Goal: Task Accomplishment & Management: Manage account settings

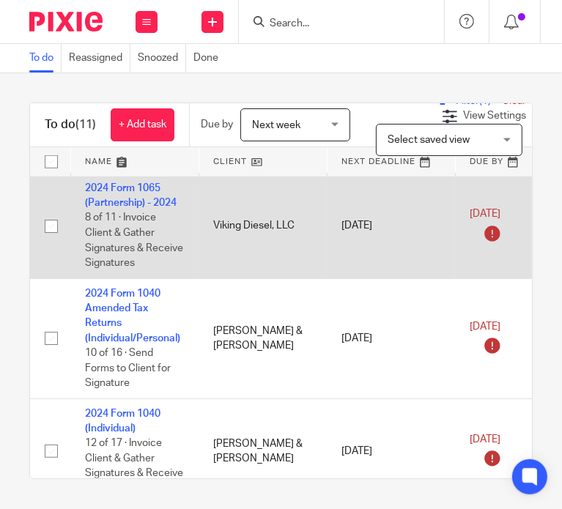
scroll to position [366, 0]
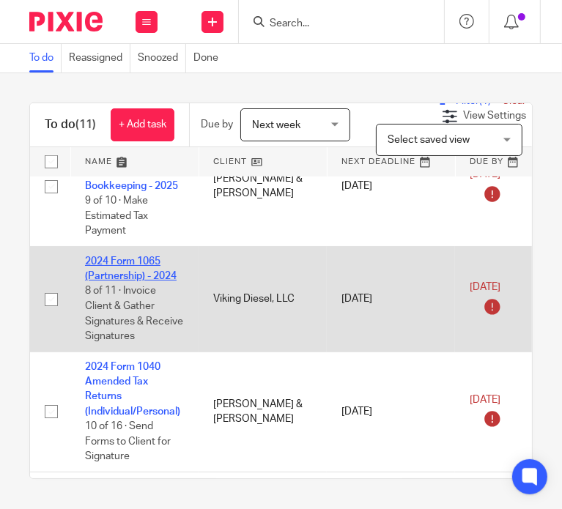
click at [108, 263] on link "2024 Form 1065 (Partnership) - 2024" at bounding box center [131, 268] width 92 height 25
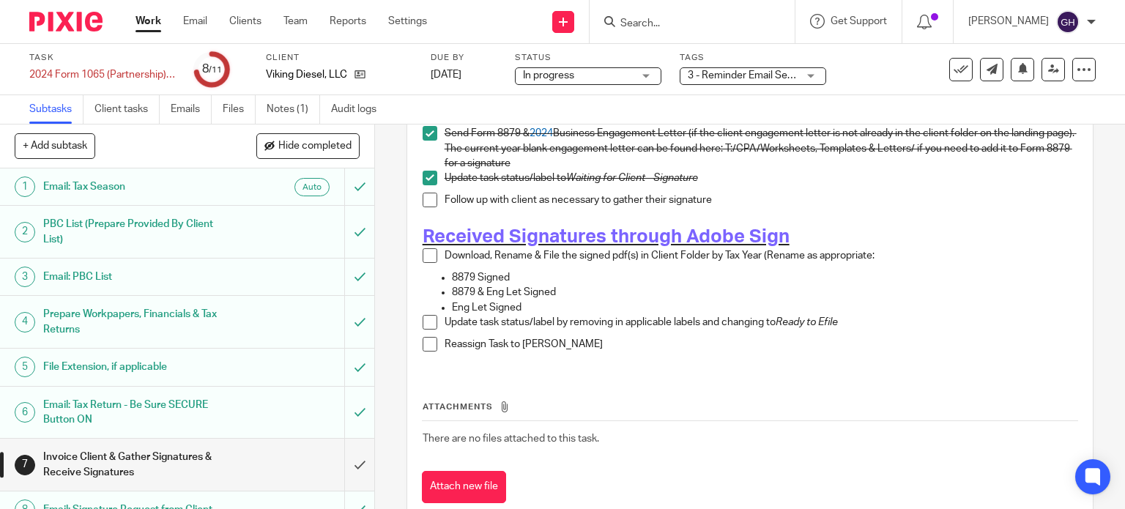
scroll to position [271, 0]
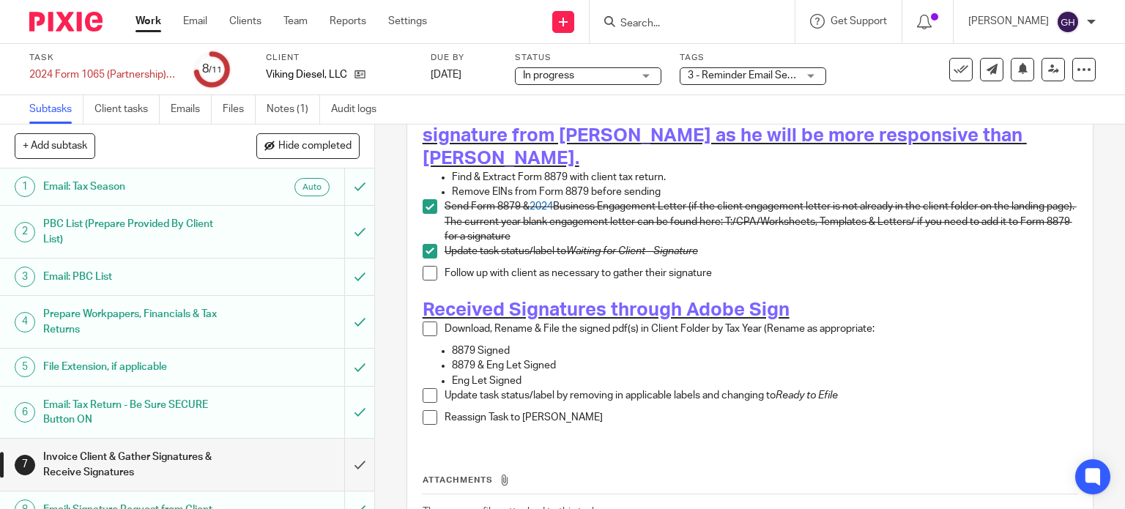
click at [416, 231] on div "Invoice #xxxx in Amy's QBO If "Send invoice to client" is not checked and no In…" at bounding box center [750, 206] width 670 height 475
click at [423, 266] on span at bounding box center [430, 273] width 15 height 15
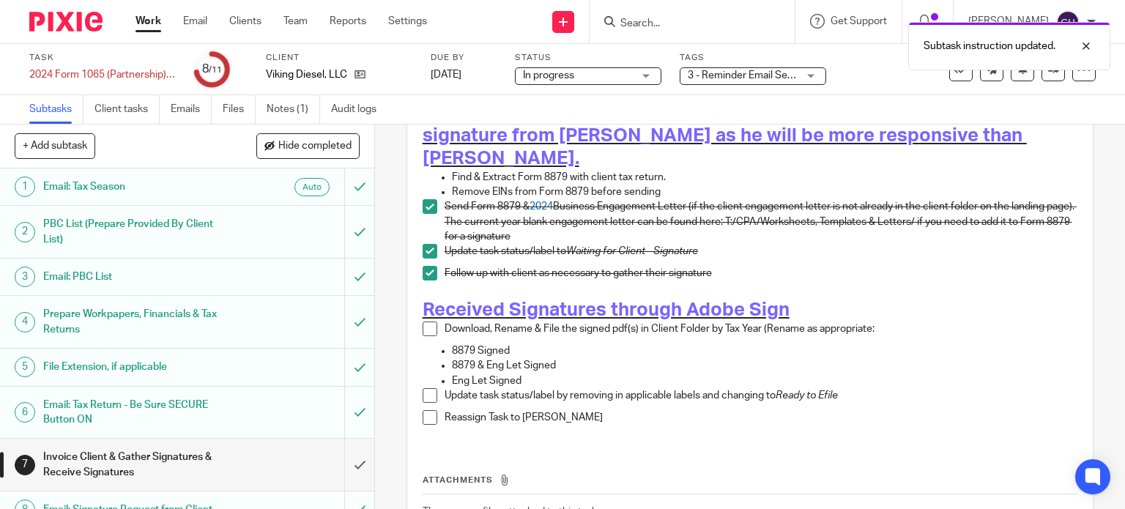
click at [423, 322] on span at bounding box center [430, 329] width 15 height 15
click at [426, 388] on span at bounding box center [430, 395] width 15 height 15
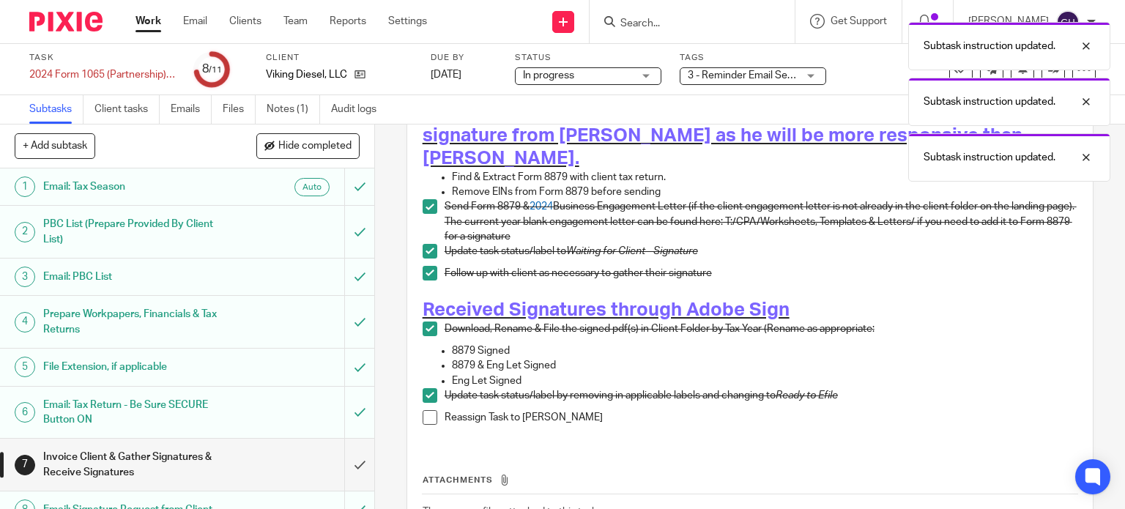
click at [561, 77] on div "Subtask instruction updated. Subtask instruction updated. Subtask instruction u…" at bounding box center [836, 98] width 548 height 167
click at [561, 78] on div "Subtask instruction updated. Subtask instruction updated. Subtask instruction u…" at bounding box center [836, 98] width 548 height 167
click at [561, 75] on div "Subtask instruction updated. Subtask instruction updated." at bounding box center [836, 70] width 548 height 111
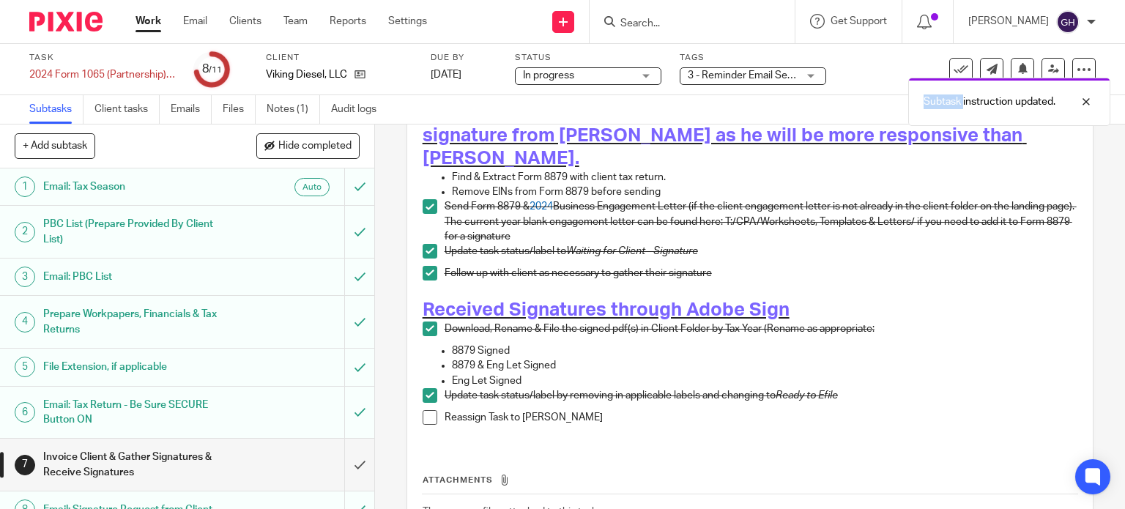
click at [561, 75] on div "Subtask instruction updated. Subtask instruction updated." at bounding box center [836, 70] width 548 height 111
click at [561, 75] on div "3 - Reminder Email Sent to Client + 3" at bounding box center [753, 76] width 146 height 18
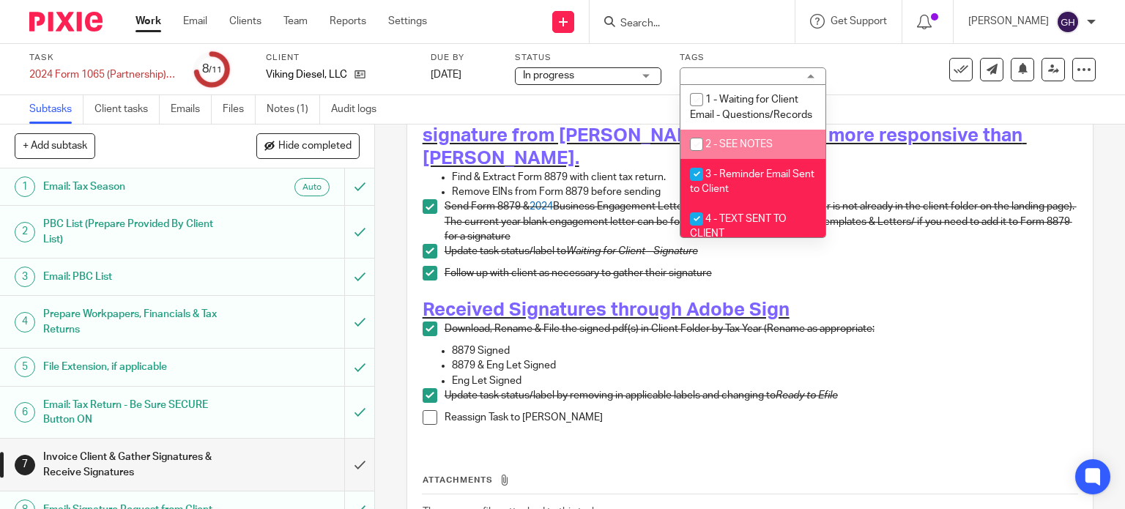
scroll to position [73, 0]
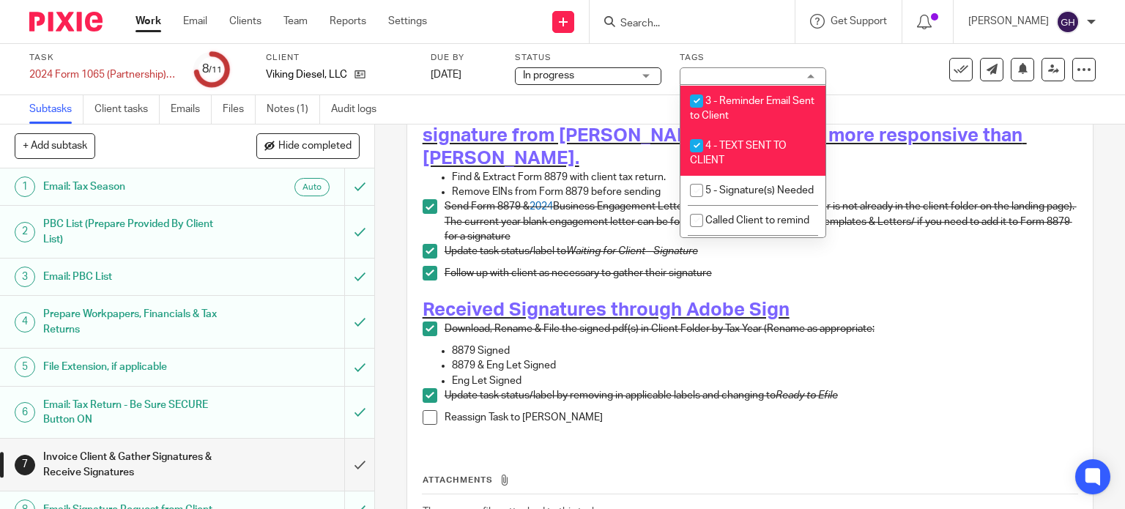
click at [561, 115] on input "checkbox" at bounding box center [697, 101] width 28 height 28
checkbox input "false"
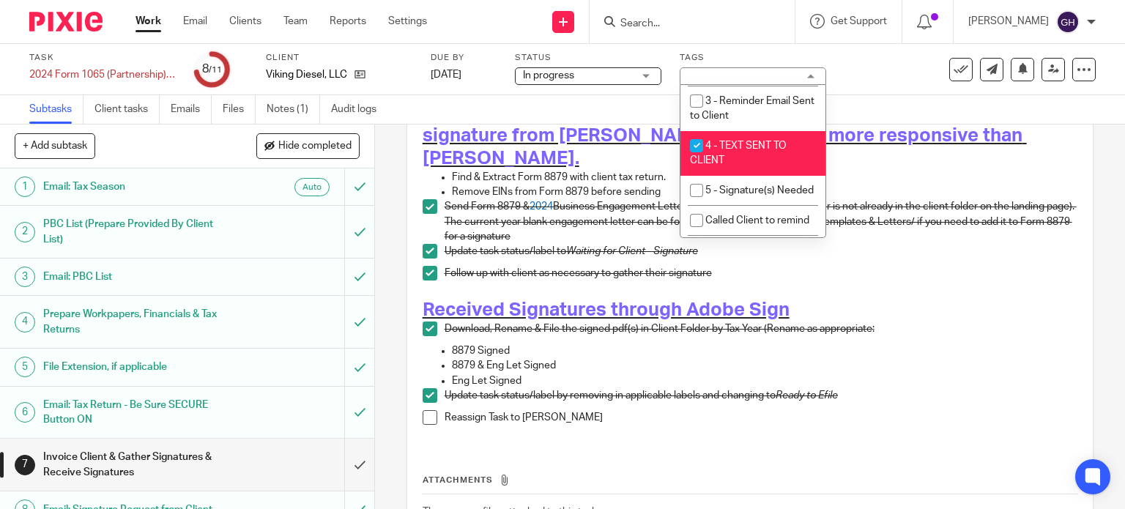
click at [561, 156] on input "checkbox" at bounding box center [697, 146] width 28 height 28
checkbox input "false"
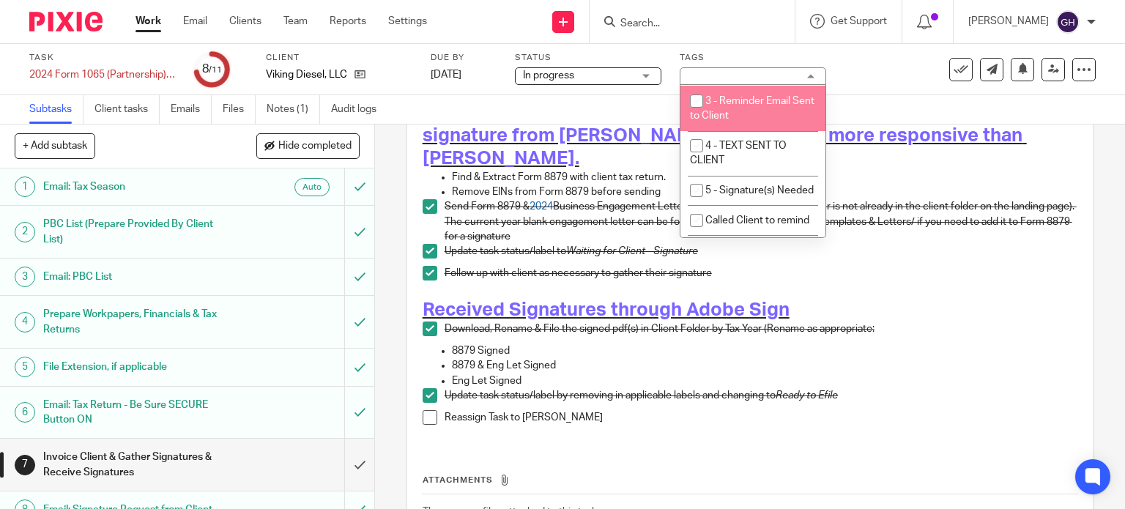
scroll to position [0, 0]
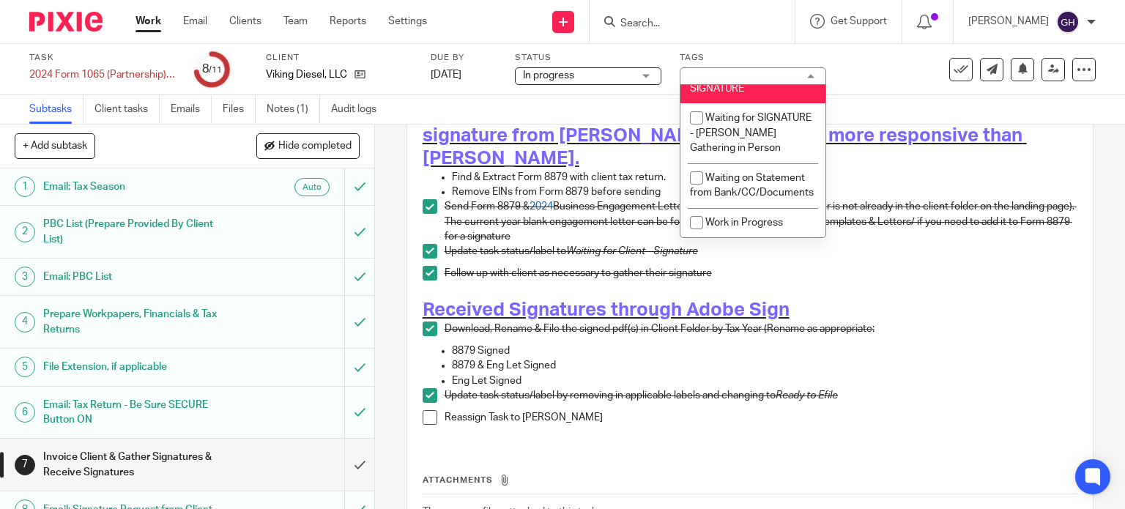
click at [561, 103] on li "Waiting for Client - SIGNATURE" at bounding box center [752, 81] width 145 height 45
checkbox input "false"
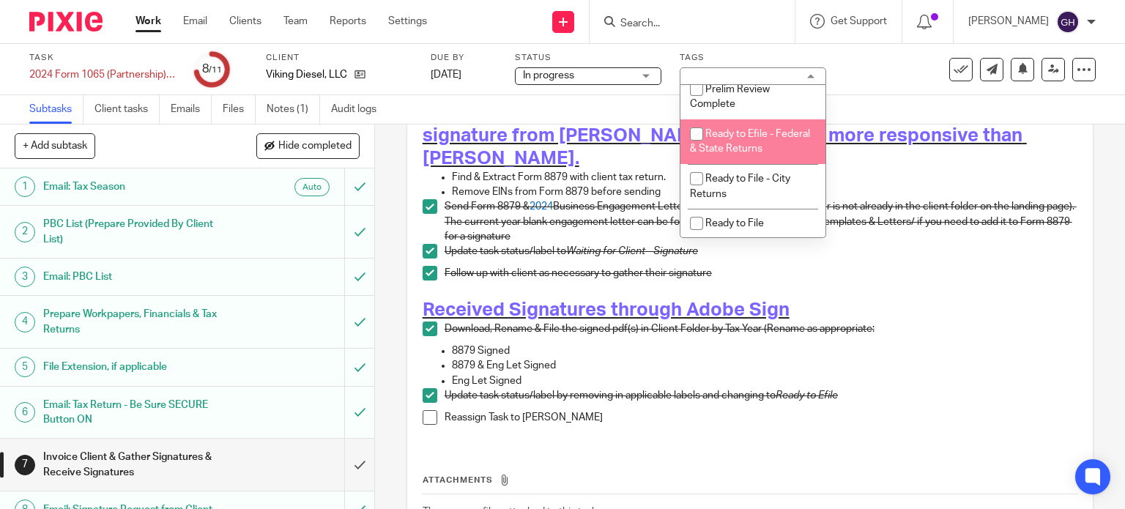
scroll to position [671, 0]
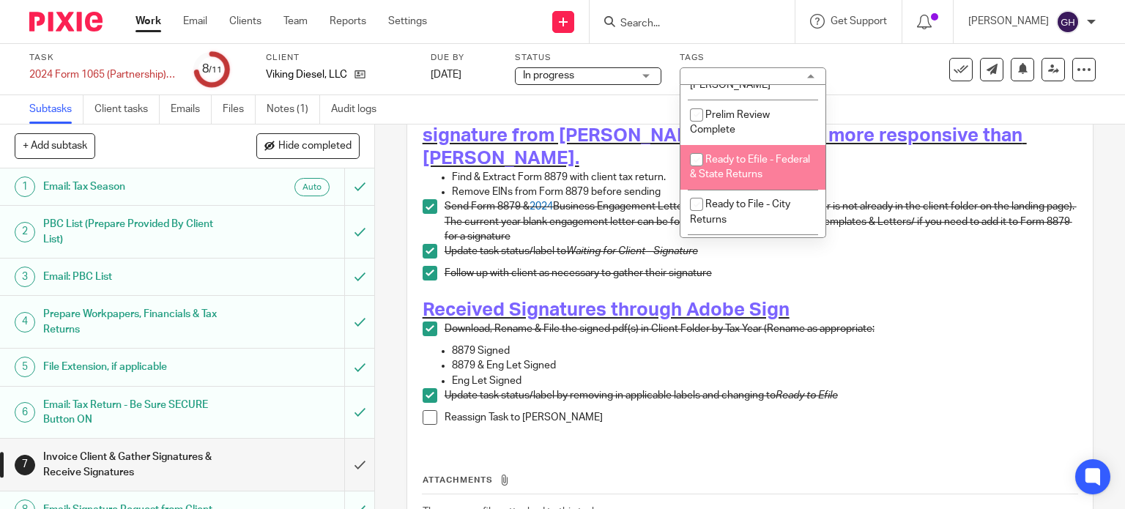
click at [561, 190] on li "Ready to Efile - Federal & State Returns" at bounding box center [752, 167] width 145 height 45
checkbox input "true"
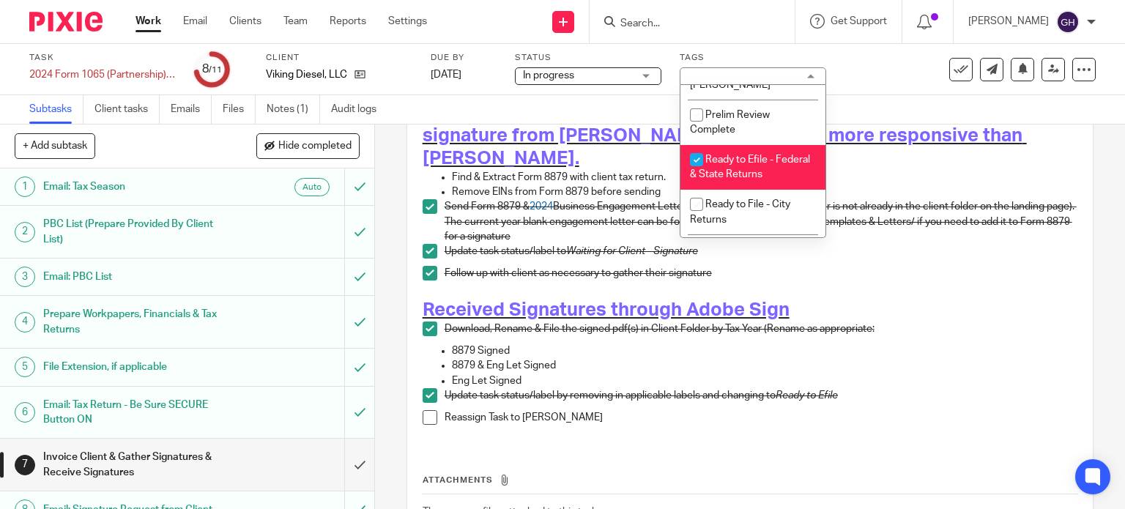
click at [560, 410] on p "Reassign Task to Amy" at bounding box center [761, 417] width 633 height 15
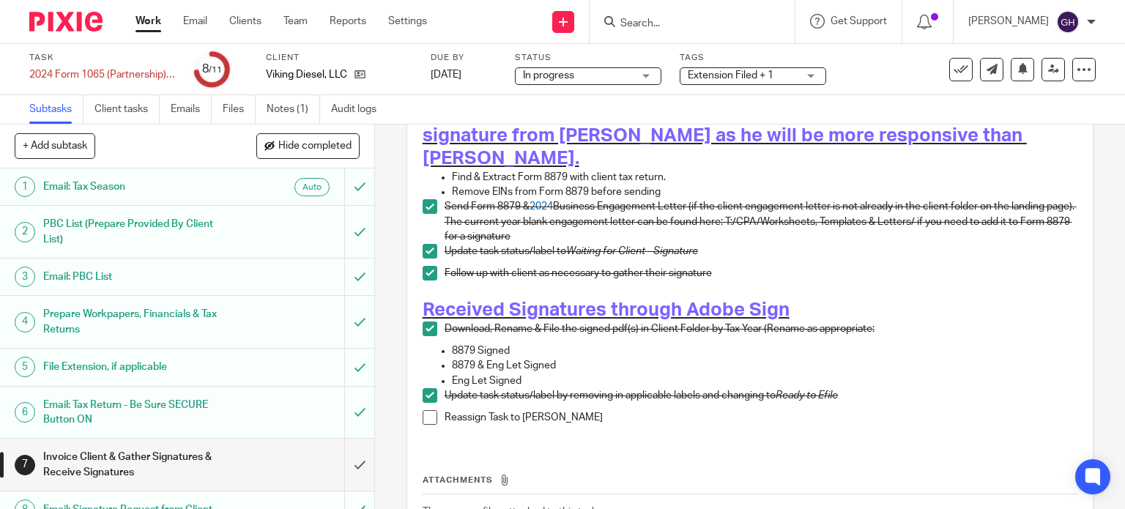
click at [425, 410] on span at bounding box center [430, 417] width 15 height 15
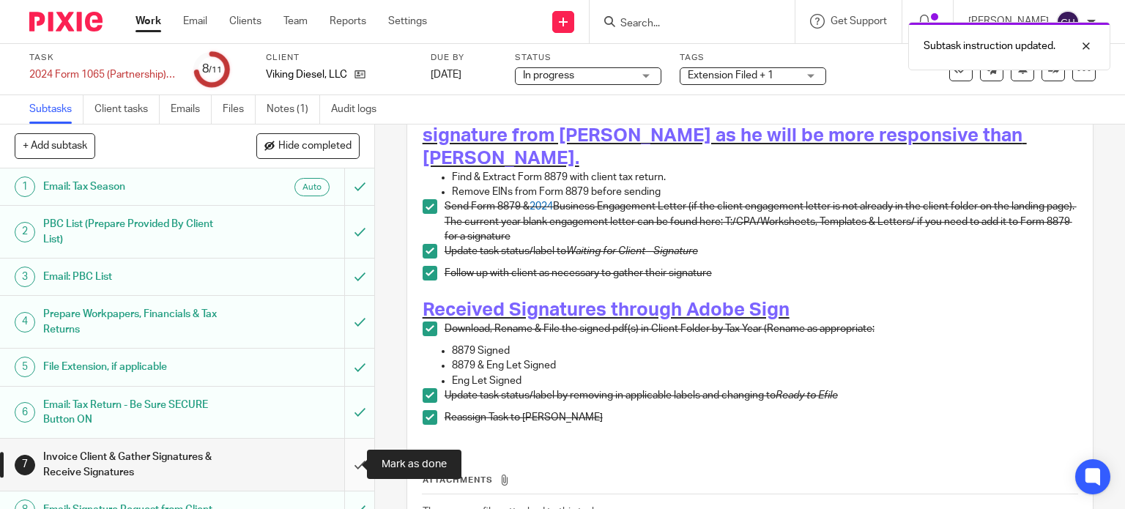
click at [342, 463] on input "submit" at bounding box center [187, 465] width 374 height 52
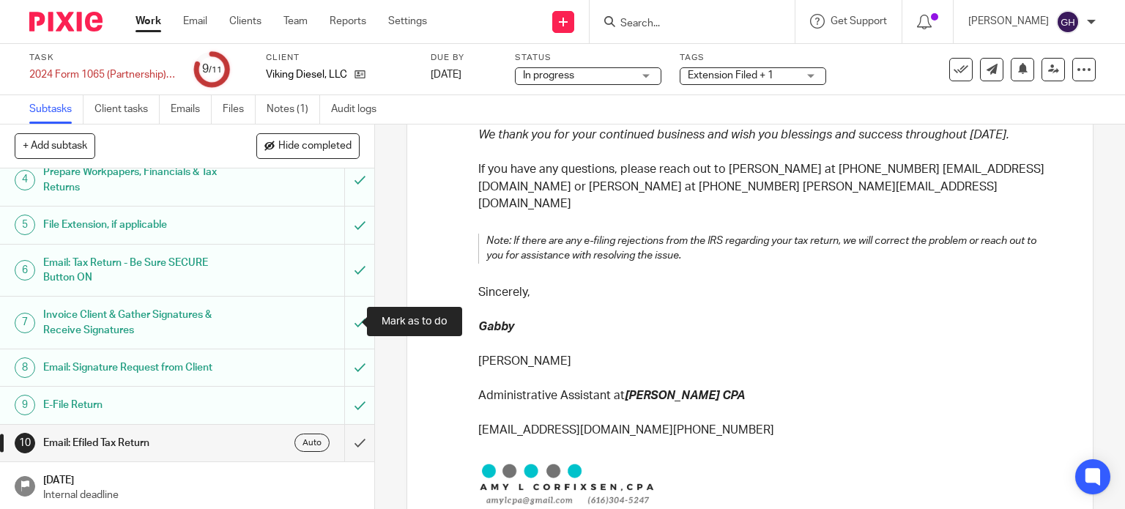
scroll to position [315, 0]
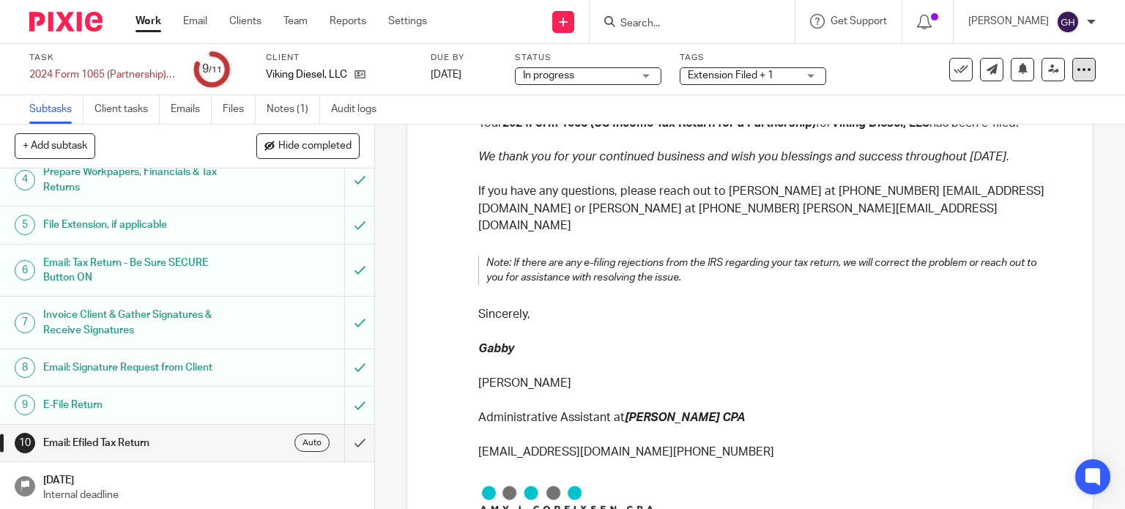
click at [1079, 67] on icon at bounding box center [1084, 69] width 15 height 15
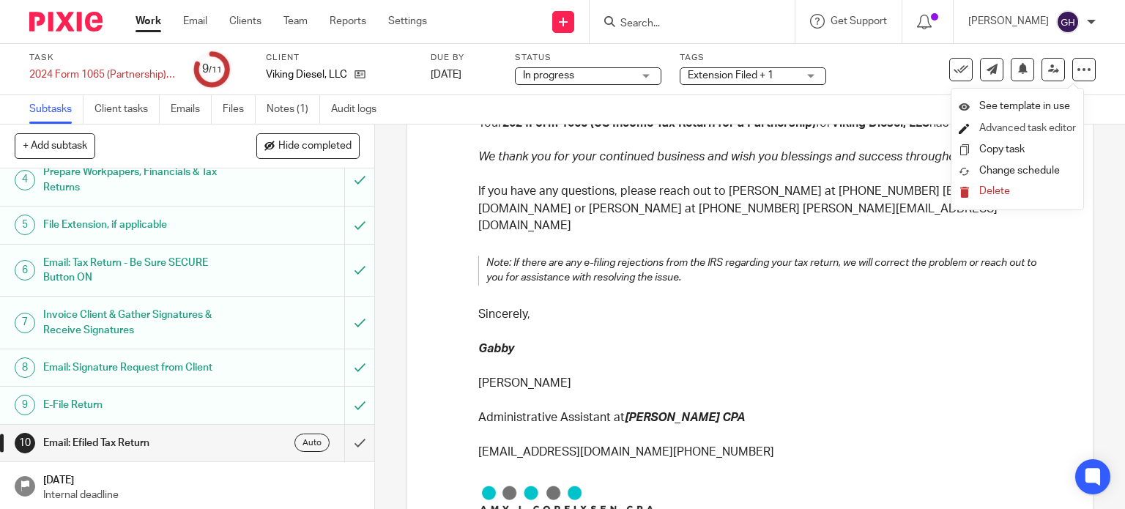
click at [1060, 131] on link "Advanced task editor" at bounding box center [1027, 128] width 97 height 10
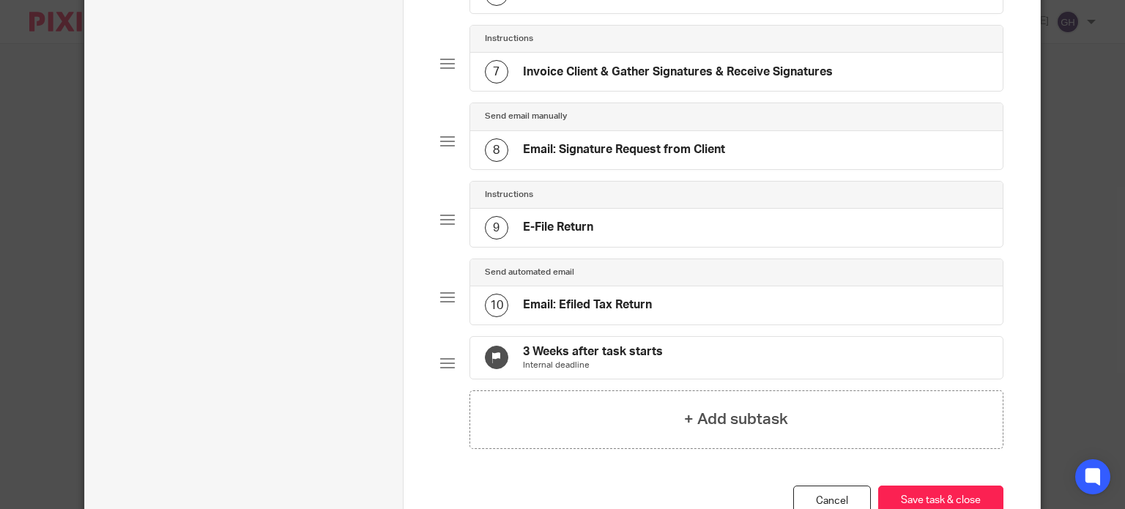
scroll to position [586, 0]
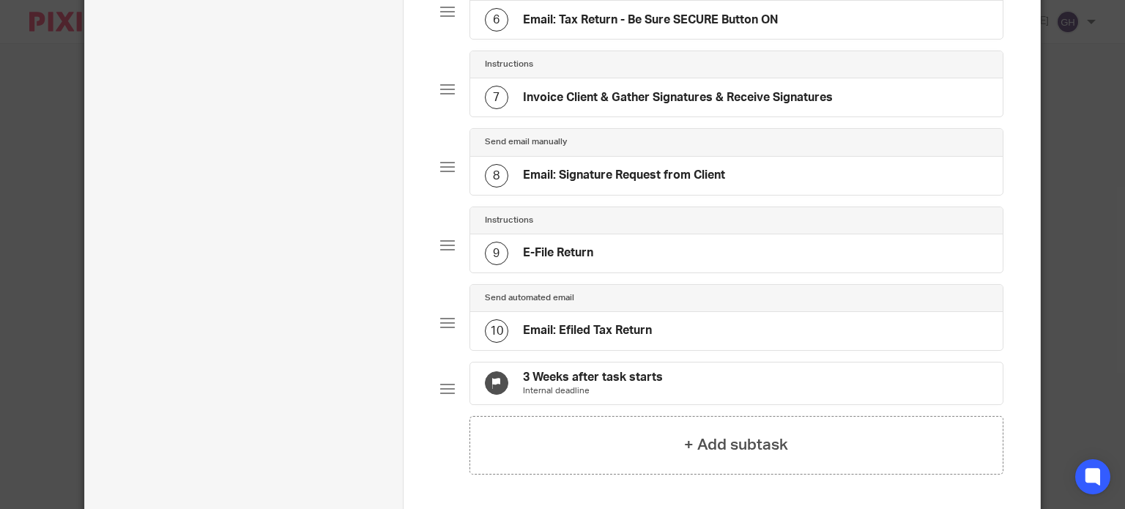
click at [592, 241] on div "9 E-File Return" at bounding box center [736, 253] width 532 height 38
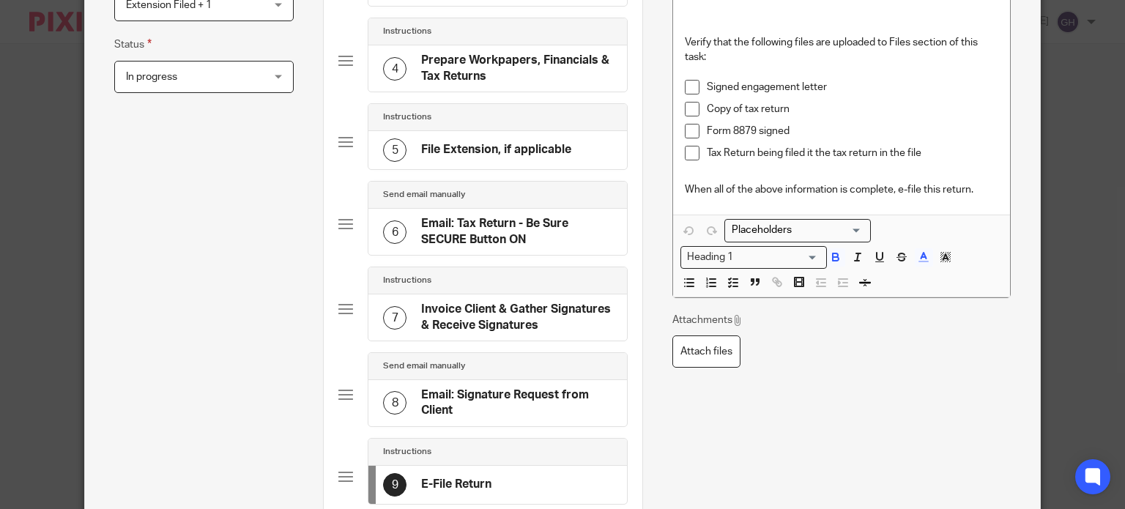
scroll to position [395, 0]
click at [553, 386] on h4 "Email: Signature Request from Client" at bounding box center [516, 401] width 191 height 31
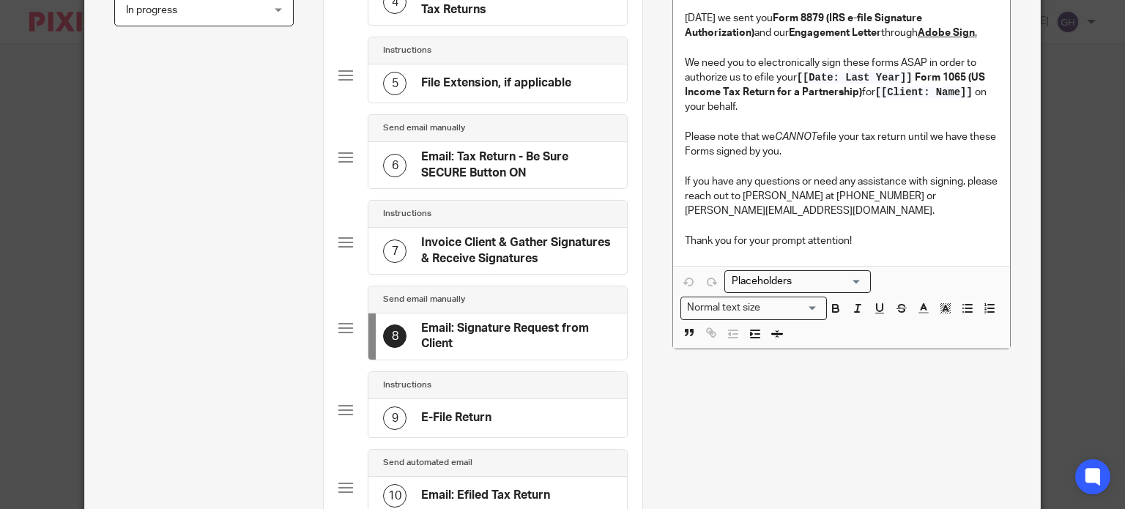
scroll to position [439, 0]
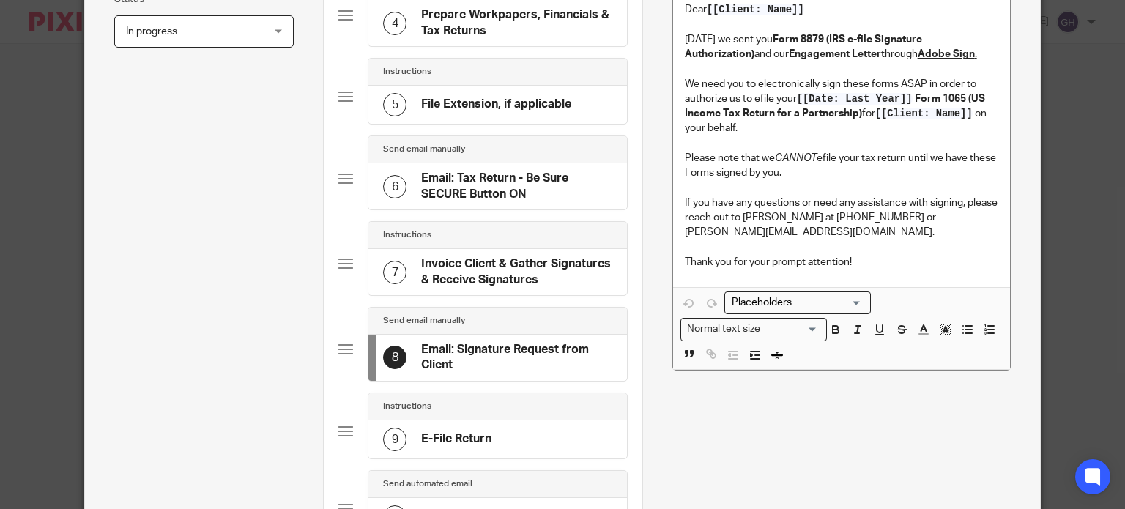
click at [521, 273] on h4 "Invoice Client & Gather Signatures & Receive Signatures" at bounding box center [516, 271] width 191 height 31
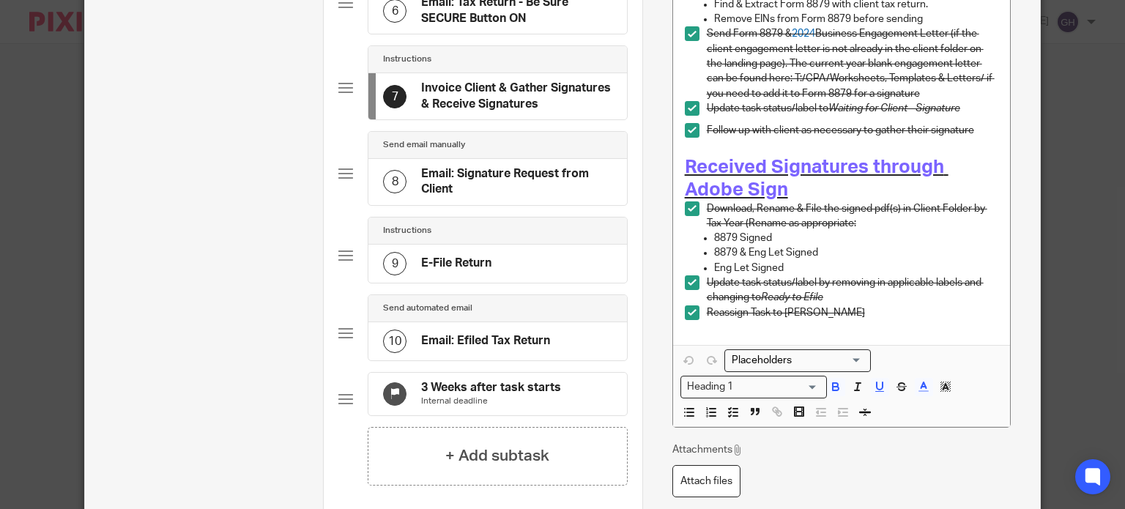
scroll to position [469, 0]
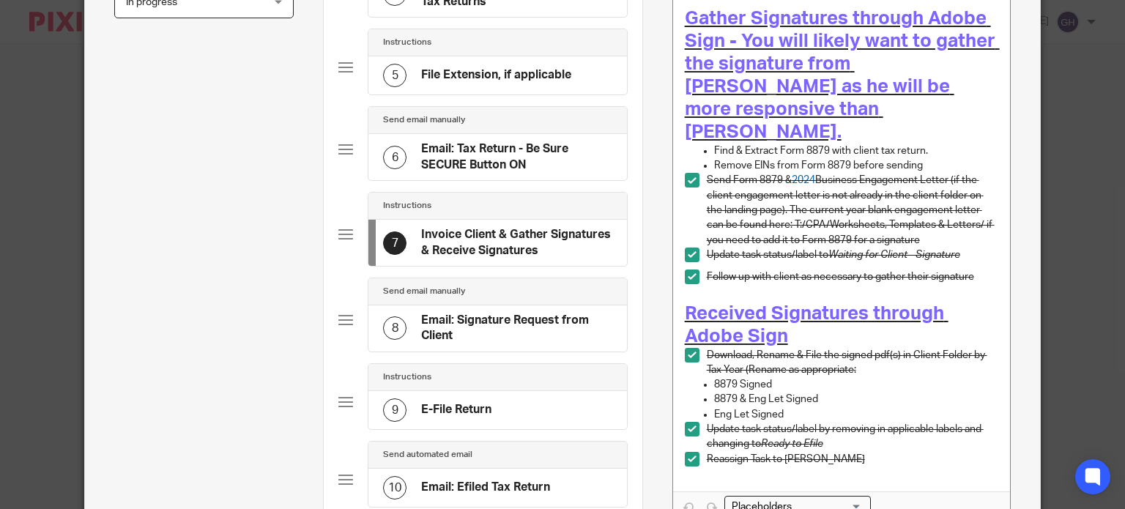
click at [510, 338] on h4 "Email: Signature Request from Client" at bounding box center [516, 328] width 191 height 31
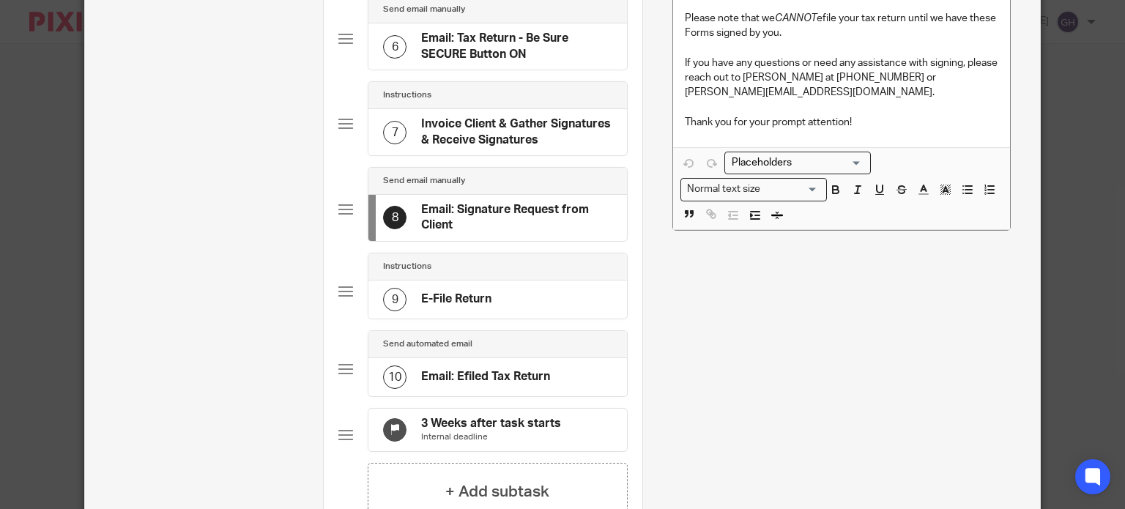
scroll to position [659, 0]
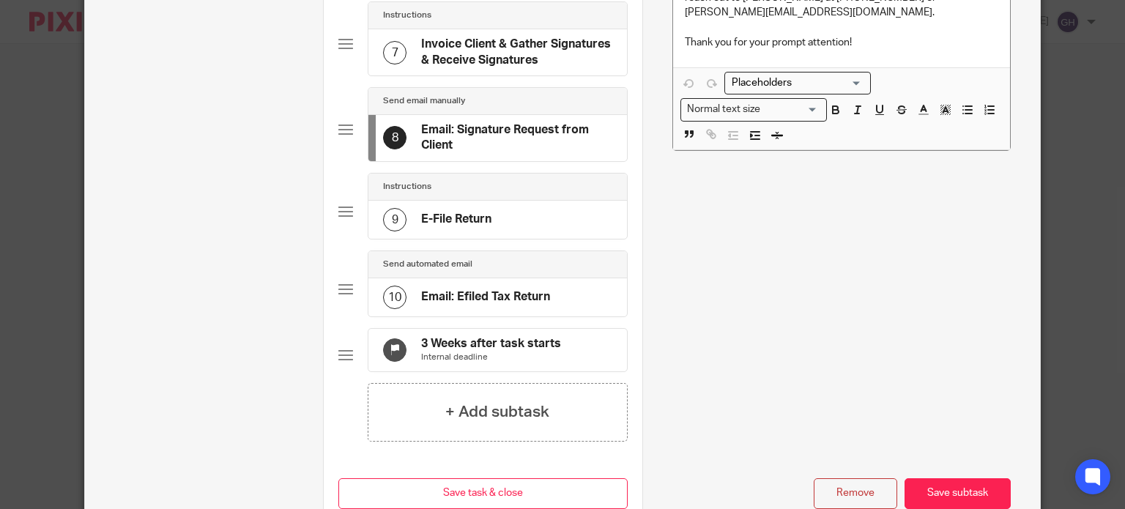
click at [464, 289] on h4 "Email: Efiled Tax Return" at bounding box center [485, 296] width 129 height 15
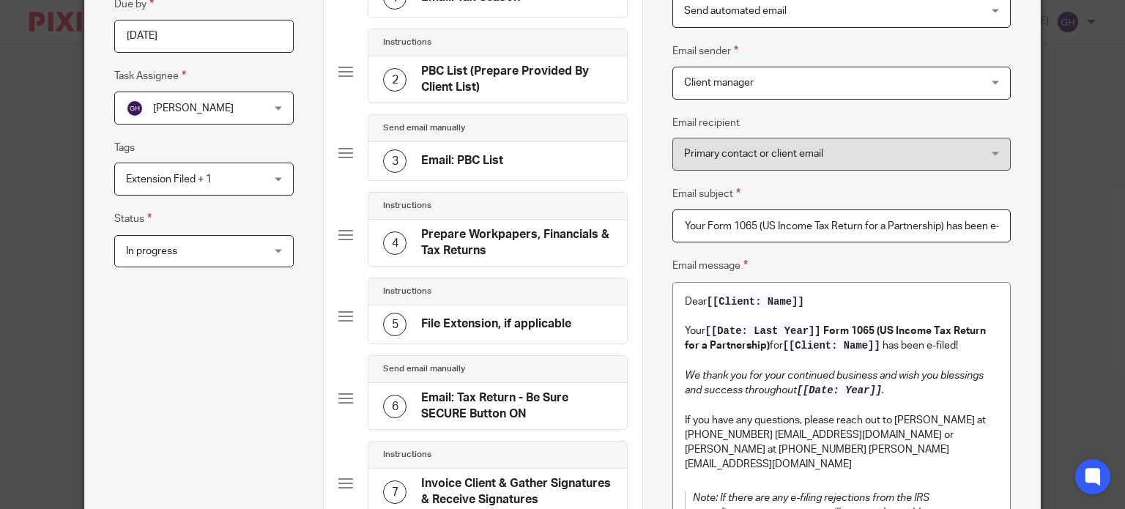
scroll to position [73, 0]
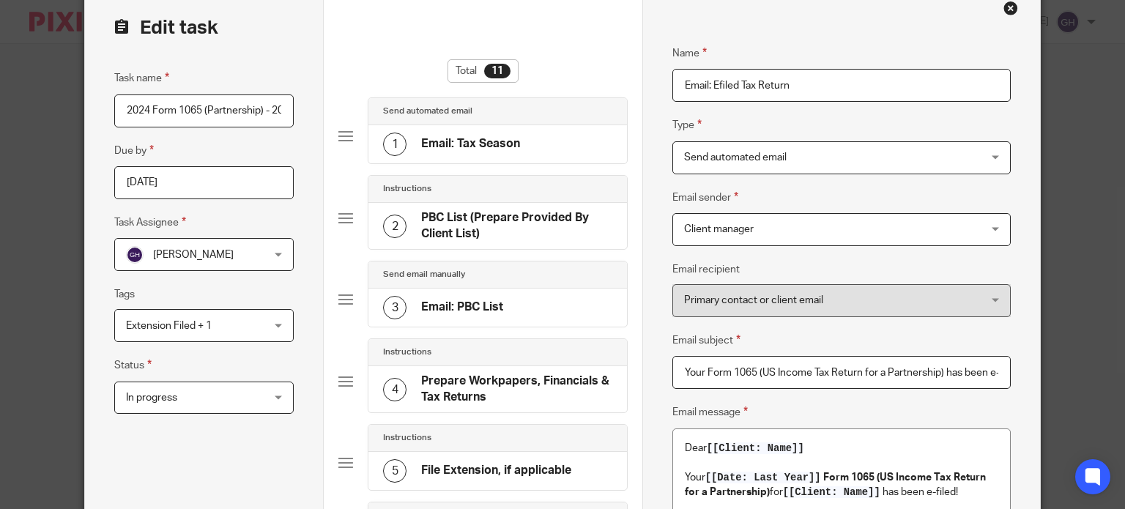
click at [737, 162] on span "Send automated email" at bounding box center [814, 157] width 261 height 31
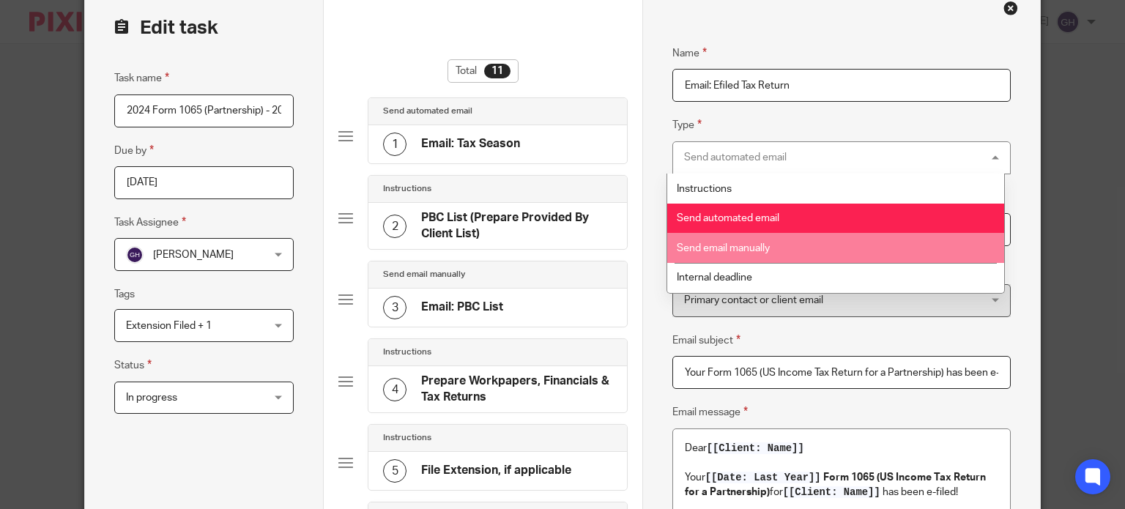
click at [741, 254] on li "Send email manually" at bounding box center [836, 248] width 338 height 30
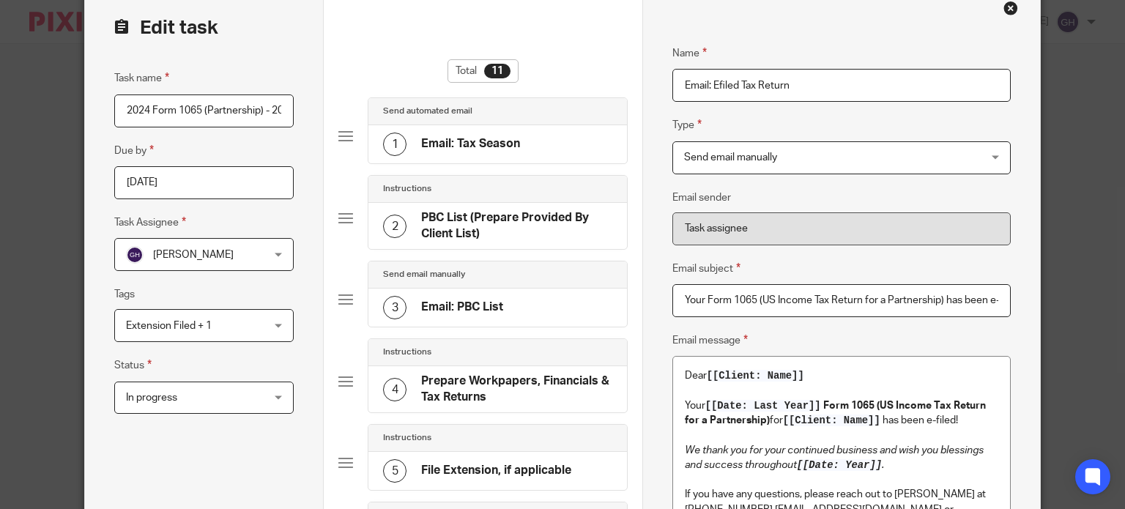
click at [741, 254] on div "Name Email: Efiled Tax Return Type Send email manually Send email manually Inst…" at bounding box center [841, 390] width 338 height 735
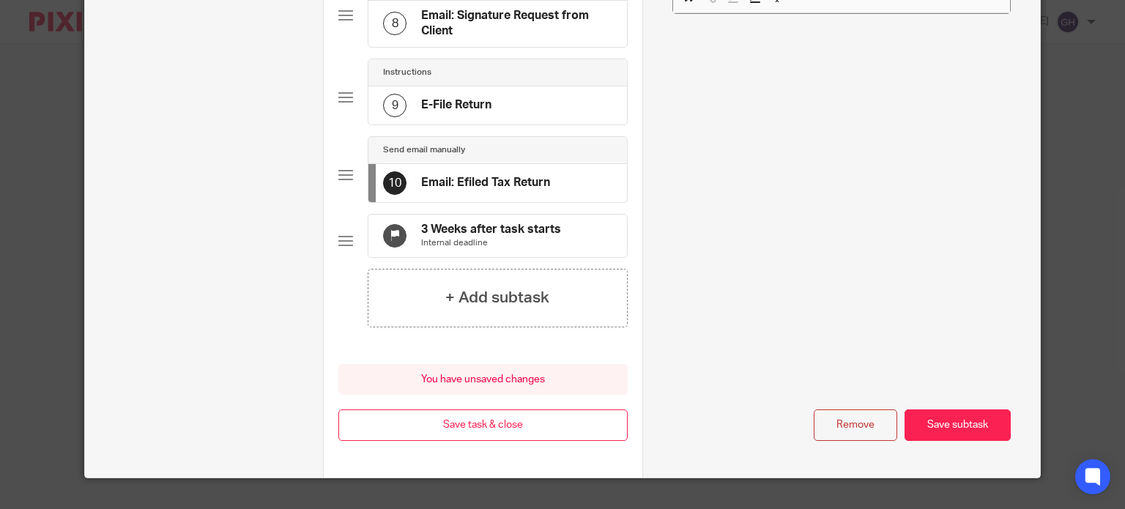
scroll to position [808, 0]
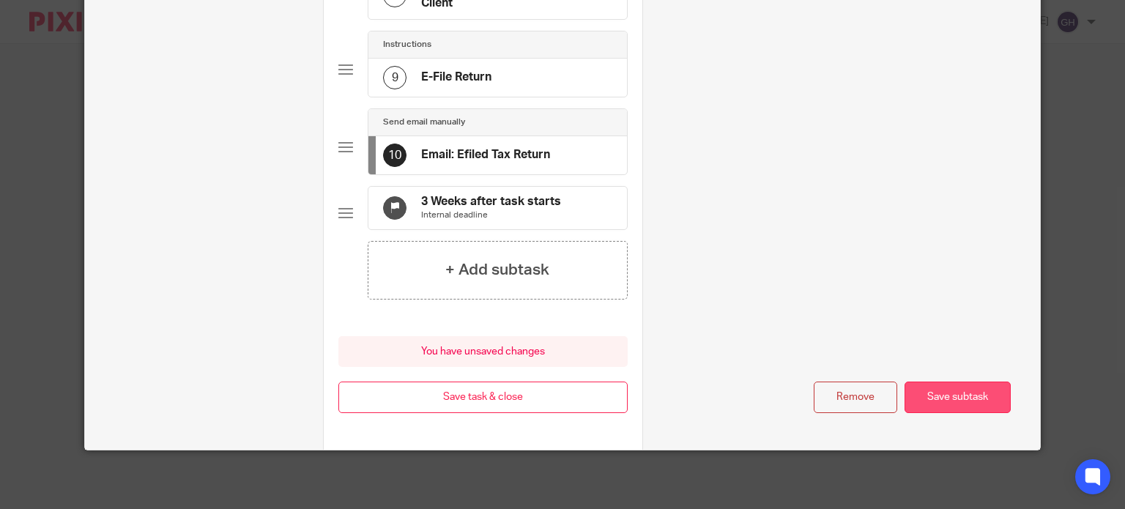
click at [962, 390] on button "Save subtask" at bounding box center [957, 397] width 106 height 31
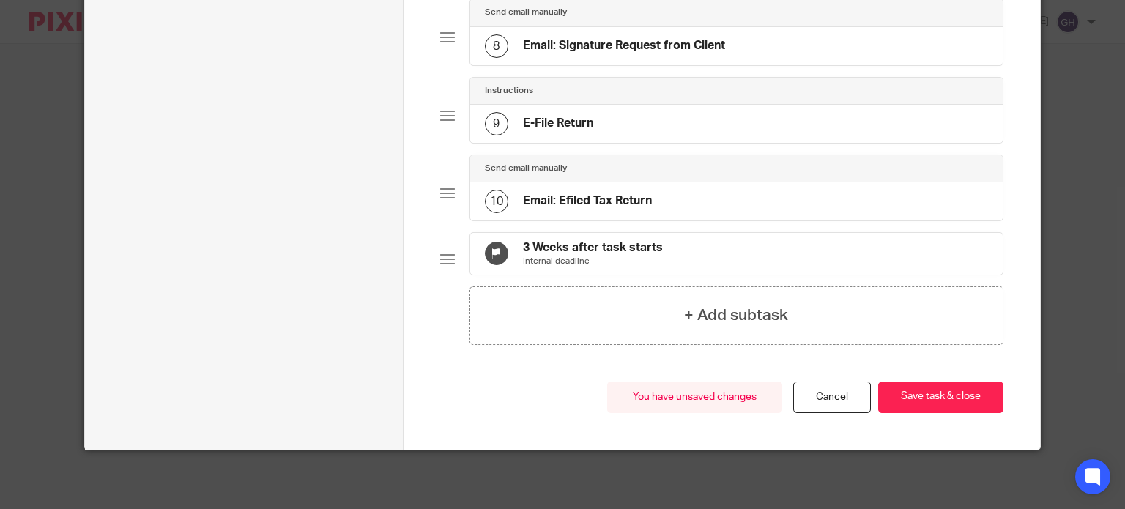
scroll to position [722, 0]
click at [917, 397] on button "Save task & close" at bounding box center [940, 397] width 125 height 31
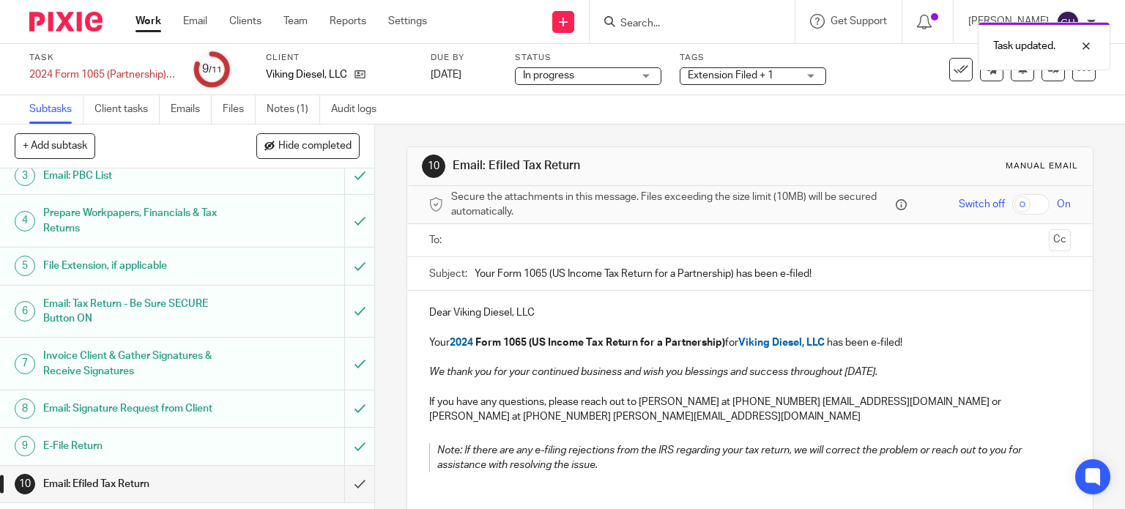
scroll to position [142, 0]
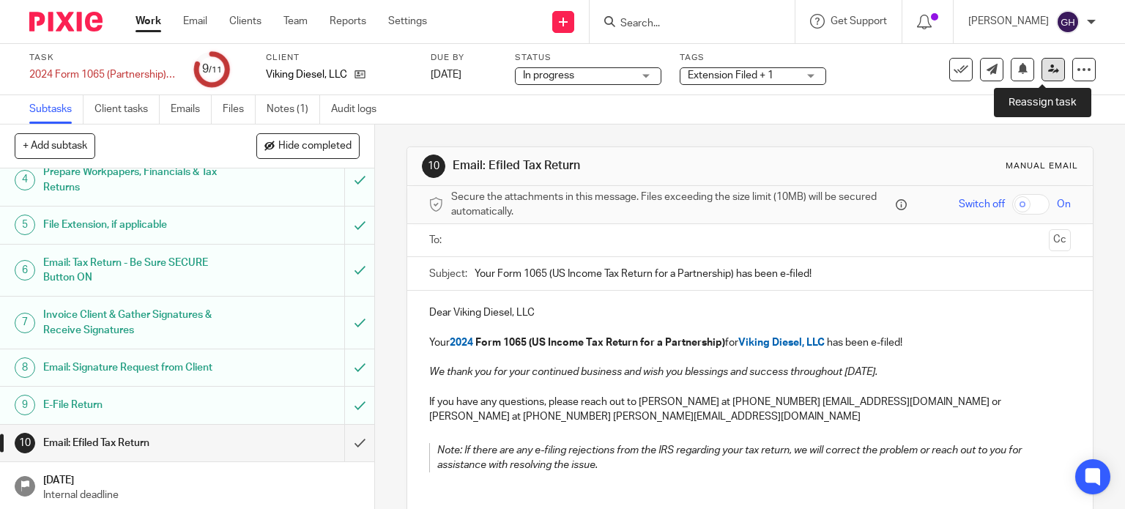
click at [1041, 61] on link at bounding box center [1052, 69] width 23 height 23
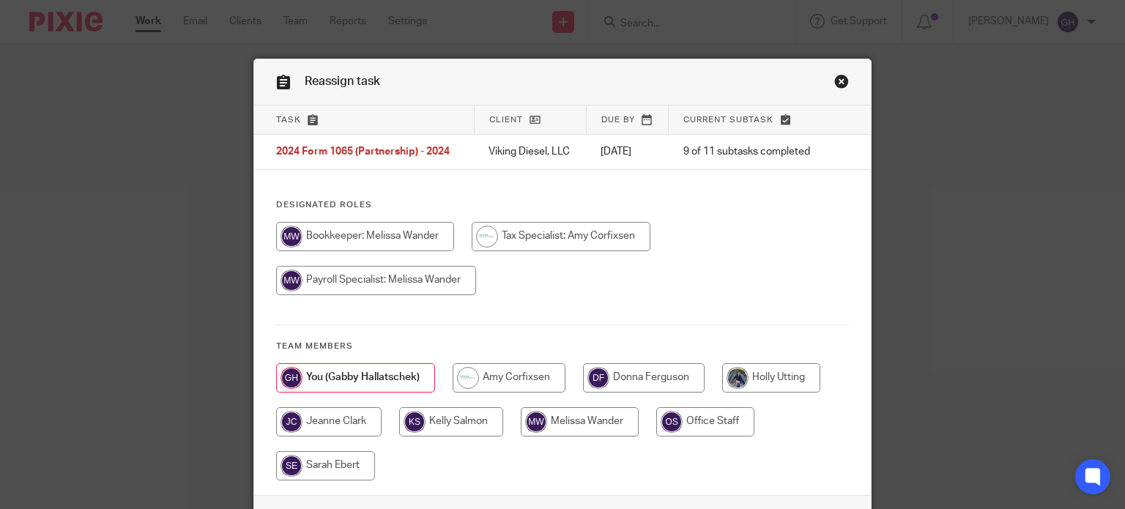
click at [471, 393] on input "radio" at bounding box center [509, 377] width 113 height 29
radio input "true"
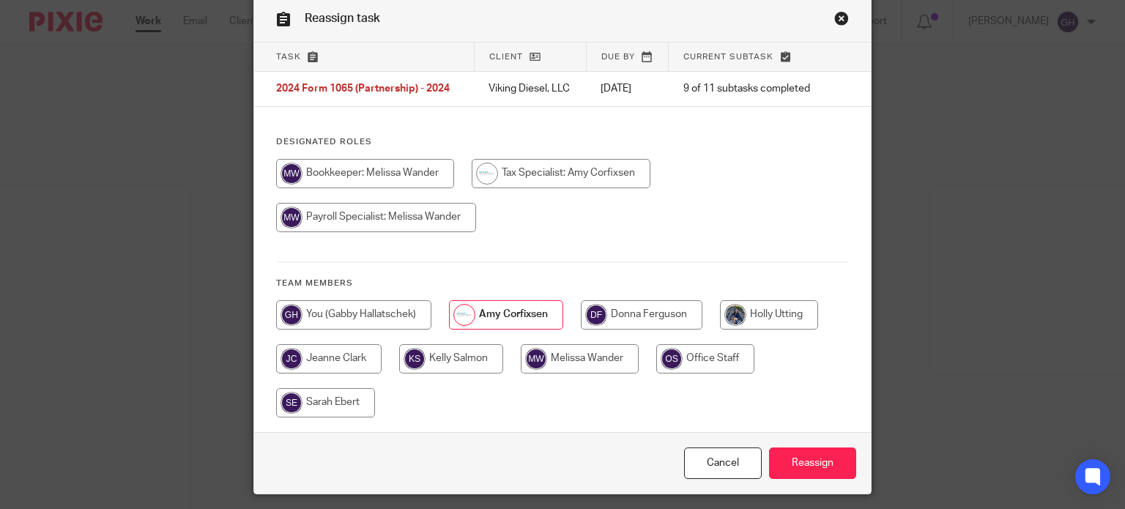
scroll to position [116, 0]
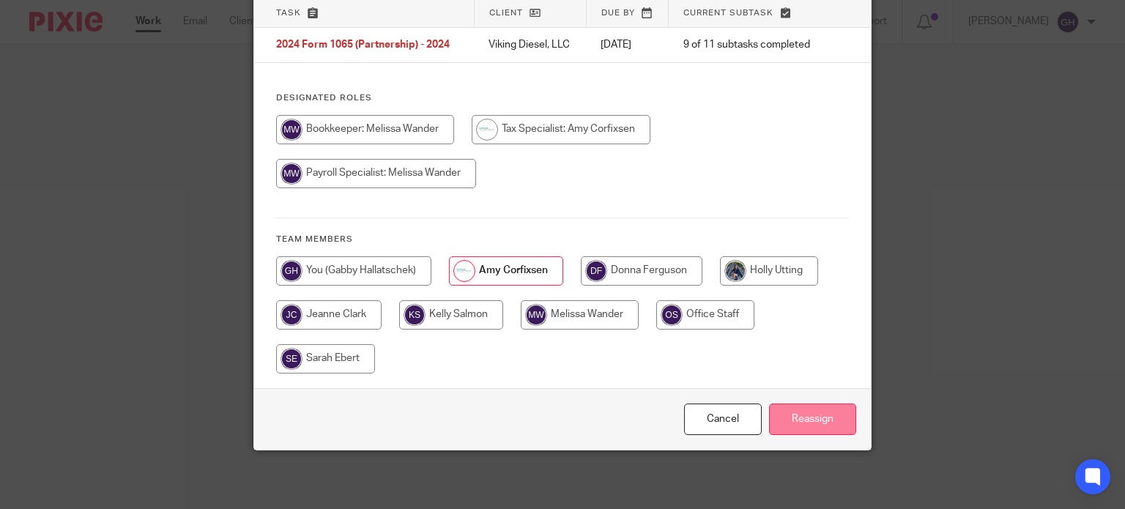
click at [797, 421] on input "Reassign" at bounding box center [812, 419] width 87 height 31
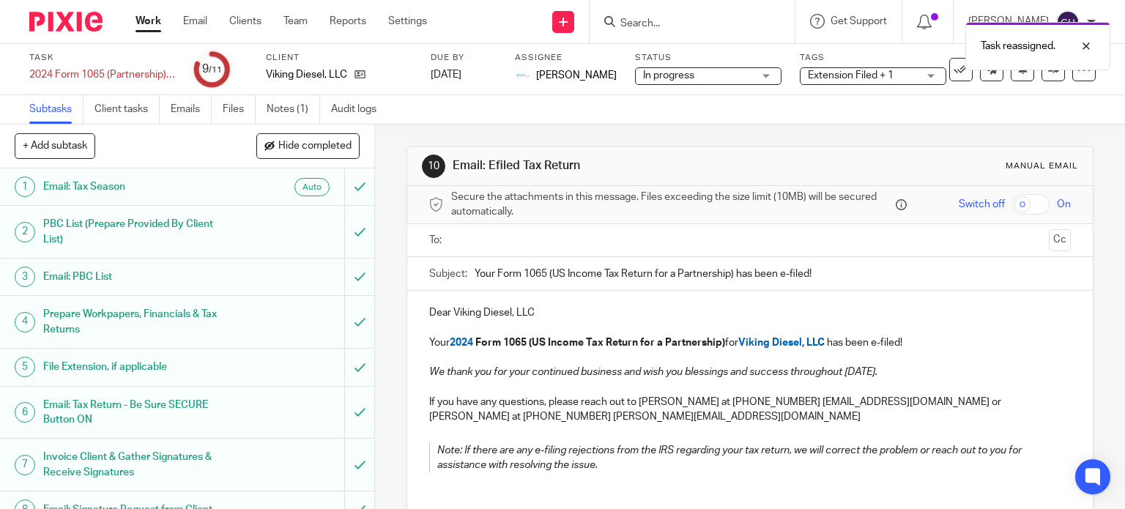
click at [144, 25] on link "Work" at bounding box center [148, 21] width 26 height 15
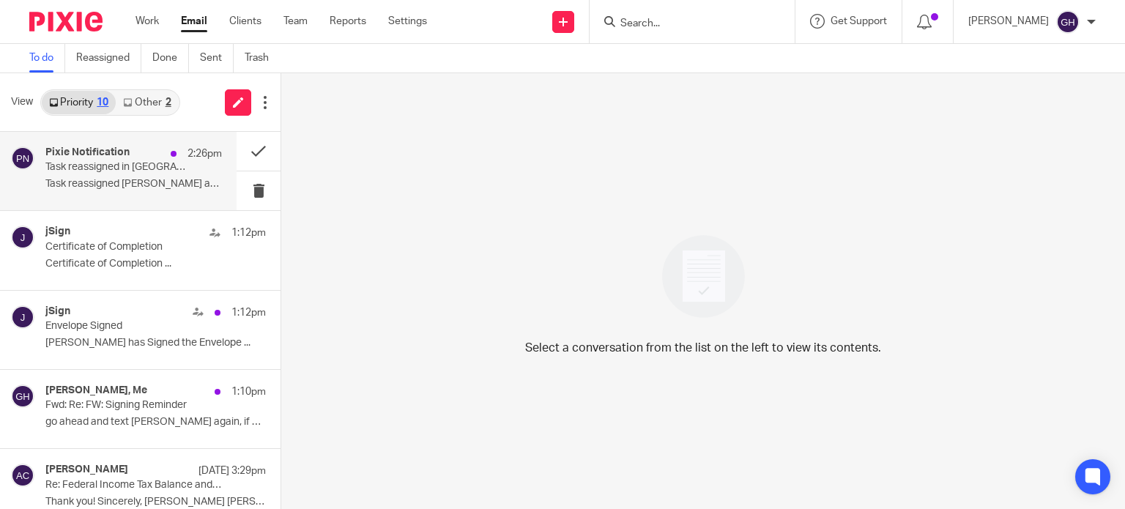
click at [122, 172] on p "Task reassigned in Pixie" at bounding box center [115, 167] width 141 height 12
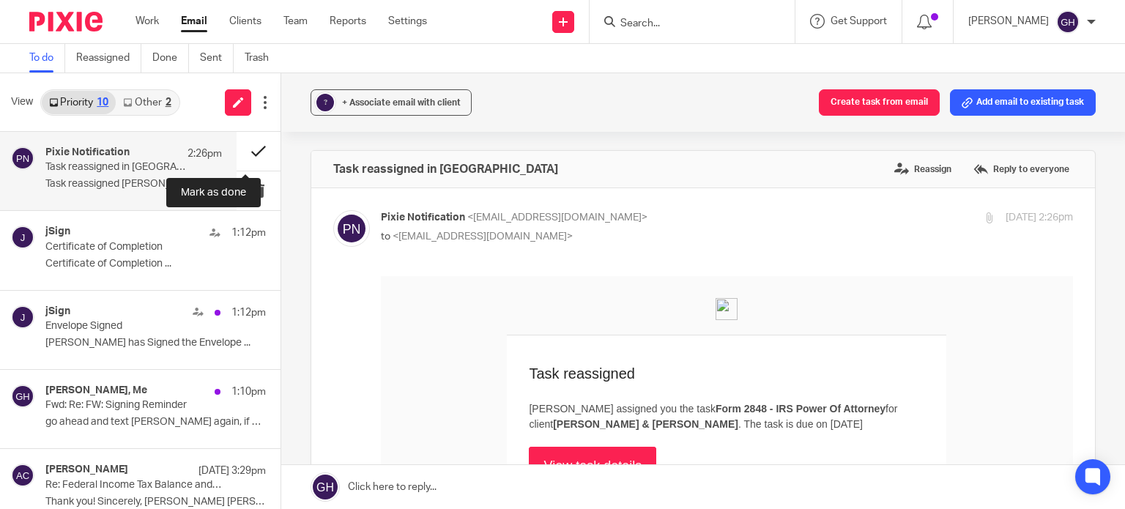
click at [248, 149] on button at bounding box center [259, 151] width 44 height 39
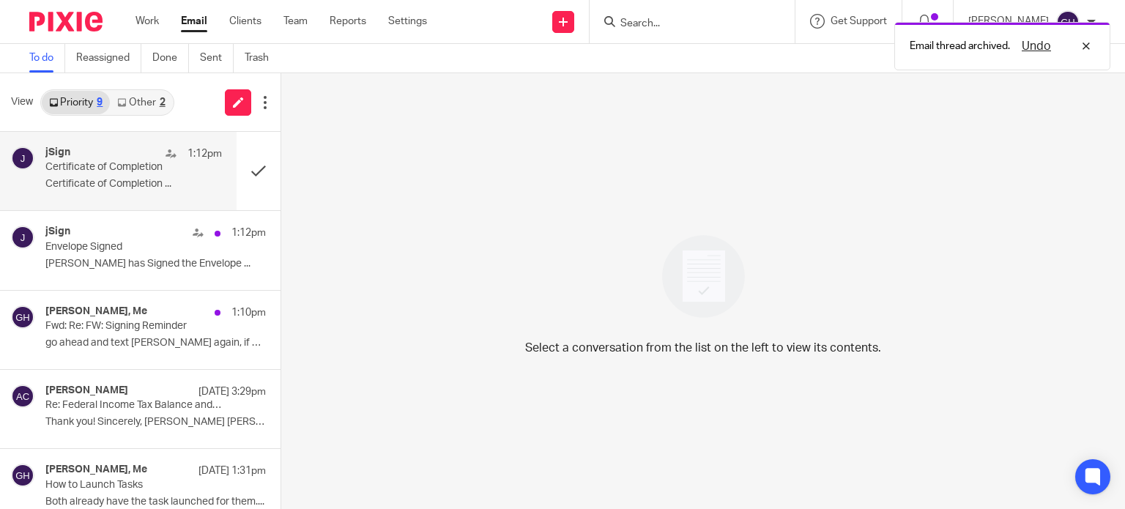
click at [198, 185] on p "Certificate of Completion ..." at bounding box center [133, 184] width 177 height 12
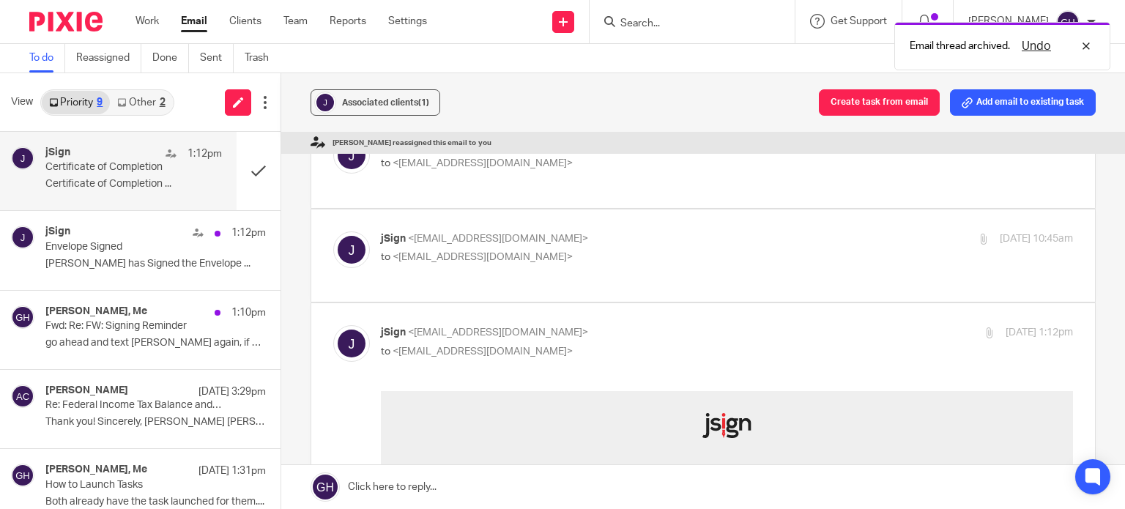
scroll to position [73, 0]
click at [557, 231] on p "jSign <notification@jsign.com>" at bounding box center [611, 238] width 461 height 15
checkbox input "true"
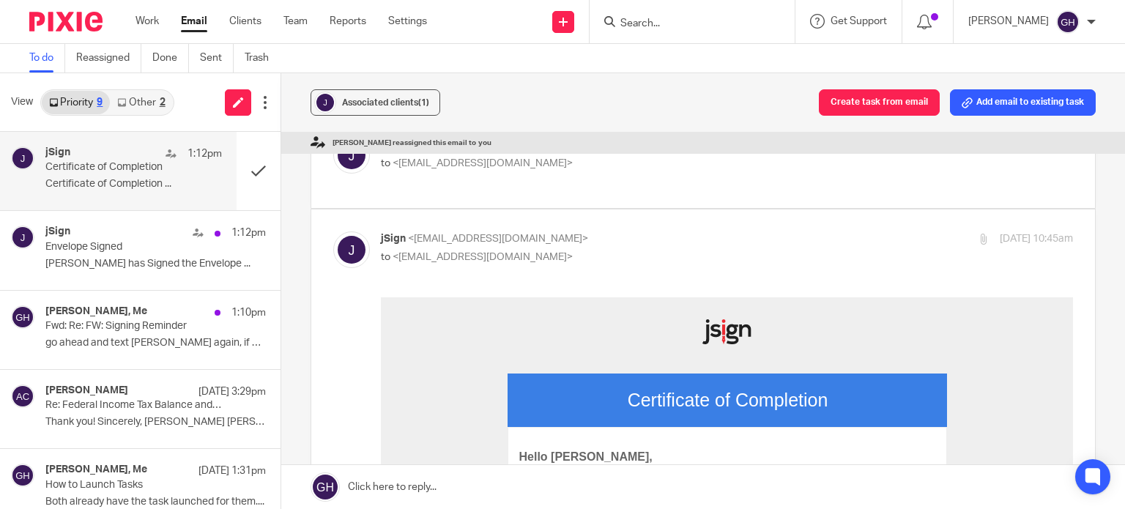
click at [565, 167] on p "to <amylcpa@gmail.com>" at bounding box center [611, 163] width 461 height 15
checkbox input "true"
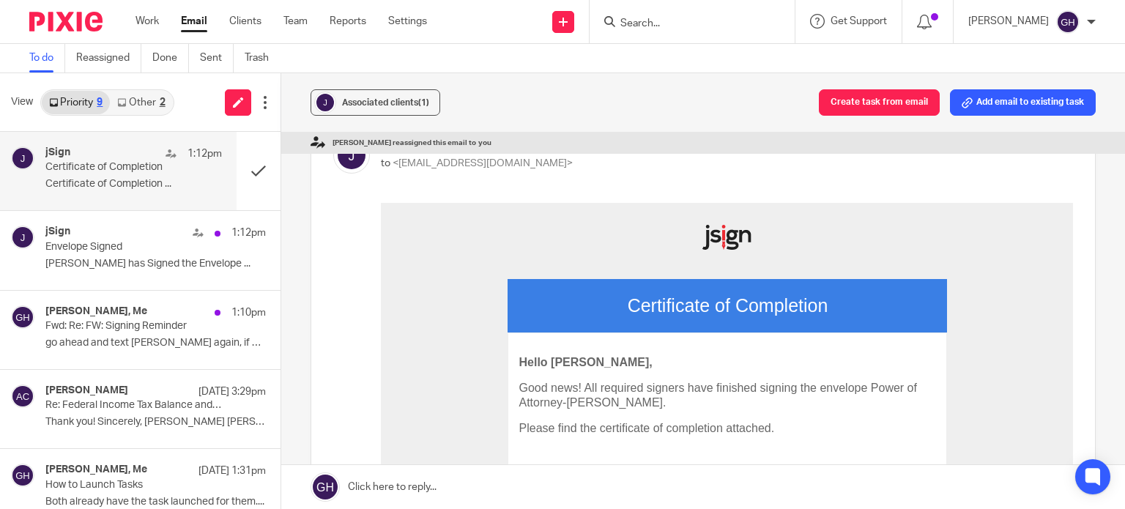
scroll to position [293, 0]
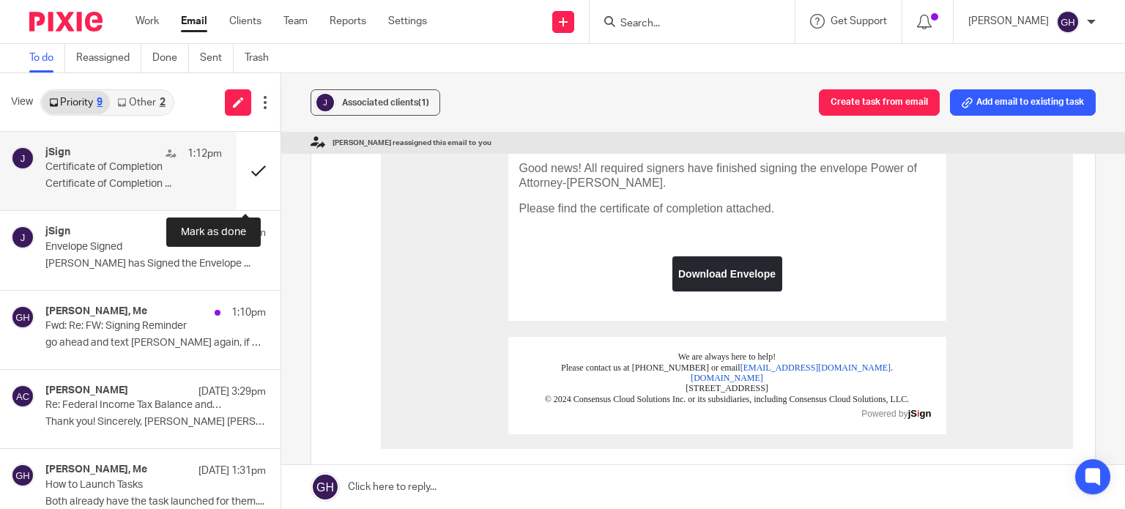
click at [249, 166] on button at bounding box center [259, 171] width 44 height 78
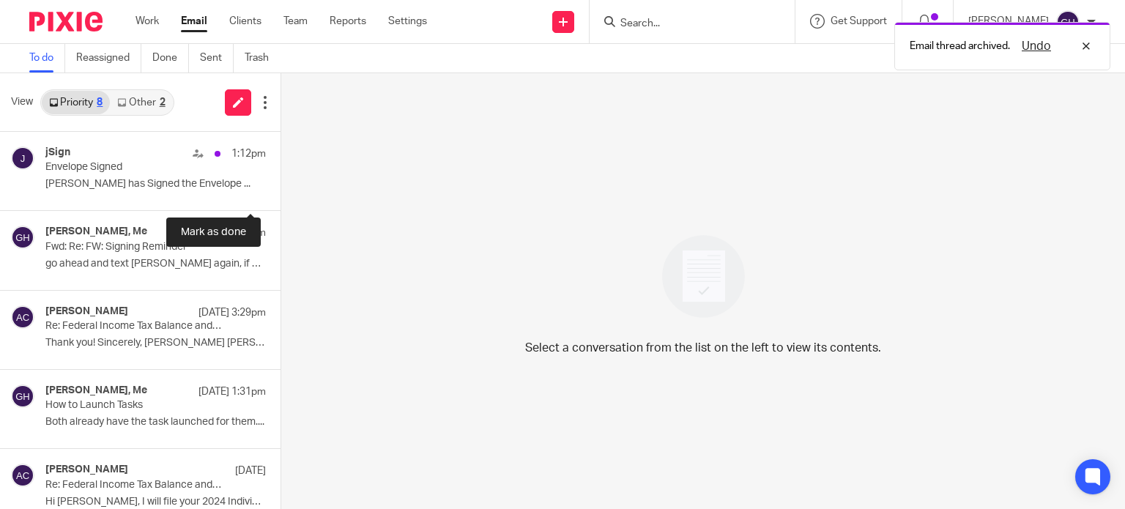
click at [280, 166] on button at bounding box center [286, 171] width 12 height 78
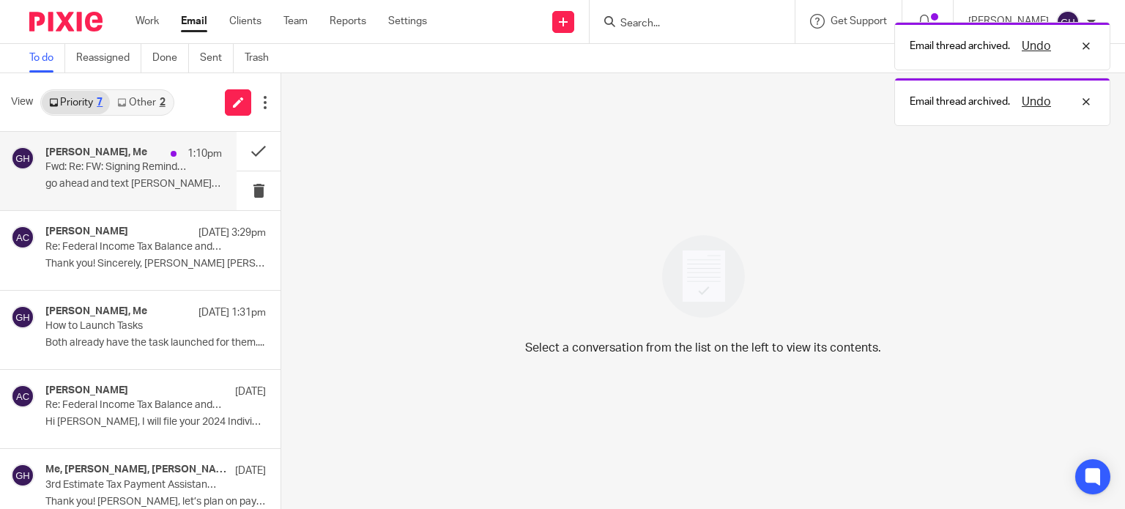
click at [185, 180] on p "go ahead and text matt again, if not done by..." at bounding box center [133, 184] width 177 height 12
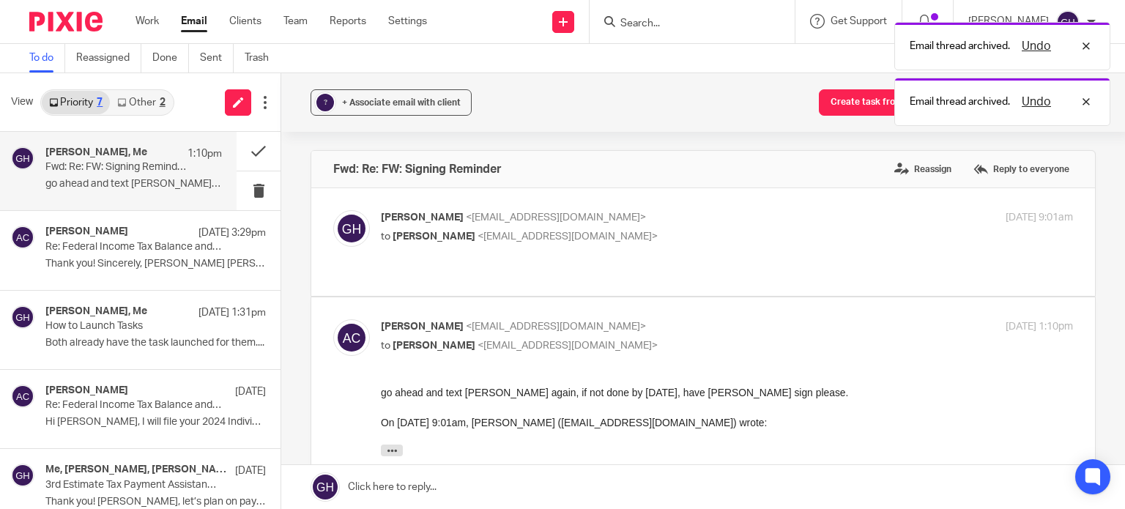
scroll to position [0, 0]
click at [248, 157] on button at bounding box center [259, 151] width 44 height 39
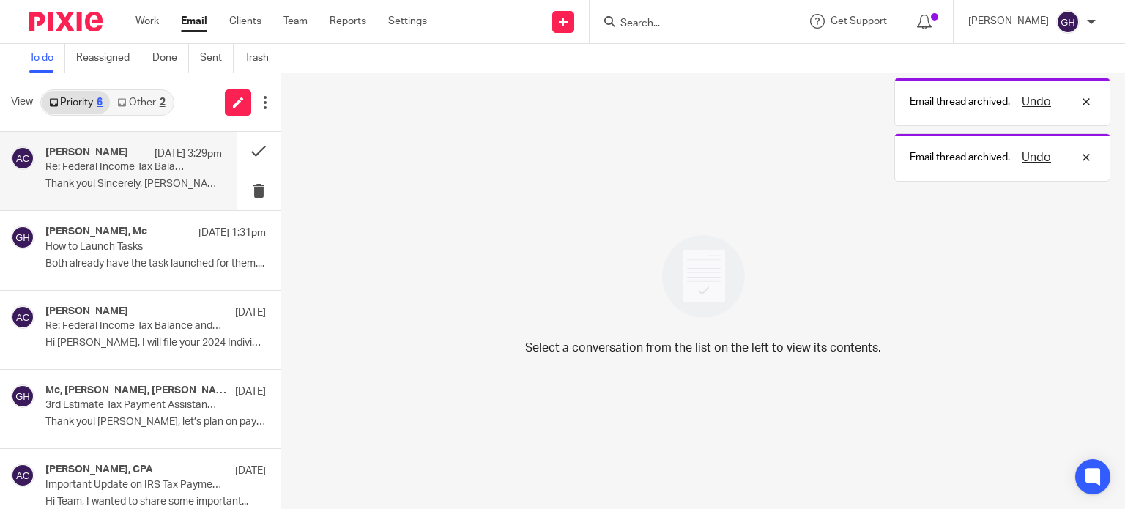
click at [151, 176] on div "Amy Corfixsen Sep 17 3:29pm Re: Federal Income Tax Balance and Estimated Tax Pa…" at bounding box center [133, 170] width 177 height 49
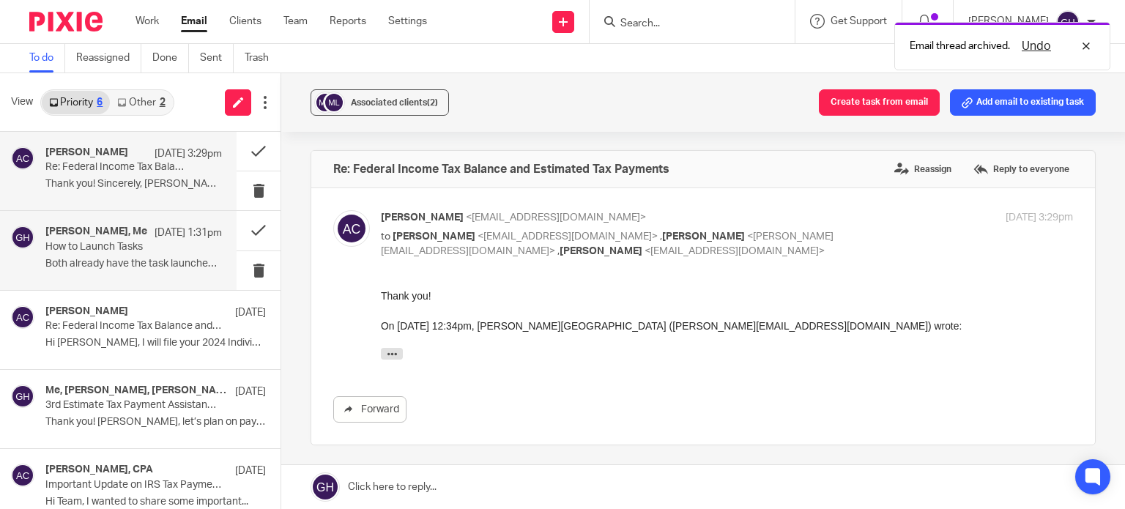
click at [147, 233] on div "Sep 16 1:31pm" at bounding box center [184, 233] width 75 height 15
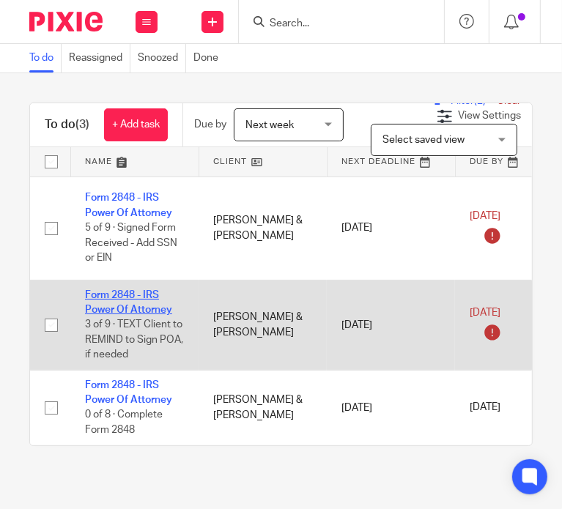
click at [108, 307] on link "Form 2848 - IRS Power Of Attorney" at bounding box center [128, 302] width 87 height 25
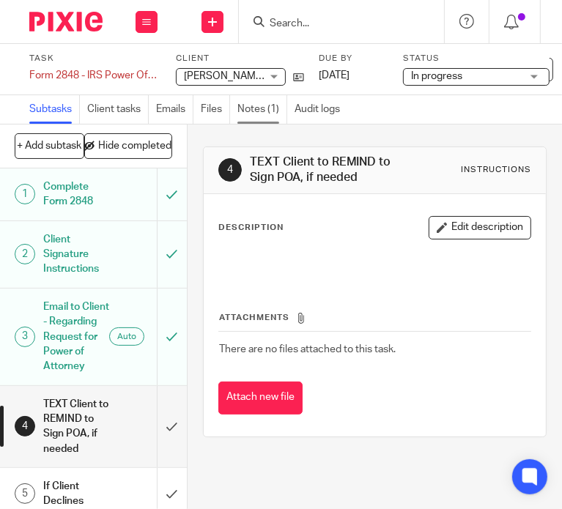
click at [267, 108] on link "Notes (1)" at bounding box center [262, 109] width 50 height 29
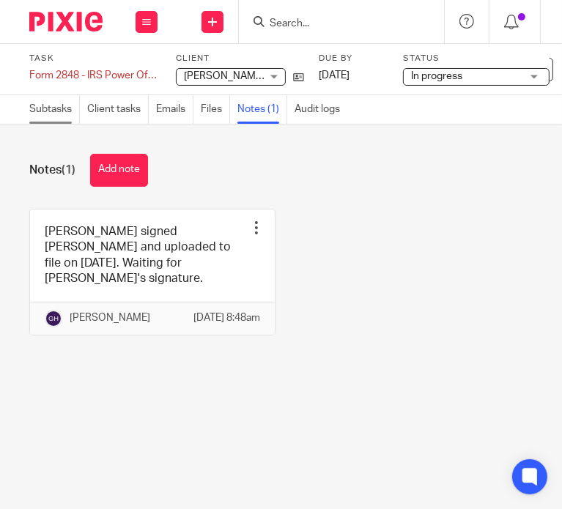
click at [47, 107] on link "Subtasks" at bounding box center [54, 109] width 51 height 29
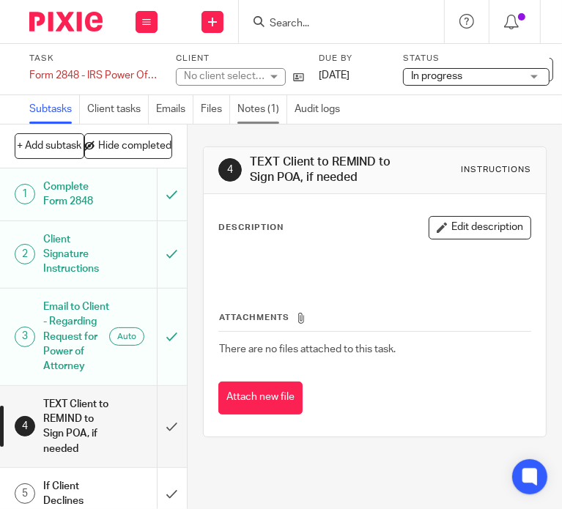
click at [261, 110] on link "Notes (1)" at bounding box center [262, 109] width 50 height 29
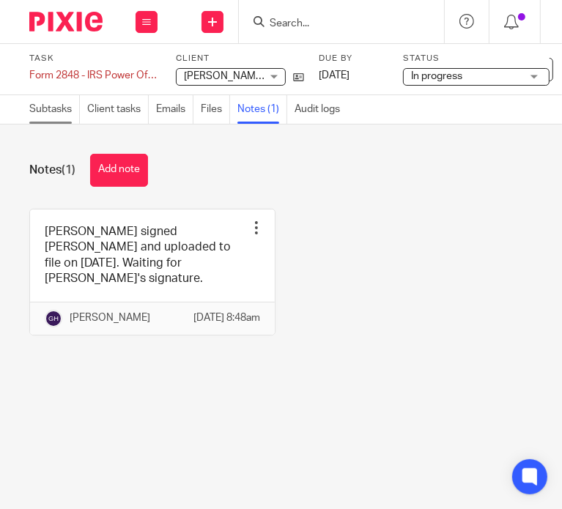
click at [39, 108] on link "Subtasks" at bounding box center [54, 109] width 51 height 29
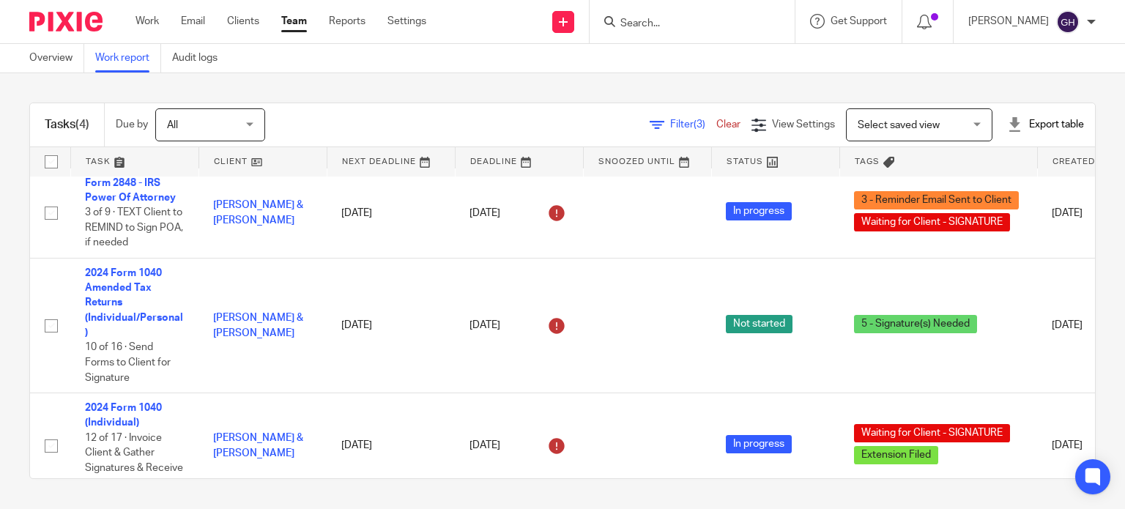
scroll to position [145, 0]
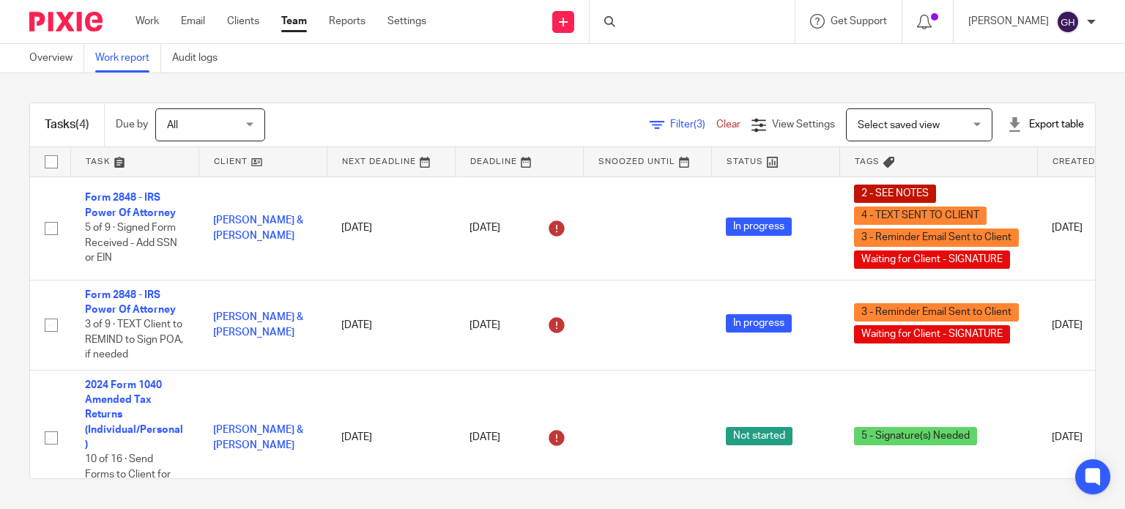
scroll to position [145, 0]
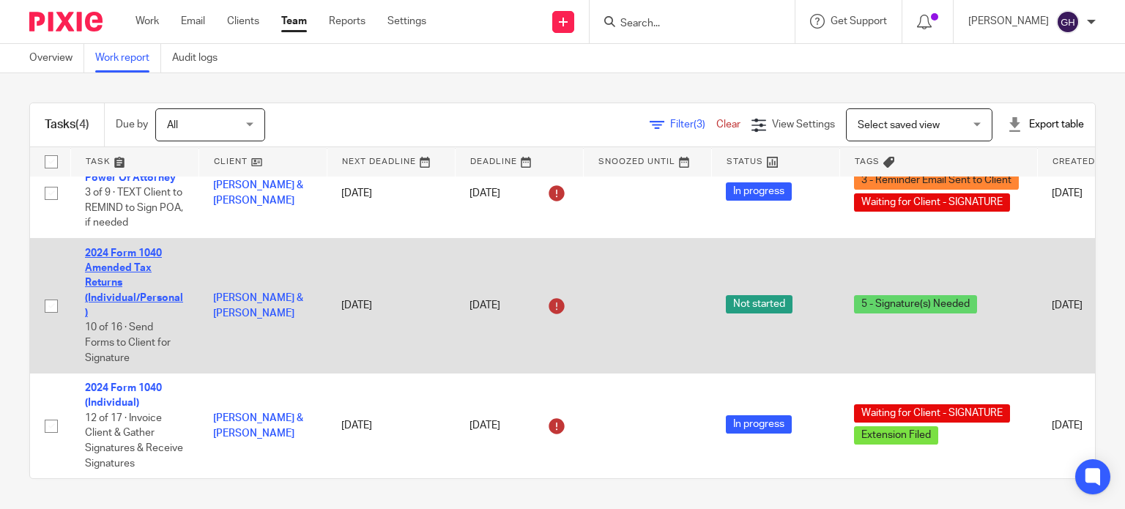
click at [127, 287] on link "2024 Form 1040 Amended Tax Returns (Individual/Personal)" at bounding box center [134, 283] width 98 height 70
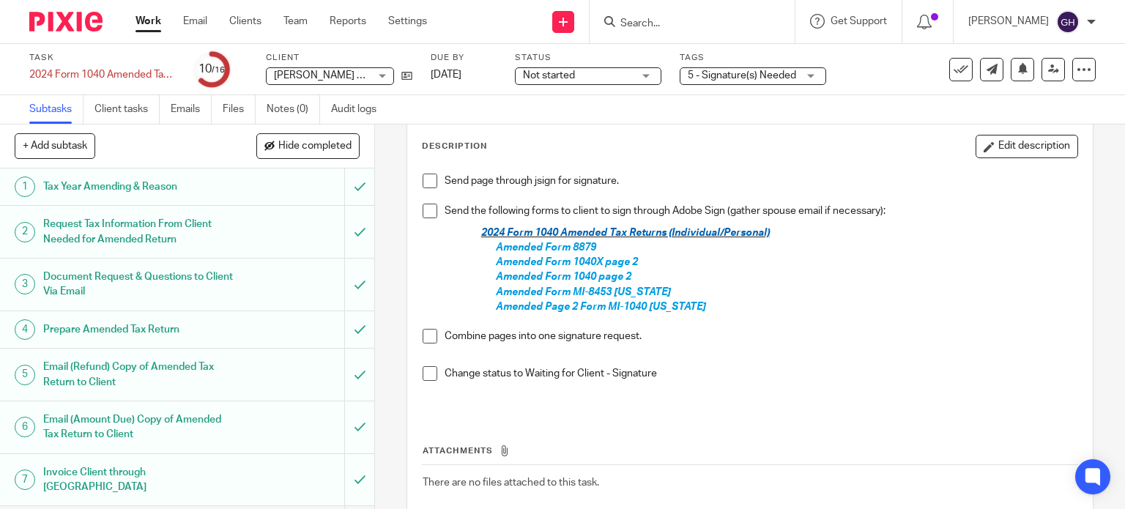
scroll to position [81, 0]
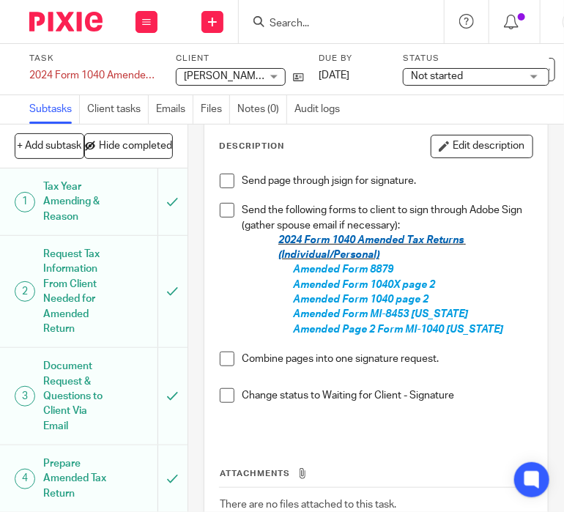
click at [220, 363] on span at bounding box center [227, 359] width 15 height 15
click at [224, 181] on span at bounding box center [227, 181] width 15 height 15
click at [224, 207] on span at bounding box center [227, 210] width 15 height 15
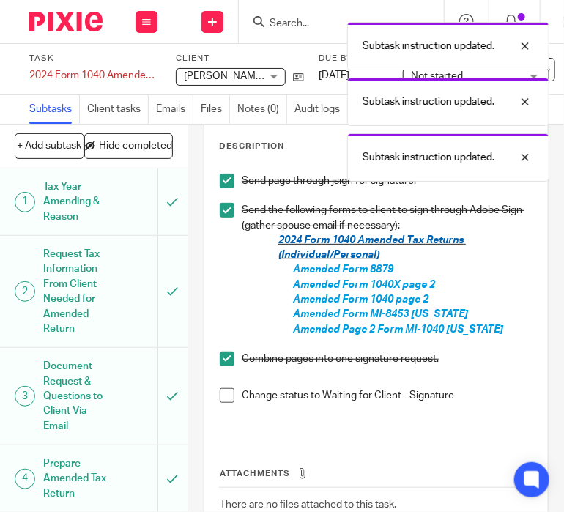
click at [223, 391] on span at bounding box center [227, 395] width 15 height 15
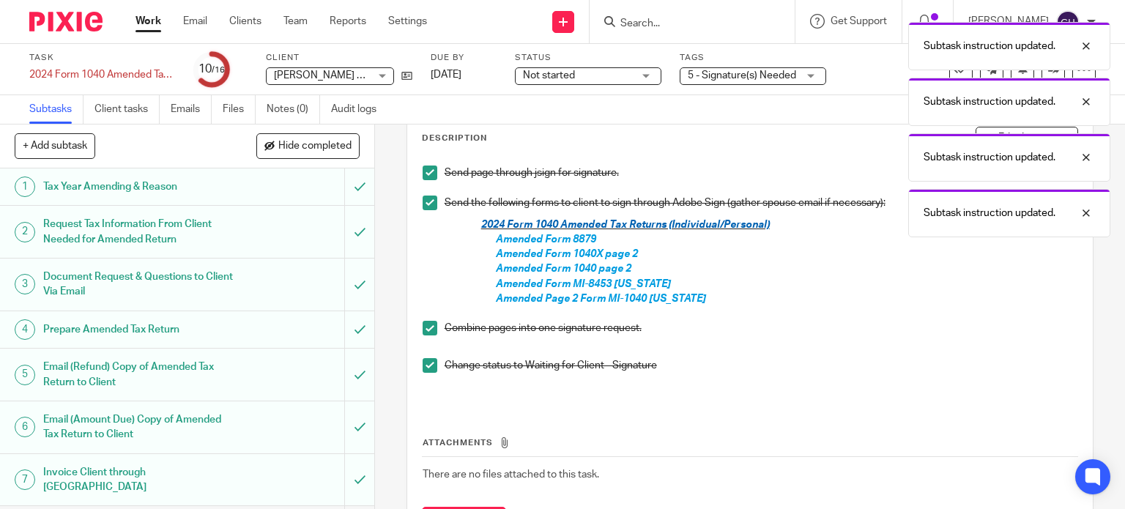
scroll to position [73, 0]
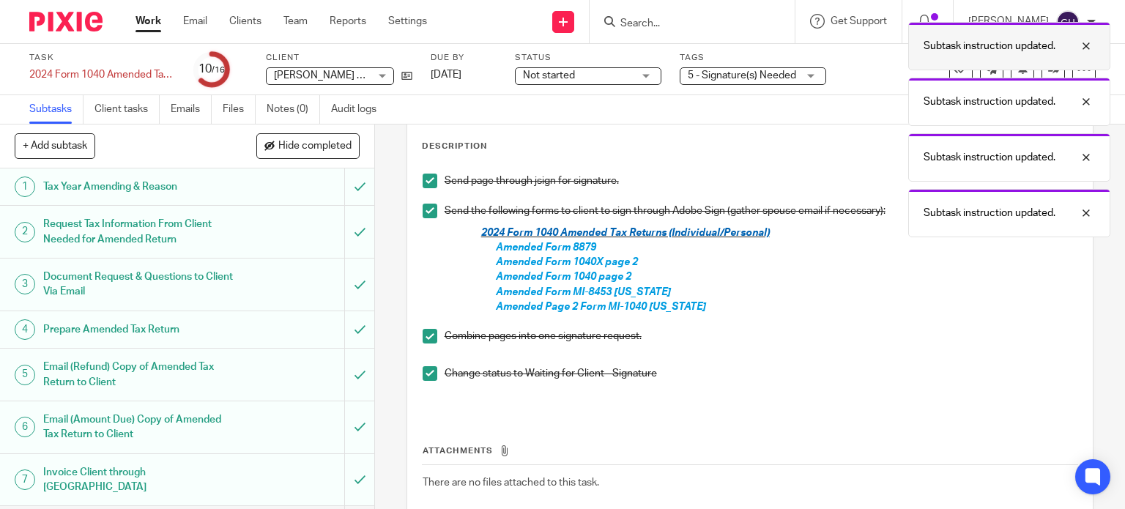
click at [1090, 46] on div at bounding box center [1075, 46] width 40 height 18
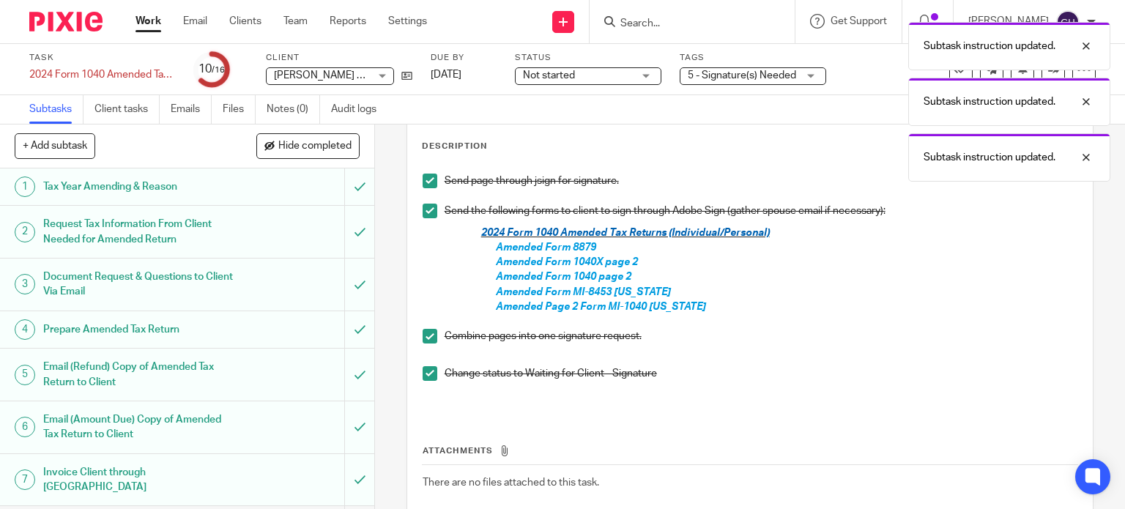
click at [1090, 46] on div at bounding box center [1075, 46] width 40 height 18
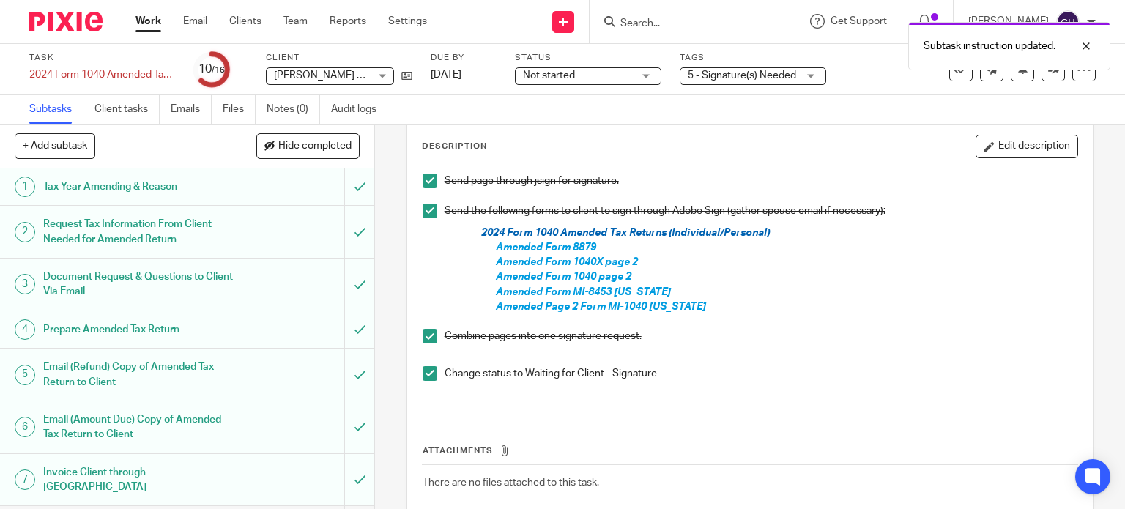
click at [1090, 46] on div at bounding box center [1075, 46] width 40 height 18
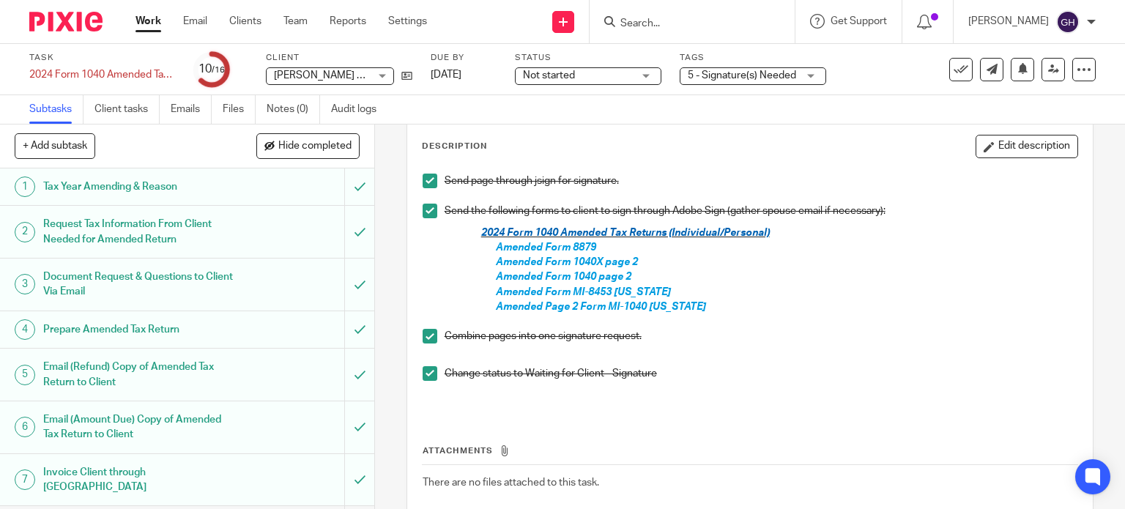
click at [620, 76] on span "Not started" at bounding box center [578, 75] width 110 height 15
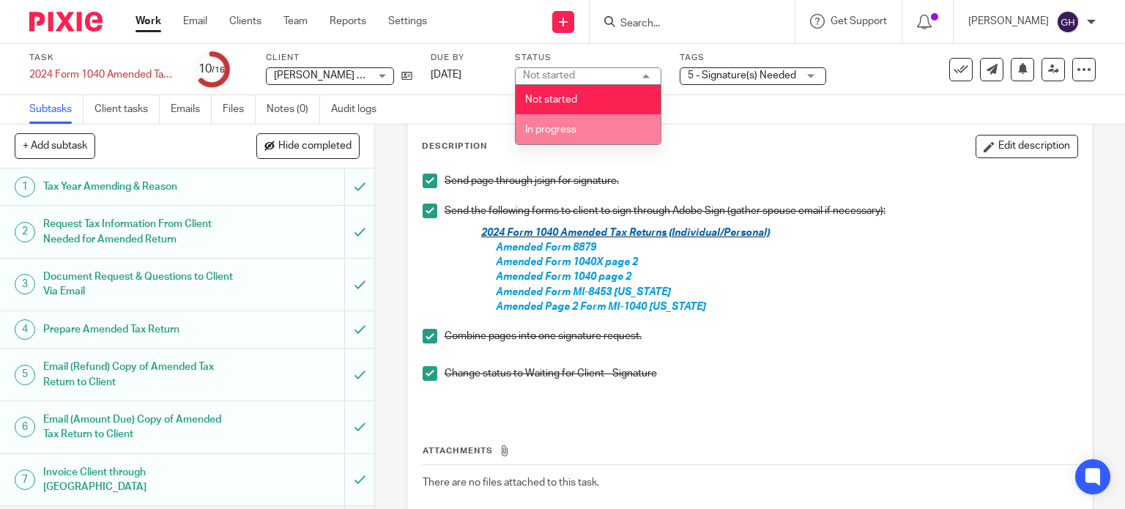
click at [603, 129] on li "In progress" at bounding box center [588, 129] width 145 height 30
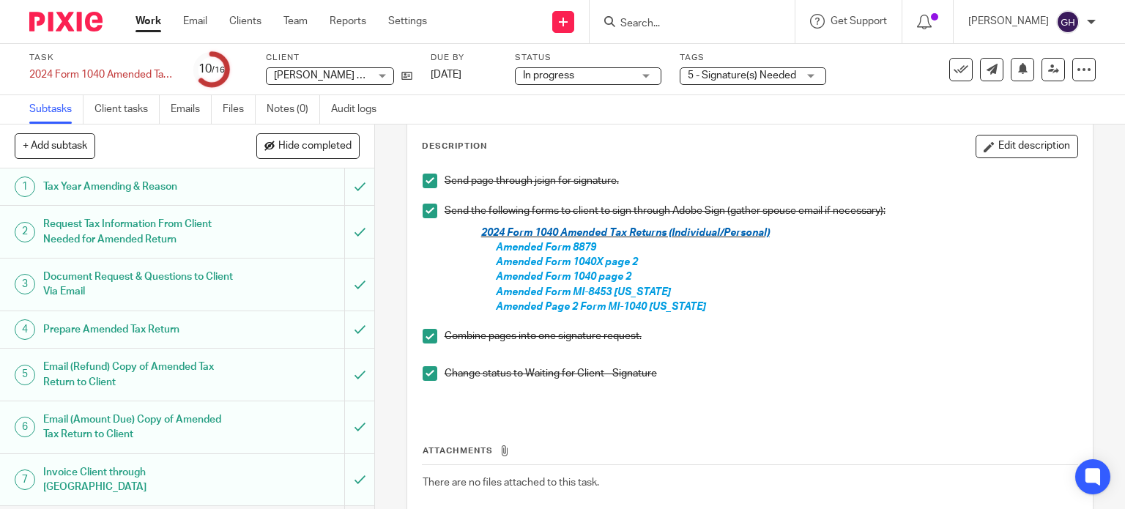
click at [717, 82] on span "5 - Signature(s) Needed" at bounding box center [743, 75] width 110 height 15
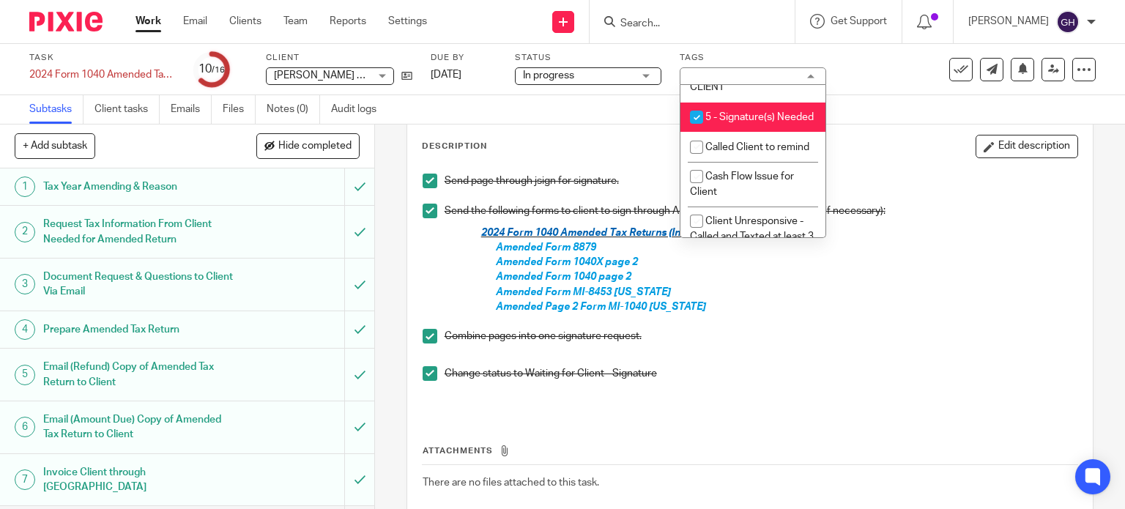
click at [751, 133] on li "5 - Signature(s) Needed" at bounding box center [752, 118] width 145 height 30
checkbox input "false"
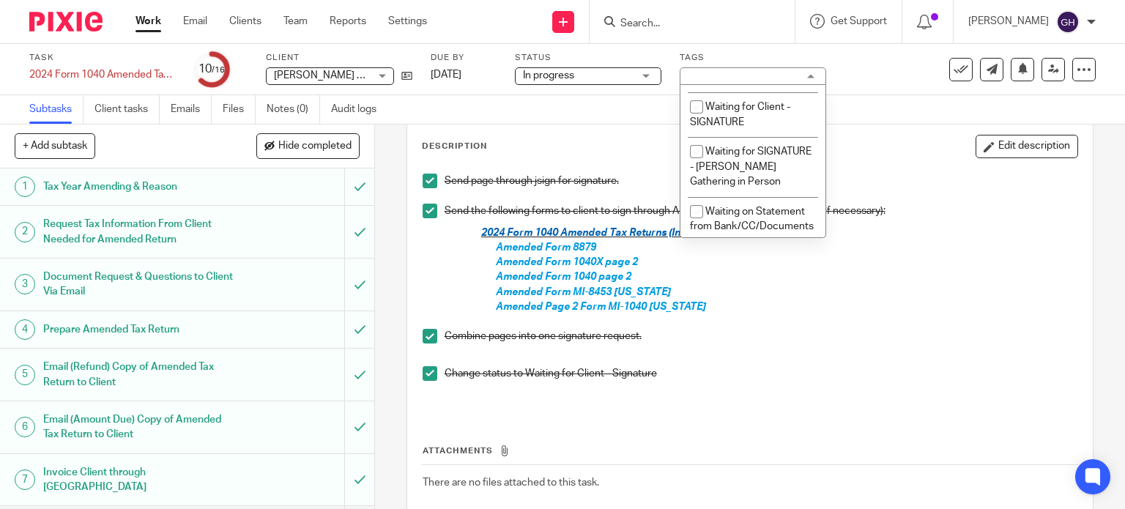
scroll to position [1318, 0]
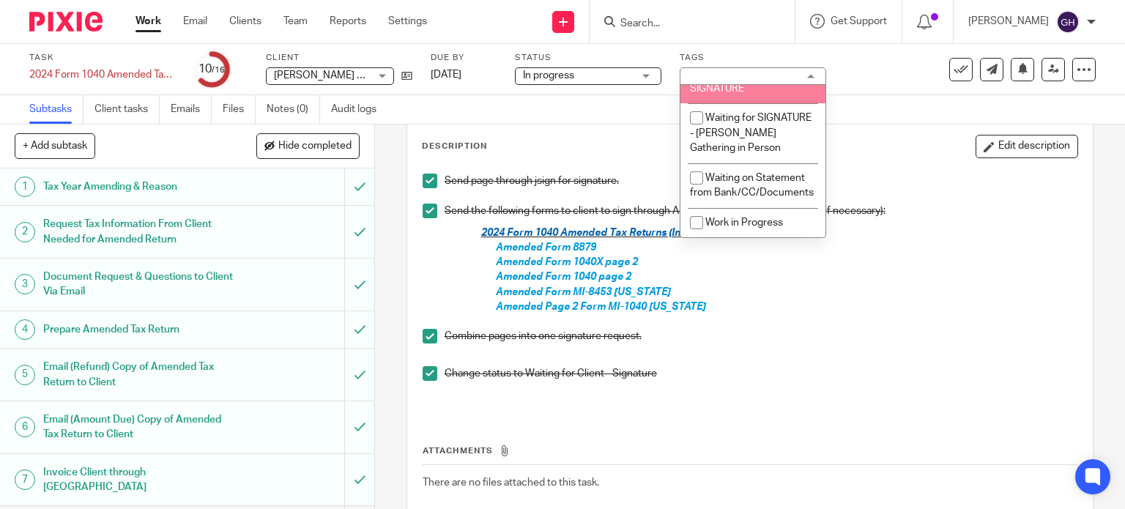
click at [748, 103] on li "Waiting for Client - SIGNATURE" at bounding box center [752, 81] width 145 height 45
checkbox input "true"
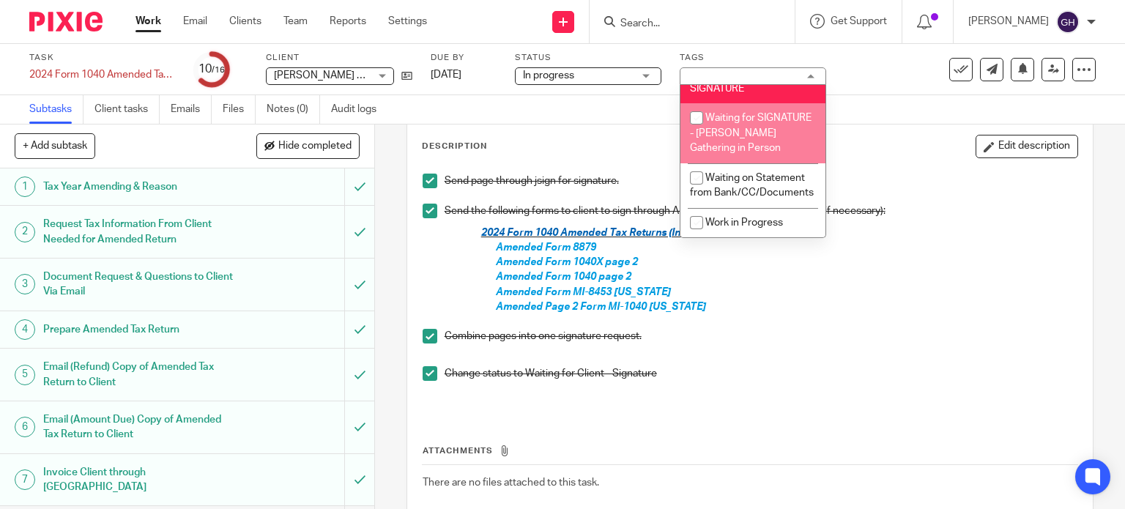
click at [508, 133] on div "Description Edit description Send page through jsign for signature. Send the fo…" at bounding box center [750, 341] width 686 height 456
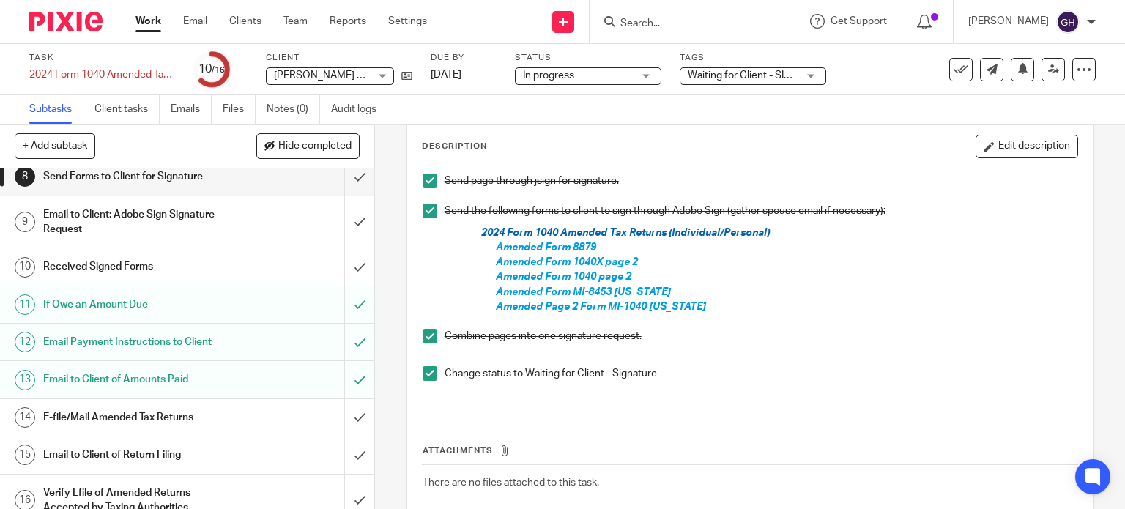
scroll to position [275, 0]
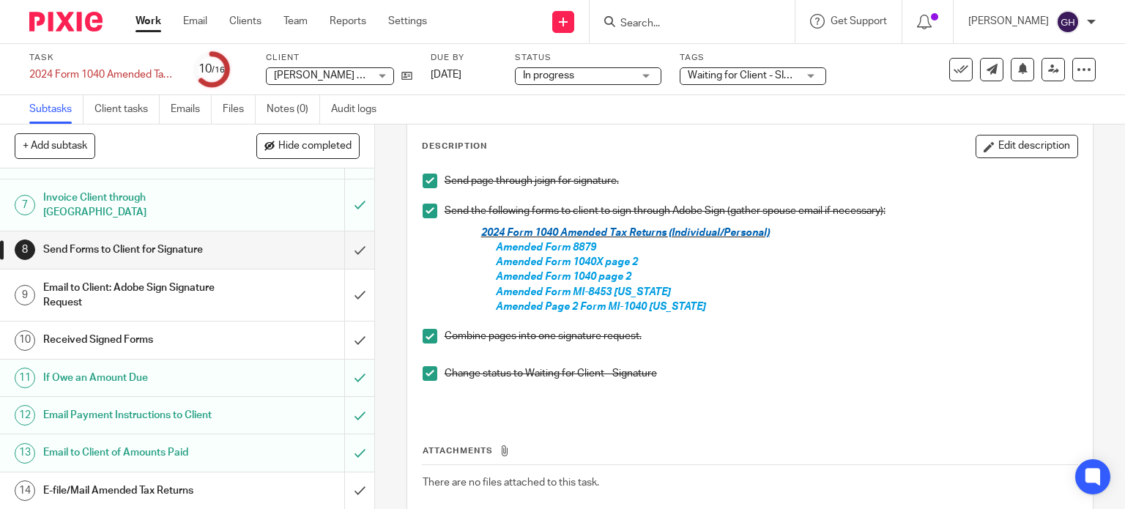
click at [214, 283] on h1 "Email to Client: Adobe Sign Signature Request" at bounding box center [138, 295] width 191 height 37
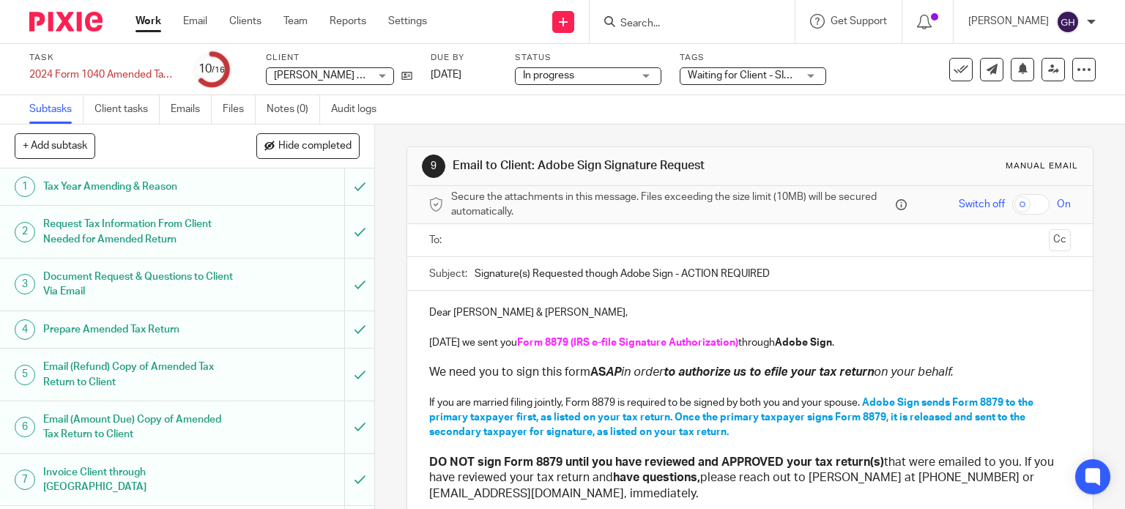
click at [628, 273] on input "Signature(s) Requested though Adobe Sign - ACTION REQUIRED" at bounding box center [773, 273] width 597 height 33
type input "Signature(s) Requested though jSign - ACTION REQUIRED"
click at [800, 342] on strong "Adobe Sign" at bounding box center [803, 343] width 57 height 10
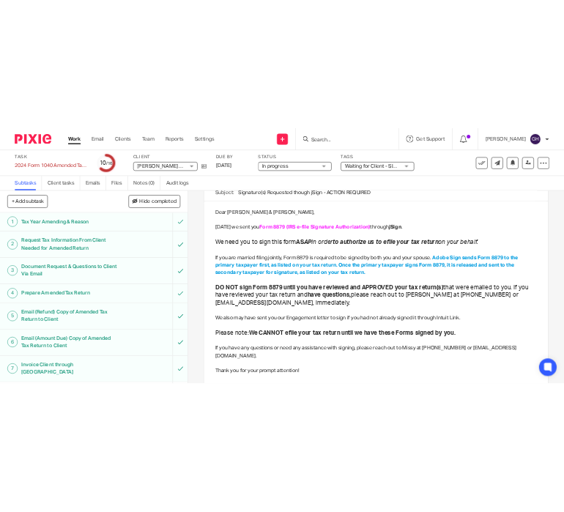
scroll to position [146, 0]
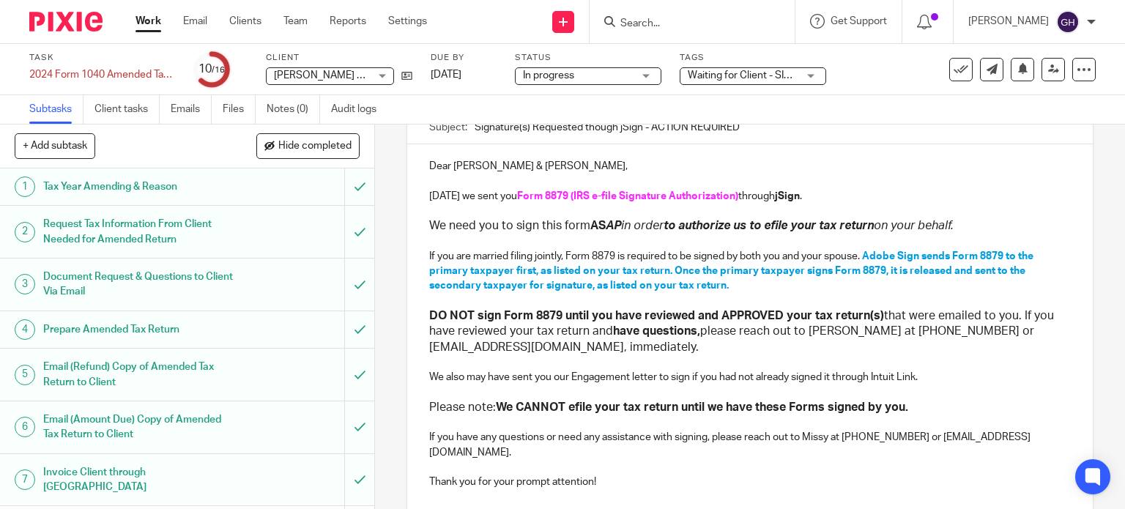
click at [814, 433] on p "If you have any questions or need any assistance with signing, please reach out…" at bounding box center [750, 445] width 642 height 30
click at [884, 437] on p "If you have any questions or need any assistance with signing, please reach out…" at bounding box center [750, 445] width 642 height 30
click at [874, 436] on p "If you have any questions or need any assistance with signing, please reach out…" at bounding box center [750, 445] width 642 height 30
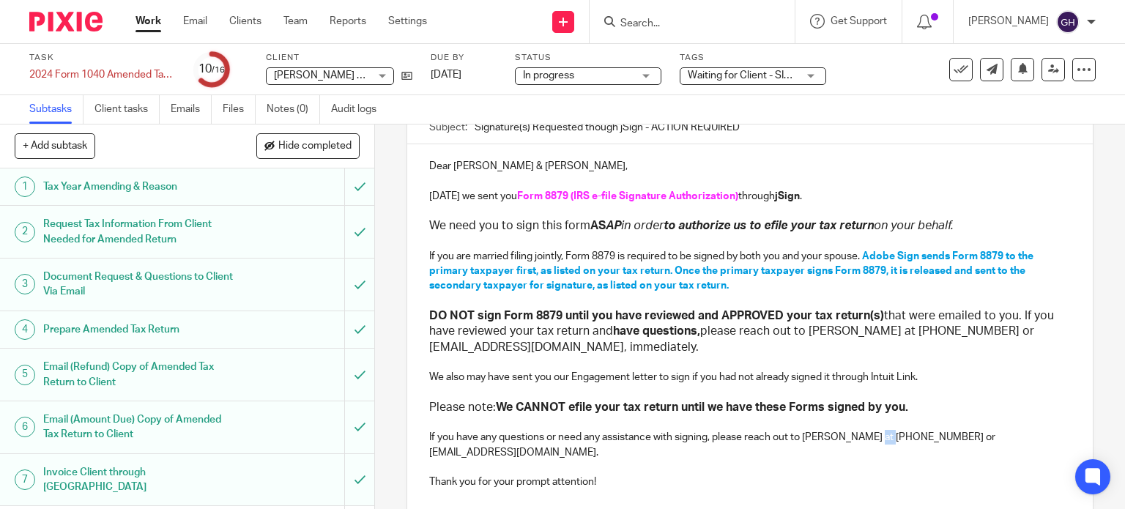
click at [874, 436] on p "If you have any questions or need any assistance with signing, please reach out…" at bounding box center [750, 445] width 642 height 30
click at [899, 440] on p "If you have any questions or need any assistance with signing, please reach out…" at bounding box center [750, 445] width 642 height 30
click at [947, 439] on p "If you have any questions or need any assistance with signing, please reach out…" at bounding box center [750, 445] width 642 height 30
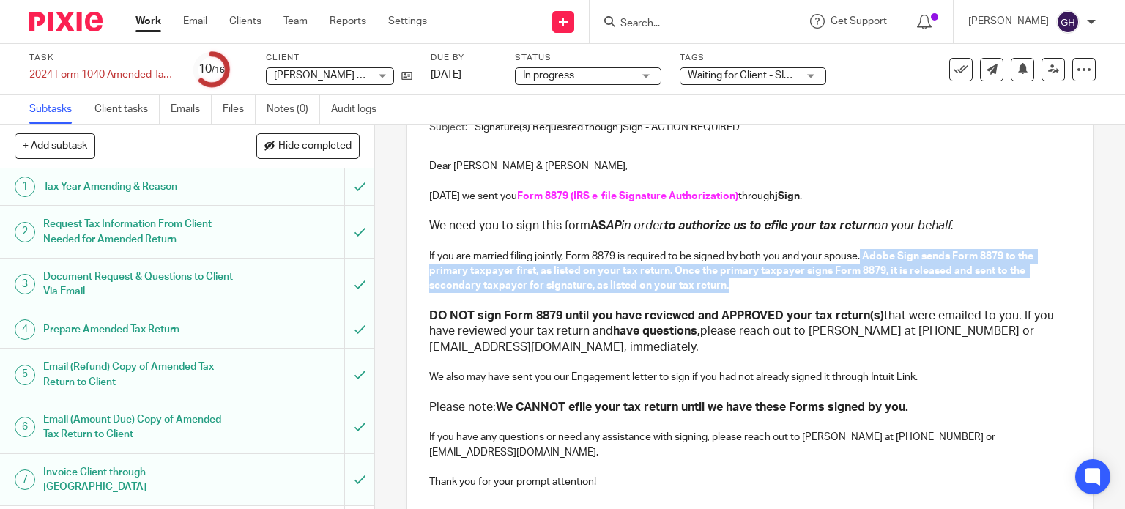
drag, startPoint x: 750, startPoint y: 286, endPoint x: 859, endPoint y: 257, distance: 113.0
click at [859, 257] on p "If you are married filing jointly, Form 8879 is required to be signed by both y…" at bounding box center [750, 271] width 642 height 45
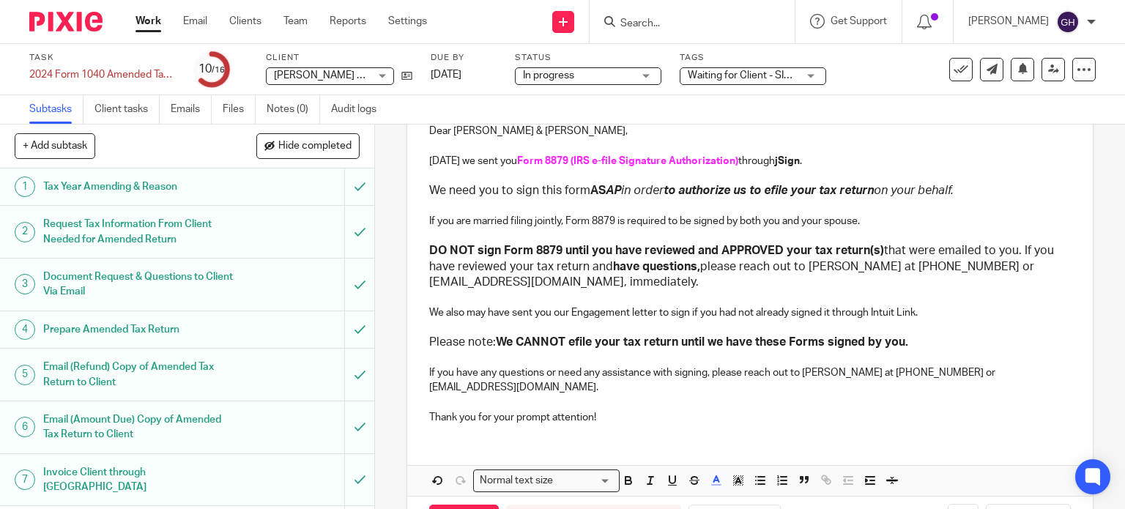
scroll to position [35, 0]
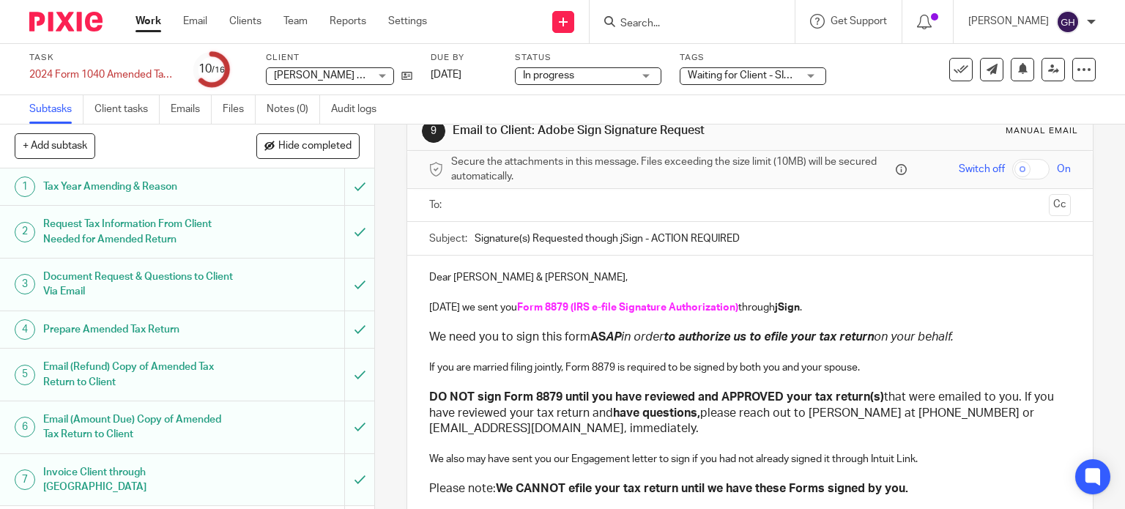
click at [503, 202] on input "text" at bounding box center [749, 205] width 587 height 17
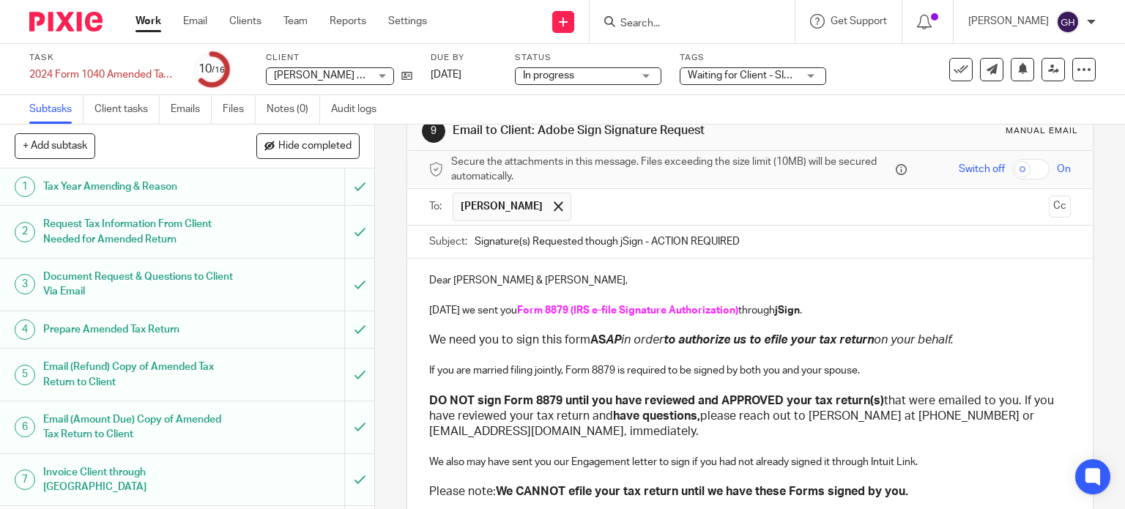
click at [579, 207] on input "text" at bounding box center [811, 207] width 464 height 29
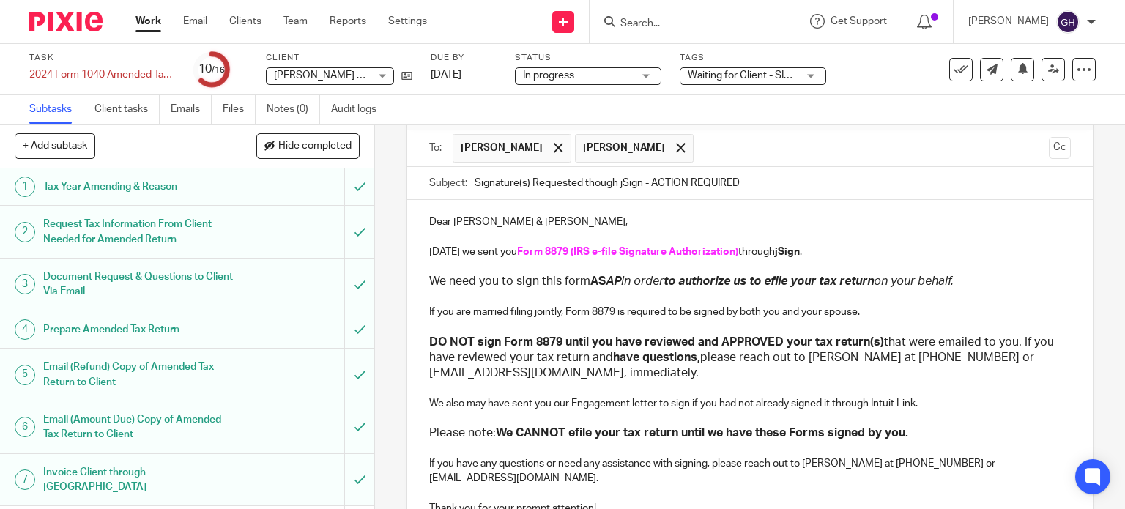
scroll to position [226, 0]
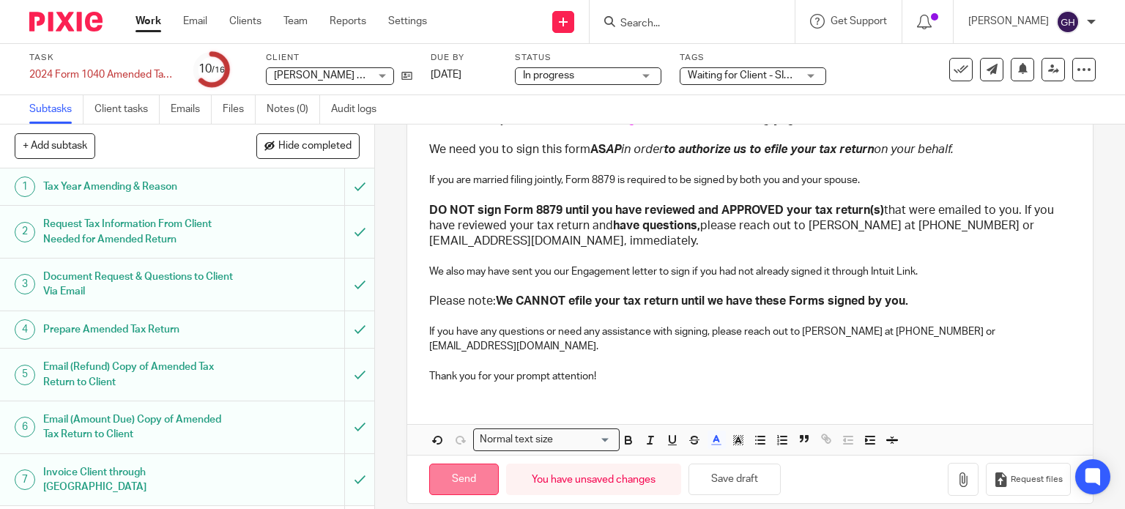
click at [459, 469] on input "Send" at bounding box center [464, 479] width 70 height 31
type input "Sent"
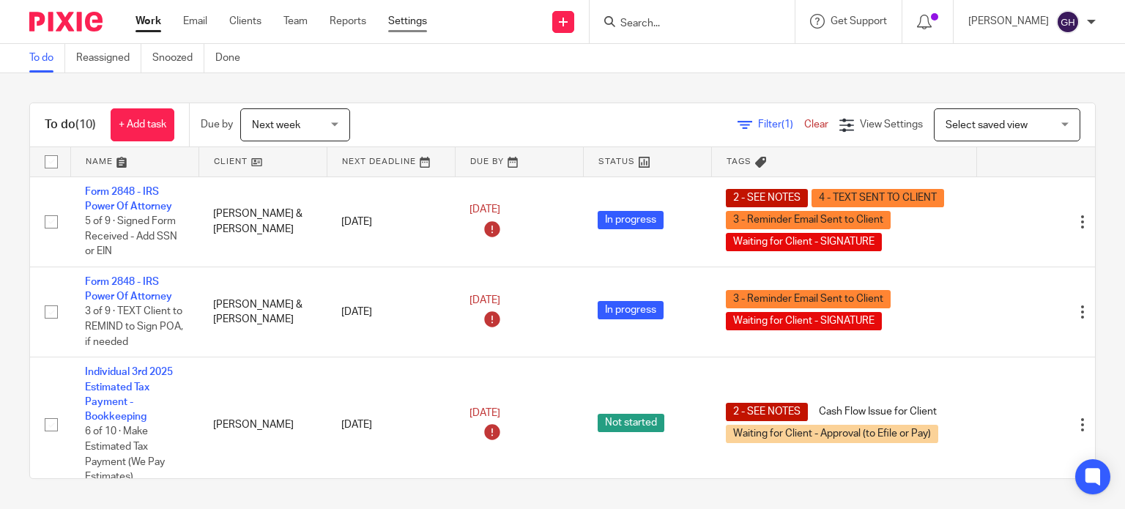
click at [413, 28] on link "Settings" at bounding box center [407, 21] width 39 height 15
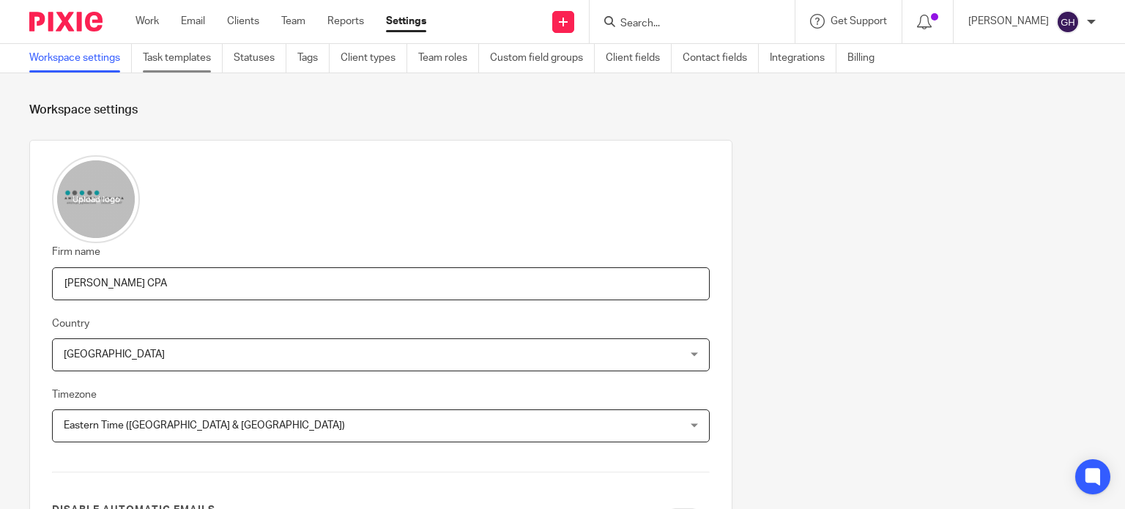
click at [202, 59] on link "Task templates" at bounding box center [183, 58] width 80 height 29
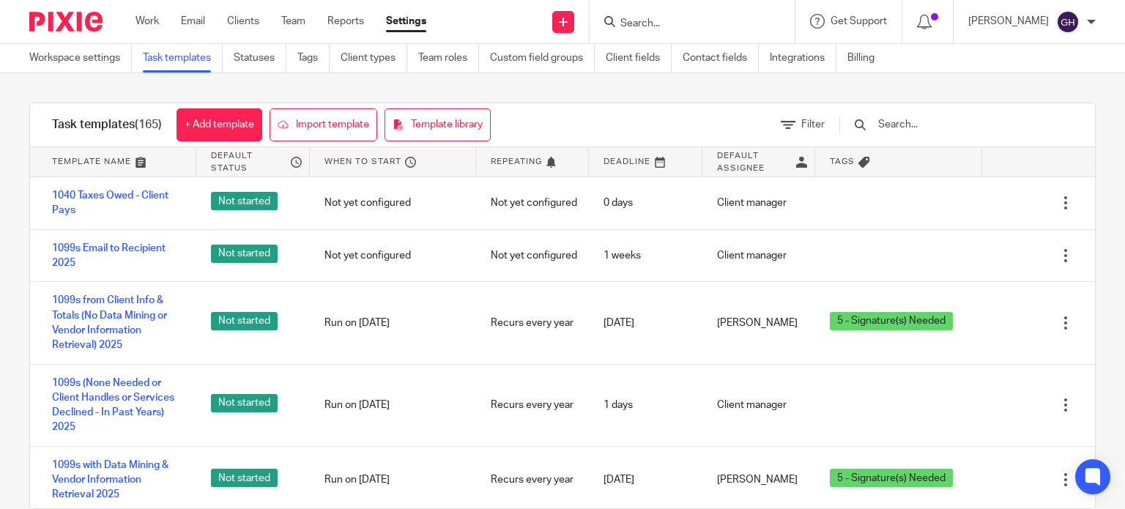
click at [920, 125] on input "text" at bounding box center [962, 124] width 171 height 16
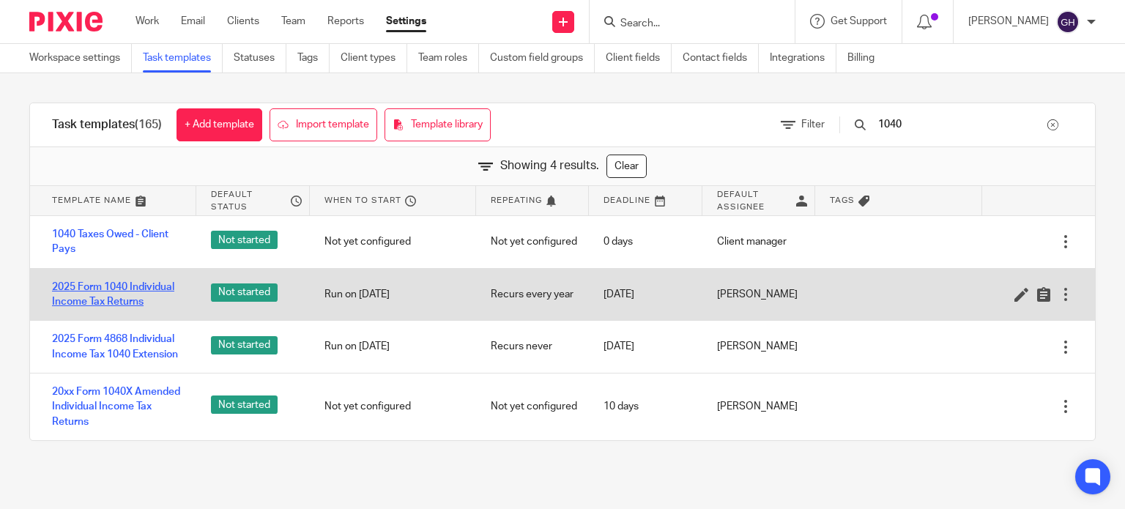
type input "1040"
click at [114, 284] on link "2025 Form 1040 Individual Income Tax Returns" at bounding box center [117, 295] width 130 height 30
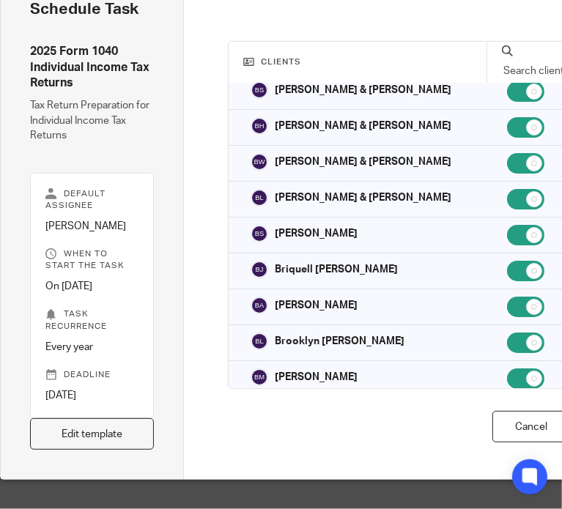
scroll to position [73, 182]
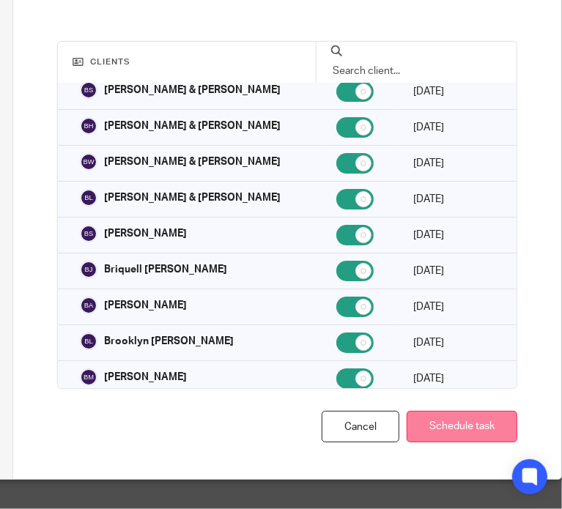
click at [478, 424] on button "Schedule task" at bounding box center [461, 426] width 111 height 31
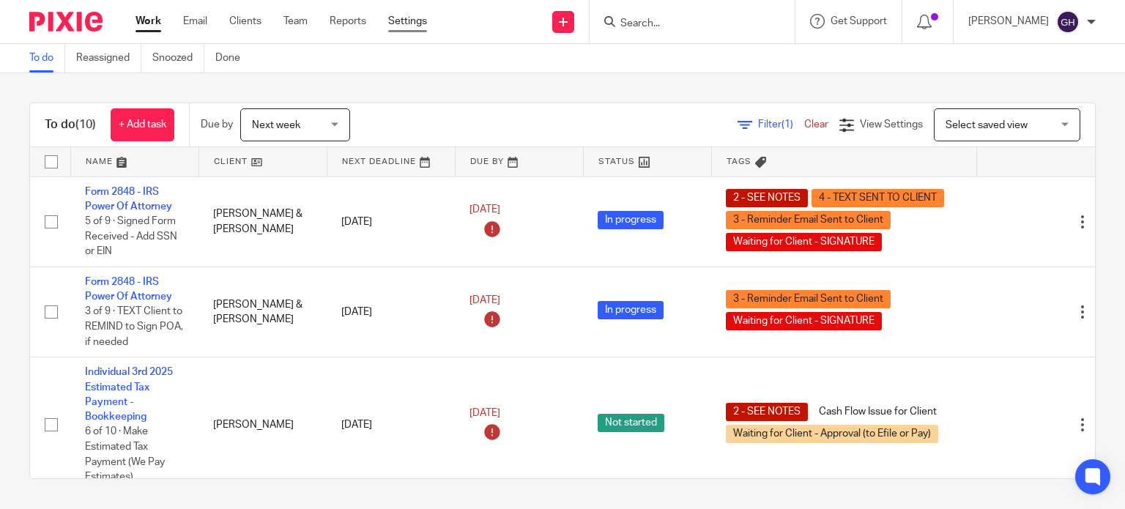
click at [405, 22] on link "Settings" at bounding box center [407, 21] width 39 height 15
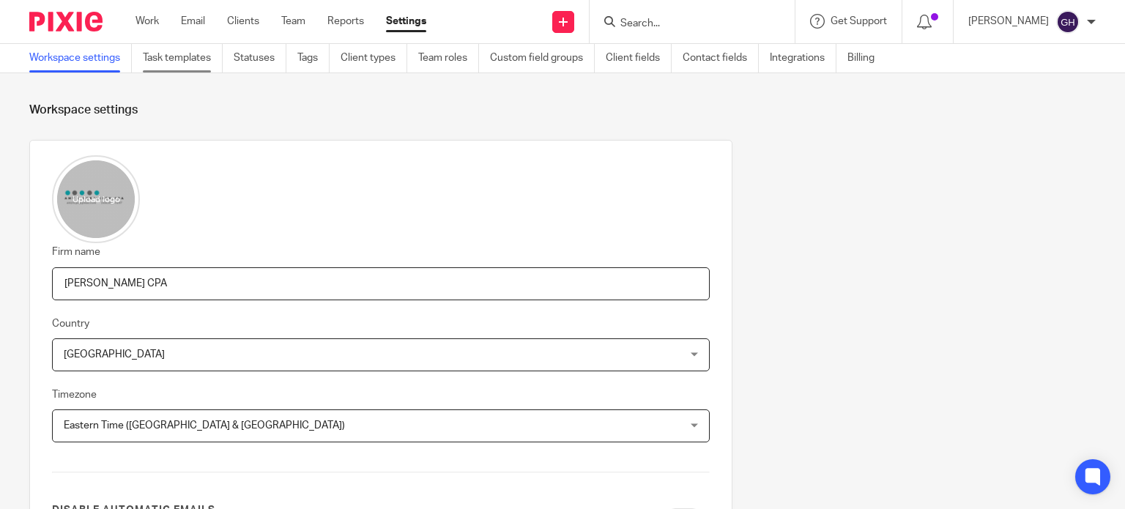
click at [195, 56] on link "Task templates" at bounding box center [183, 58] width 80 height 29
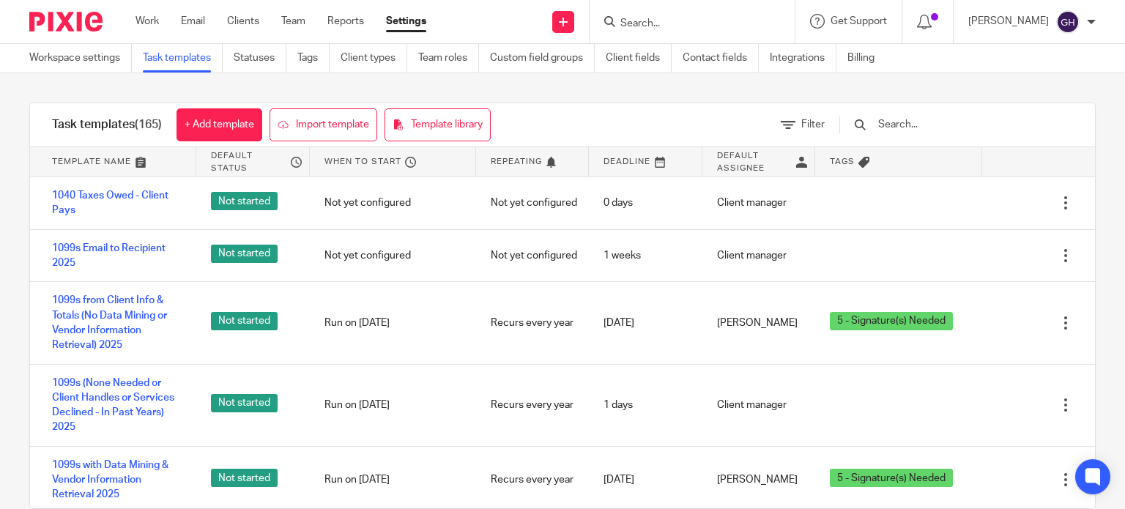
click at [928, 117] on input "text" at bounding box center [962, 124] width 171 height 16
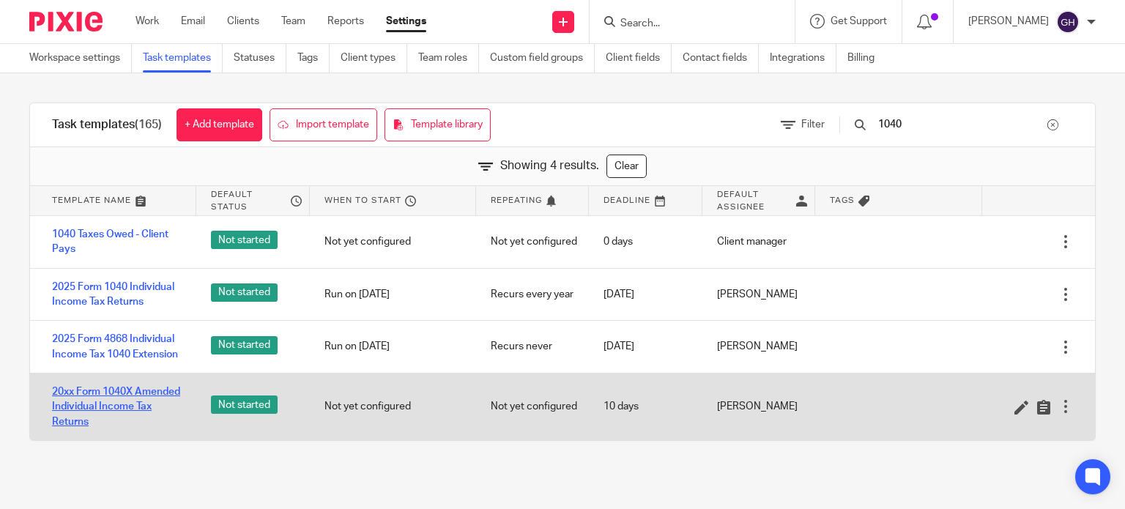
type input "1040"
click at [117, 429] on link "20xx Form 1040X Amended Individual Income Tax Returns" at bounding box center [117, 406] width 130 height 45
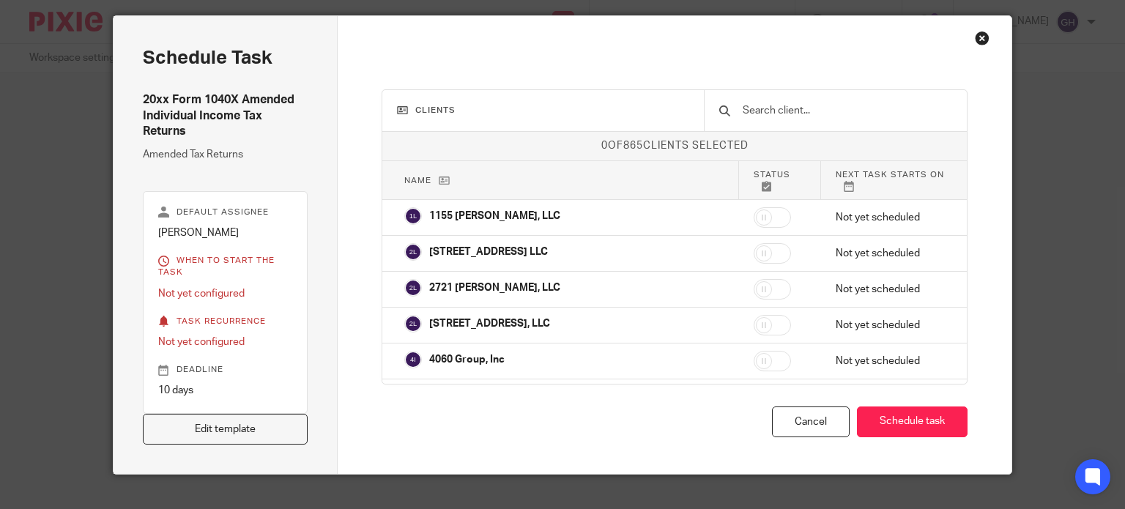
scroll to position [67, 0]
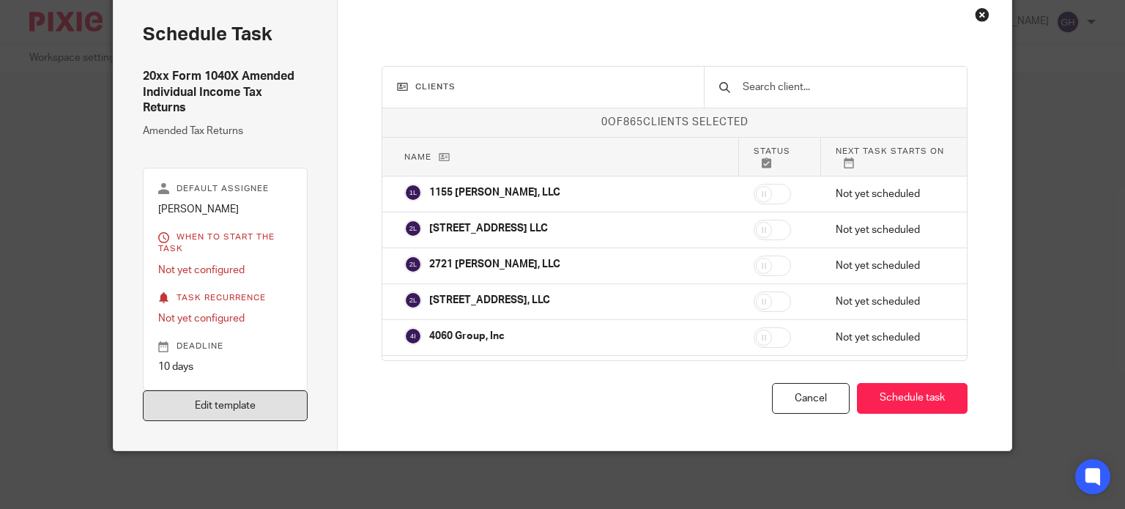
click at [235, 390] on link "Edit template" at bounding box center [226, 405] width 166 height 31
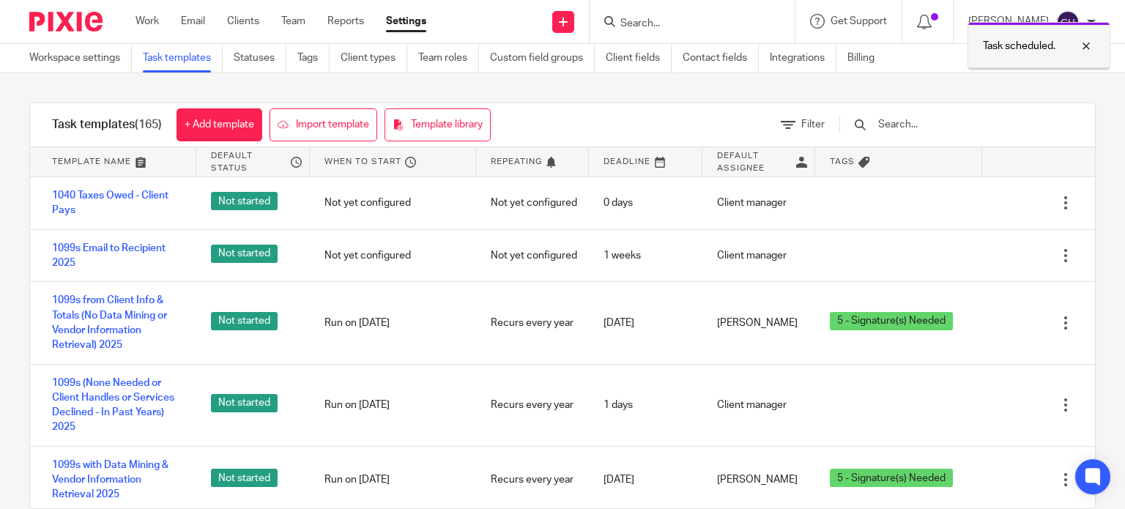
click at [1086, 45] on div at bounding box center [1075, 46] width 40 height 18
click at [914, 122] on input "text" at bounding box center [962, 124] width 171 height 16
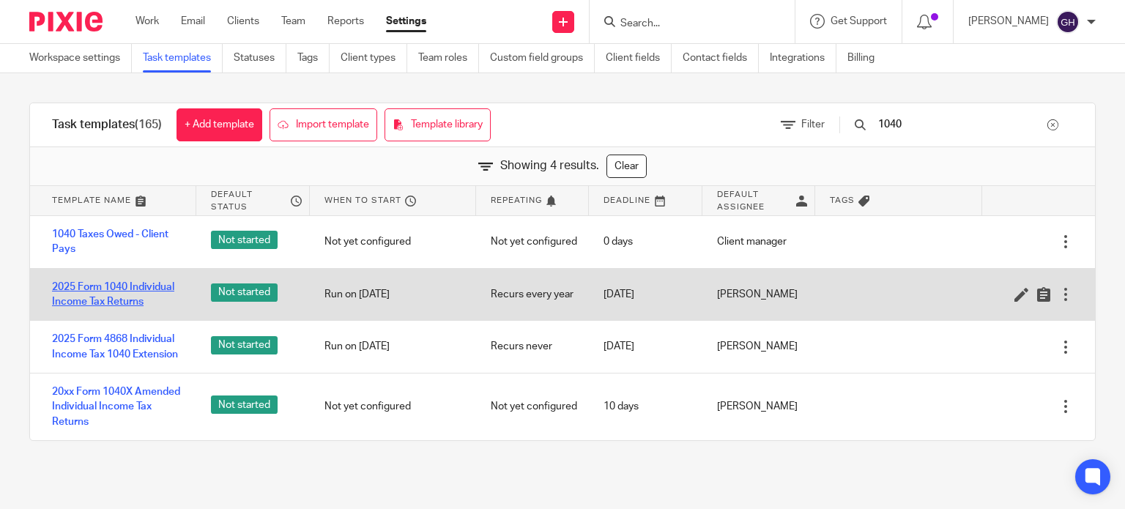
type input "1040"
click at [130, 291] on link "2025 Form 1040 Individual Income Tax Returns" at bounding box center [117, 295] width 130 height 30
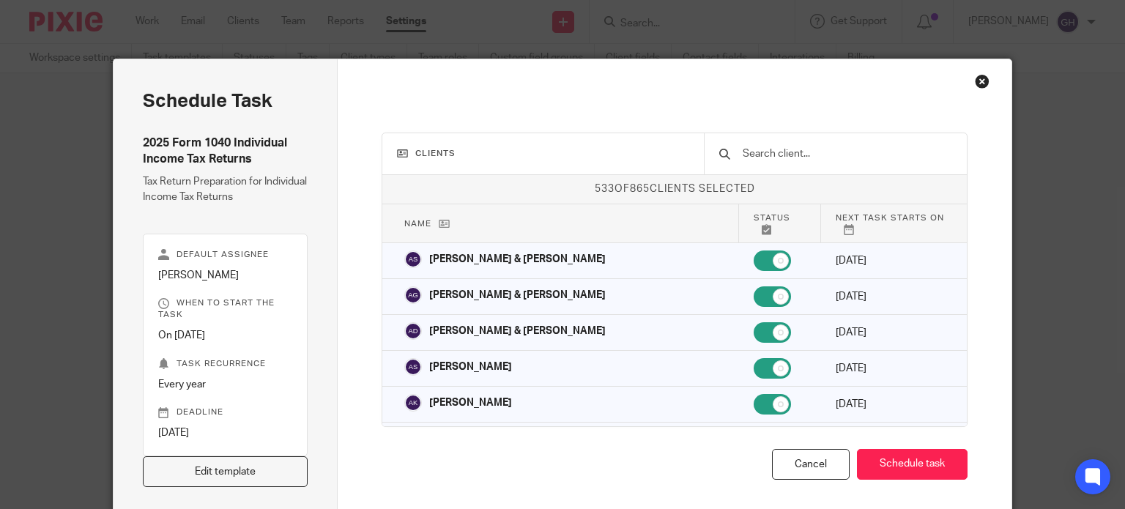
scroll to position [66, 0]
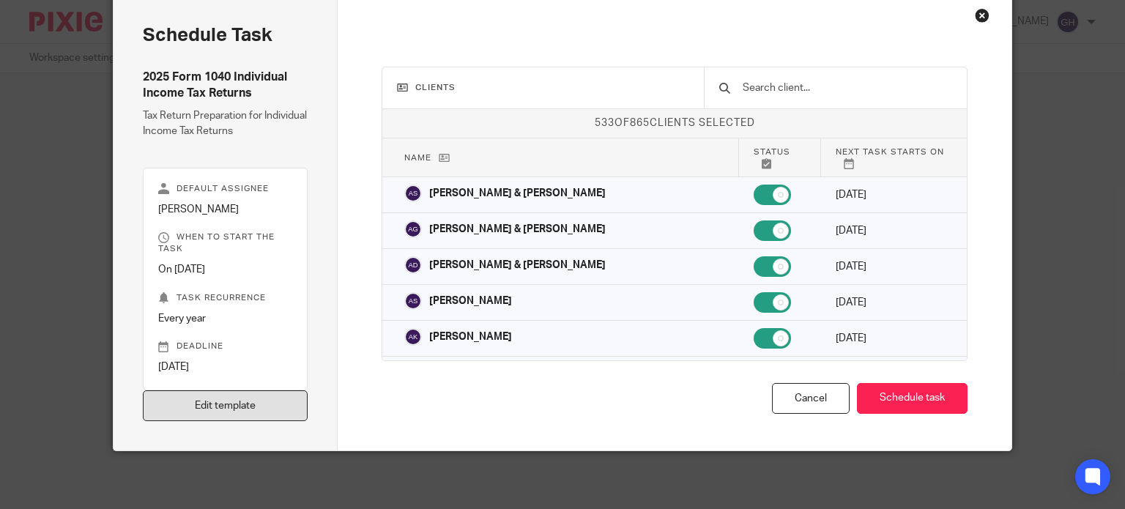
click at [247, 412] on link "Edit template" at bounding box center [226, 405] width 166 height 31
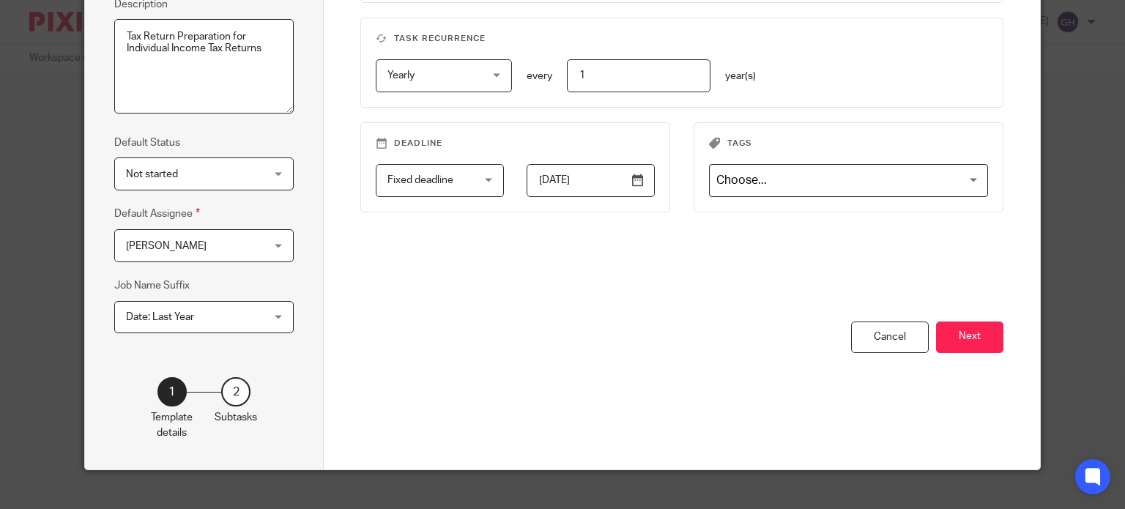
click at [1000, 340] on div "When to start the task On date On date Disable On date Week day Month day On cl…" at bounding box center [682, 155] width 716 height 630
click at [990, 339] on button "Next" at bounding box center [969, 337] width 67 height 31
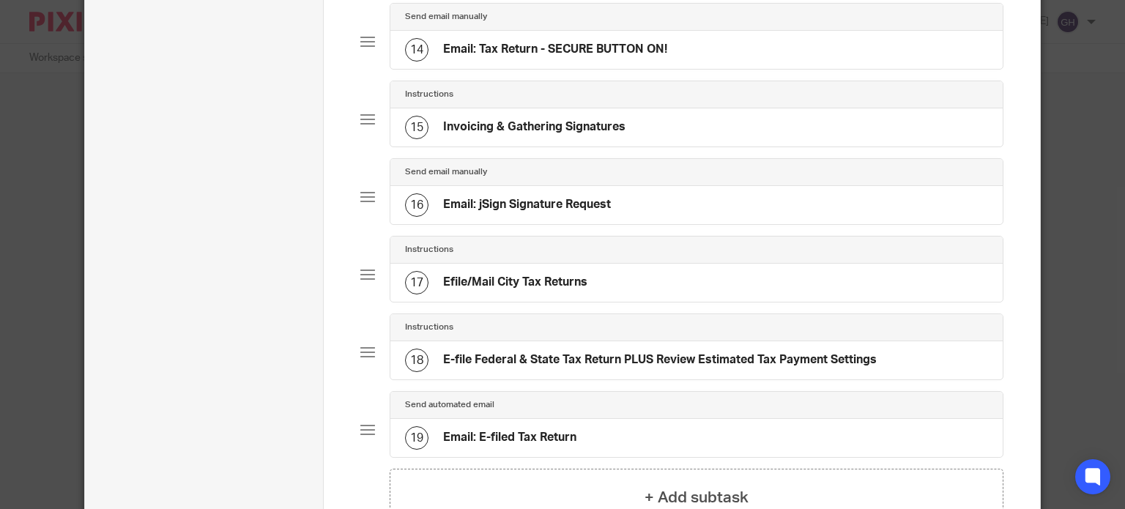
scroll to position [1099, 0]
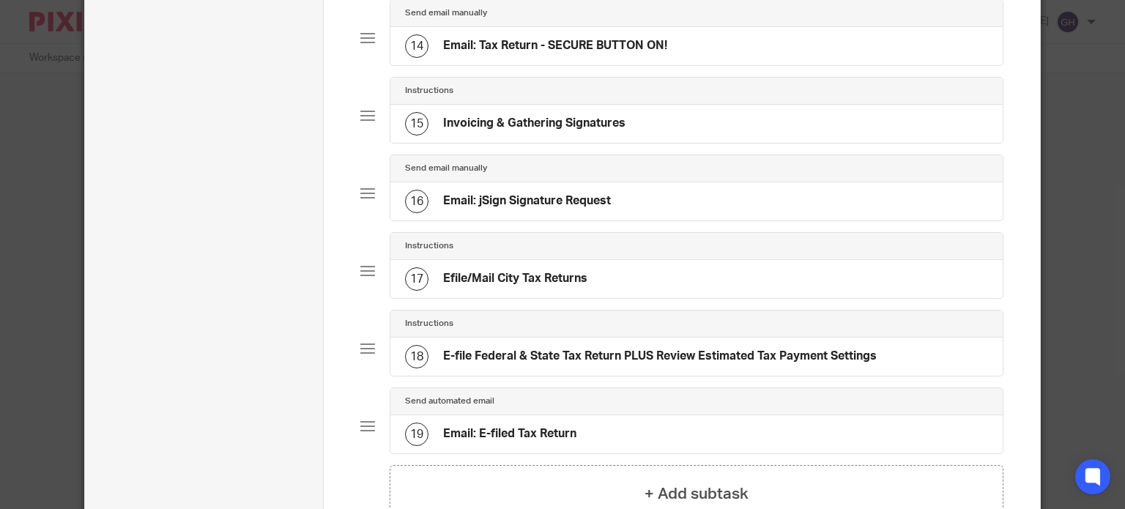
click at [527, 209] on h4 "Email: jSign Signature Request" at bounding box center [527, 200] width 168 height 15
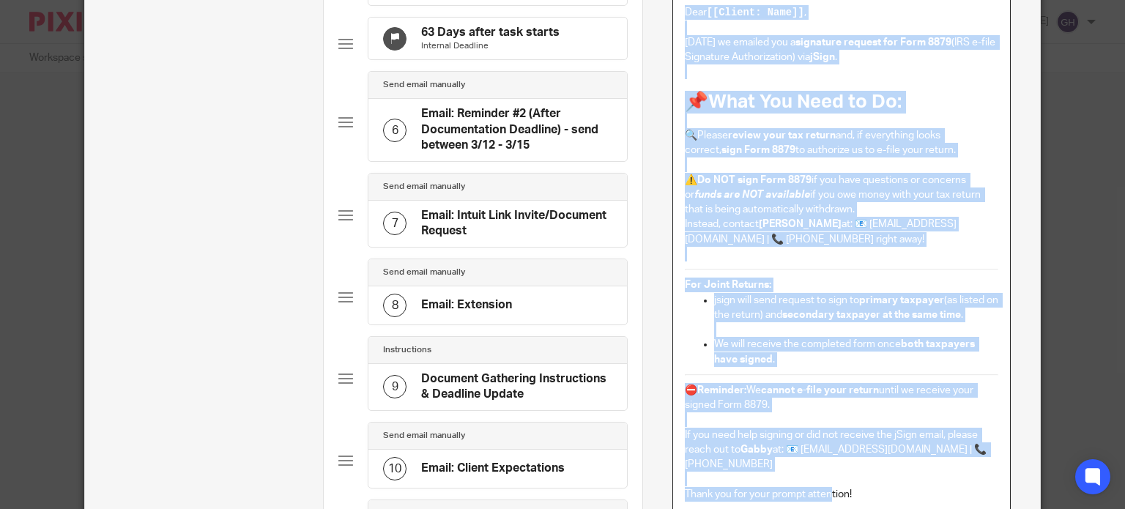
scroll to position [461, 0]
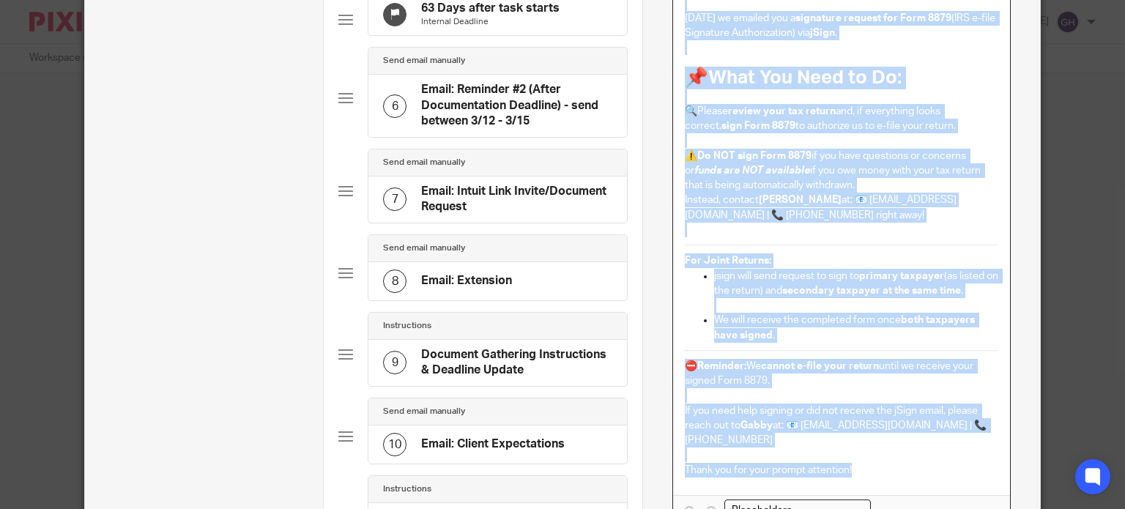
drag, startPoint x: 675, startPoint y: 155, endPoint x: 856, endPoint y: 460, distance: 355.3
click at [856, 460] on div "Dear [[Client: Name]] , [DATE] we emailed you a signature request for Form 8879…" at bounding box center [841, 232] width 337 height 526
copy div "Dear [[Client: Name]] , Today we emailed you a signature request for Form 8879 …"
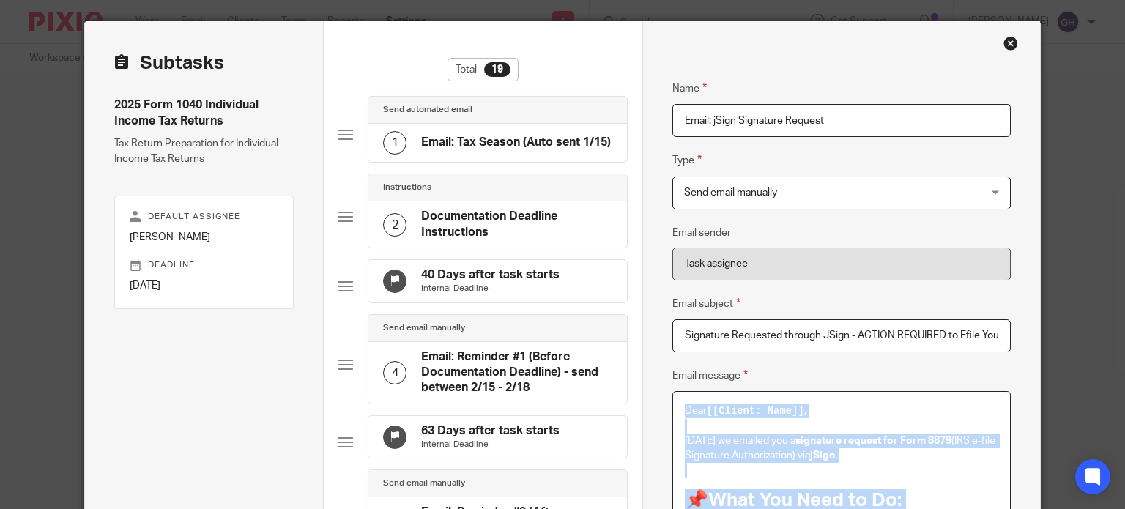
scroll to position [0, 0]
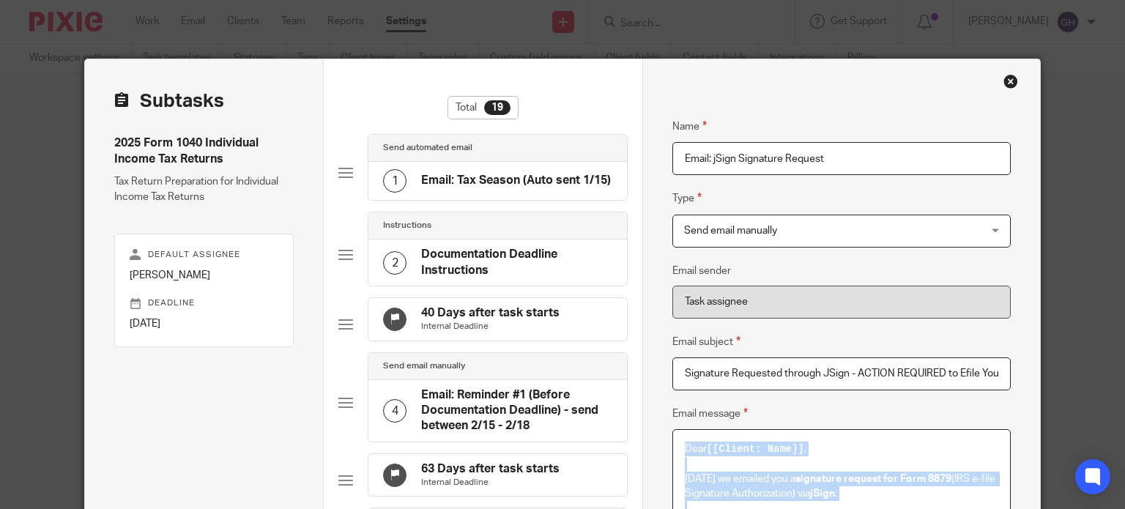
click at [1011, 81] on div "Close this dialog window" at bounding box center [1010, 81] width 15 height 15
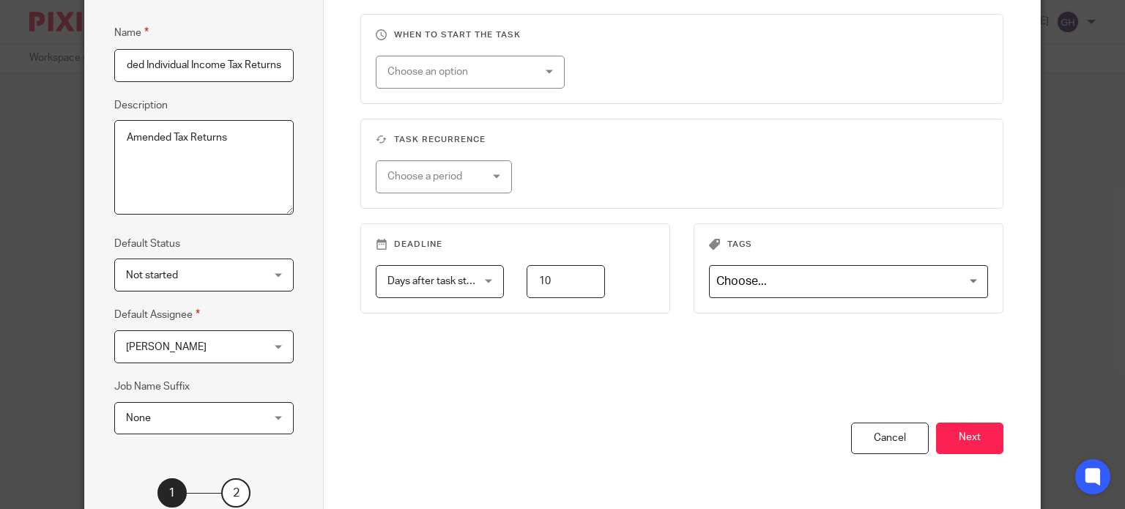
scroll to position [237, 0]
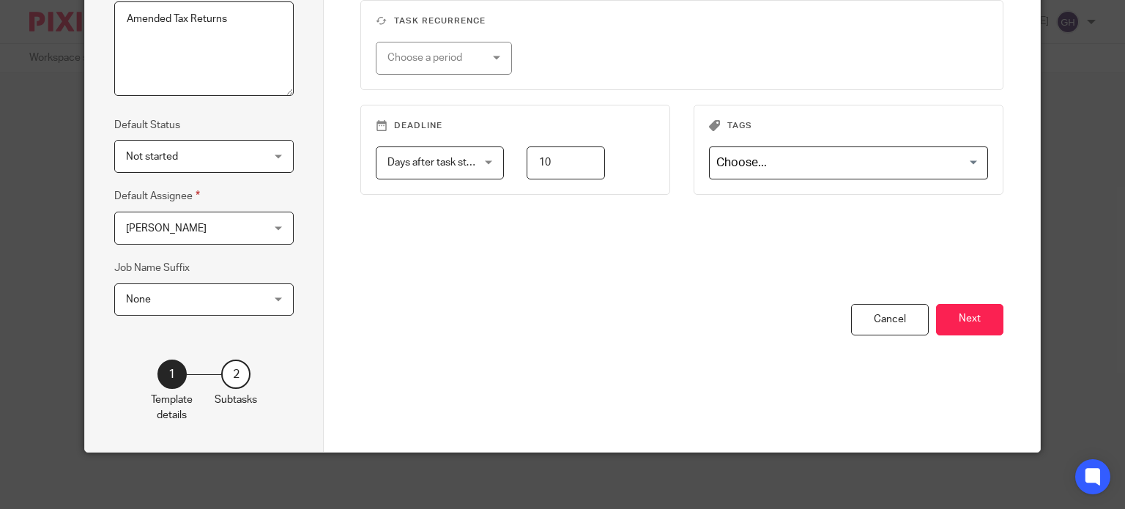
click at [984, 333] on div "You have unsaved changes Cancel Next" at bounding box center [681, 378] width 643 height 148
click at [975, 323] on button "Next" at bounding box center [969, 319] width 67 height 31
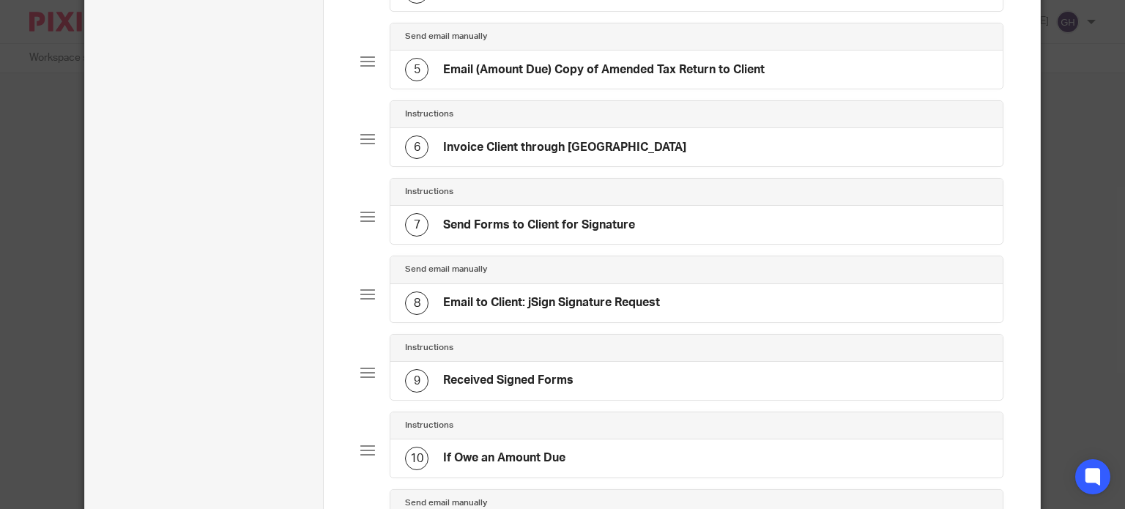
scroll to position [457, 0]
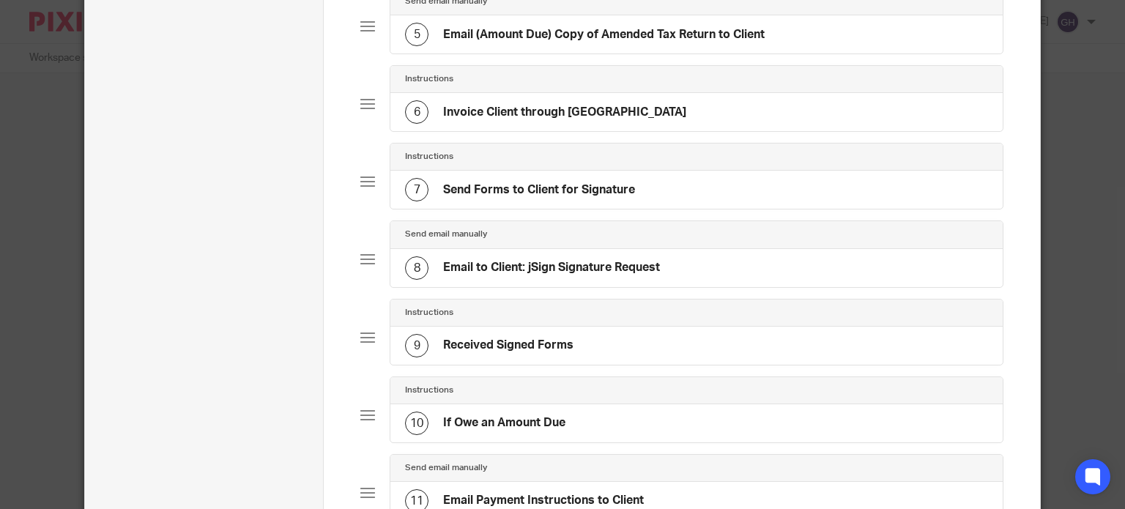
click at [590, 269] on h4 "Email to Client: jSign Signature Request" at bounding box center [551, 267] width 217 height 15
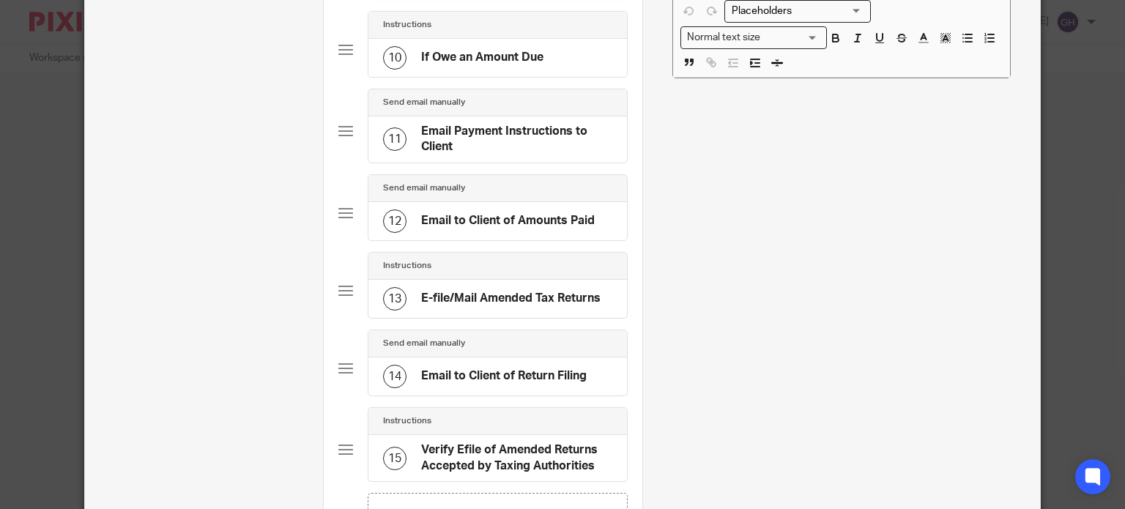
scroll to position [1030, 0]
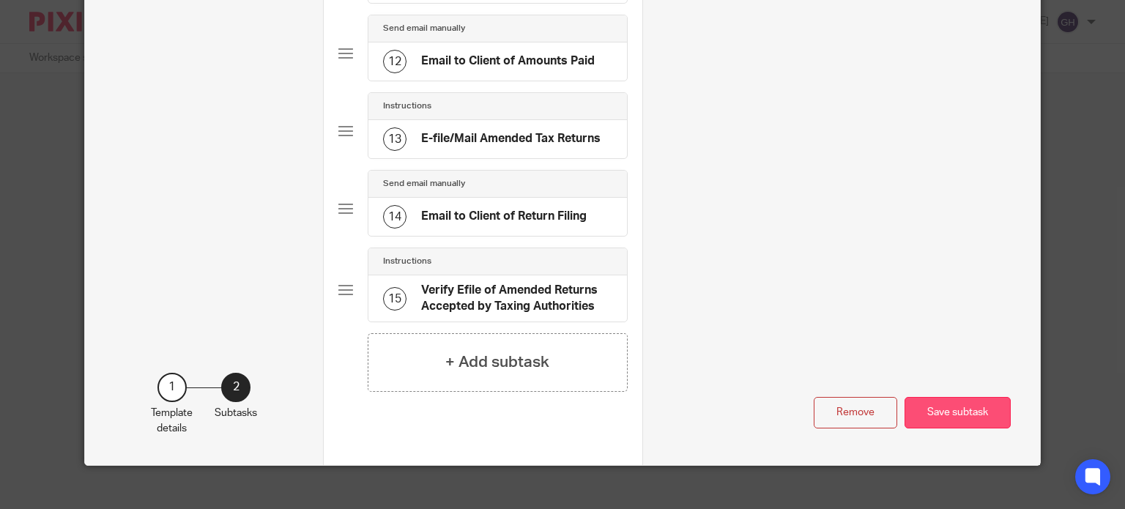
click at [981, 403] on button "Save subtask" at bounding box center [957, 412] width 106 height 31
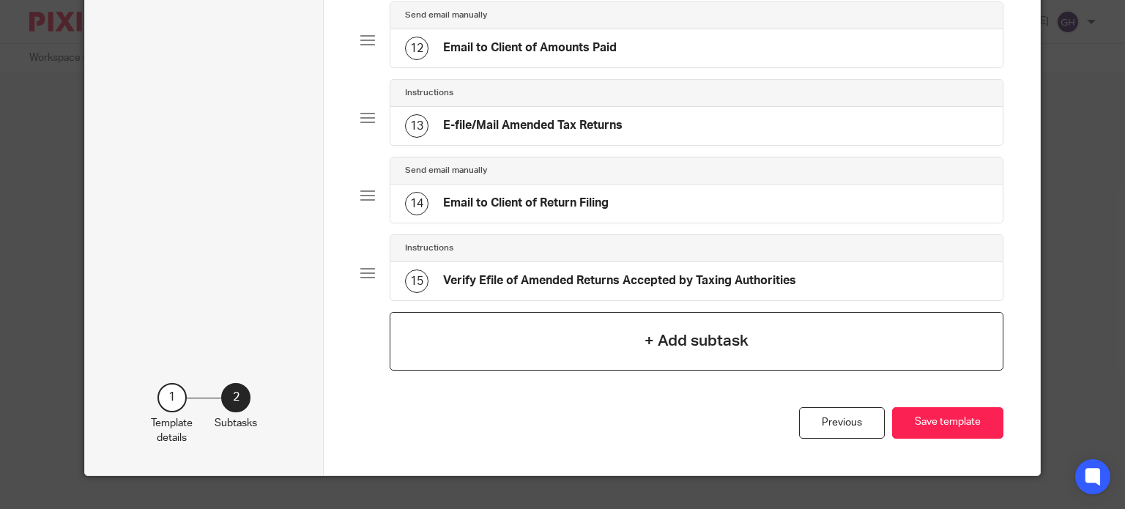
scroll to position [1005, 0]
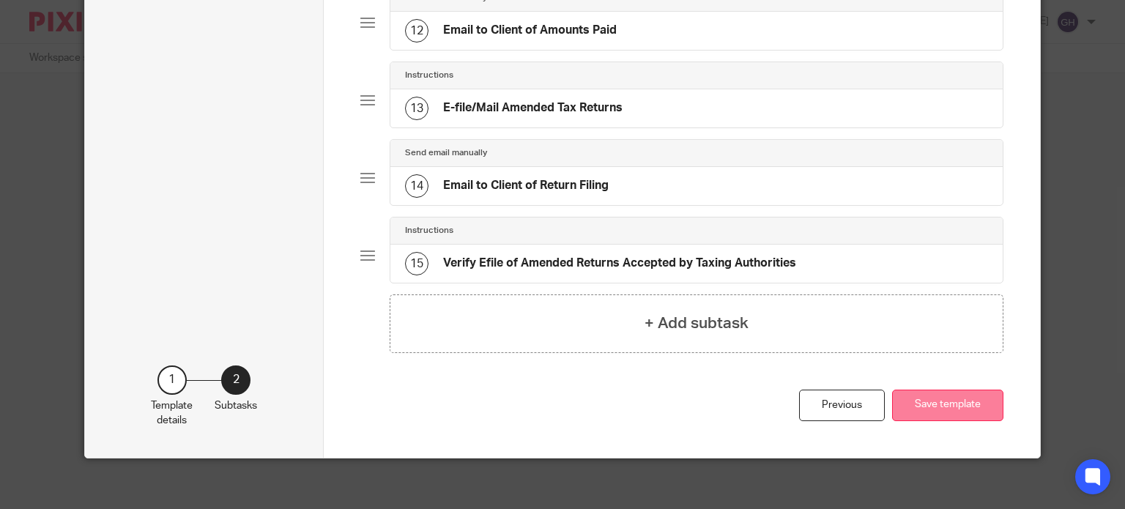
click at [941, 399] on button "Save template" at bounding box center [947, 405] width 111 height 31
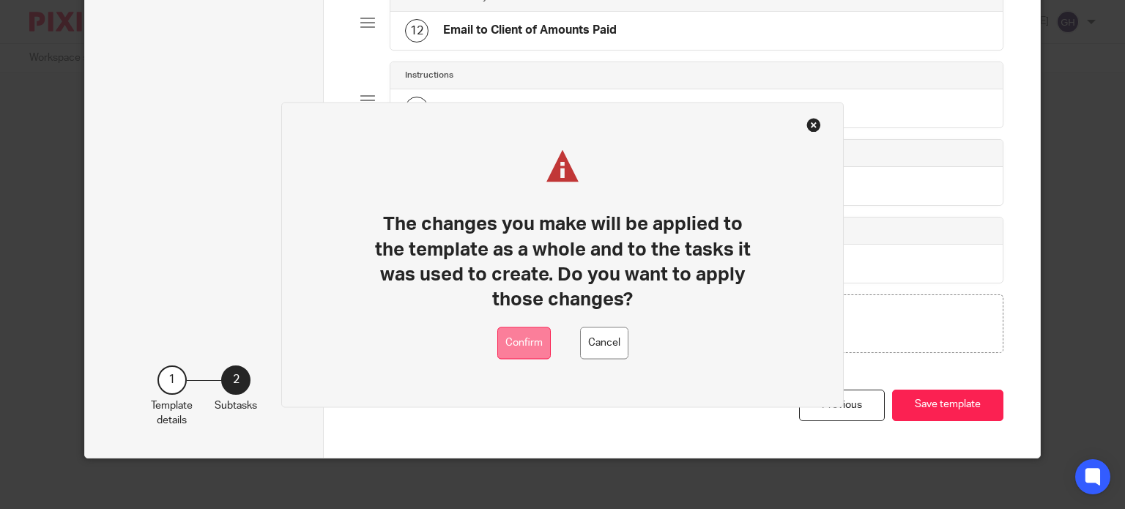
click at [536, 345] on button "Confirm" at bounding box center [523, 343] width 53 height 33
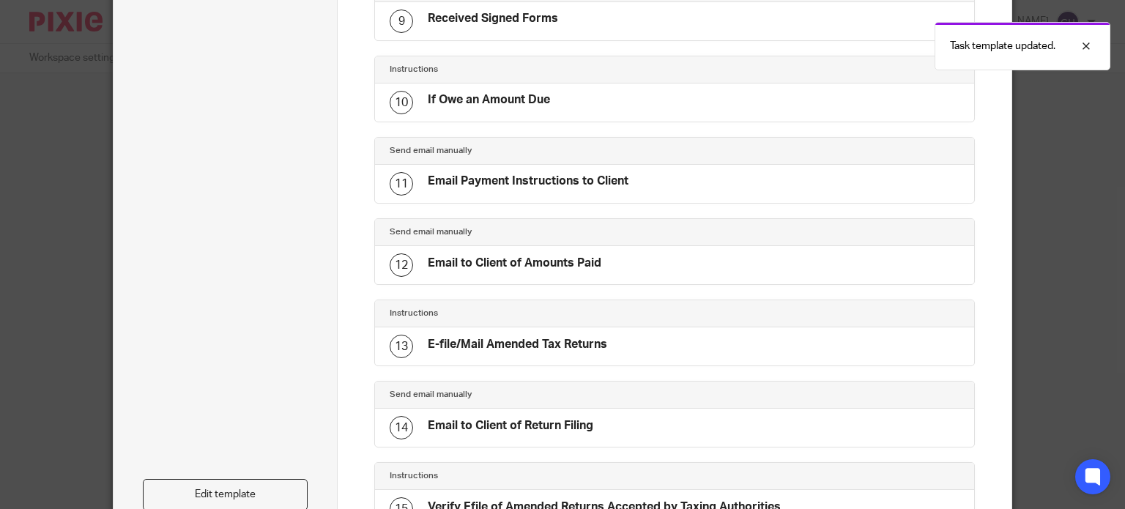
scroll to position [970, 0]
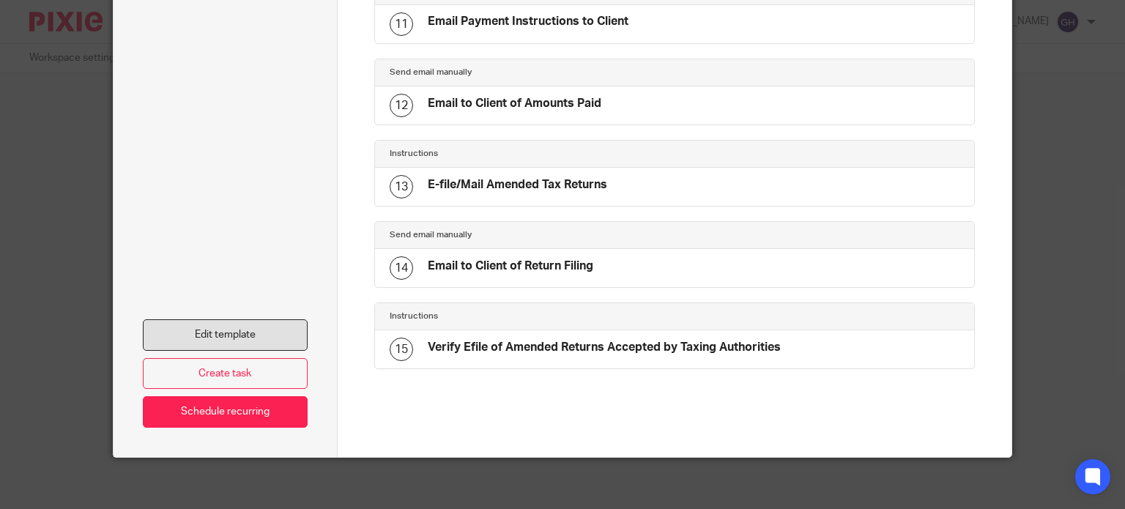
click at [270, 330] on link "Edit template" at bounding box center [226, 334] width 166 height 31
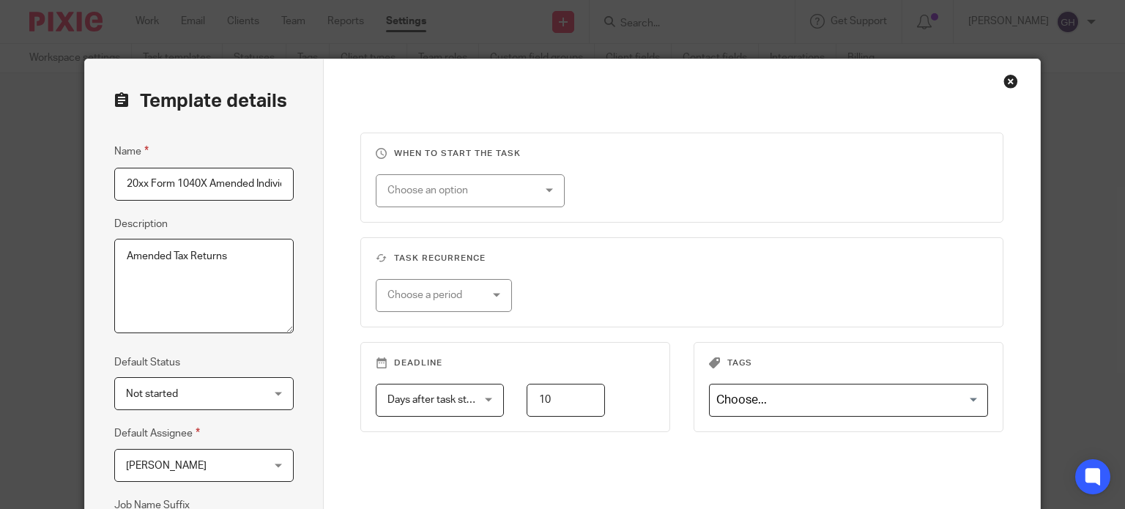
click at [1004, 85] on div "Close this dialog window" at bounding box center [1010, 81] width 15 height 15
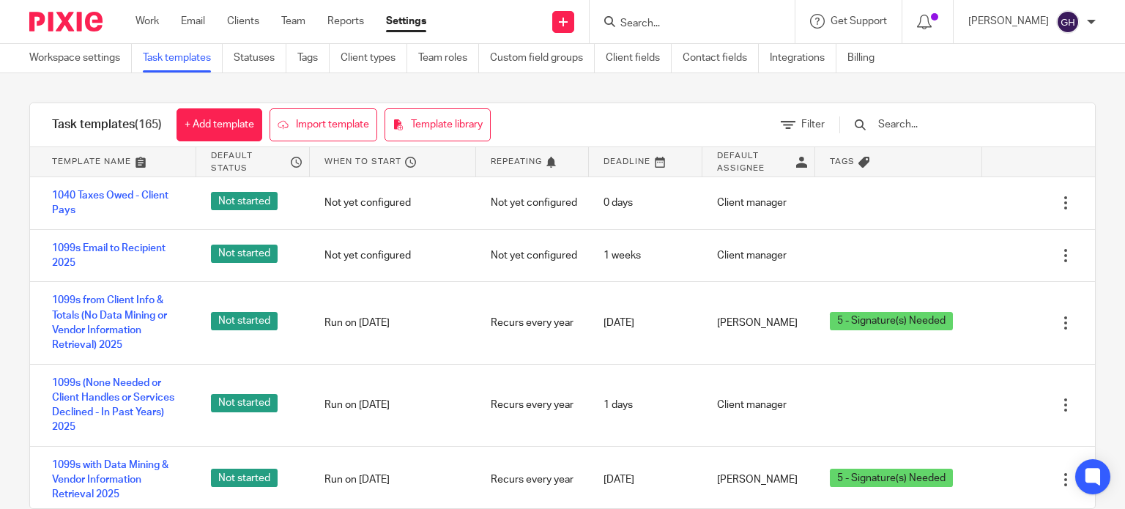
click at [958, 127] on input "text" at bounding box center [962, 124] width 171 height 16
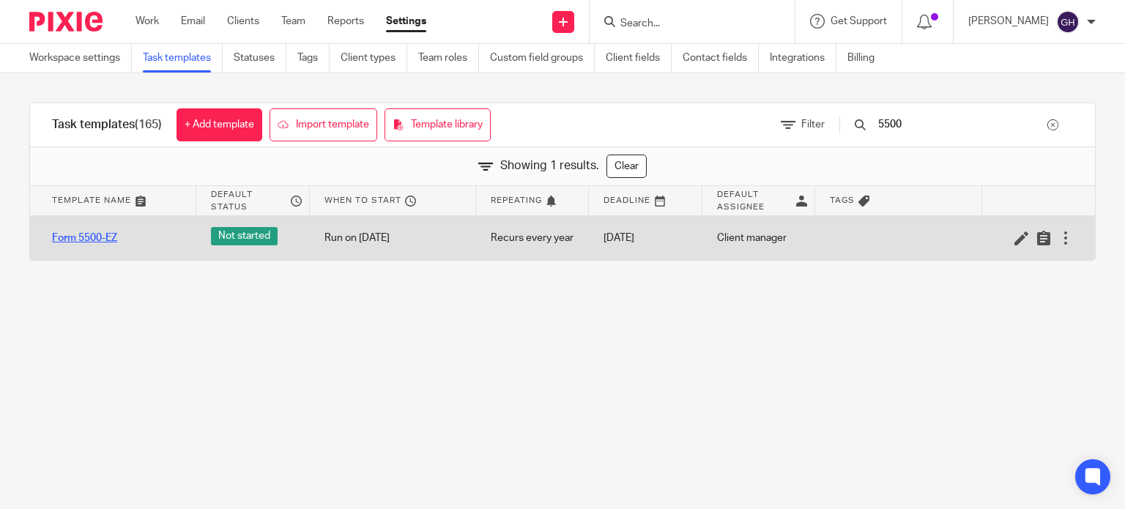
type input "5500"
click at [67, 239] on link "Form 5500-EZ" at bounding box center [84, 238] width 65 height 15
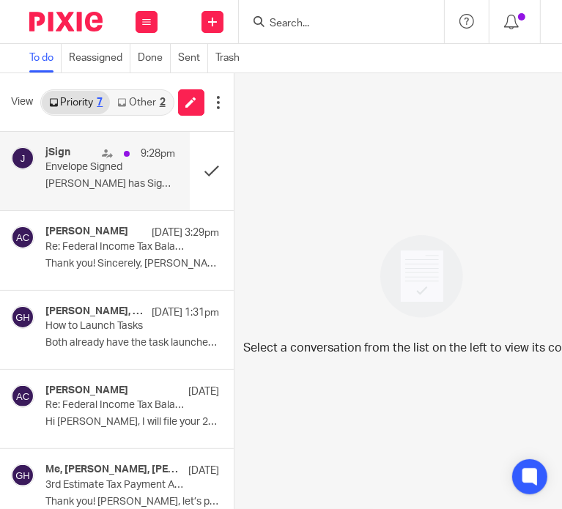
click at [86, 177] on div "jSign 9:28pm Envelope Signed [PERSON_NAME] has Signed the Envelope ..." at bounding box center [110, 170] width 130 height 49
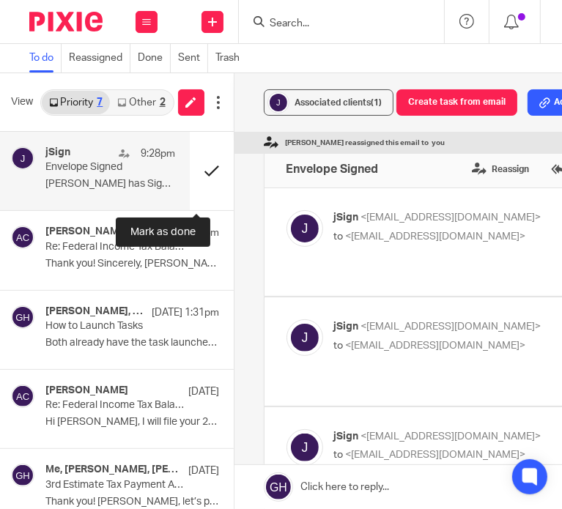
click at [201, 169] on button at bounding box center [212, 171] width 44 height 78
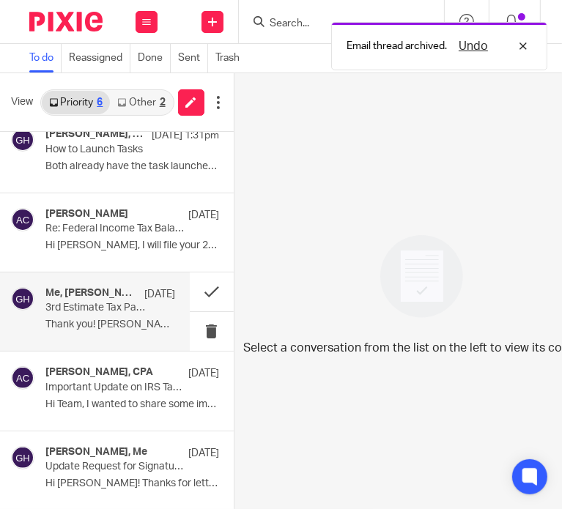
scroll to position [11, 0]
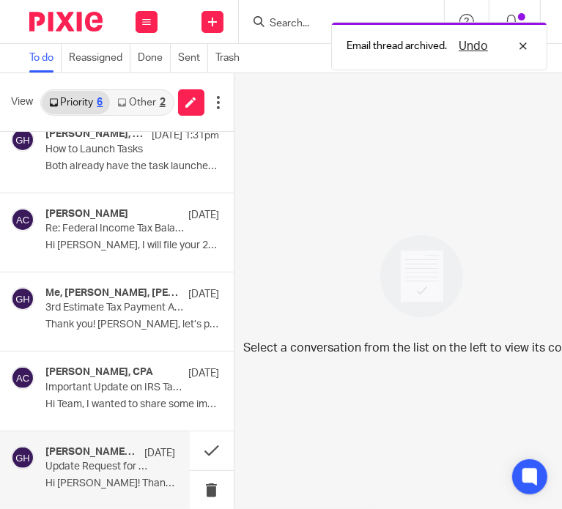
click at [79, 447] on div "[PERSON_NAME], Me [DATE]" at bounding box center [110, 453] width 130 height 15
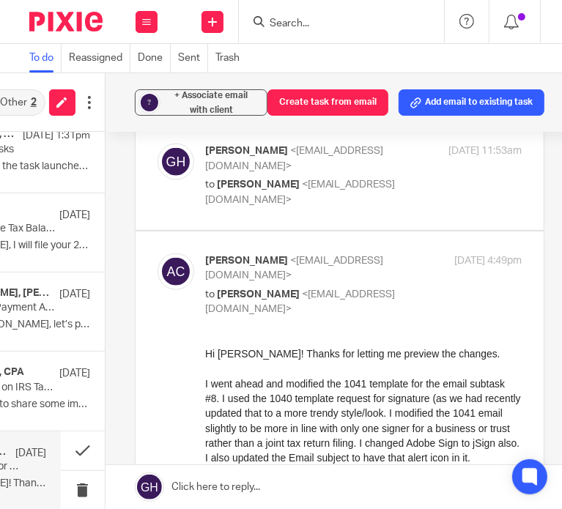
scroll to position [766, 0]
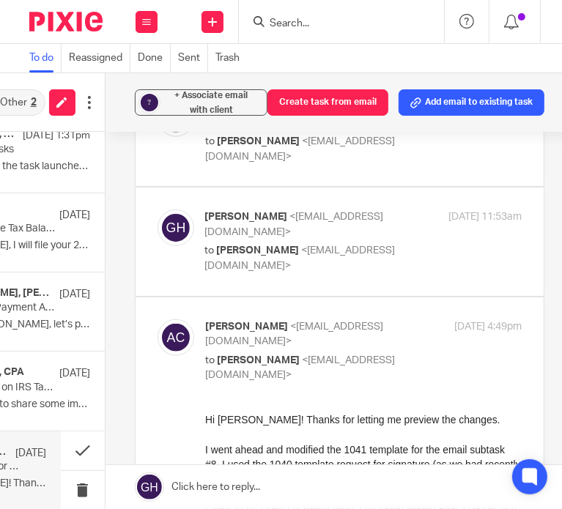
click at [369, 187] on label at bounding box center [339, 241] width 408 height 108
click at [157, 209] on input "checkbox" at bounding box center [157, 209] width 1 height 1
checkbox input "true"
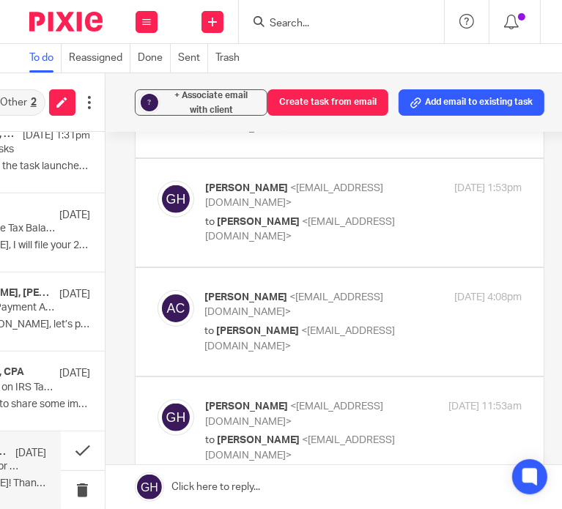
scroll to position [546, 0]
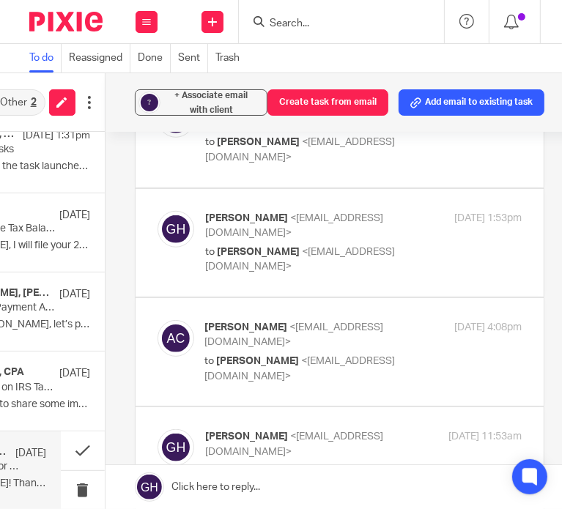
click at [387, 354] on p "to Gabby Hallatschek <gabby@amylcpa.com>" at bounding box center [310, 369] width 211 height 30
checkbox input "true"
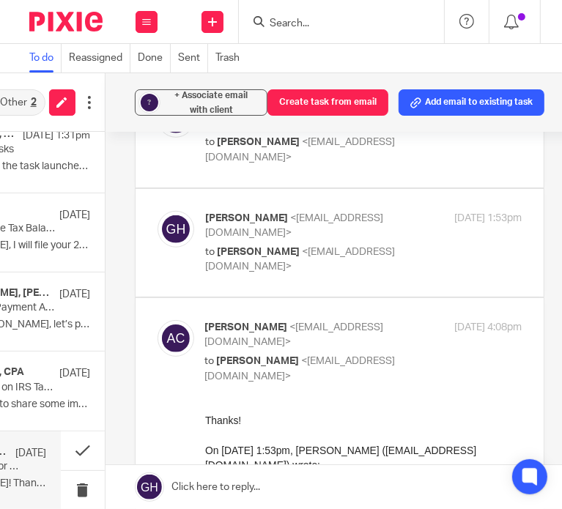
scroll to position [0, 0]
click at [365, 247] on span "<amylcpa@gmail.com>" at bounding box center [300, 260] width 190 height 26
checkbox input "true"
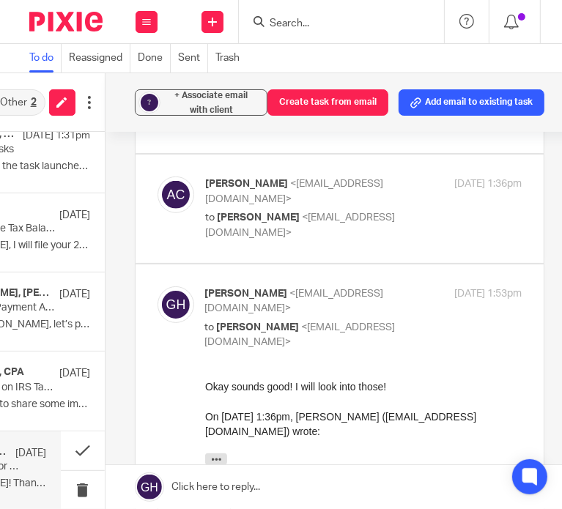
scroll to position [400, 0]
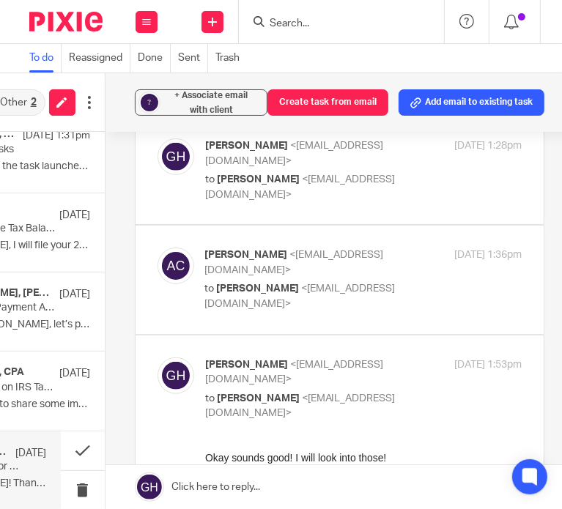
click at [387, 281] on p "to Gabby Hallatschek <gabby@amylcpa.com>" at bounding box center [310, 296] width 211 height 30
checkbox input "true"
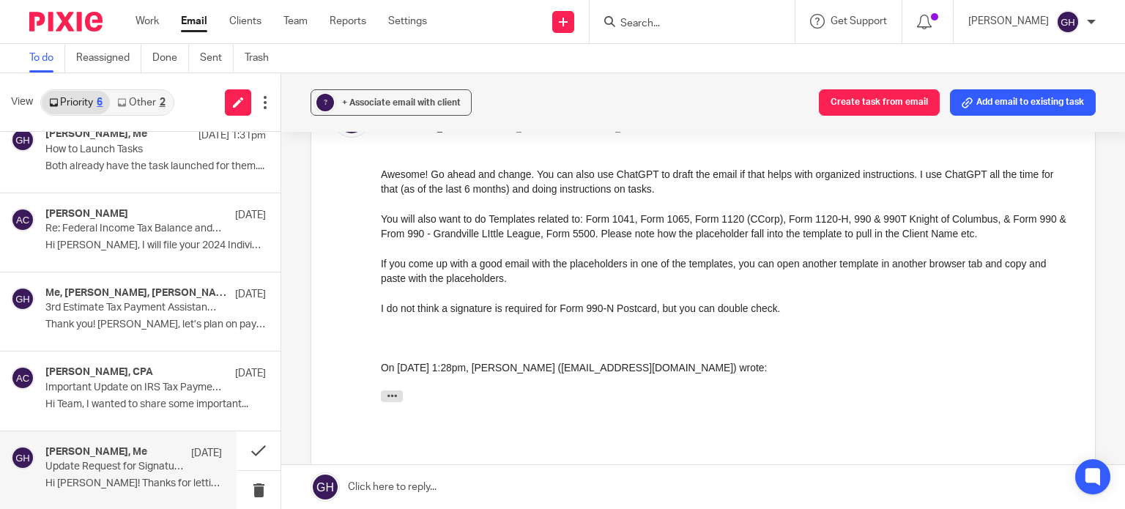
scroll to position [534, 0]
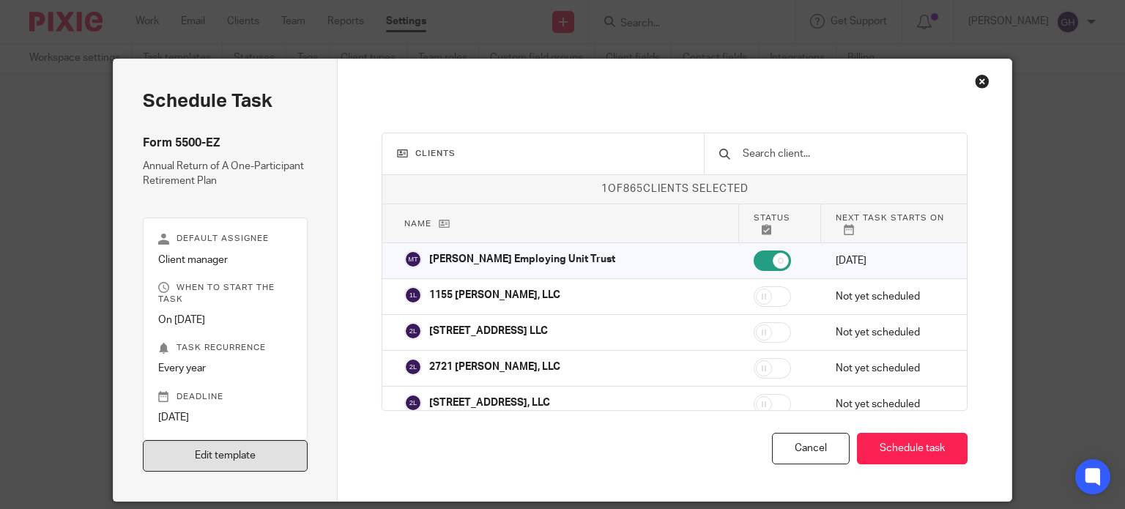
click at [253, 457] on link "Edit template" at bounding box center [226, 455] width 166 height 31
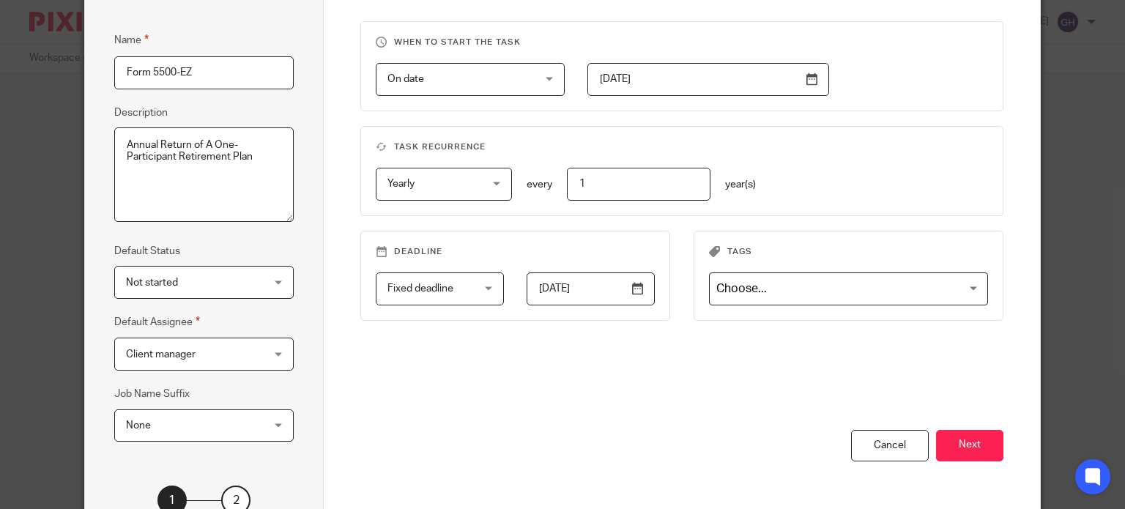
scroll to position [237, 0]
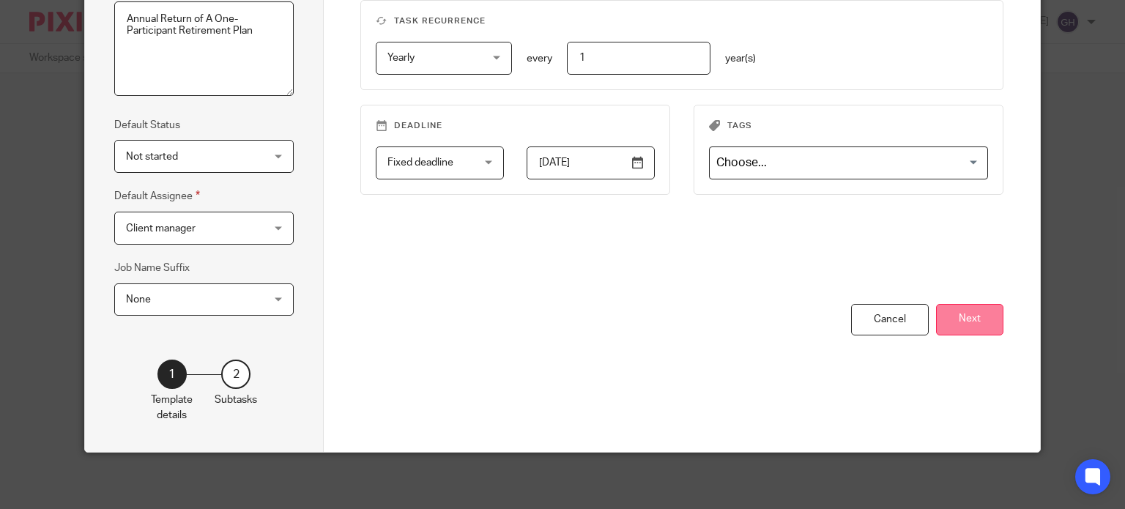
click at [981, 312] on button "Next" at bounding box center [969, 319] width 67 height 31
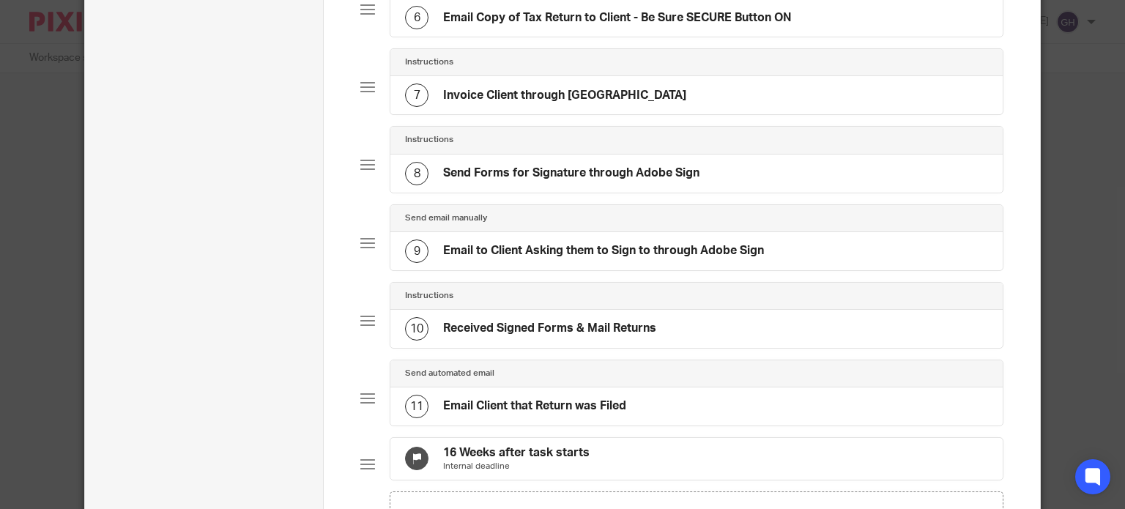
scroll to position [530, 0]
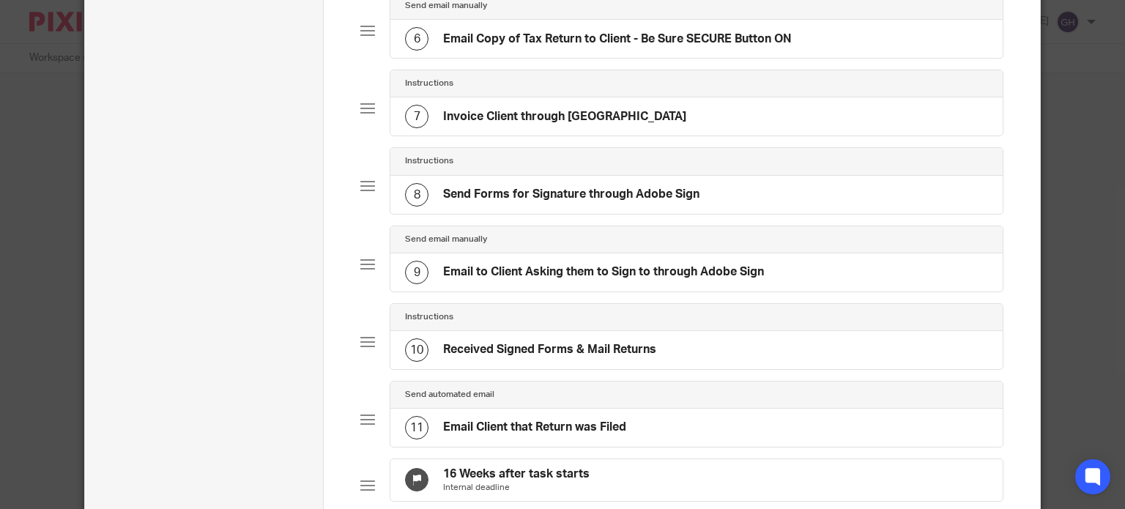
click at [624, 196] on h4 "Send Forms for Signature through Adobe Sign" at bounding box center [571, 194] width 256 height 15
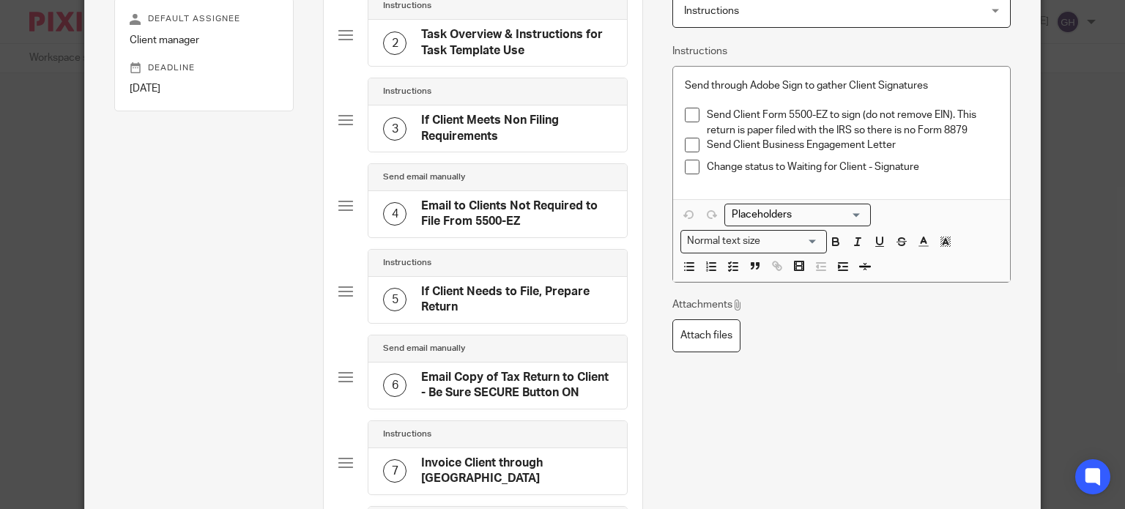
scroll to position [73, 0]
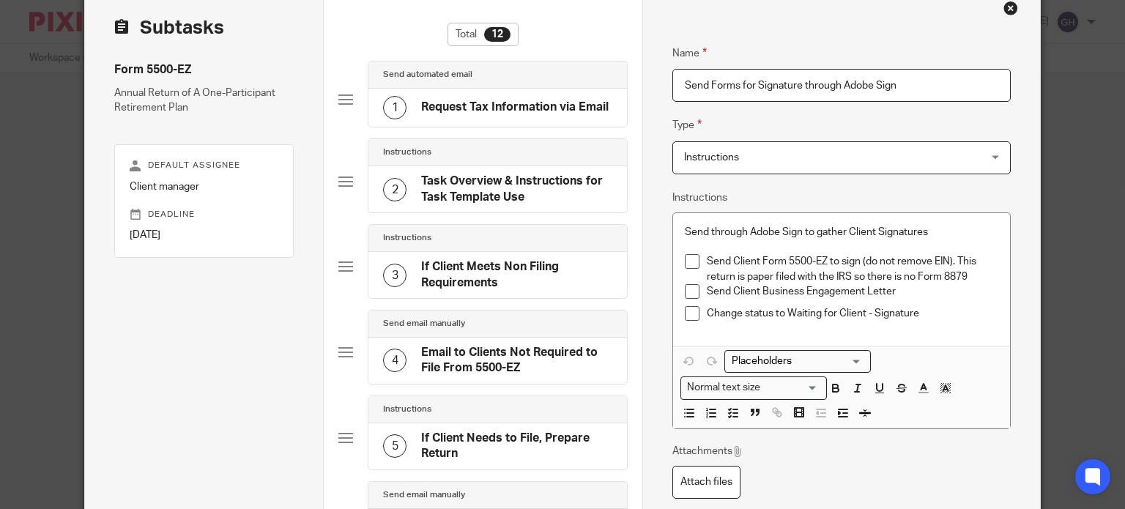
click at [767, 228] on p "Send through Adobe Sign to gather Client Signatures" at bounding box center [841, 232] width 313 height 15
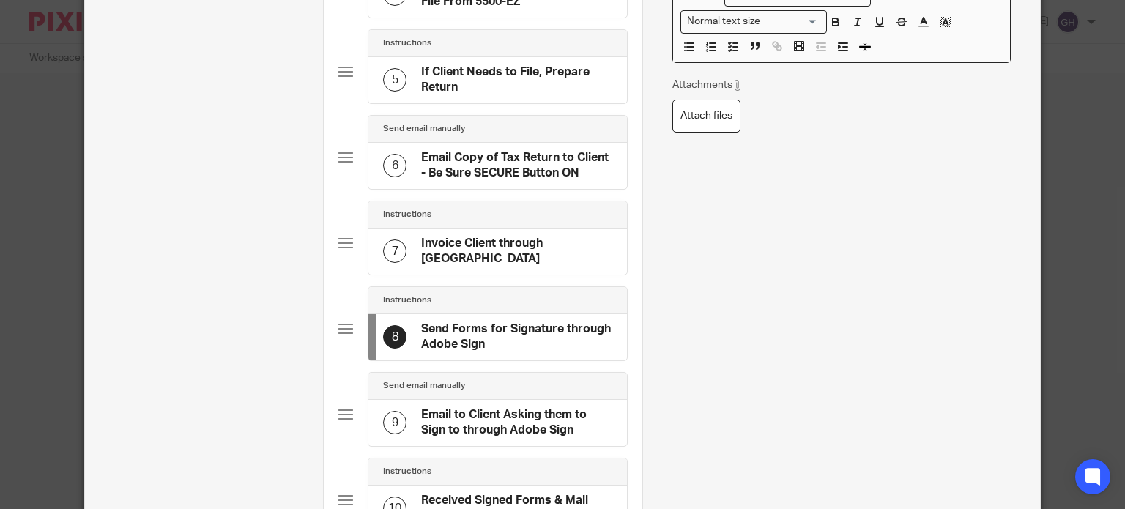
scroll to position [220, 0]
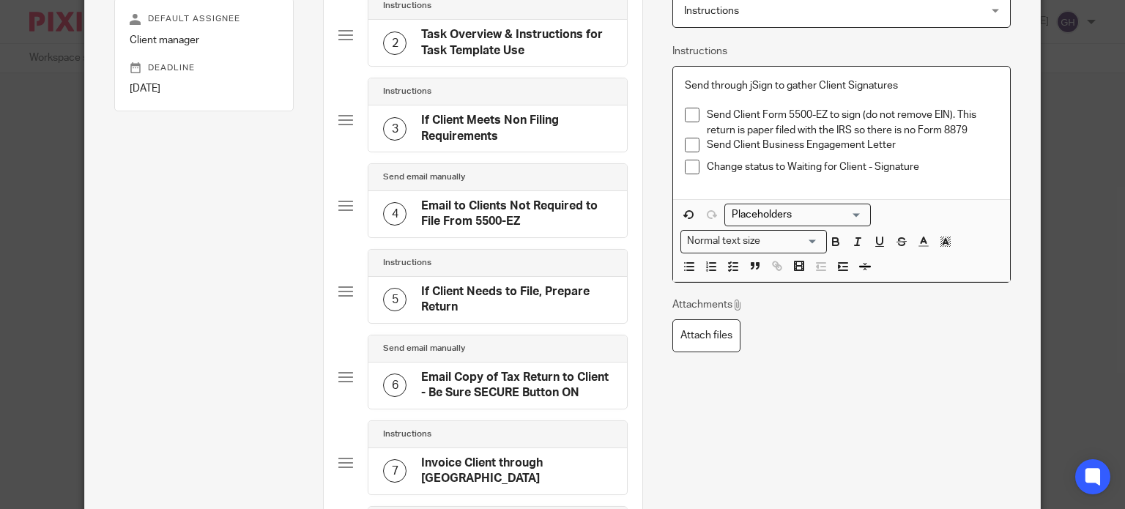
click at [546, 398] on h4 "Email Copy of Tax Return to Client - Be Sure SECURE Button ON" at bounding box center [516, 385] width 191 height 31
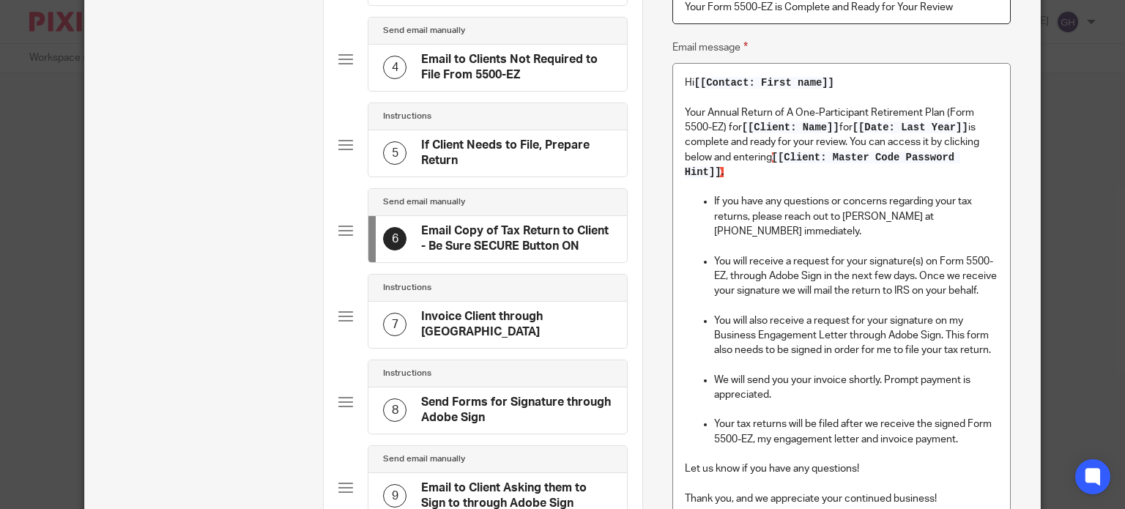
scroll to position [513, 0]
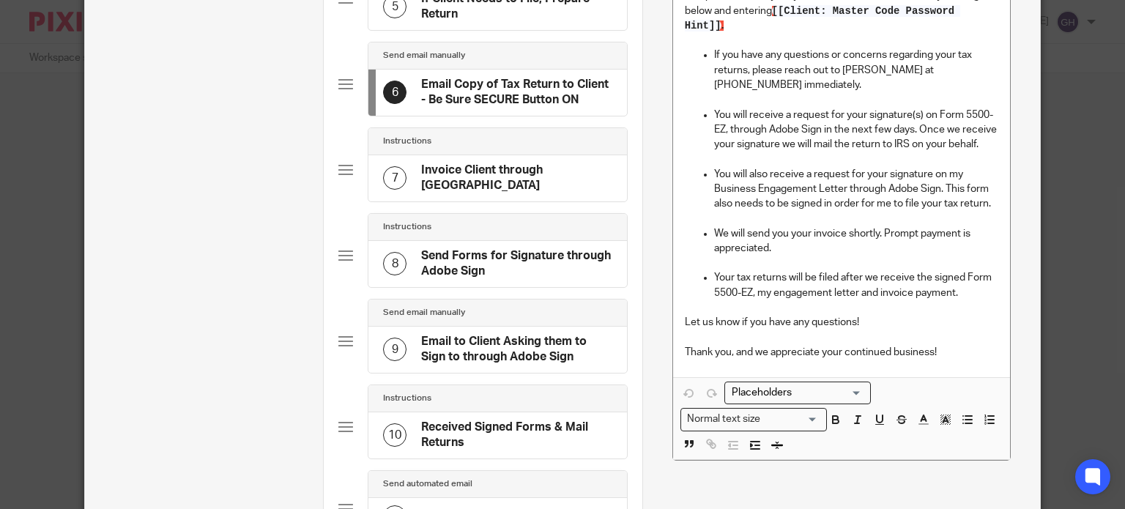
click at [530, 248] on h4 "Send Forms for Signature through Adobe Sign" at bounding box center [516, 263] width 191 height 31
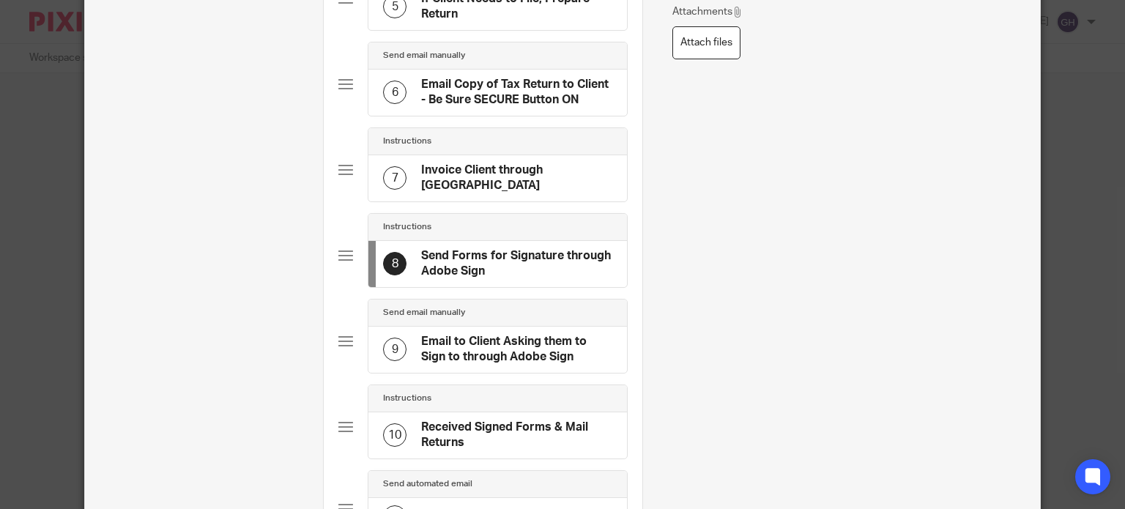
click at [486, 344] on h4 "Email to Client Asking them to Sign to through Adobe Sign" at bounding box center [516, 349] width 191 height 31
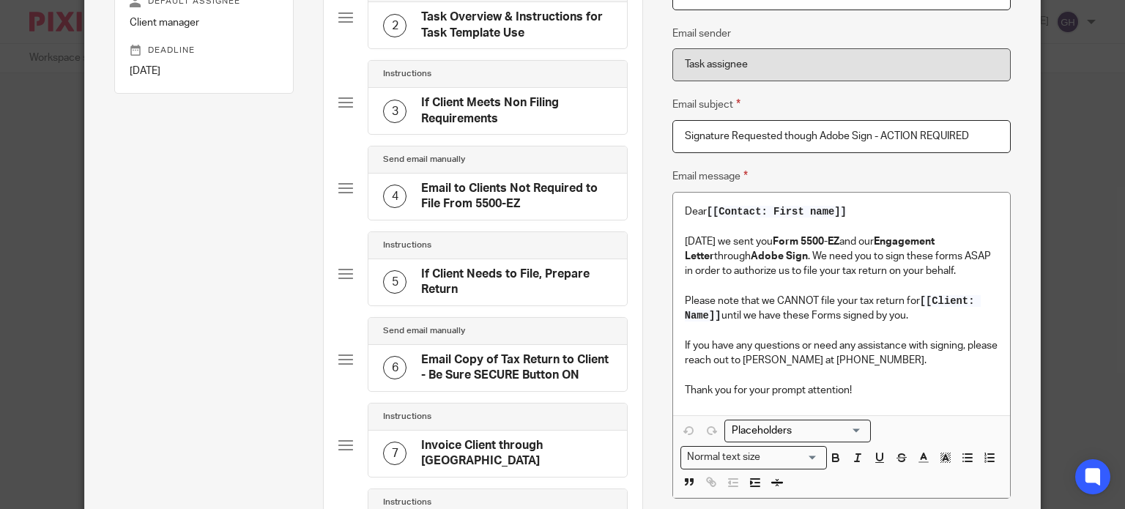
scroll to position [293, 0]
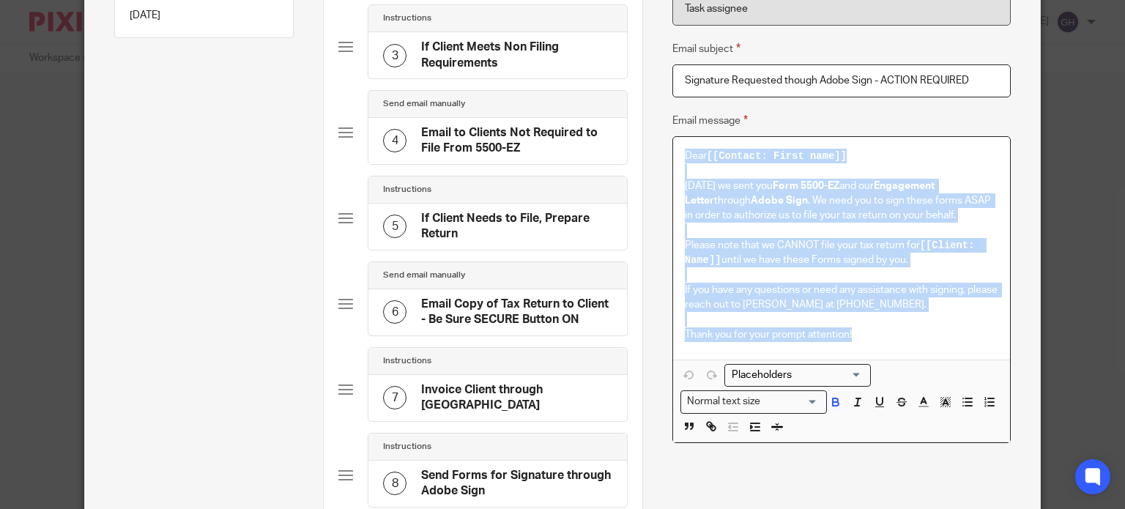
drag, startPoint x: 894, startPoint y: 335, endPoint x: 606, endPoint y: 145, distance: 344.7
click at [606, 145] on div "Subtasks Form 5500-EZ Annual Return of A One-Participant Retirement Plan Defaul…" at bounding box center [562, 359] width 955 height 1187
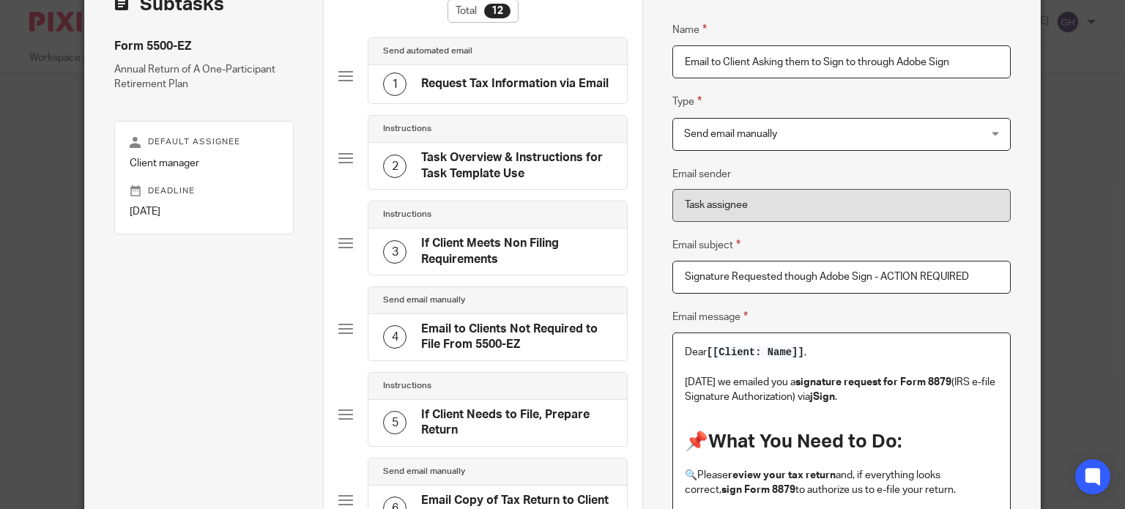
scroll to position [220, 0]
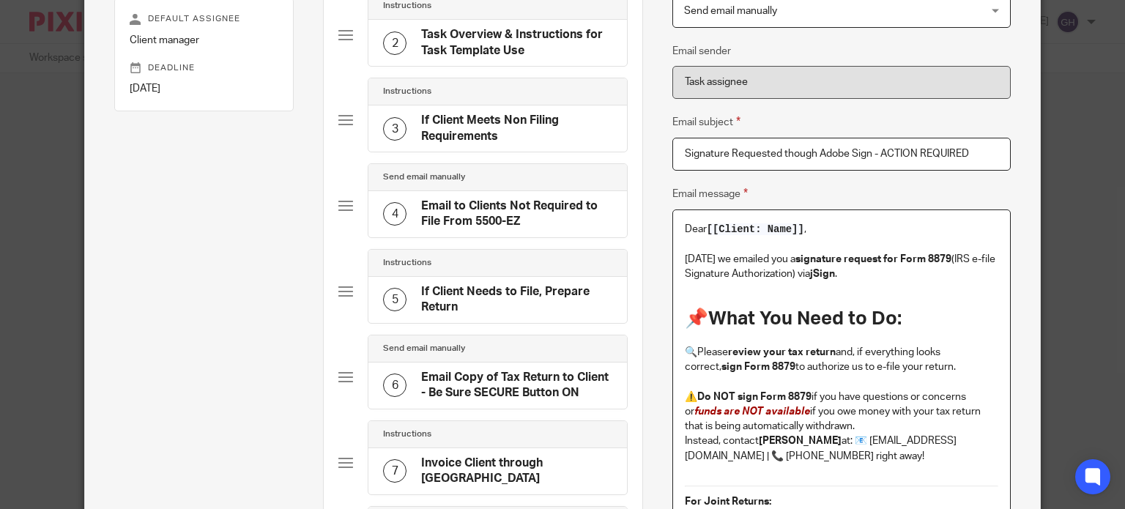
click at [941, 256] on strong "signature request for Form 8879" at bounding box center [873, 259] width 156 height 10
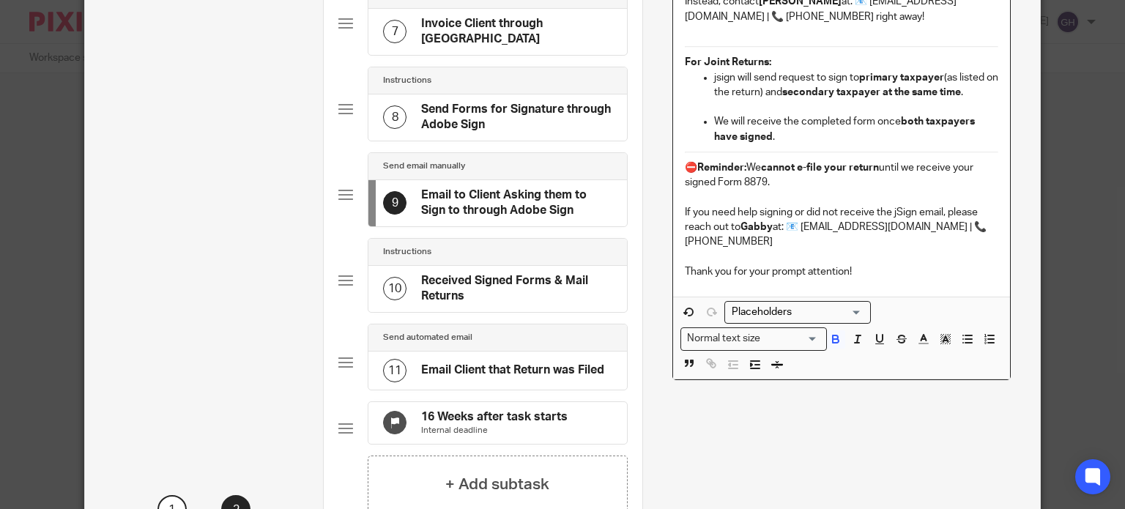
scroll to position [439, 0]
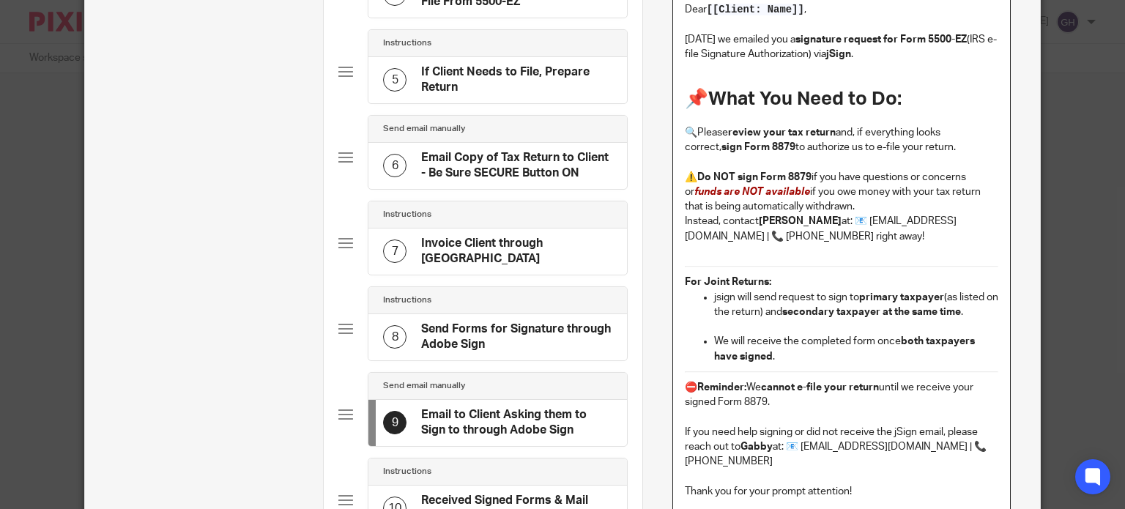
click at [791, 175] on strong "Do NOT sign Form 8879" at bounding box center [754, 177] width 114 height 10
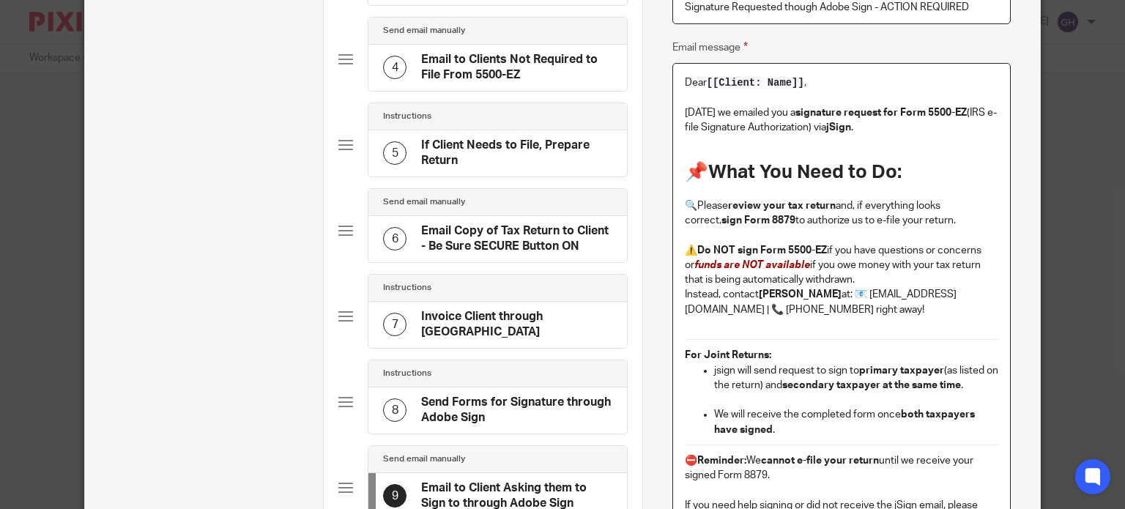
scroll to position [146, 0]
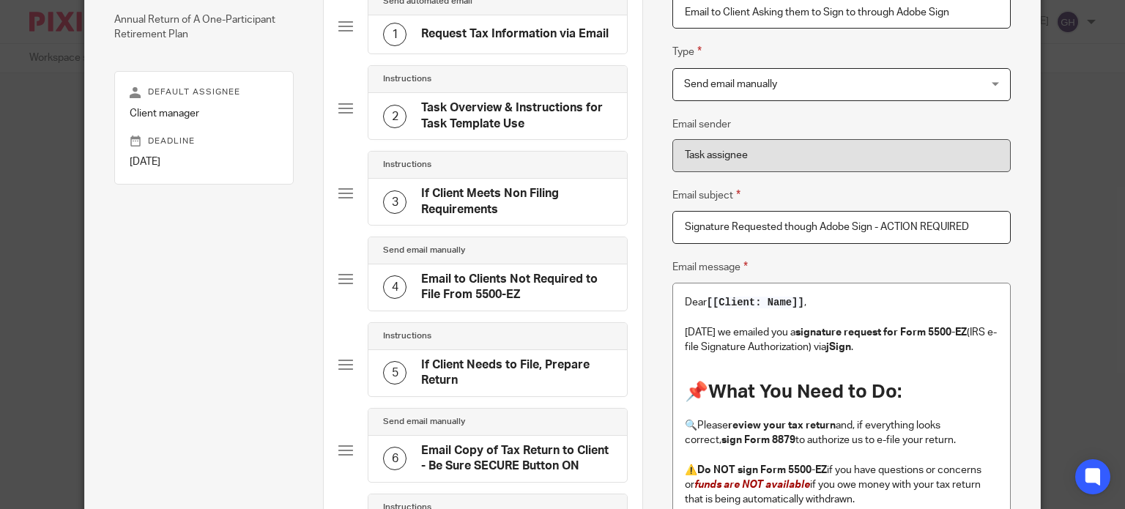
click at [831, 225] on input "Signature Requested though Adobe Sign - ACTION REQUIRED" at bounding box center [841, 227] width 338 height 33
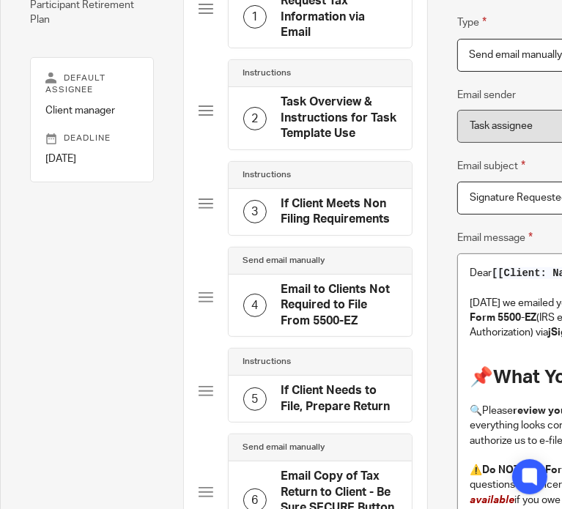
type input "Signature Requested though jSign - ACTION REQUIRED"
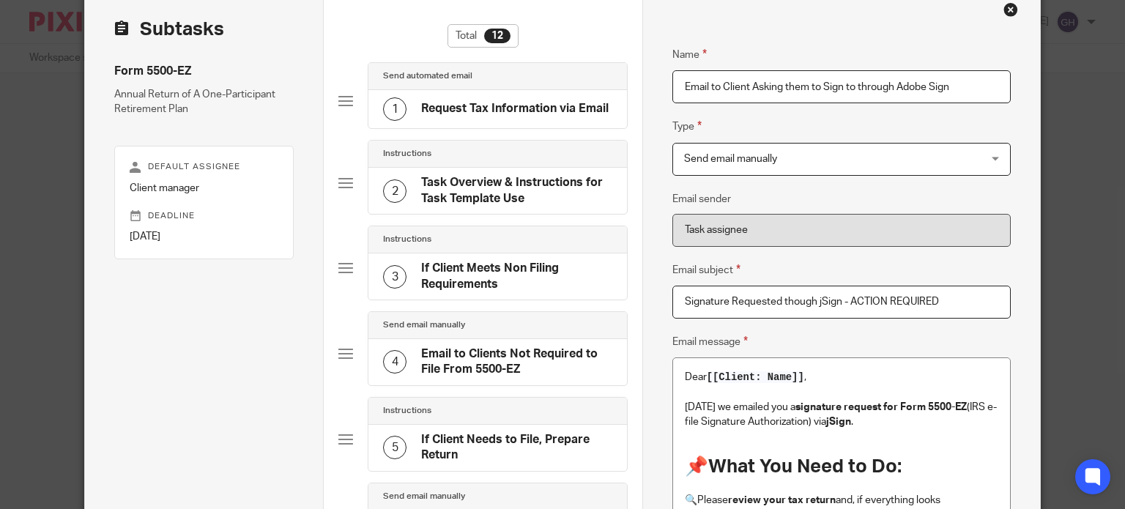
scroll to position [0, 0]
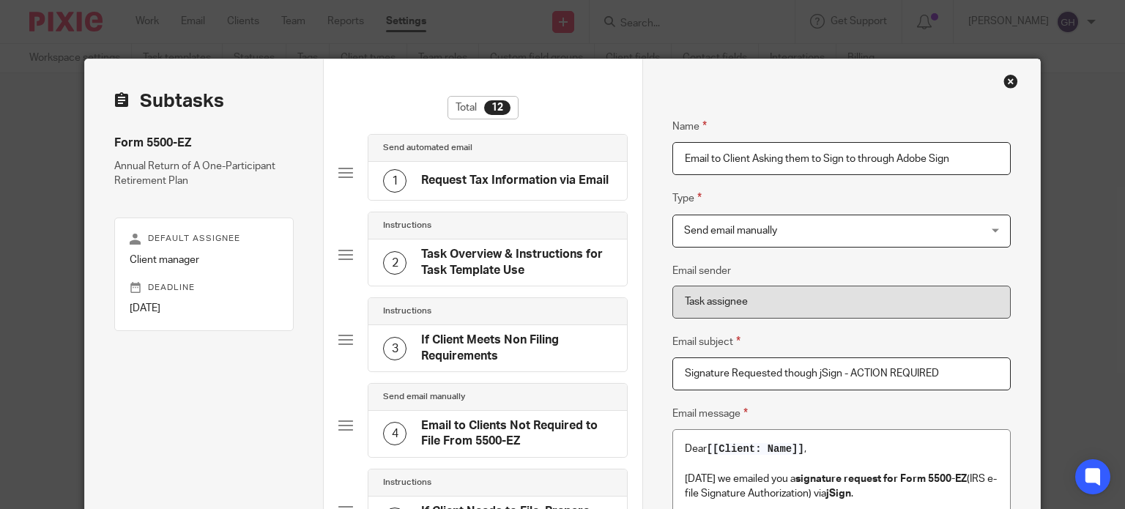
click at [905, 157] on input "Email to Client Asking them to Sign to through Adobe Sign" at bounding box center [841, 158] width 338 height 33
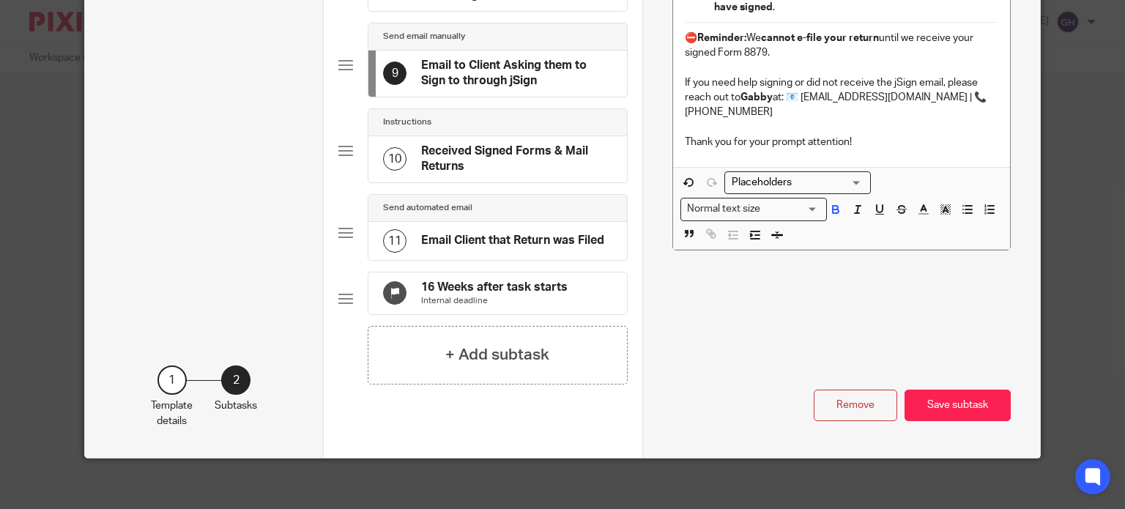
scroll to position [795, 0]
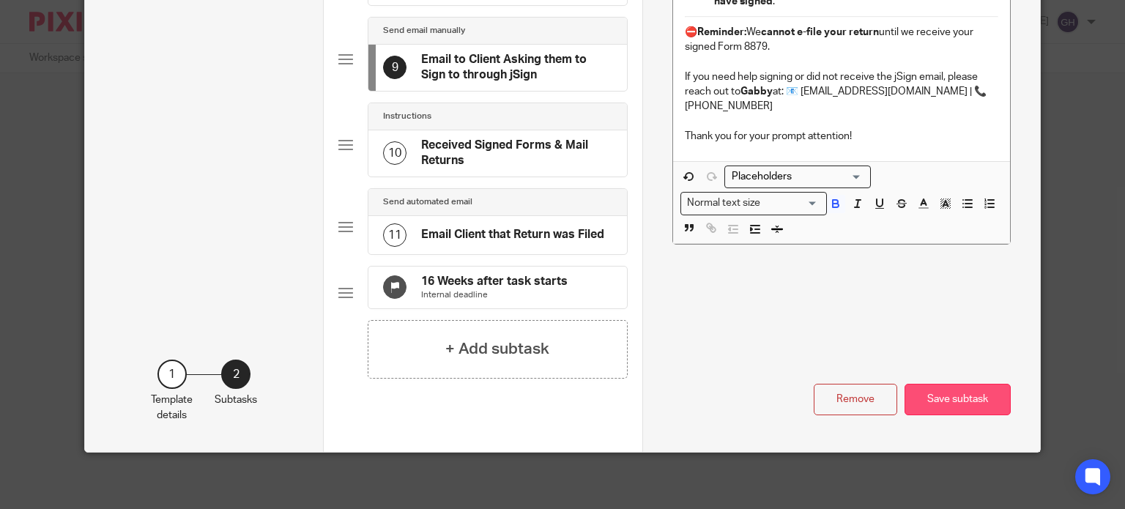
type input "Email to Client Asking them to Sign to through jSign"
click at [935, 389] on button "Save subtask" at bounding box center [957, 399] width 106 height 31
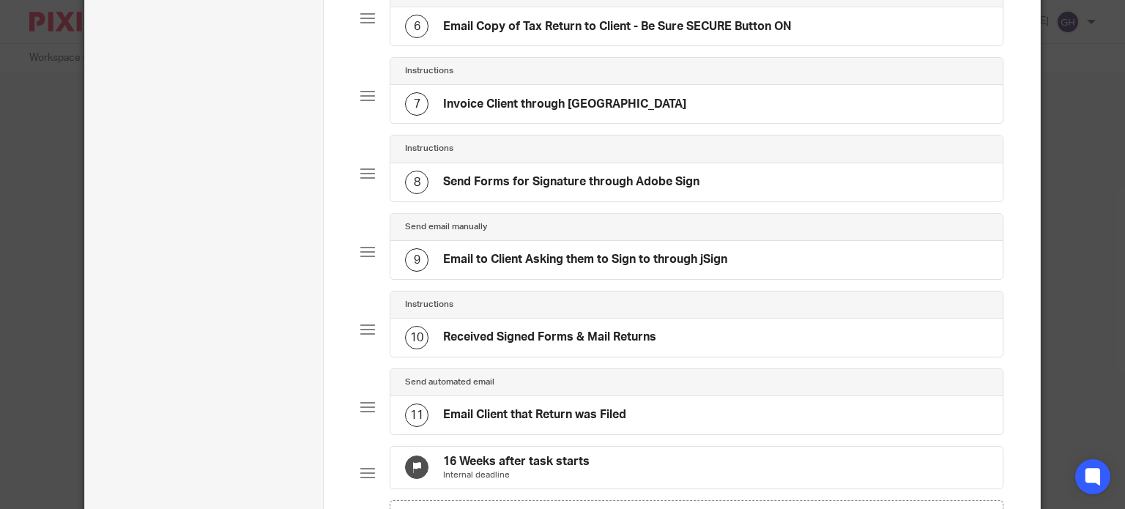
scroll to position [469, 0]
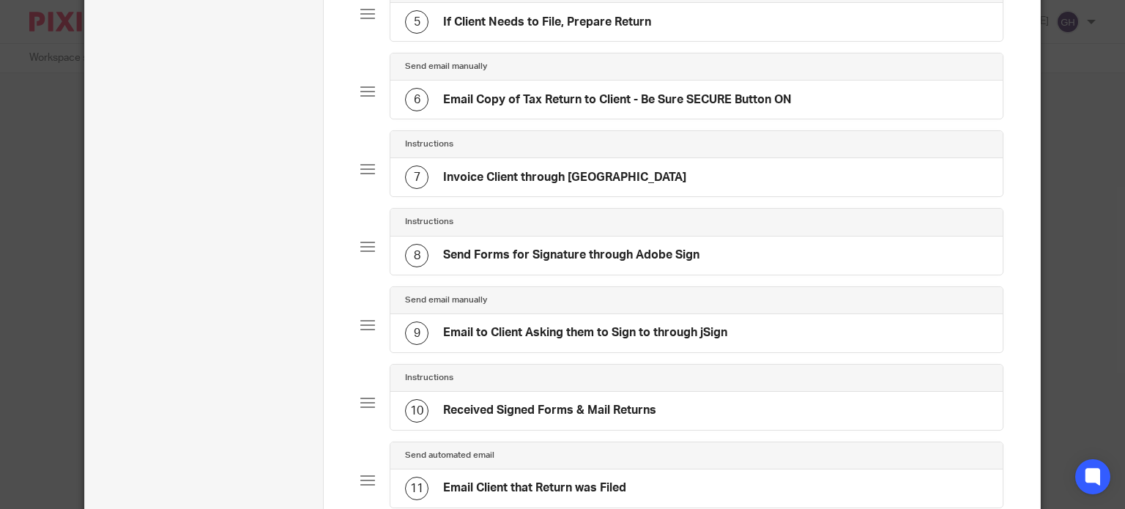
click at [606, 244] on div "8 Send Forms for Signature through Adobe Sign" at bounding box center [552, 255] width 294 height 23
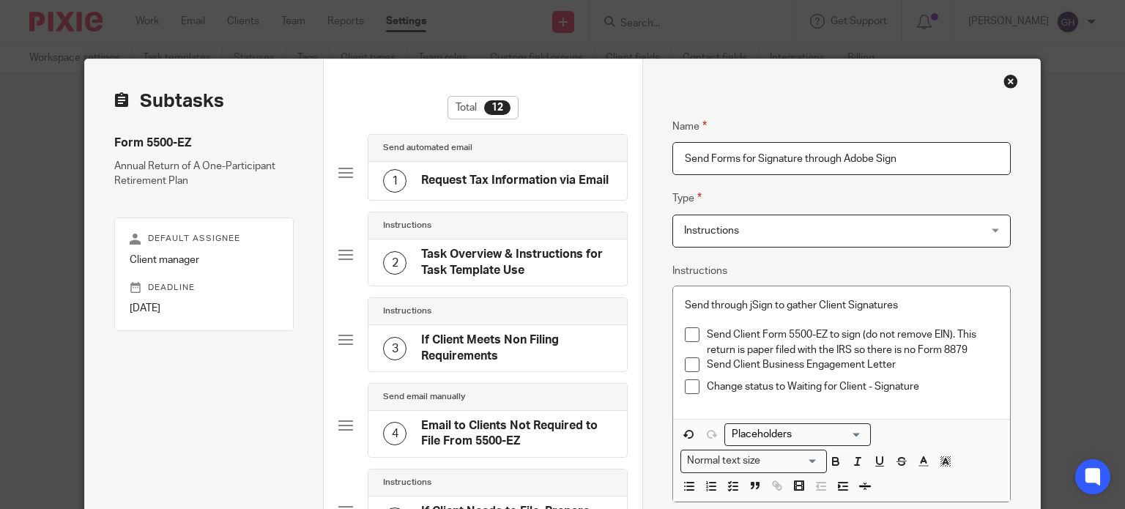
click at [850, 157] on input "Send Forms for Signature through Adobe Sign" at bounding box center [841, 158] width 338 height 33
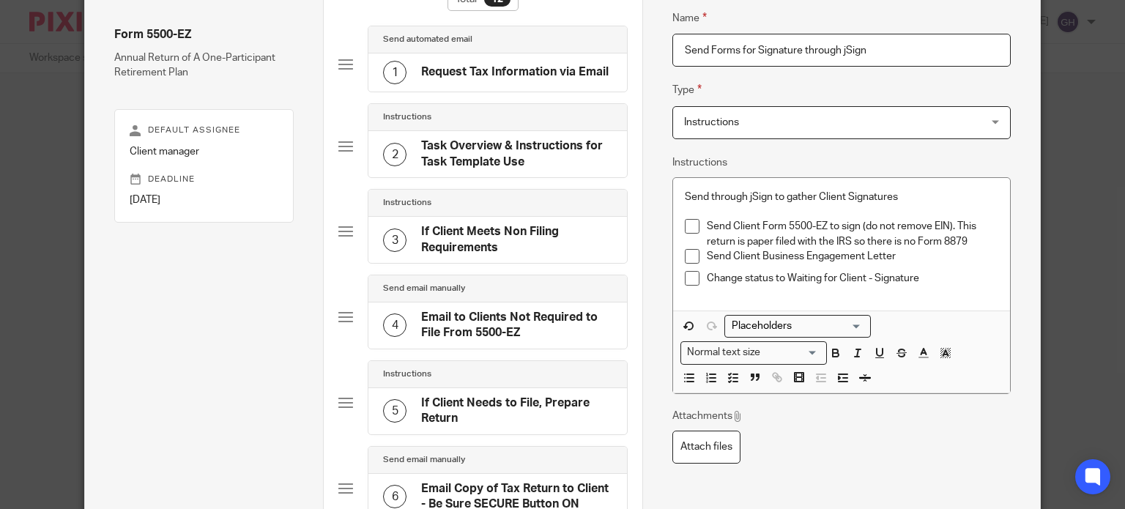
scroll to position [146, 0]
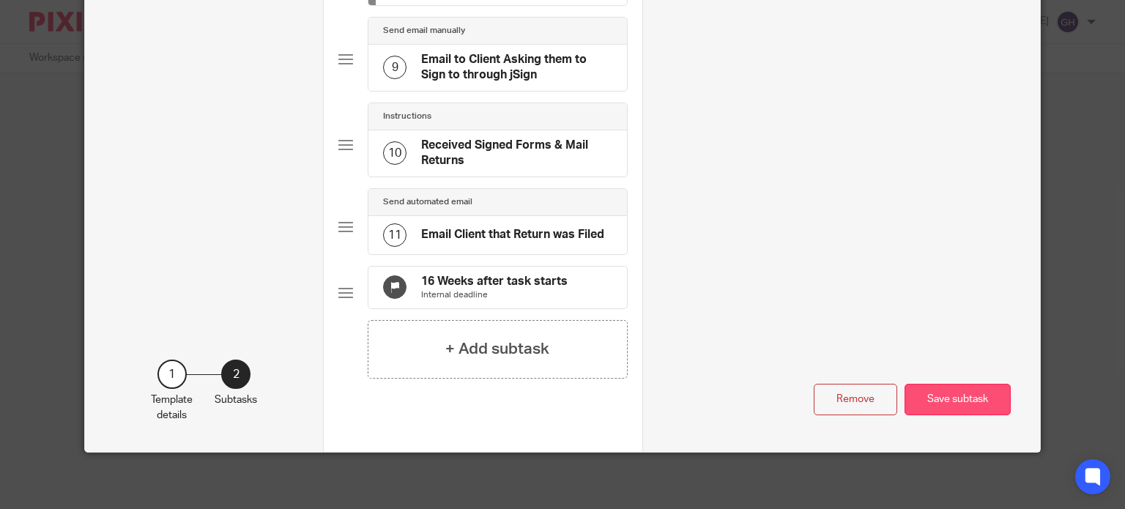
type input "Send Forms for Signature through jSign"
click at [958, 406] on button "Save subtask" at bounding box center [957, 399] width 106 height 31
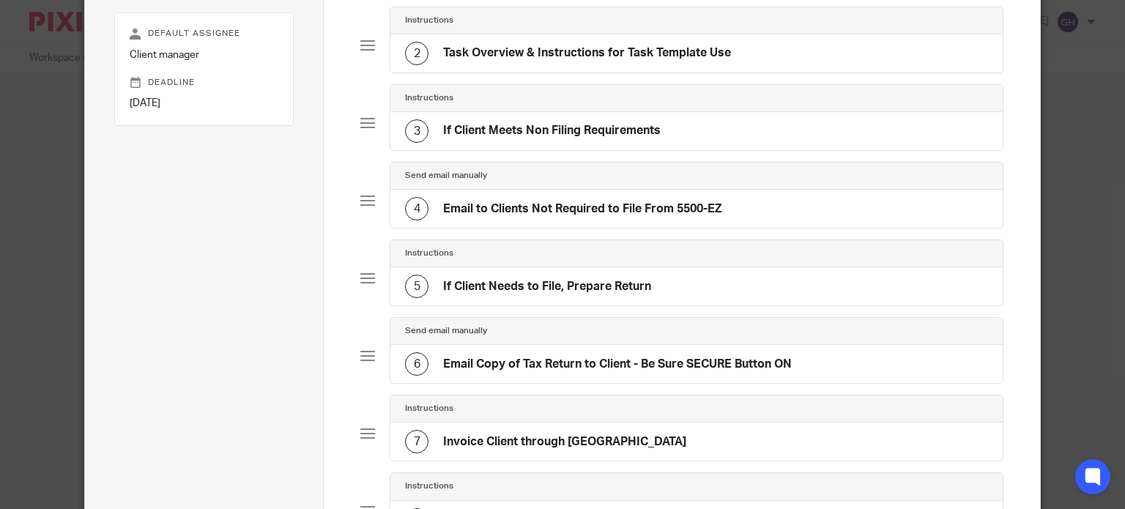
scroll to position [177, 0]
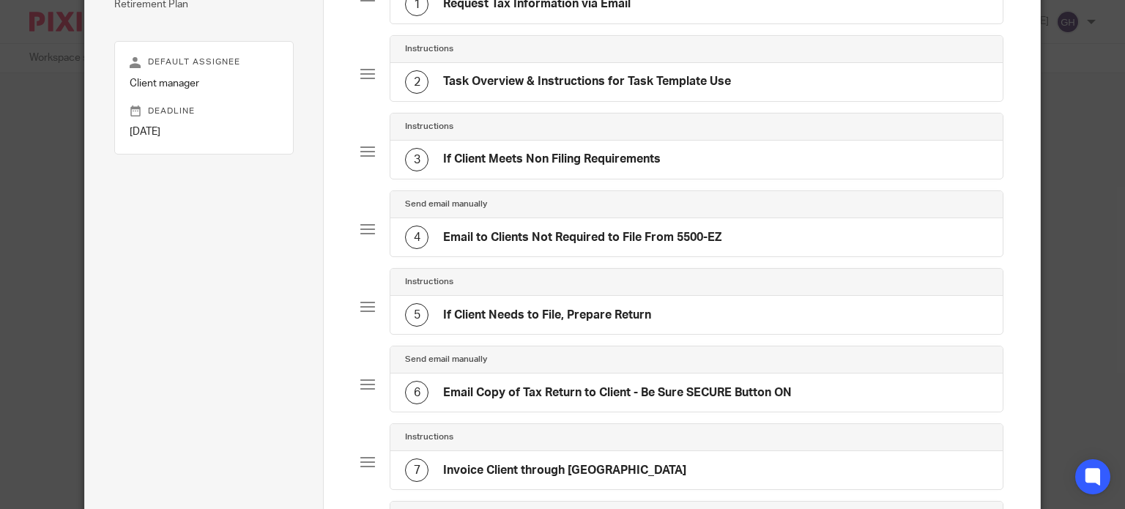
click at [645, 230] on h4 "Email to Clients Not Required to File From 5500-EZ" at bounding box center [582, 237] width 278 height 15
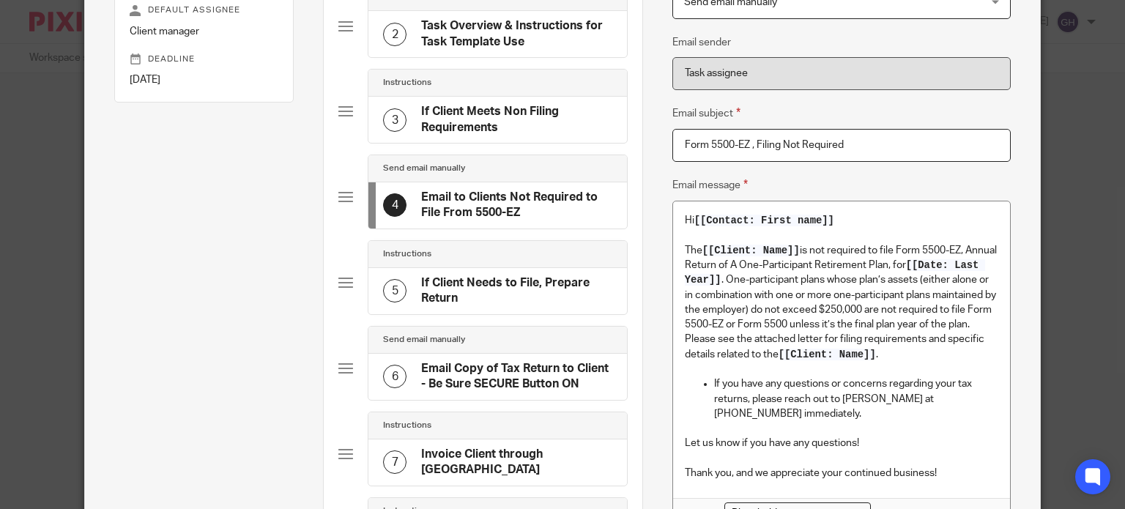
scroll to position [220, 0]
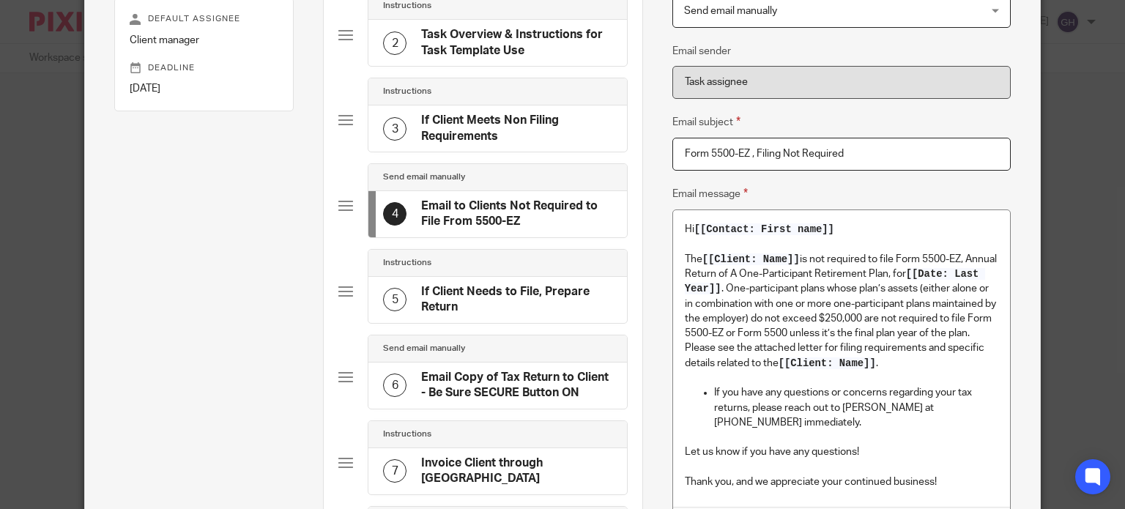
click at [446, 291] on h4 "If Client Needs to File, Prepare Return" at bounding box center [516, 299] width 191 height 31
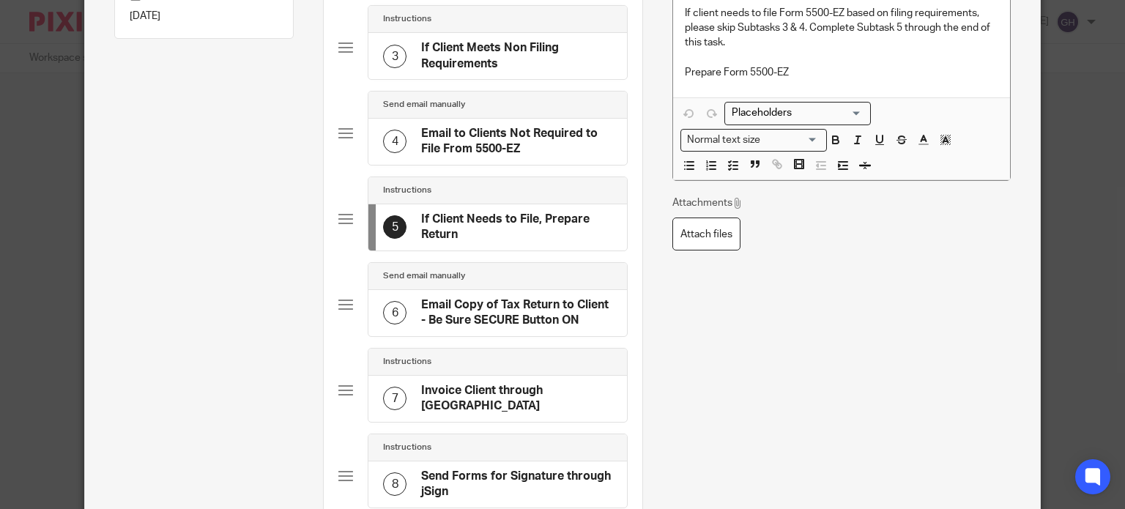
scroll to position [293, 0]
click at [458, 301] on h4 "Email Copy of Tax Return to Client - Be Sure SECURE Button ON" at bounding box center [516, 312] width 191 height 31
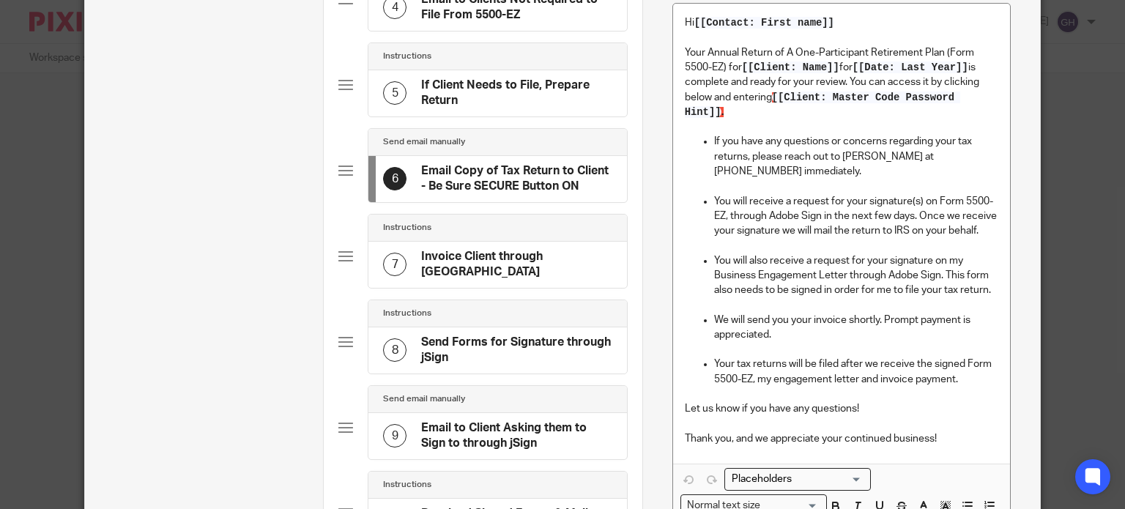
scroll to position [439, 0]
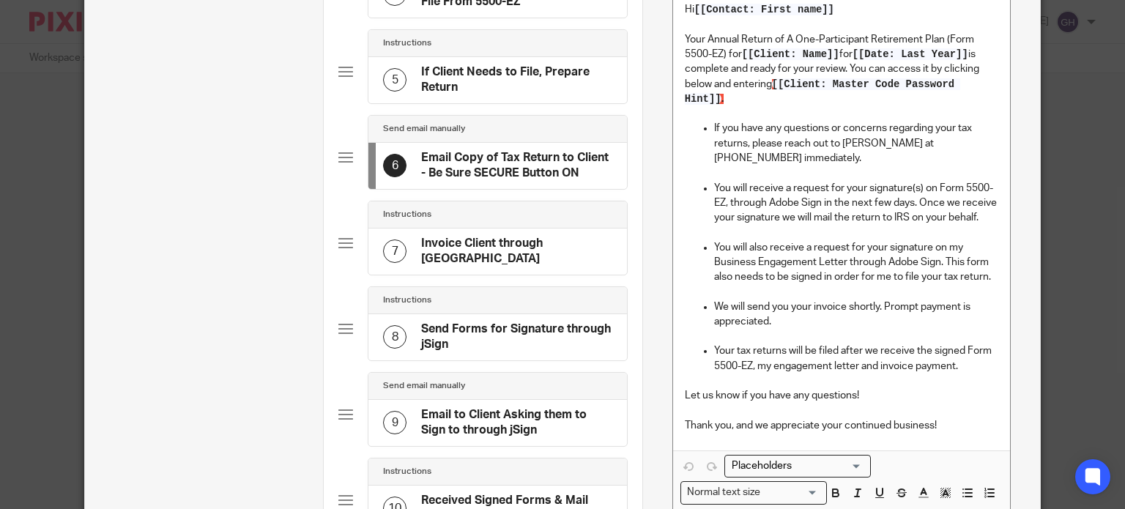
click at [900, 264] on p "You will also receive a request for your signature on my Business Engagement Le…" at bounding box center [856, 262] width 284 height 45
click at [780, 203] on p "You will receive a request for your signature(s) on Form 5500-EZ, through Adobe…" at bounding box center [856, 203] width 284 height 45
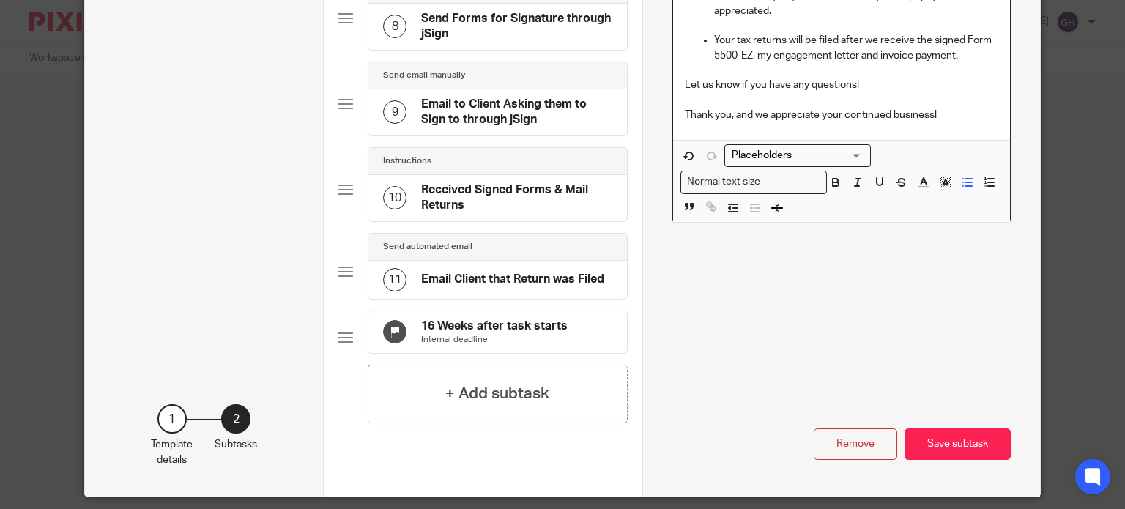
scroll to position [795, 0]
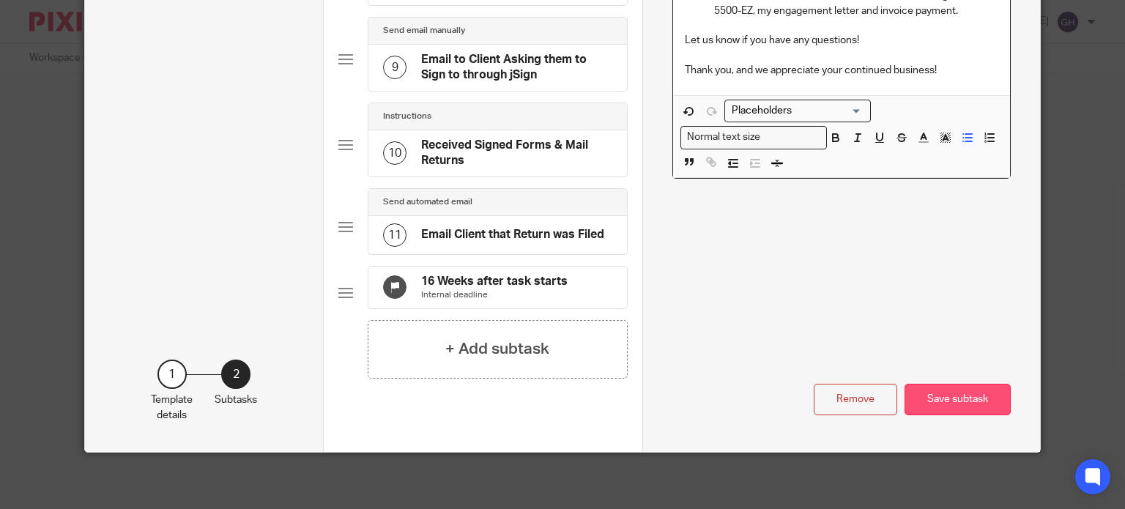
click at [940, 402] on button "Save subtask" at bounding box center [957, 399] width 106 height 31
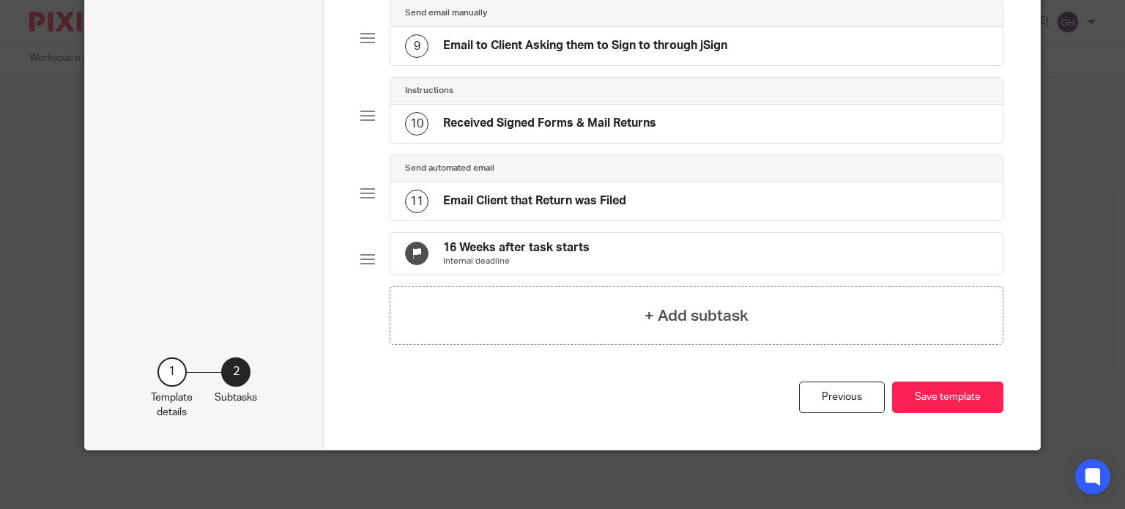
scroll to position [762, 0]
click at [940, 401] on button "Save template" at bounding box center [947, 397] width 111 height 31
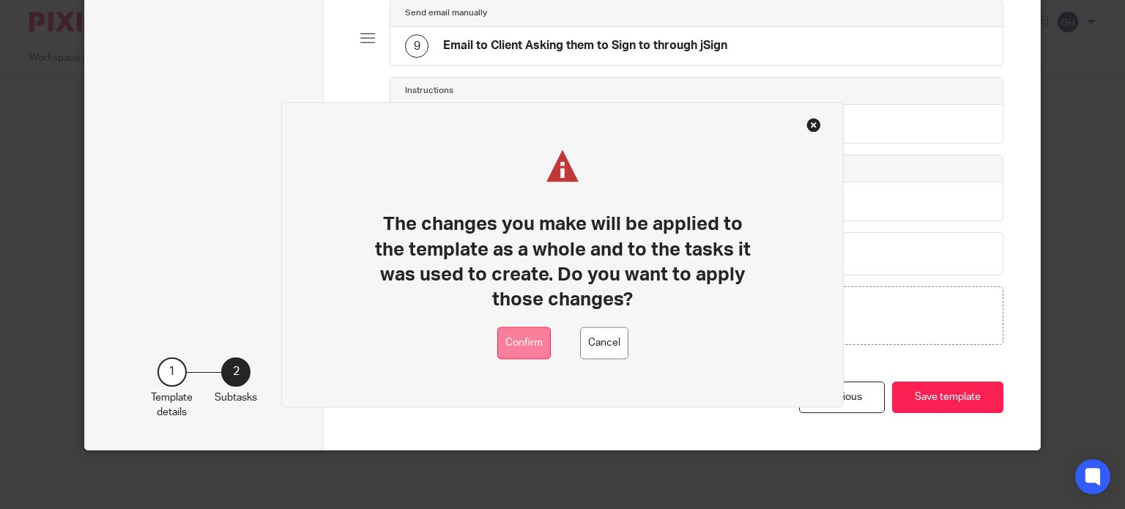
click at [506, 332] on button "Confirm" at bounding box center [523, 343] width 53 height 33
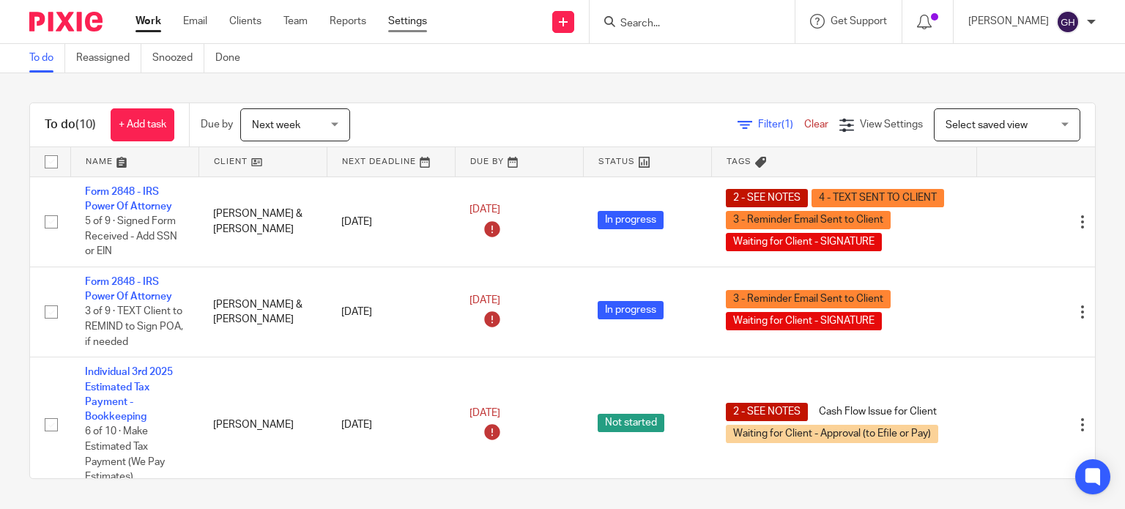
click at [401, 23] on link "Settings" at bounding box center [407, 21] width 39 height 15
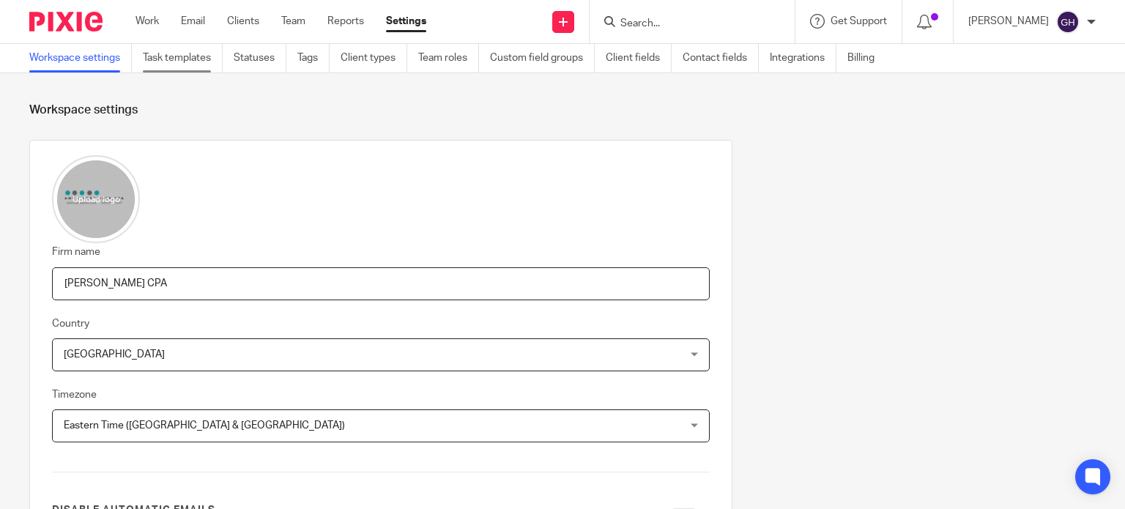
click at [217, 61] on link "Task templates" at bounding box center [183, 58] width 80 height 29
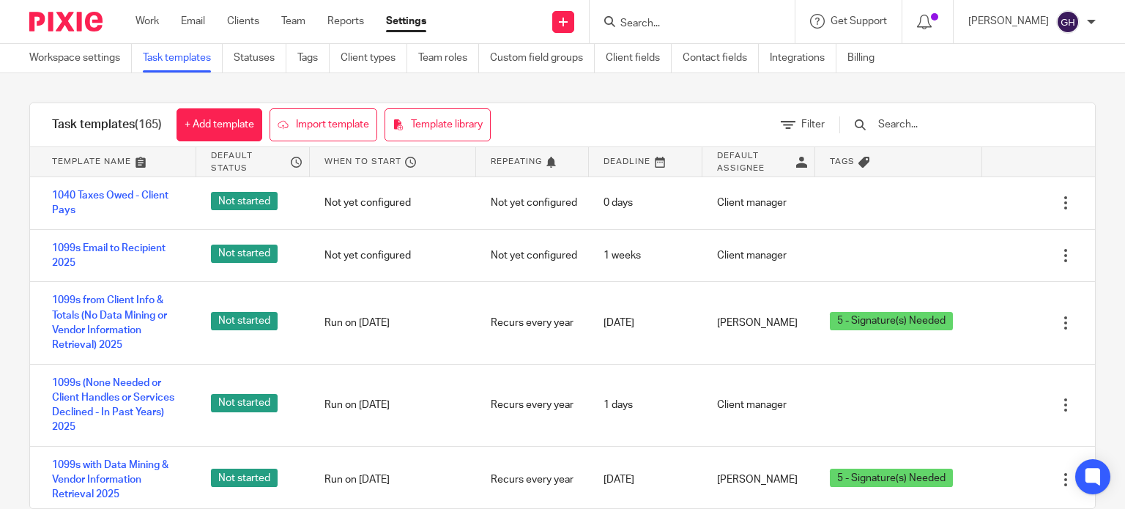
click at [921, 125] on input "text" at bounding box center [962, 124] width 171 height 16
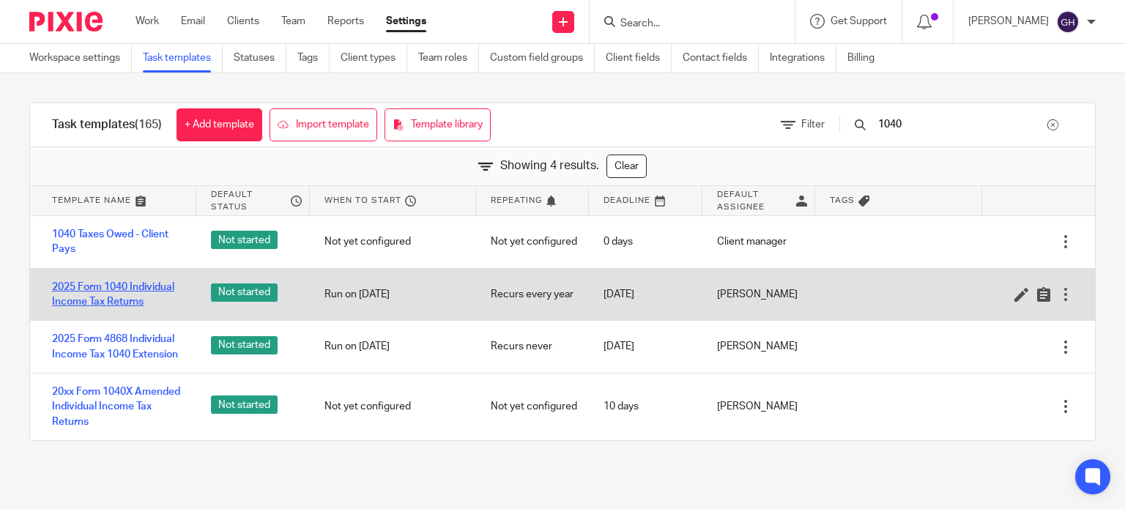
type input "1040"
click at [111, 283] on link "2025 Form 1040 Individual Income Tax Returns" at bounding box center [117, 295] width 130 height 30
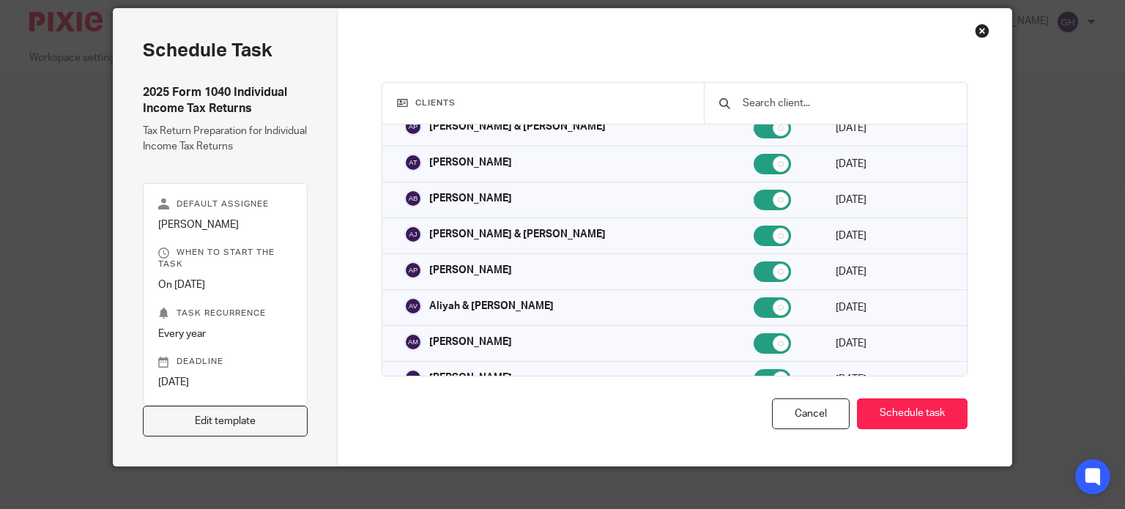
scroll to position [66, 0]
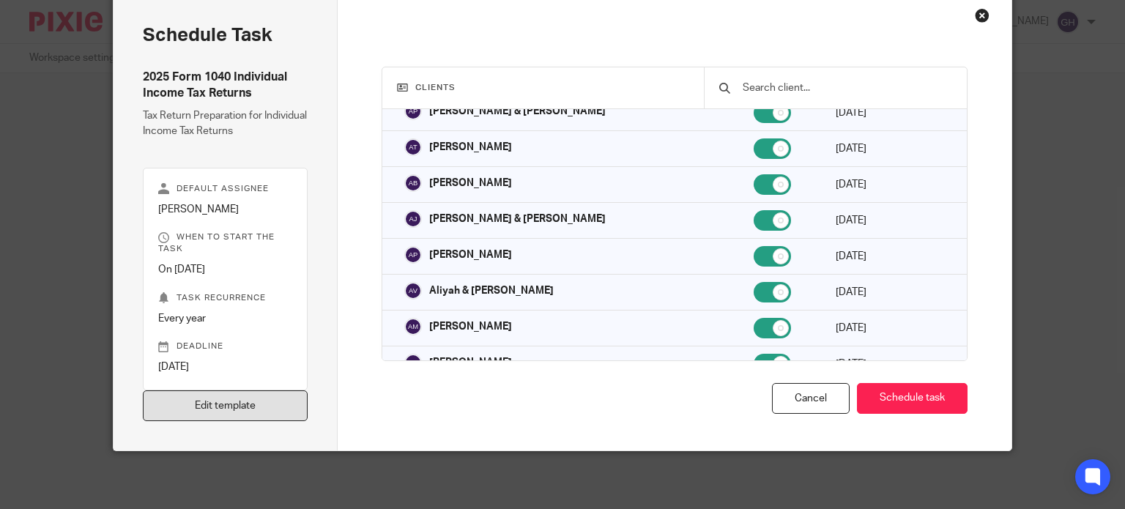
click at [301, 404] on link "Edit template" at bounding box center [226, 405] width 166 height 31
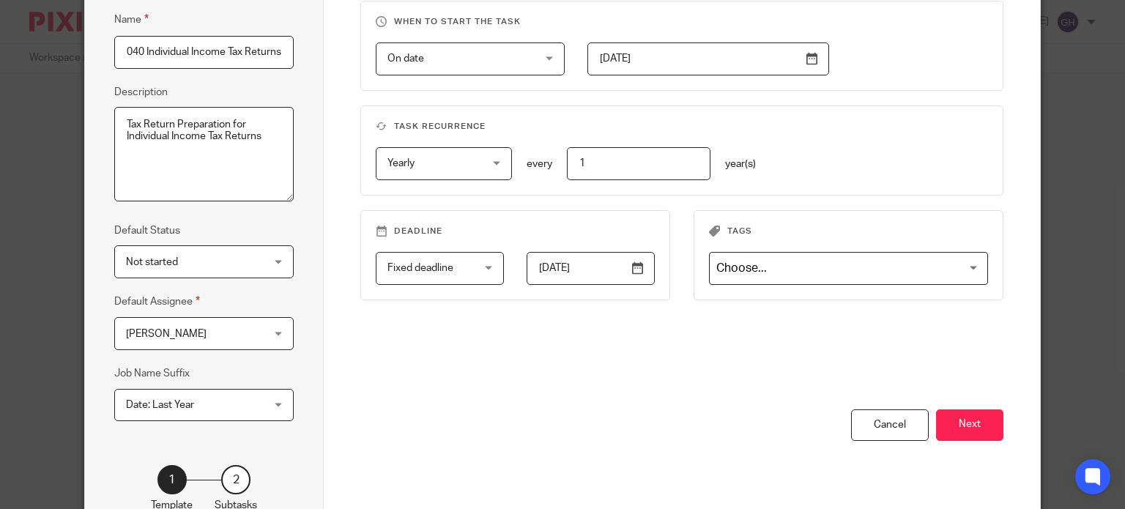
scroll to position [237, 0]
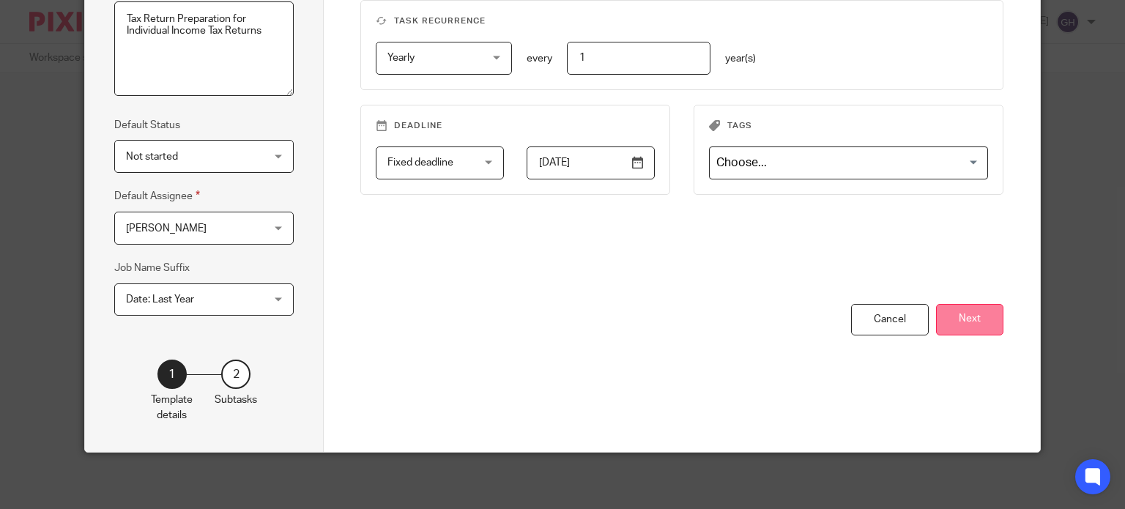
click at [973, 319] on button "Next" at bounding box center [969, 319] width 67 height 31
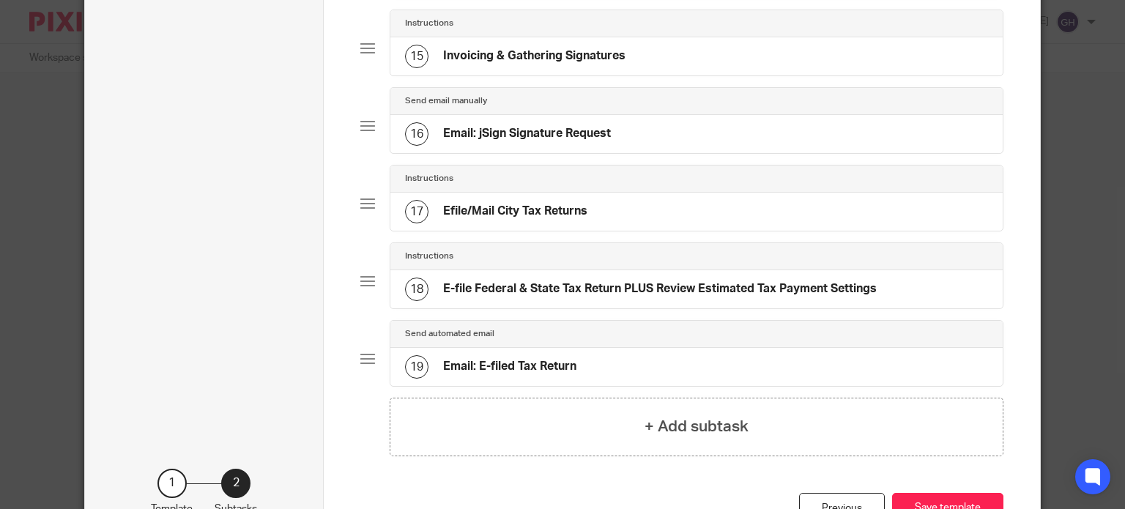
scroll to position [1145, 0]
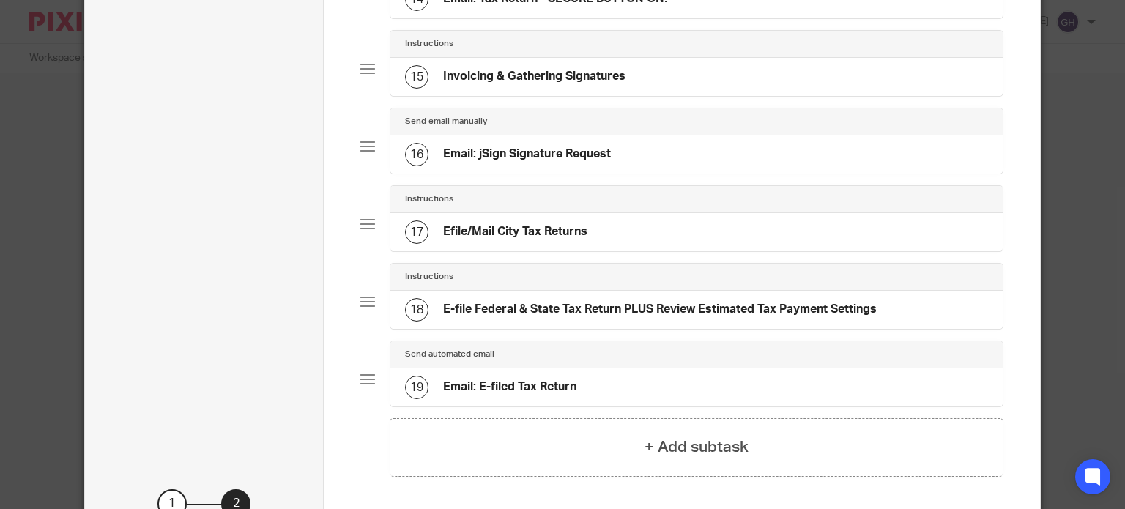
click at [551, 157] on div "16 Email: jSign Signature Request" at bounding box center [696, 154] width 612 height 38
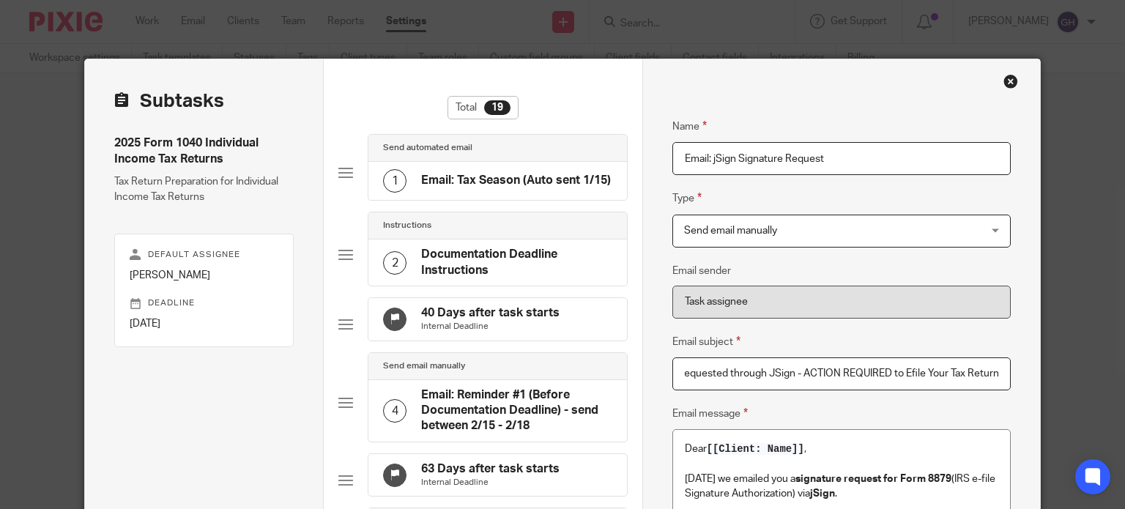
scroll to position [0, 0]
drag, startPoint x: 678, startPoint y: 369, endPoint x: 588, endPoint y: 389, distance: 92.2
click at [1009, 81] on div "Close this dialog window" at bounding box center [1010, 81] width 15 height 15
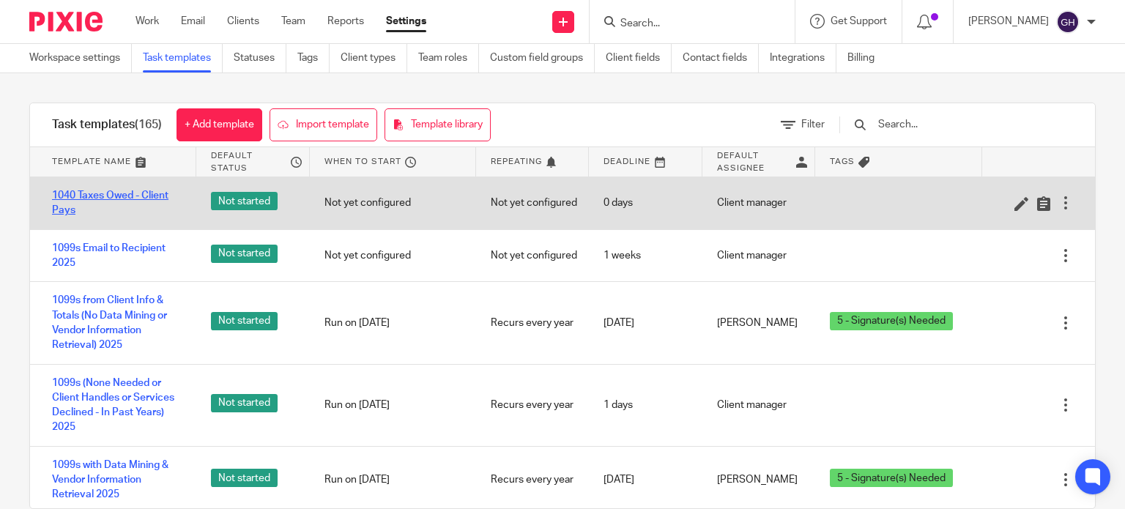
click at [146, 192] on link "1040 Taxes Owed - Client Pays" at bounding box center [117, 203] width 130 height 30
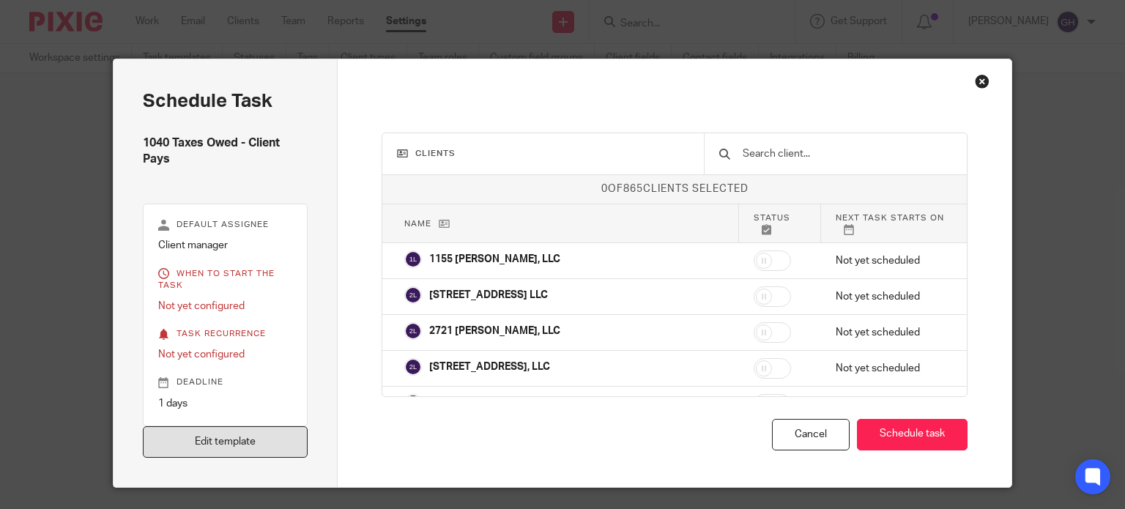
click at [265, 445] on link "Edit template" at bounding box center [226, 441] width 166 height 31
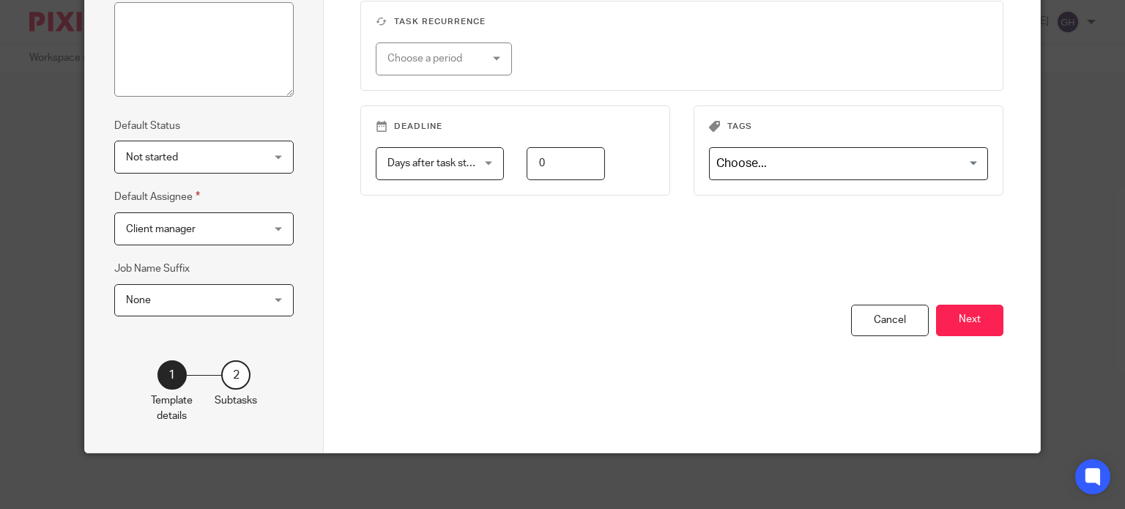
scroll to position [237, 0]
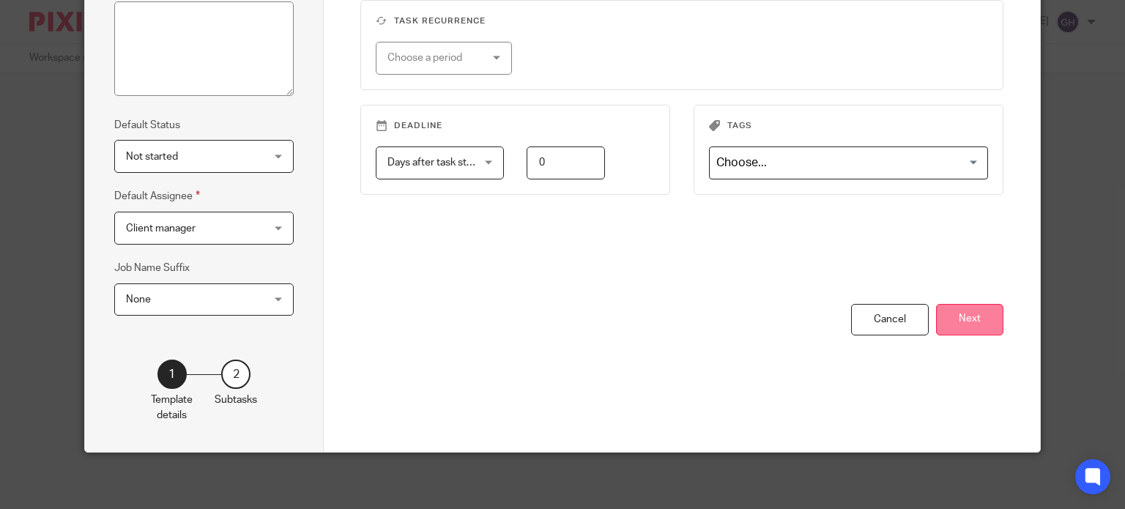
click at [977, 311] on button "Next" at bounding box center [969, 319] width 67 height 31
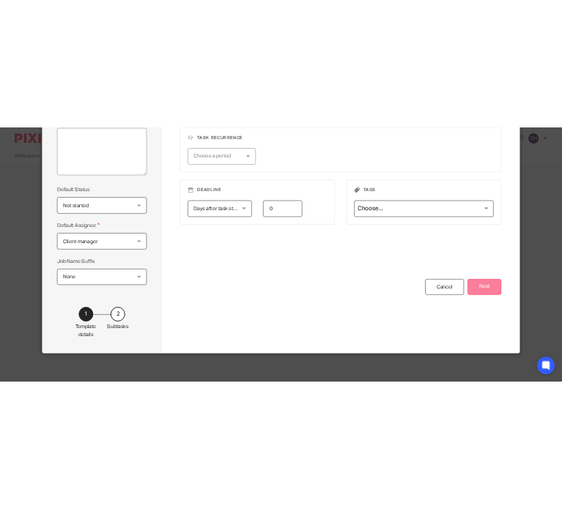
scroll to position [0, 0]
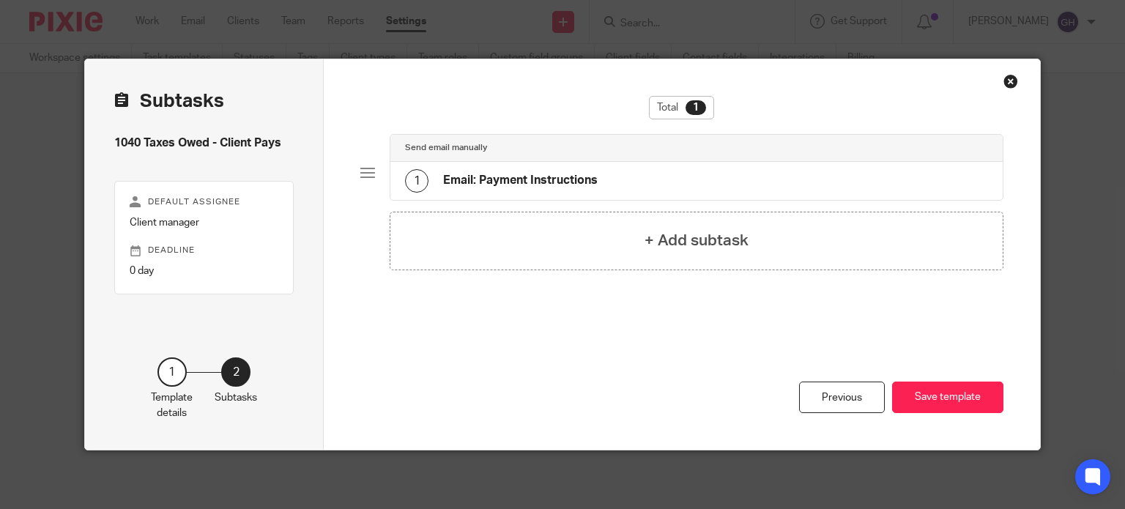
click at [1005, 78] on div "Close this dialog window" at bounding box center [1010, 81] width 15 height 15
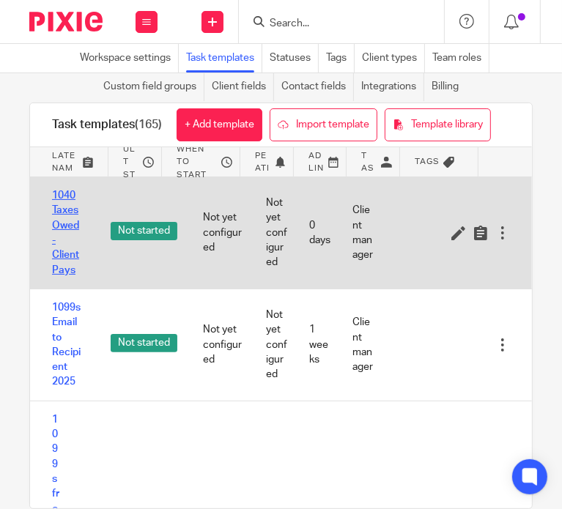
click at [62, 237] on link "1040 Taxes Owed - Client Pays" at bounding box center [66, 232] width 29 height 89
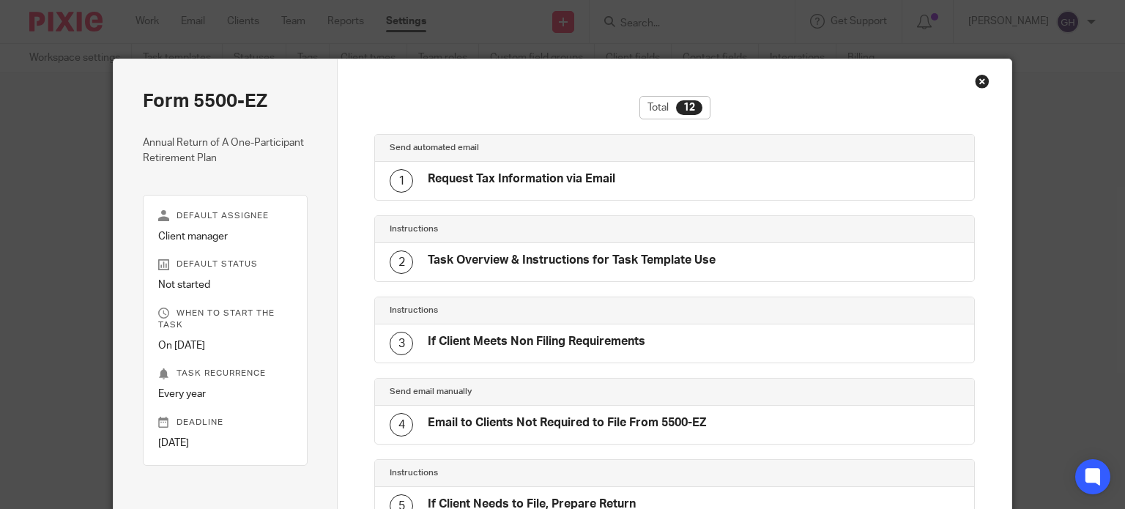
click at [976, 87] on div "Close this dialog window" at bounding box center [982, 81] width 15 height 15
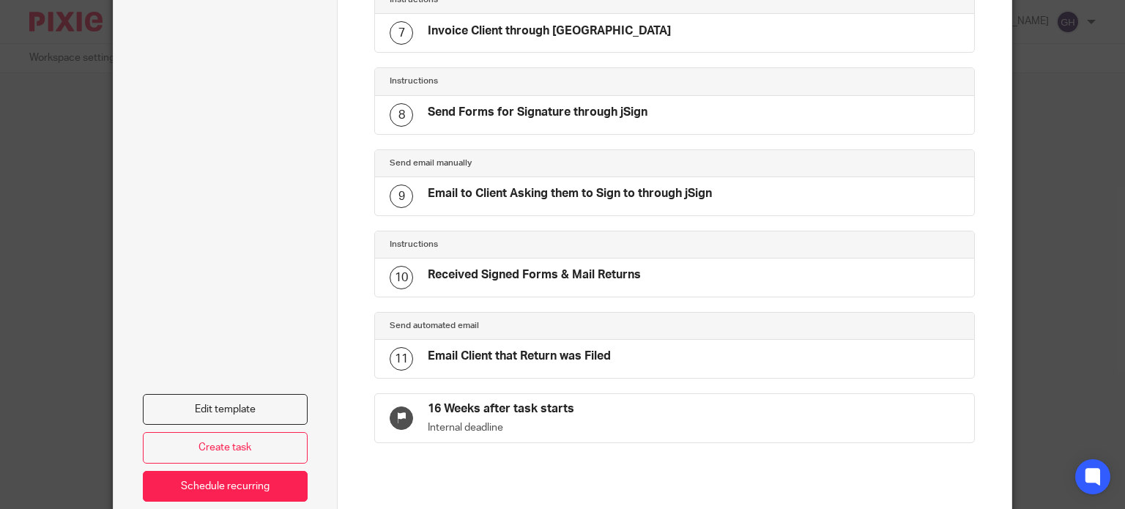
scroll to position [712, 0]
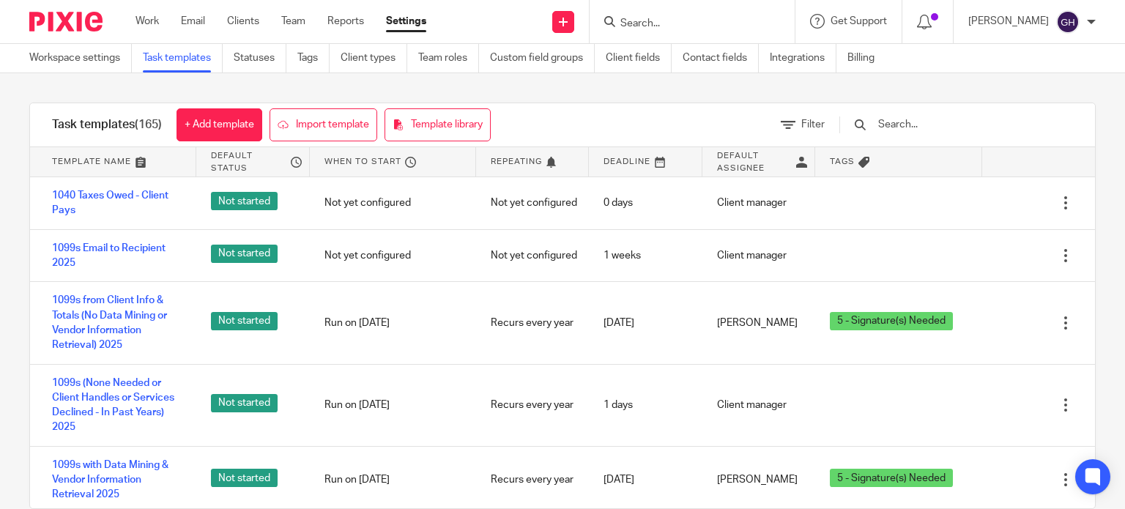
click at [927, 130] on input "text" at bounding box center [962, 124] width 171 height 16
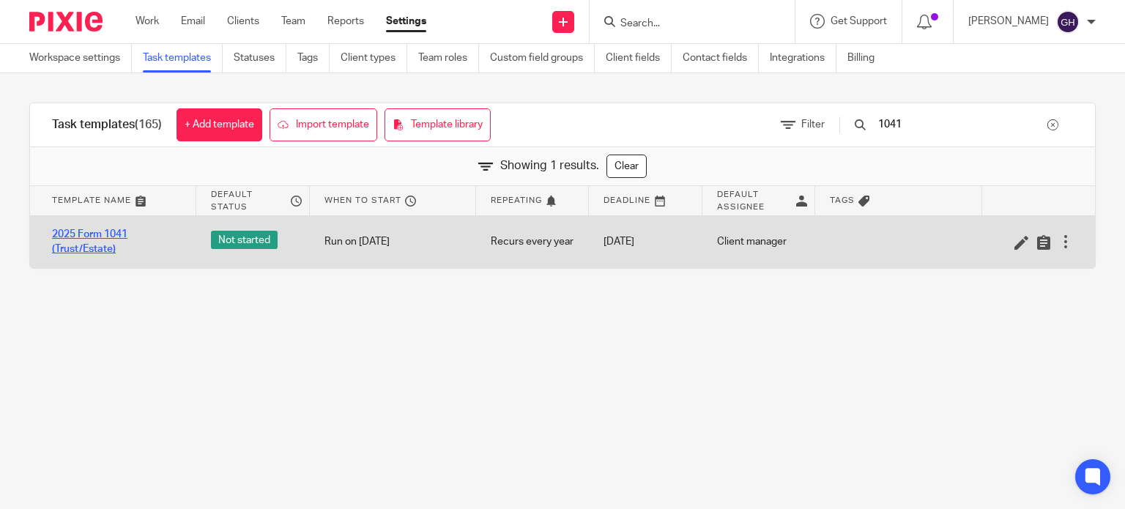
type input "1041"
click at [103, 250] on link "2025 Form 1041 (Trust/Estate)" at bounding box center [117, 242] width 130 height 30
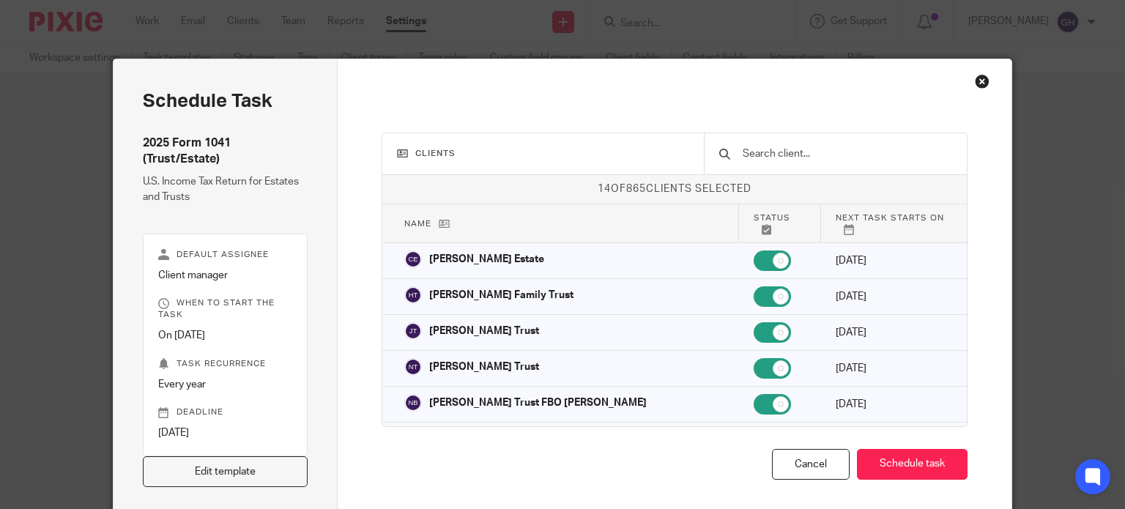
click at [263, 465] on link "Edit template" at bounding box center [226, 471] width 166 height 31
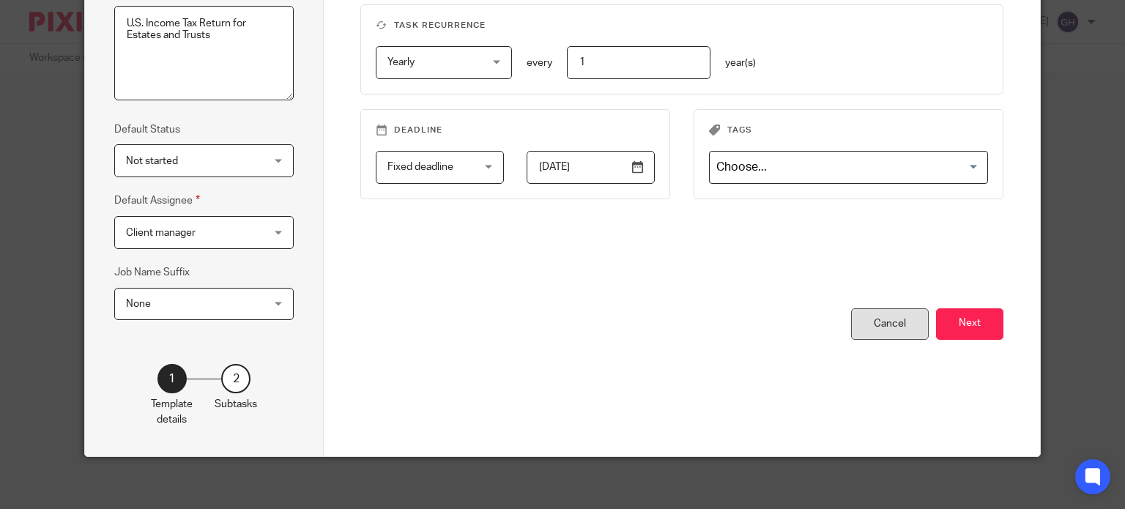
scroll to position [237, 0]
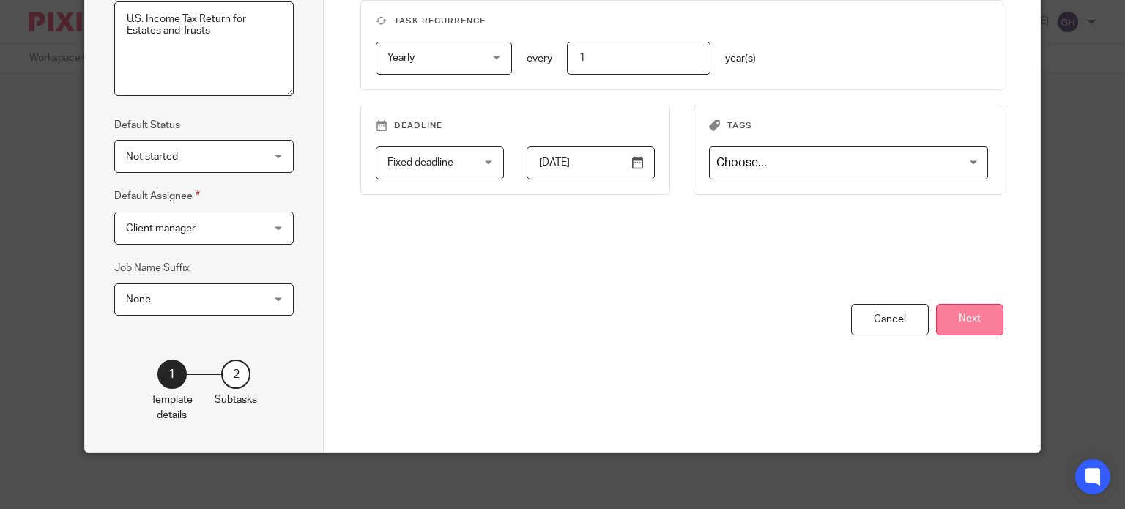
click at [988, 311] on button "Next" at bounding box center [969, 319] width 67 height 31
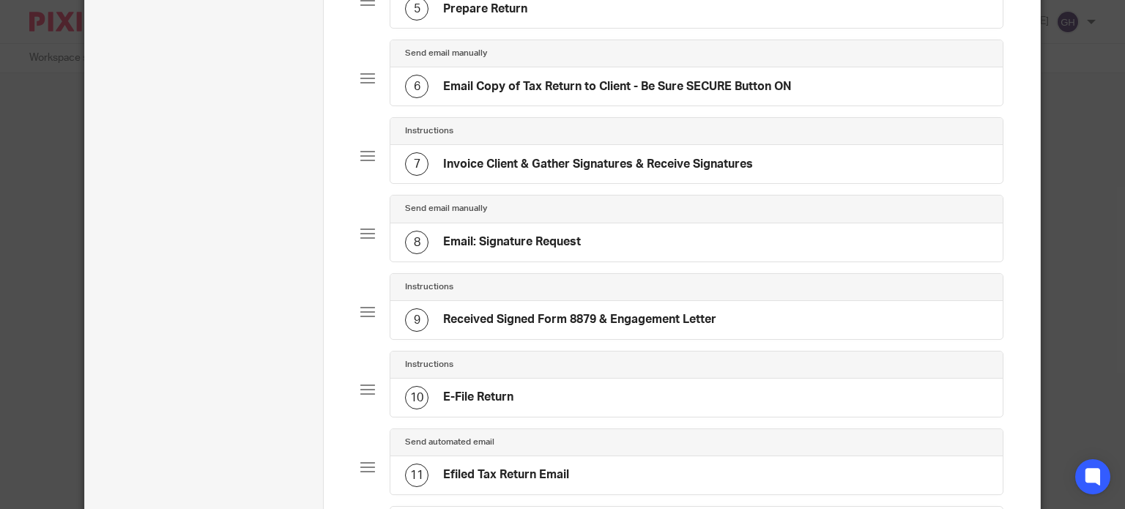
scroll to position [457, 0]
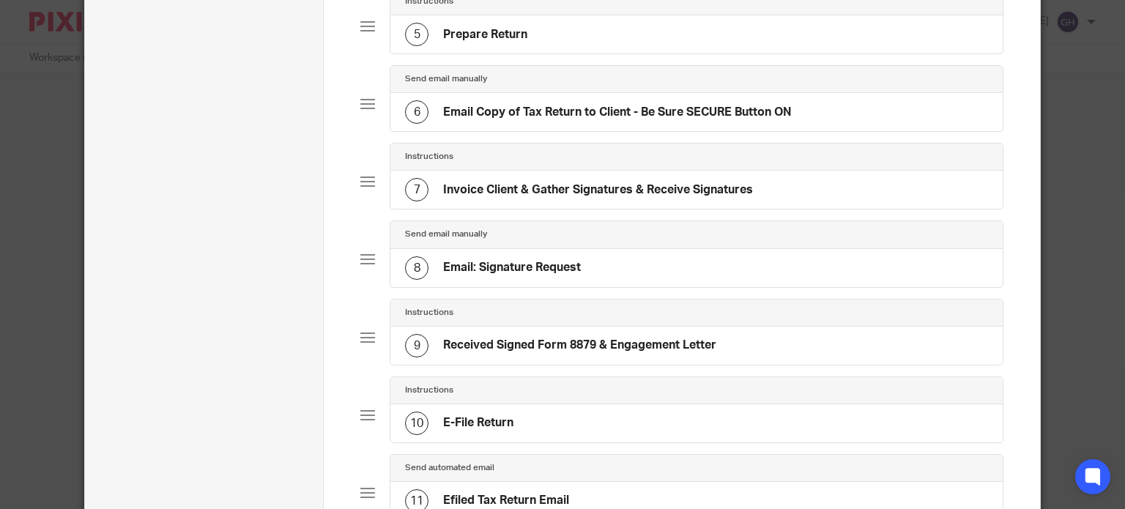
click at [582, 191] on h4 "Invoice Client & Gather Signatures & Receive Signatures" at bounding box center [598, 189] width 310 height 15
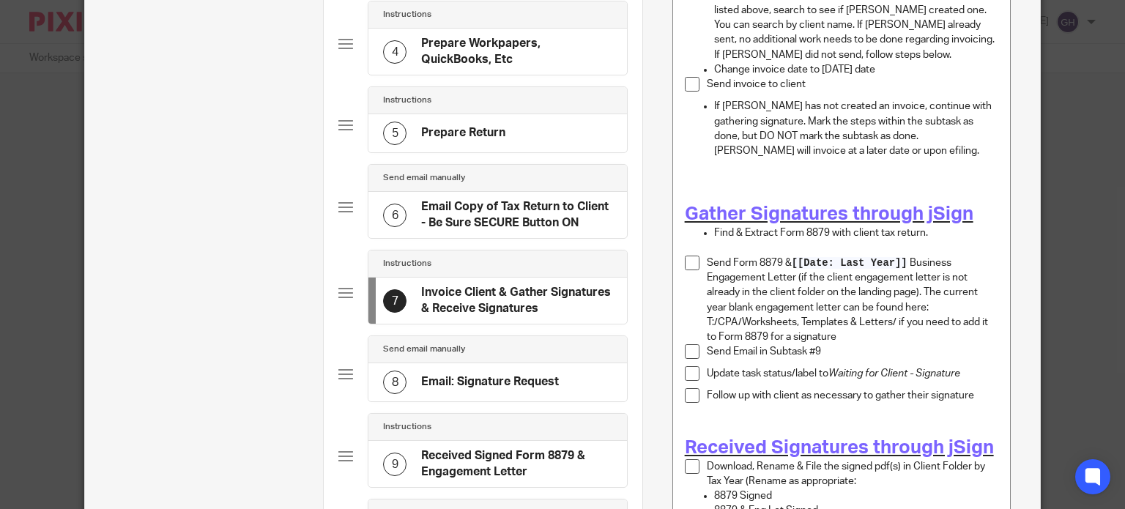
scroll to position [513, 0]
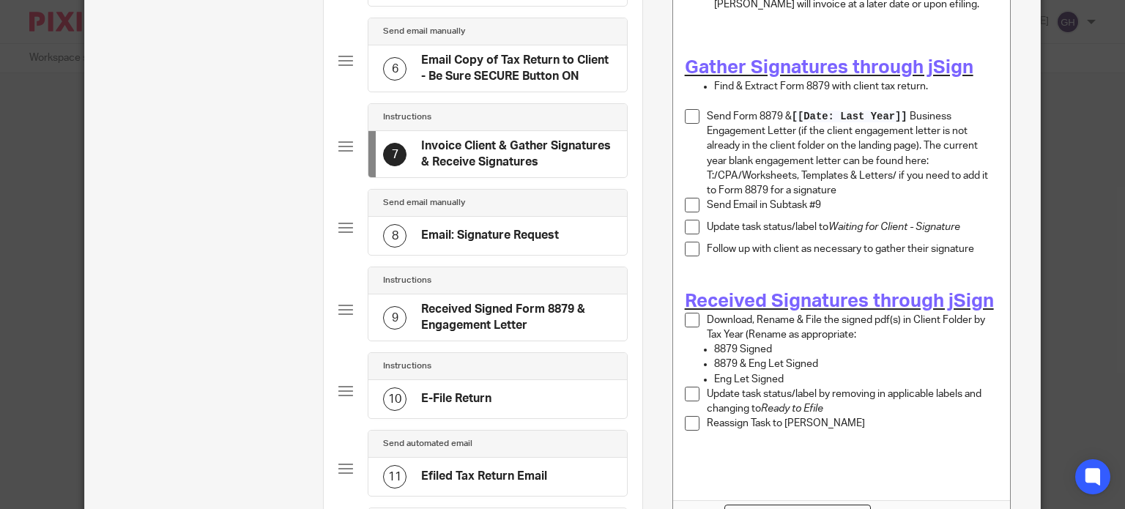
click at [461, 234] on h4 "Email: Signature Request" at bounding box center [490, 235] width 138 height 15
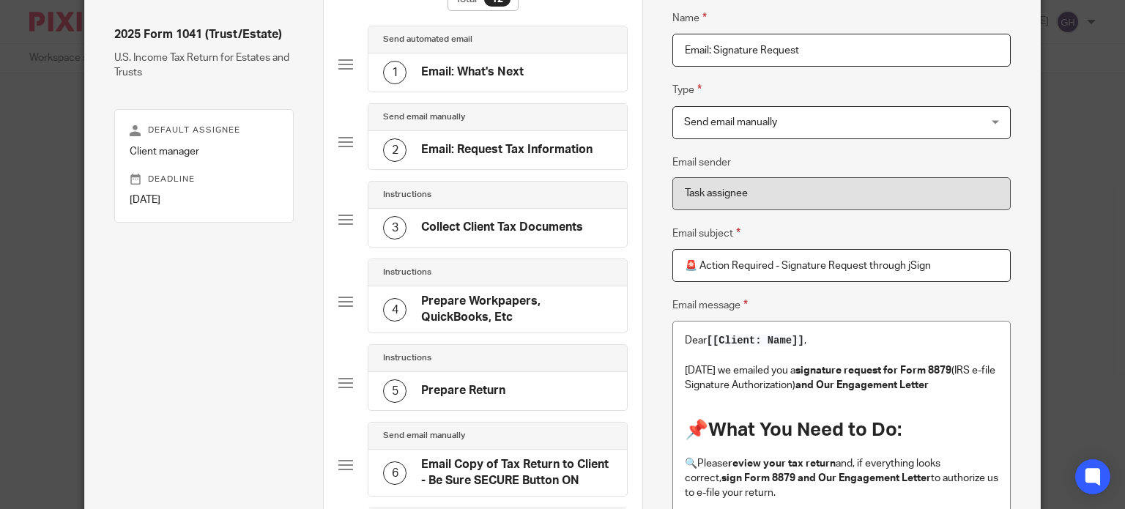
scroll to position [220, 0]
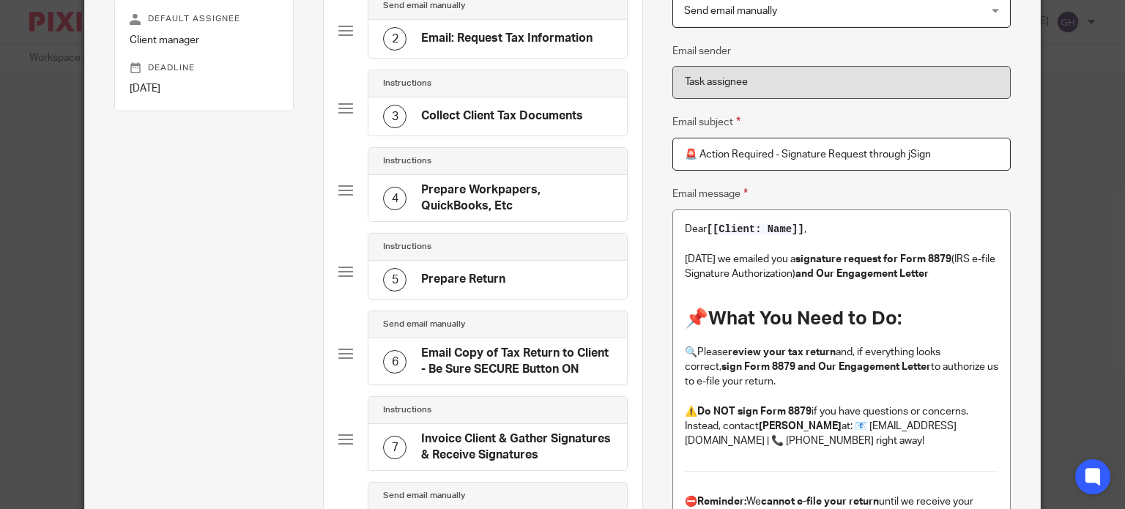
drag, startPoint x: 940, startPoint y: 157, endPoint x: 674, endPoint y: 157, distance: 265.9
click at [674, 157] on input "🚨 Action Required - Signature Request through jSign" at bounding box center [841, 154] width 338 height 33
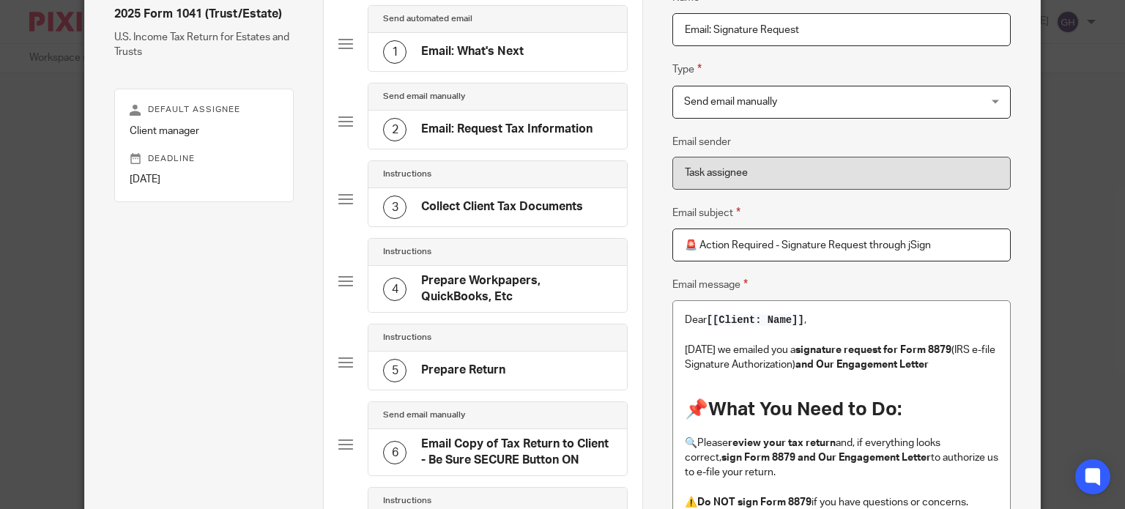
scroll to position [0, 0]
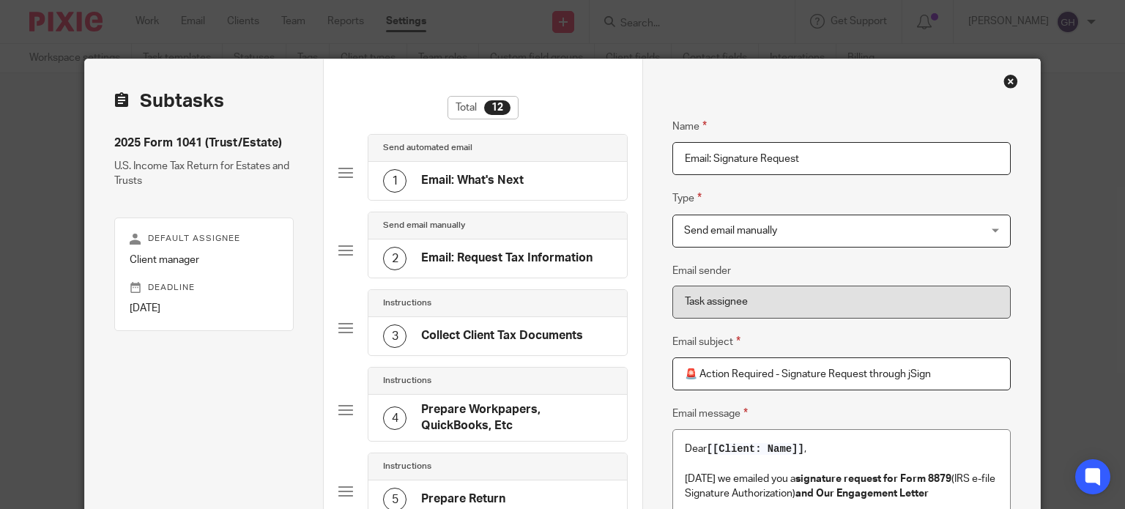
click at [1005, 81] on div "Close this dialog window" at bounding box center [1010, 81] width 15 height 15
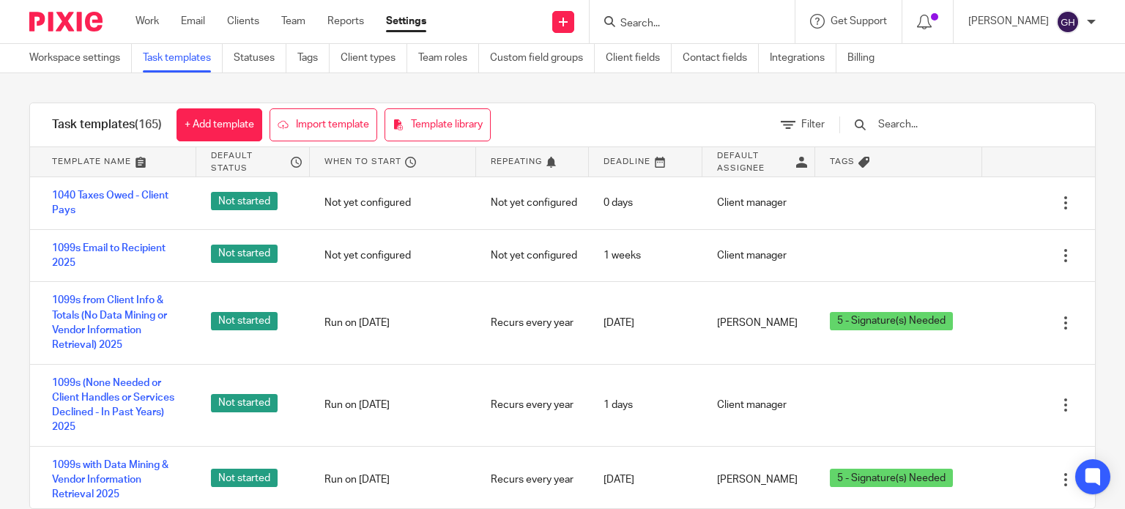
click at [919, 128] on input "text" at bounding box center [962, 124] width 171 height 16
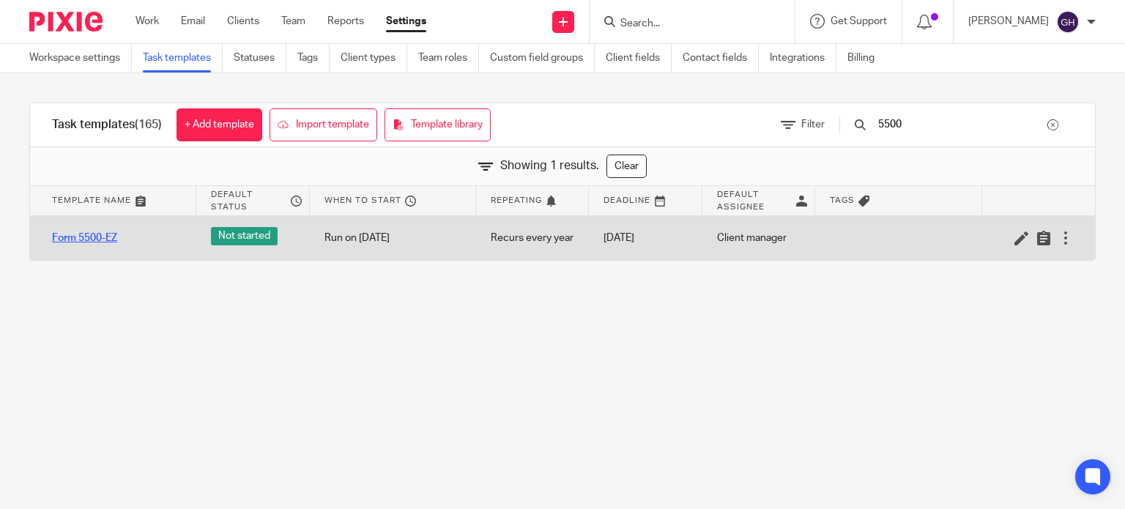
type input "5500"
click at [105, 239] on link "Form 5500-EZ" at bounding box center [84, 238] width 65 height 15
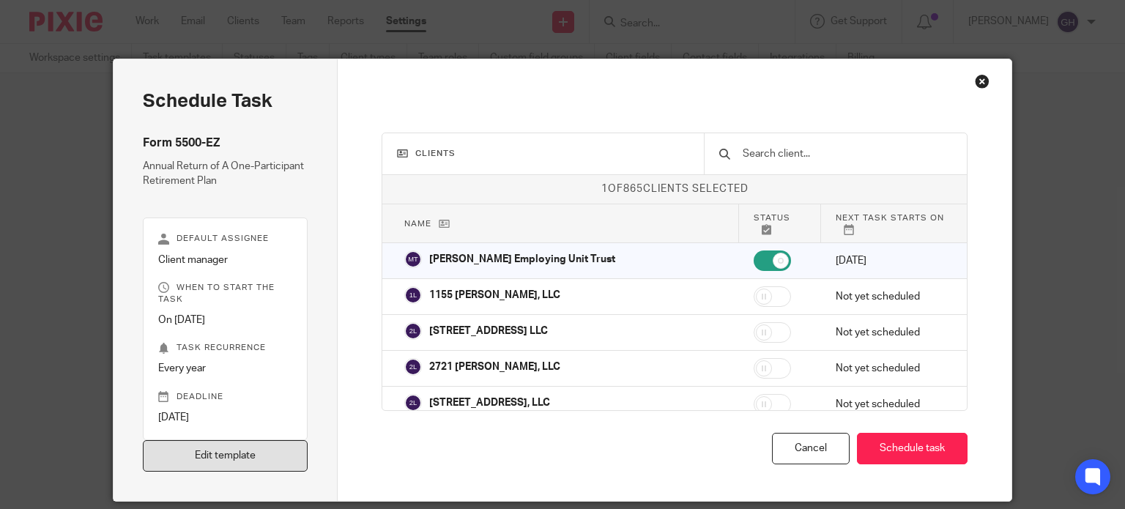
click at [274, 455] on link "Edit template" at bounding box center [226, 455] width 166 height 31
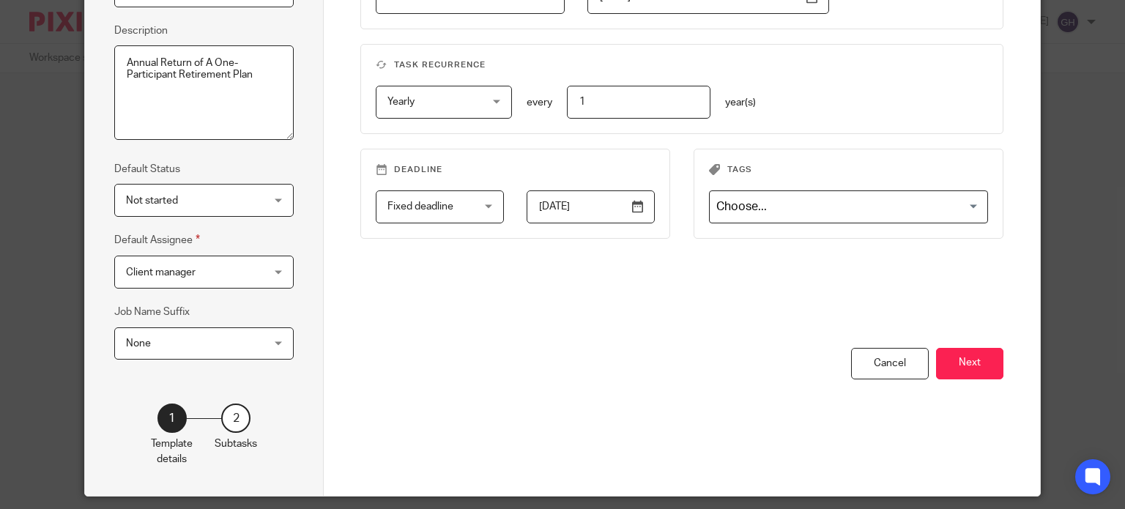
scroll to position [237, 0]
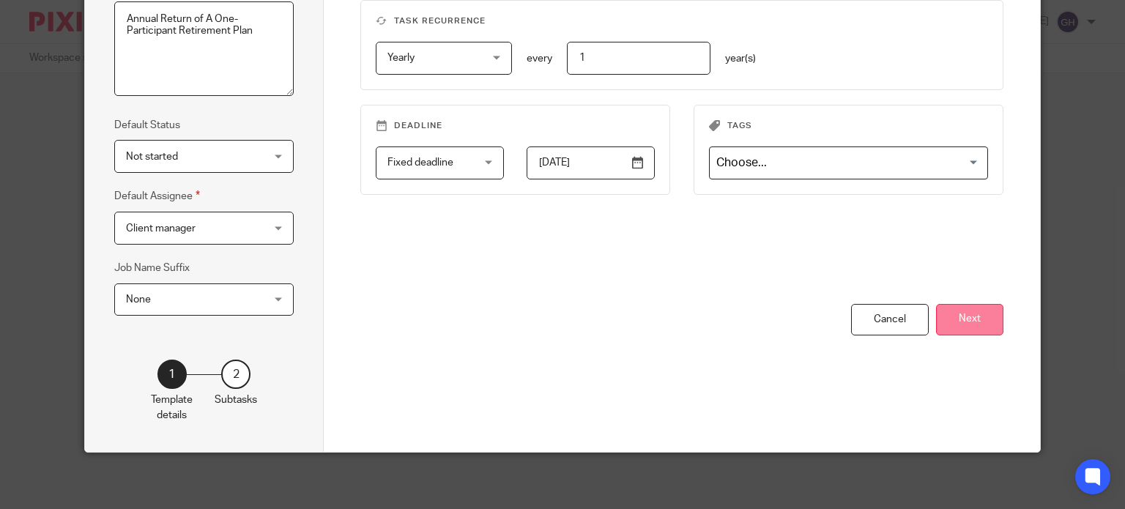
click at [964, 305] on button "Next" at bounding box center [969, 319] width 67 height 31
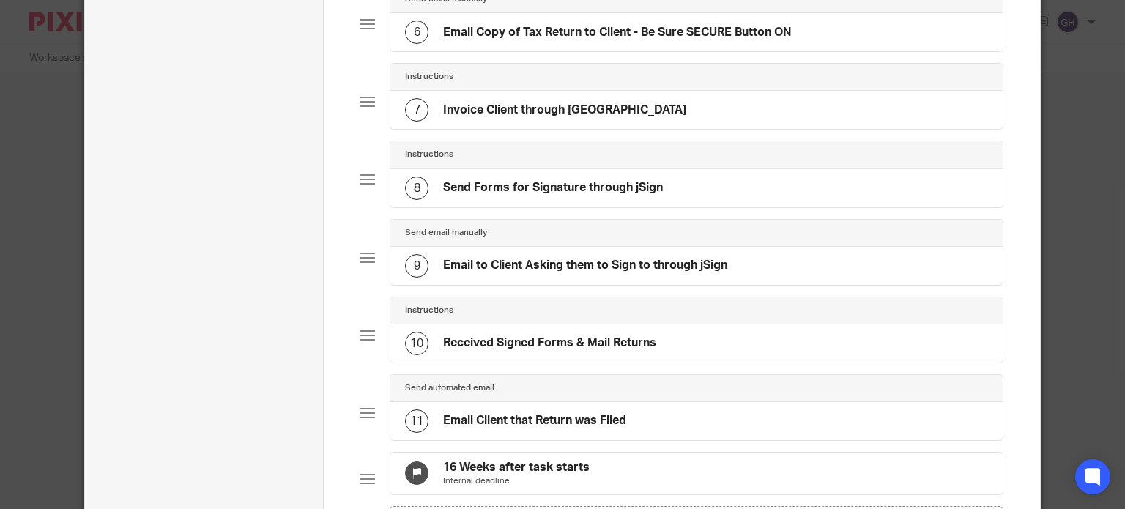
scroll to position [603, 0]
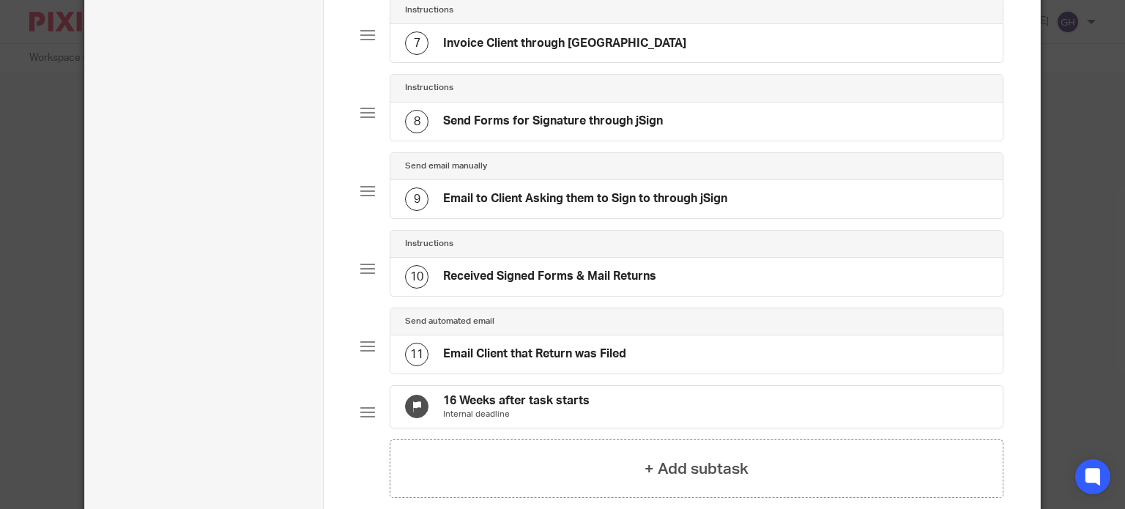
click at [568, 191] on h4 "Email to Client Asking them to Sign to through jSign" at bounding box center [585, 198] width 284 height 15
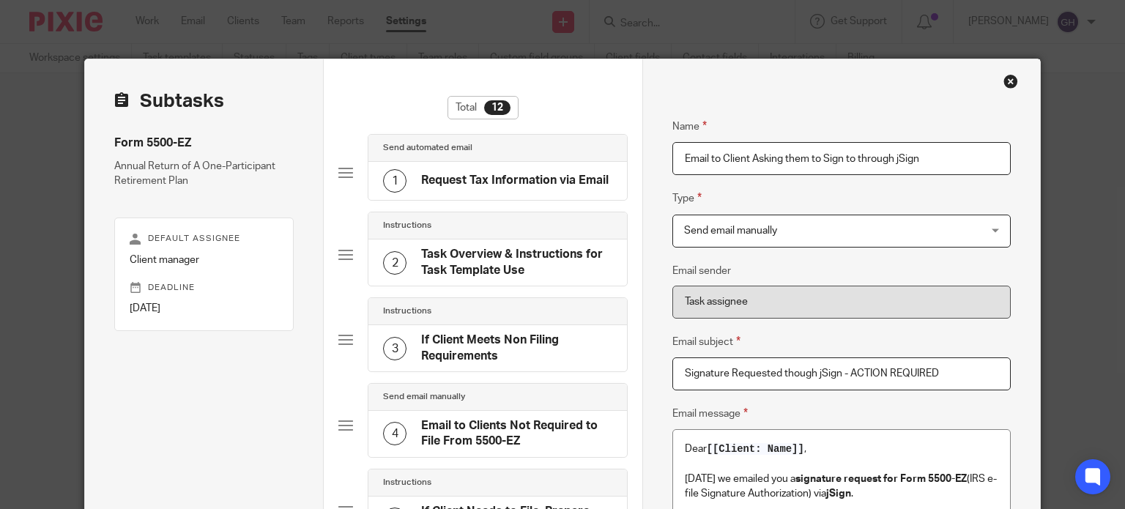
drag, startPoint x: 980, startPoint y: 382, endPoint x: 562, endPoint y: 373, distance: 417.5
paste input "🚨 Action Required - Signature Request through jSign"
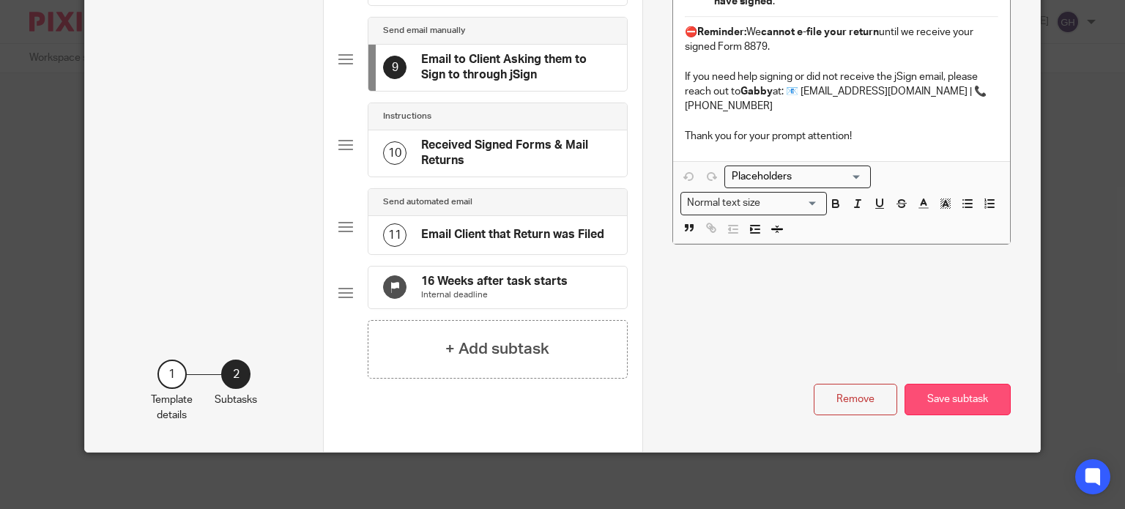
type input "🚨 Action Required - Signature Request through jSign"
click at [929, 386] on button "Save subtask" at bounding box center [957, 399] width 106 height 31
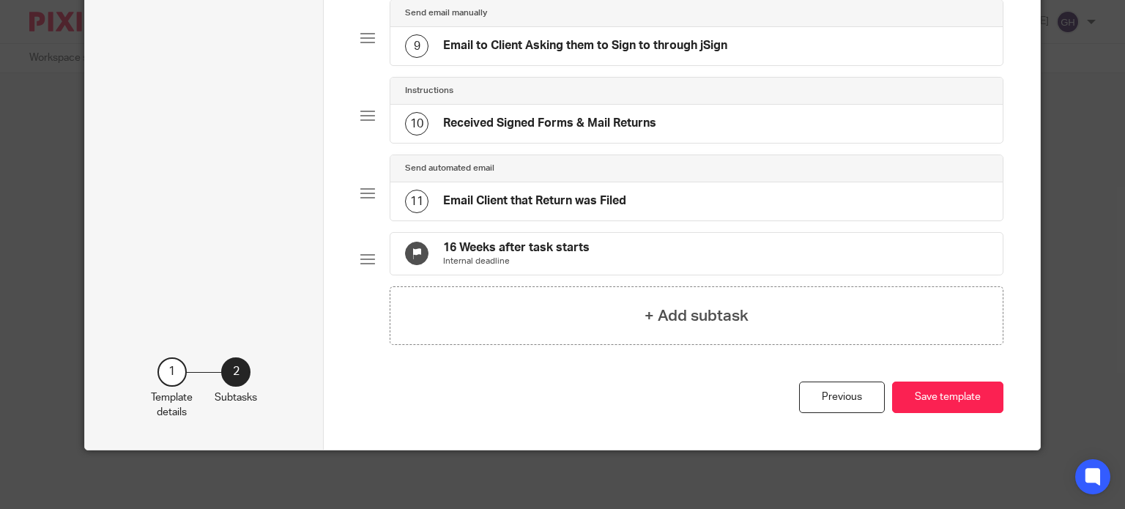
scroll to position [762, 0]
click at [920, 406] on button "Save template" at bounding box center [947, 397] width 111 height 31
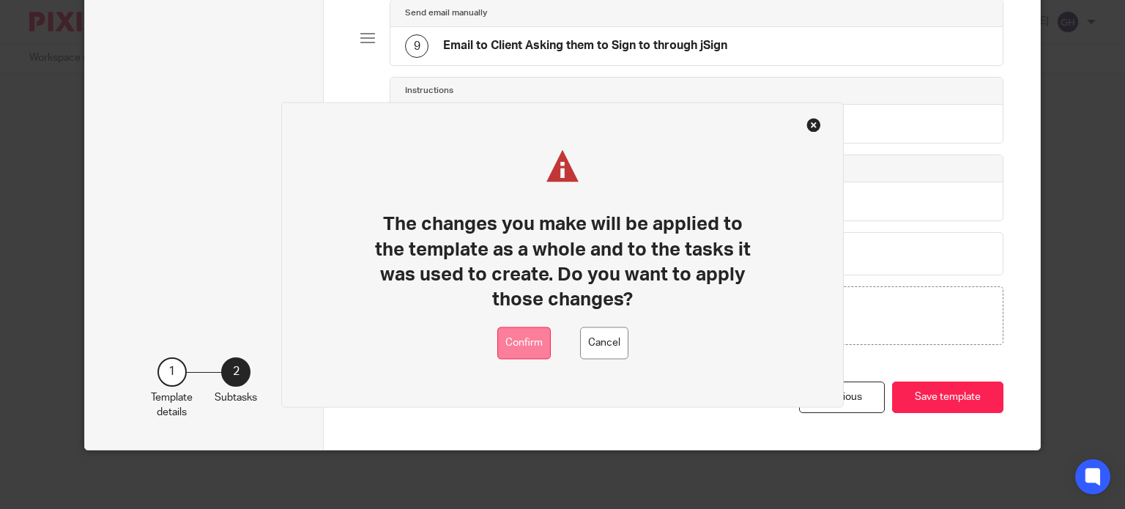
click at [549, 336] on button "Confirm" at bounding box center [523, 343] width 53 height 33
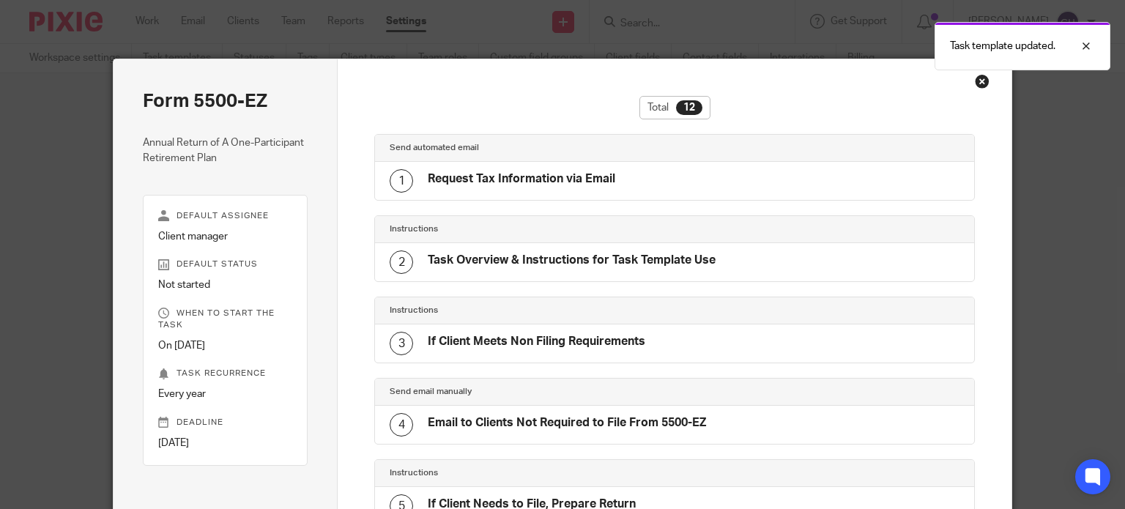
click at [975, 83] on div "Close this dialog window" at bounding box center [982, 81] width 15 height 15
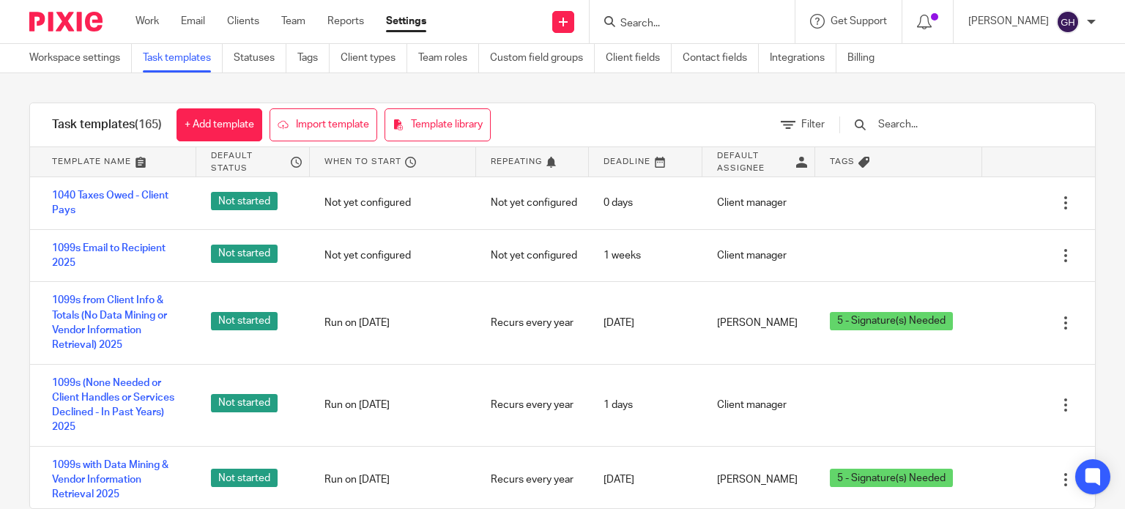
click at [953, 122] on input "text" at bounding box center [962, 124] width 171 height 16
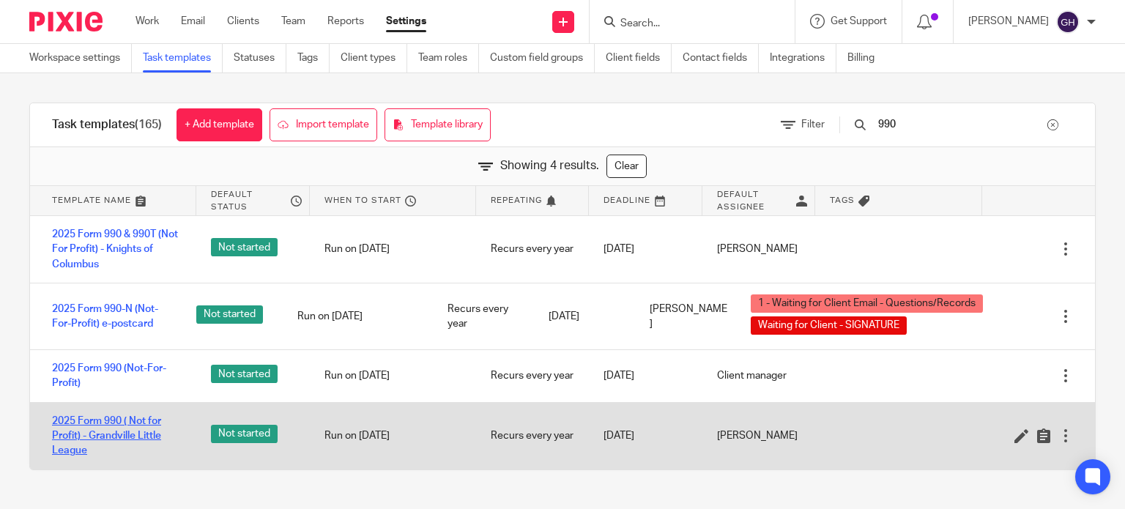
type input "990"
click at [130, 414] on link "2025 Form 990 ( Not for Profit) - Grandville Little League" at bounding box center [117, 436] width 130 height 45
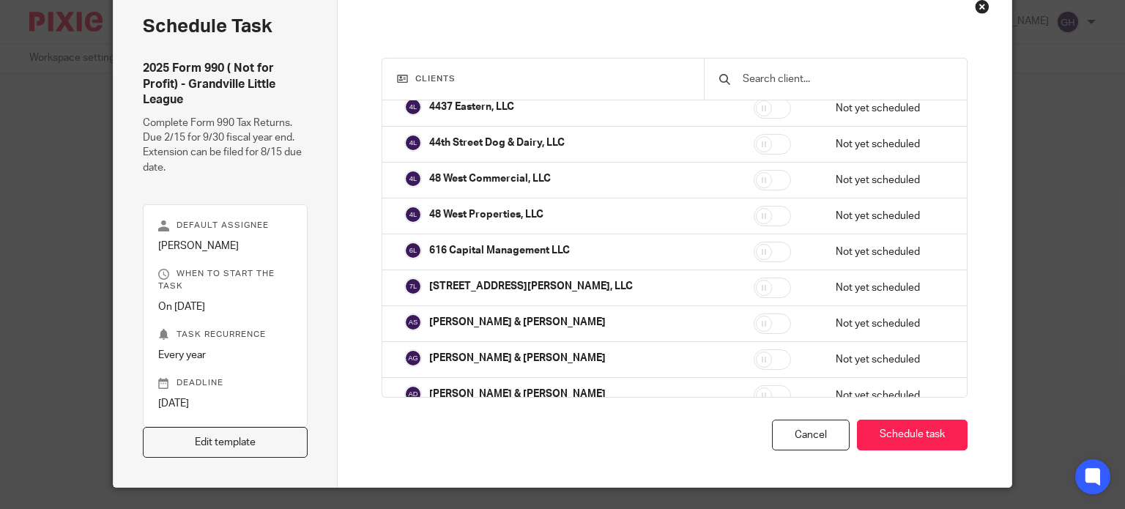
scroll to position [111, 0]
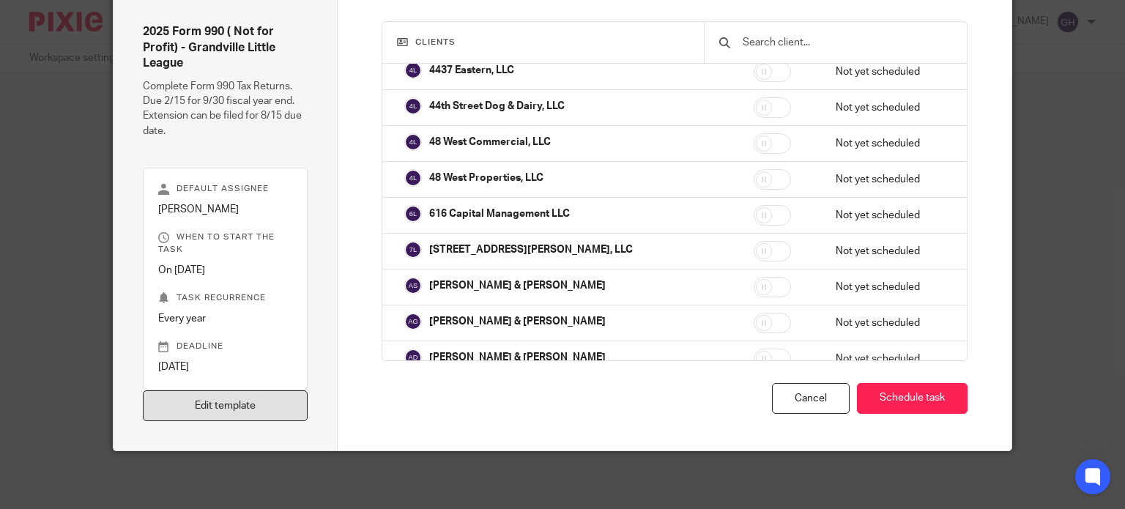
click at [201, 411] on link "Edit template" at bounding box center [226, 405] width 166 height 31
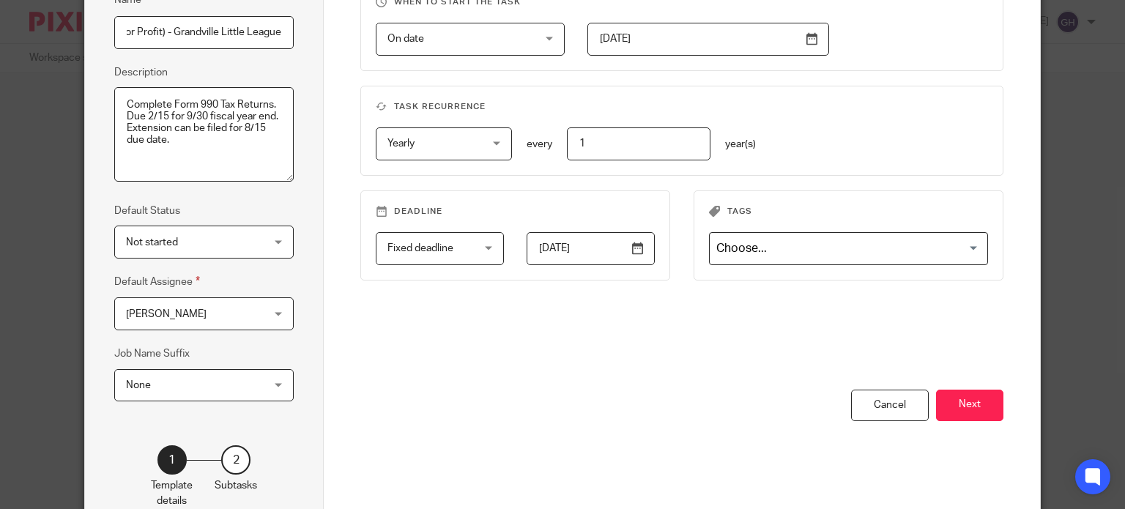
scroll to position [237, 0]
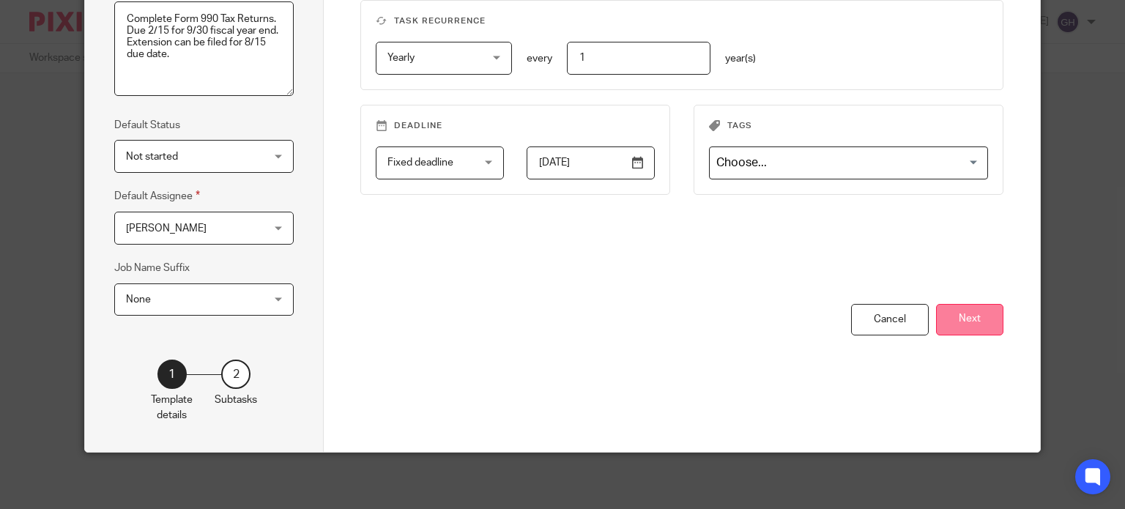
click at [967, 311] on button "Next" at bounding box center [969, 319] width 67 height 31
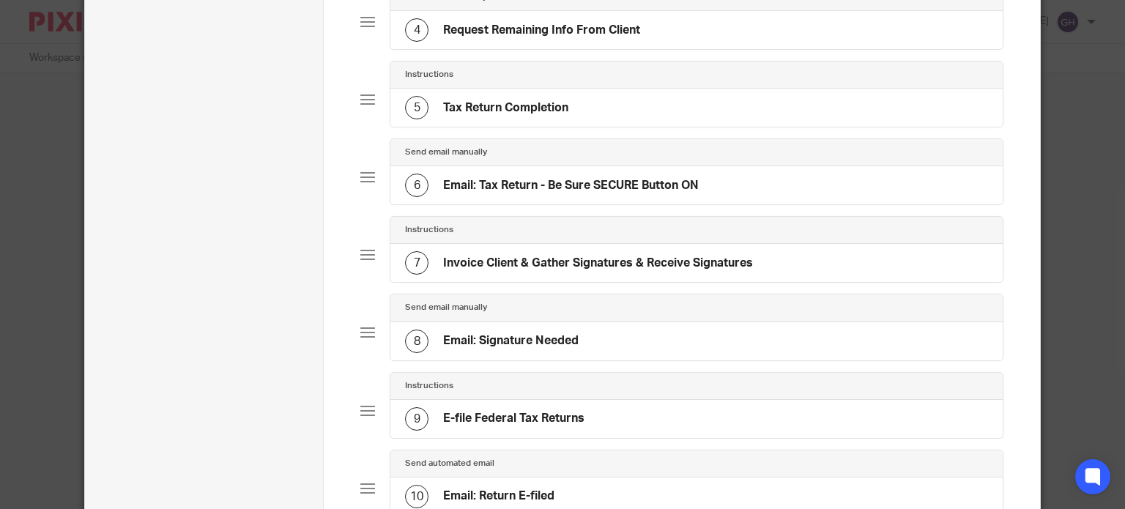
scroll to position [311, 0]
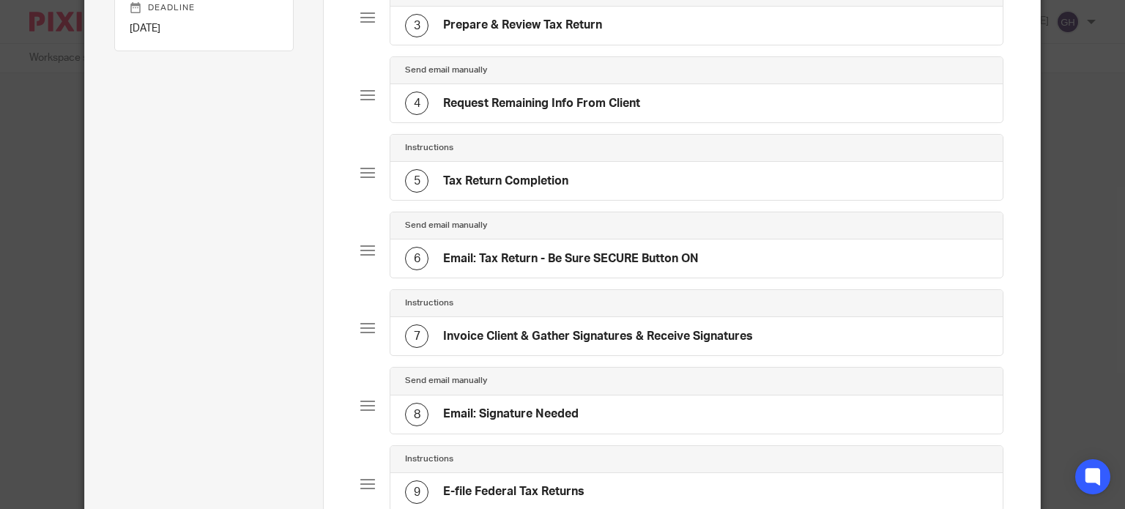
click at [568, 111] on div "4 Request Remaining Info From Client" at bounding box center [522, 103] width 235 height 23
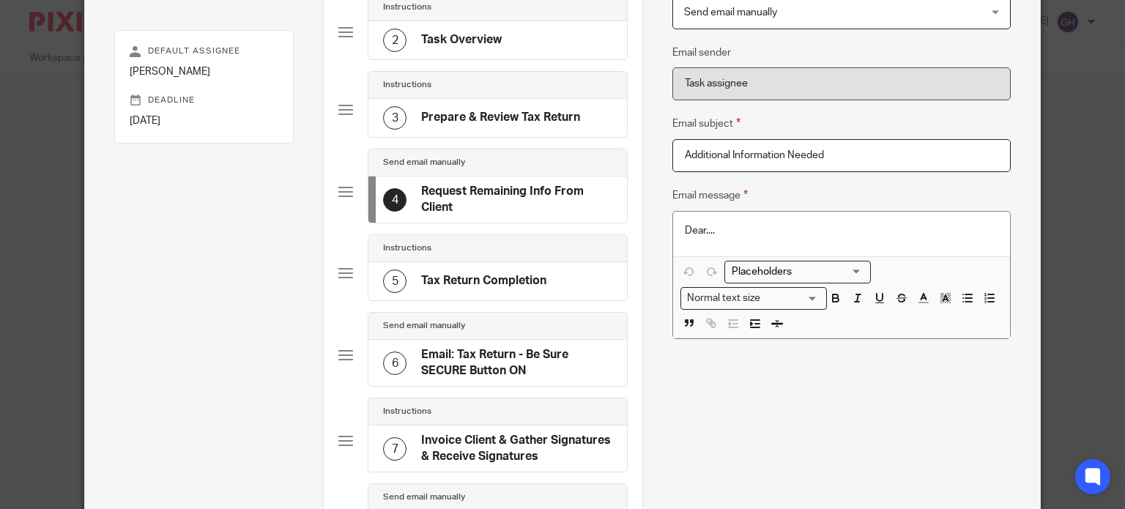
scroll to position [220, 0]
click at [480, 354] on h4 "Email: Tax Return - Be Sure SECURE Button ON" at bounding box center [516, 361] width 191 height 31
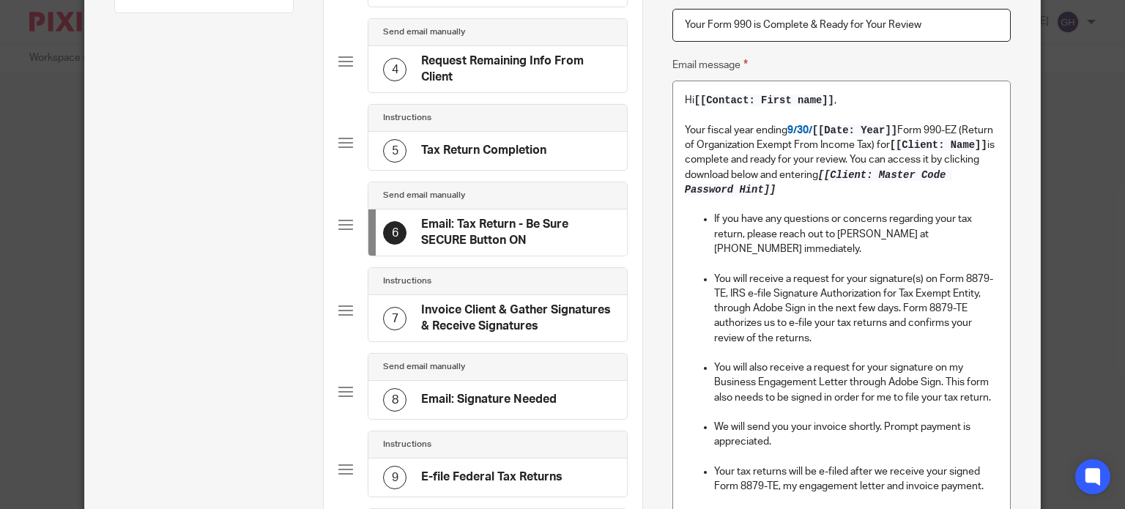
scroll to position [366, 0]
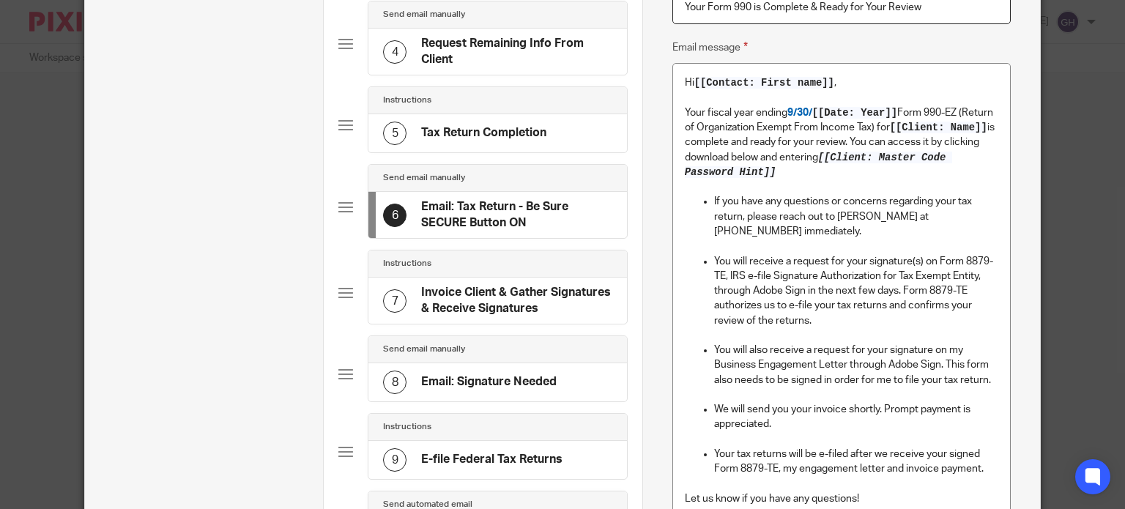
click at [761, 294] on p "You will receive a request for your signature(s) on Form 8879-TE, IRS e-file Si…" at bounding box center [856, 291] width 284 height 74
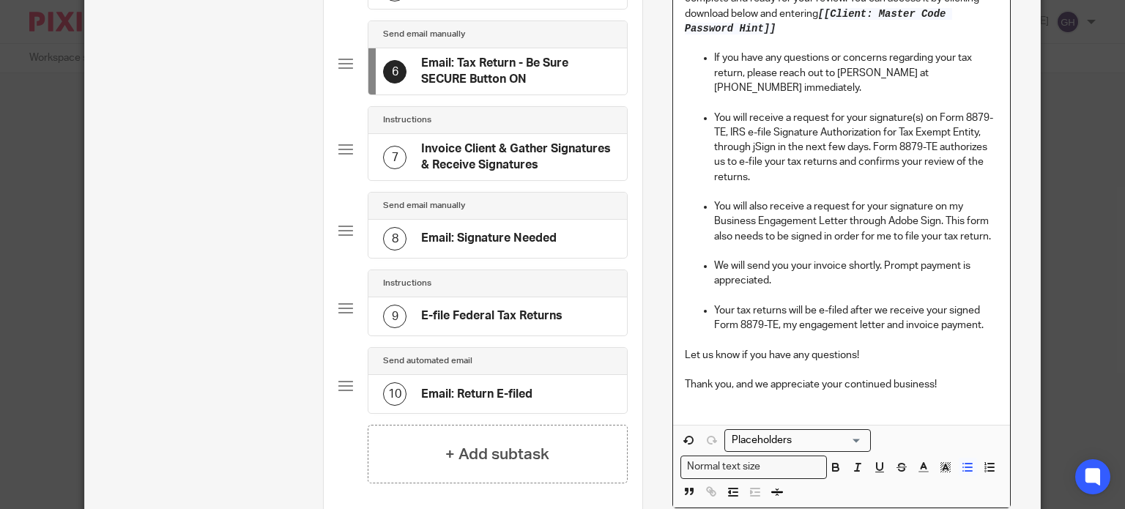
scroll to position [513, 0]
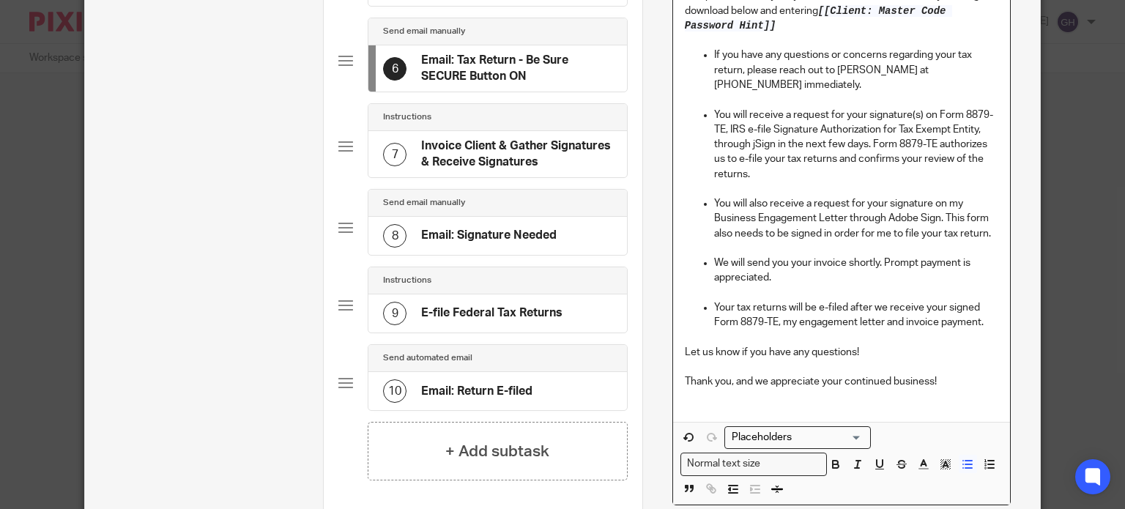
click at [891, 218] on p "You will also receive a request for your signature on my Business Engagement Le…" at bounding box center [856, 218] width 284 height 45
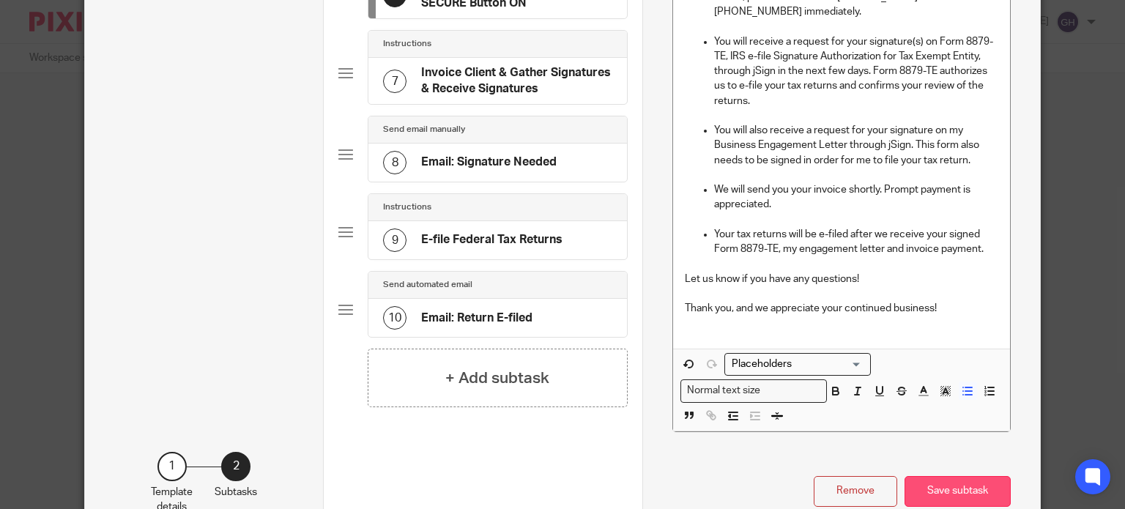
click at [969, 484] on button "Save subtask" at bounding box center [957, 491] width 106 height 31
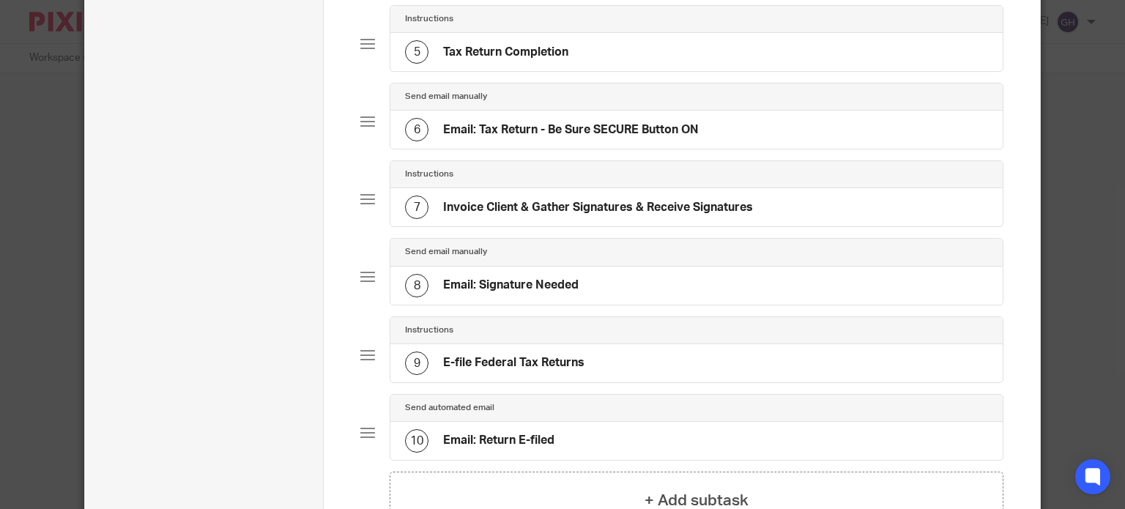
scroll to position [293, 0]
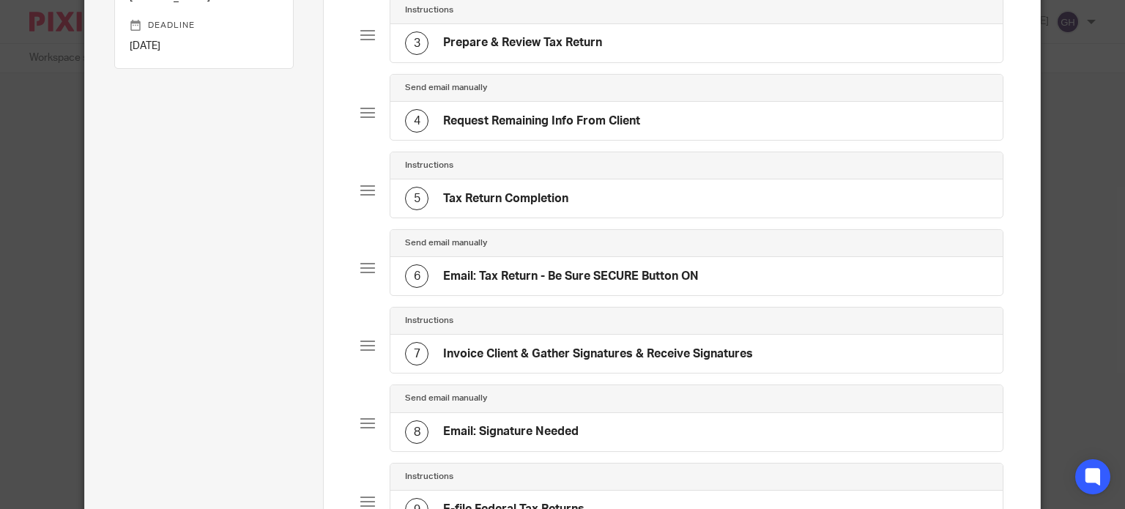
click at [582, 335] on div "7 Invoice Client & Gather Signatures & Receive Signatures" at bounding box center [696, 354] width 612 height 38
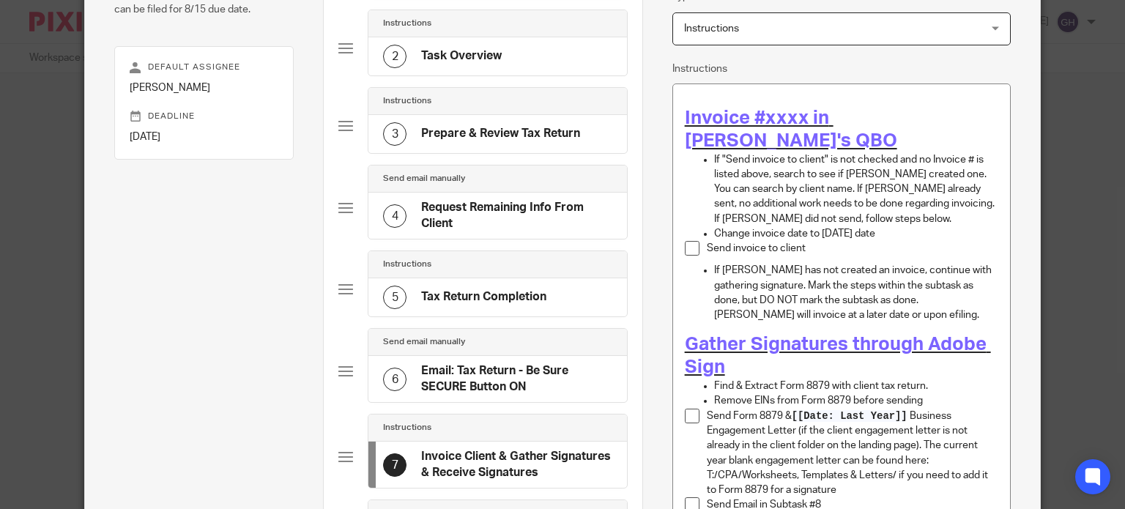
scroll to position [220, 0]
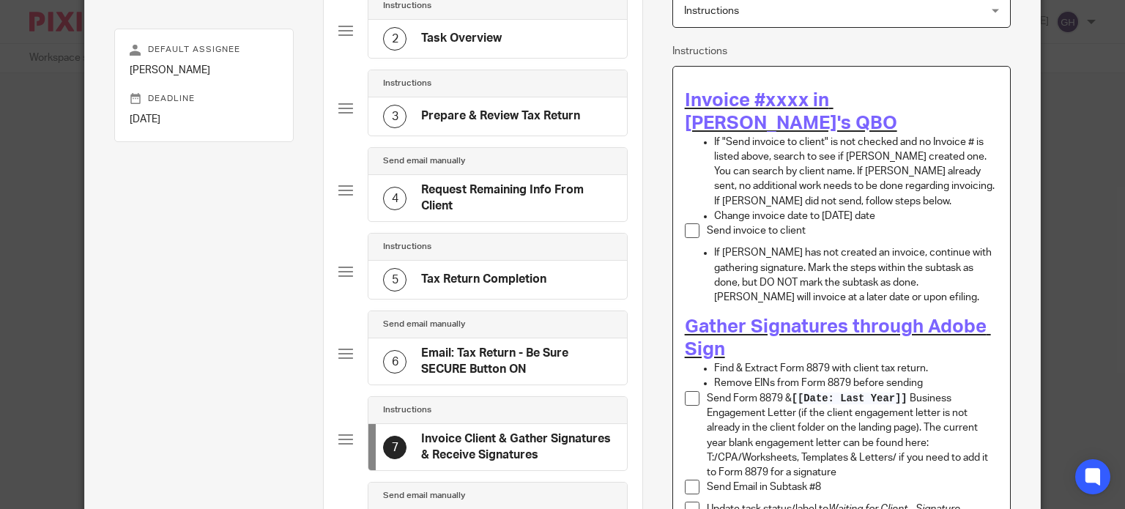
click at [949, 317] on span "Gather Signatures through Adobe Sign" at bounding box center [838, 338] width 306 height 42
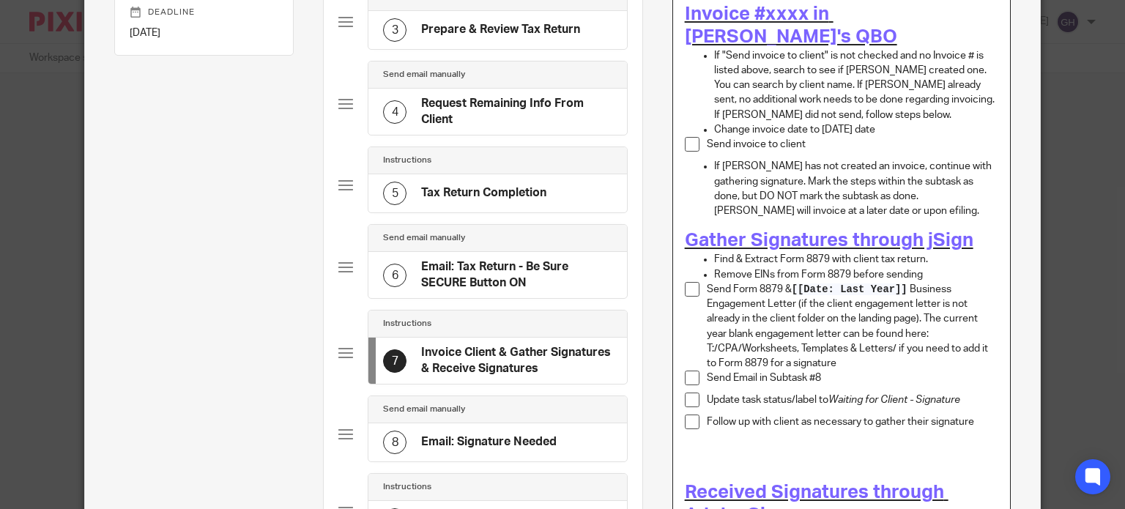
scroll to position [439, 0]
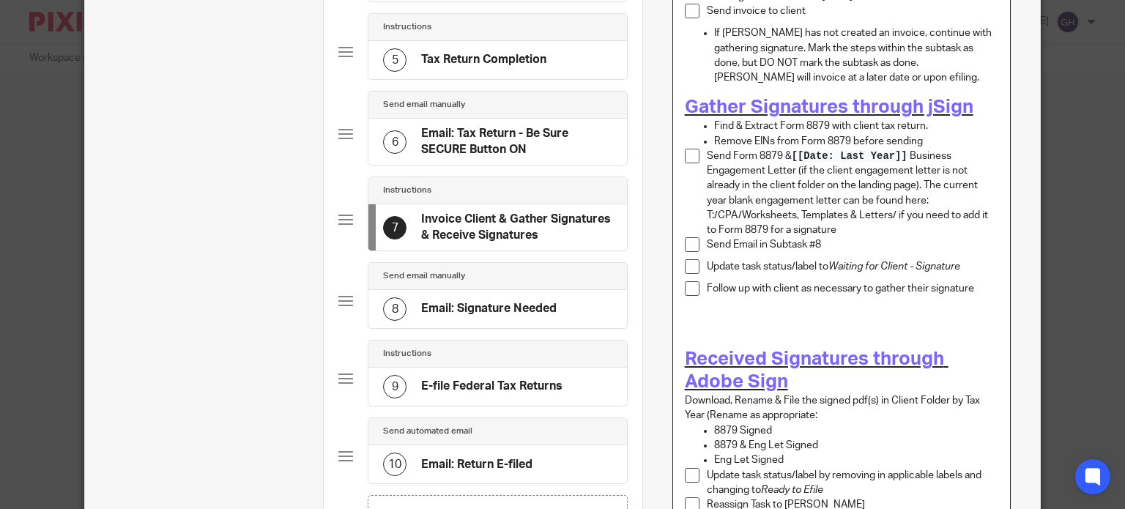
click at [707, 356] on span "Received Signatures through Adobe Sign" at bounding box center [817, 370] width 264 height 42
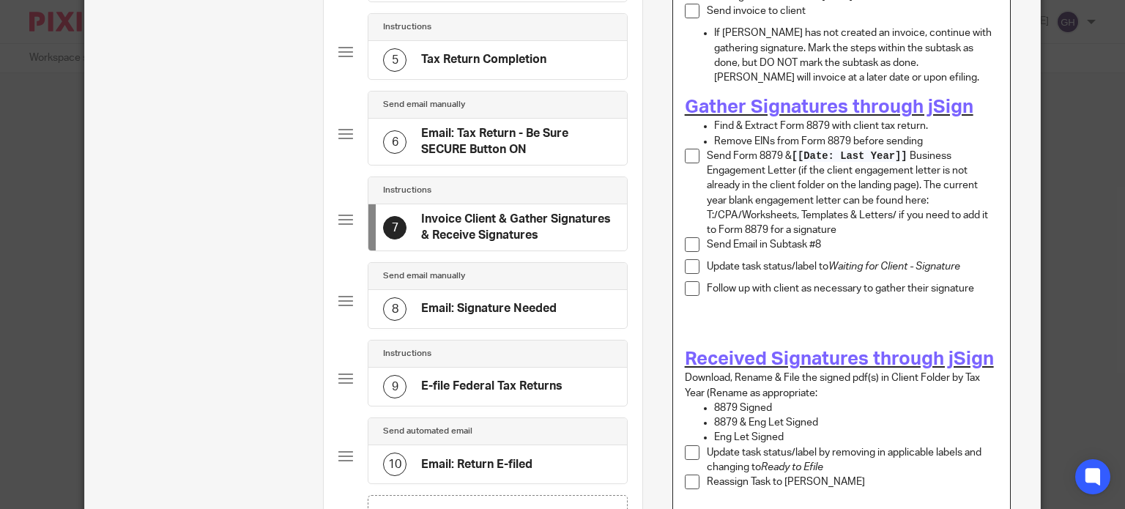
click at [922, 119] on p "Find & Extract Form 8879 with client tax return." at bounding box center [856, 126] width 284 height 15
click at [917, 119] on p "Find & Extract Form 8879 with client tax return." at bounding box center [856, 126] width 284 height 15
click at [918, 119] on p "Find & Extract Form 8879 with client tax return." at bounding box center [856, 126] width 284 height 15
drag, startPoint x: 699, startPoint y: 115, endPoint x: 945, endPoint y: 123, distance: 246.2
click at [945, 134] on li "Remove EINs from Form 8879 before sending" at bounding box center [856, 141] width 284 height 15
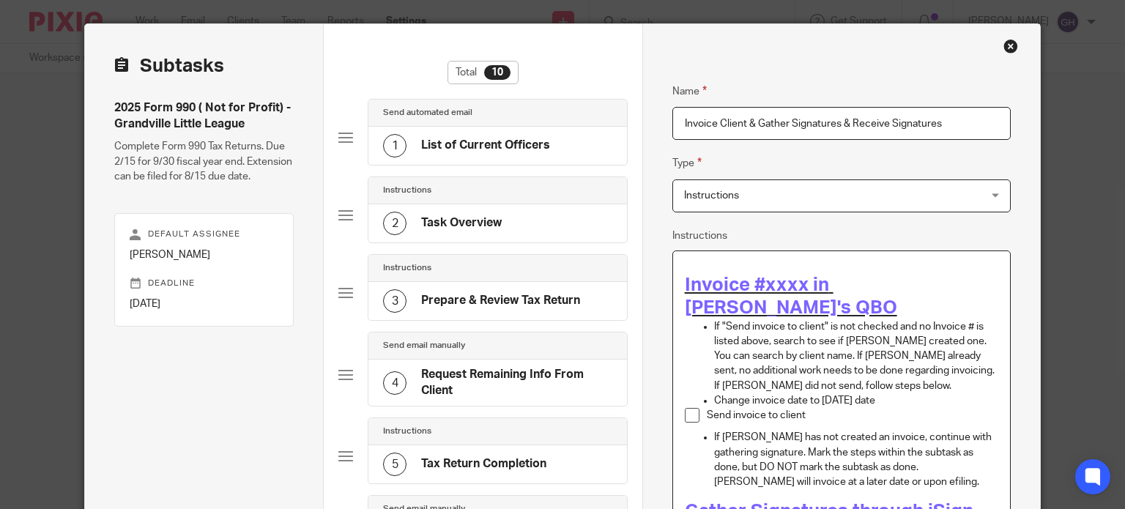
scroll to position [0, 0]
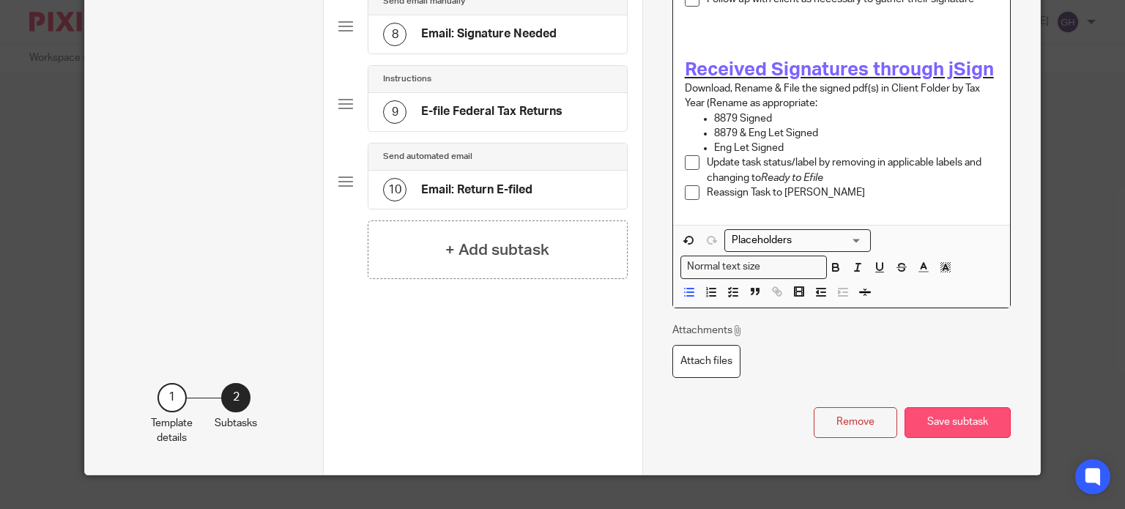
click at [961, 407] on button "Save subtask" at bounding box center [957, 422] width 106 height 31
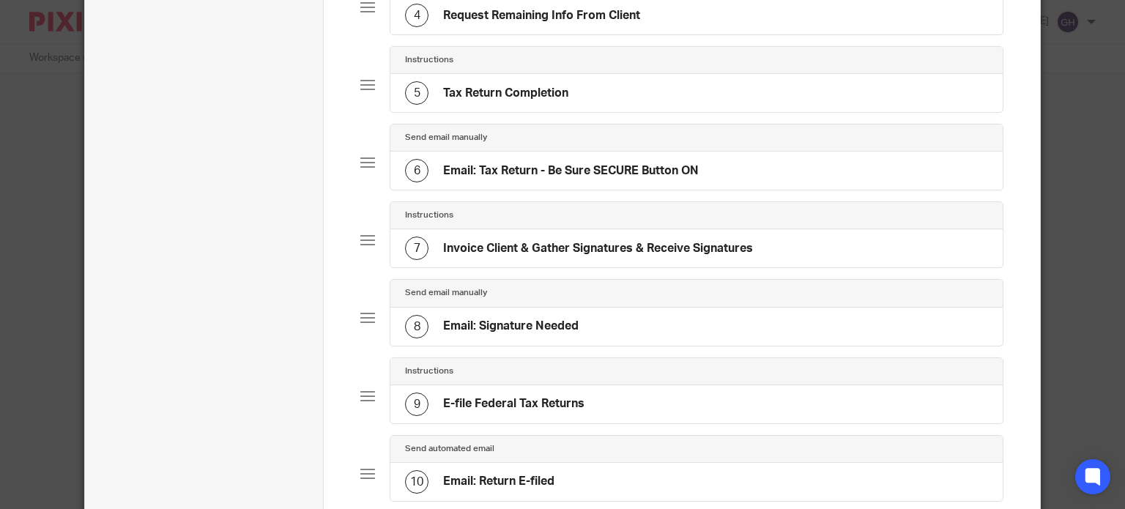
scroll to position [472, 0]
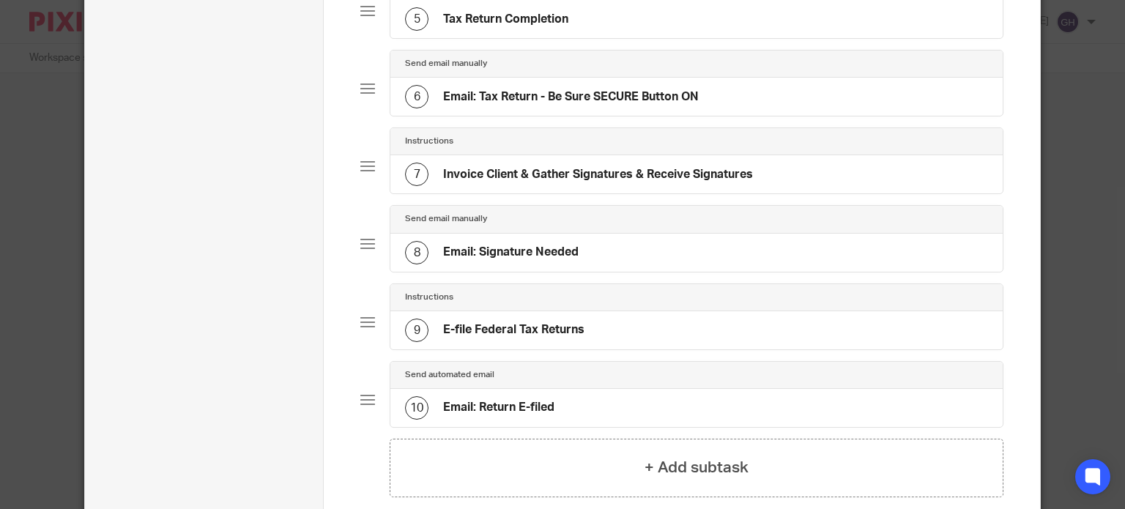
click at [541, 256] on div "8 Email: Signature Needed" at bounding box center [492, 252] width 174 height 23
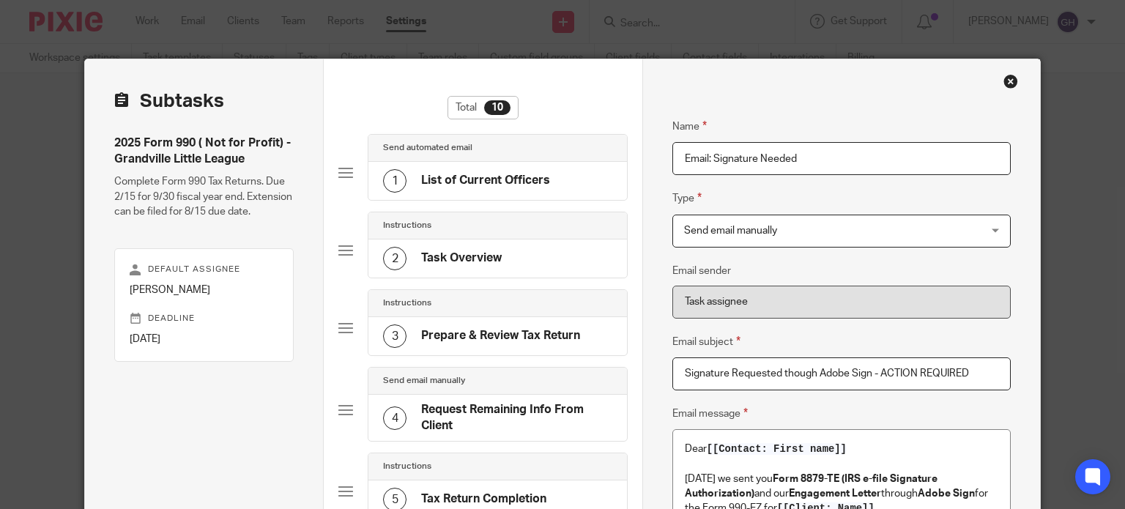
drag, startPoint x: 677, startPoint y: 369, endPoint x: 999, endPoint y: 370, distance: 321.5
click at [999, 370] on input "Signature Requested though Adobe Sign - ACTION REQUIRED" at bounding box center [841, 373] width 338 height 33
paste input "🚨 Action Required - Signature Request through jSign"
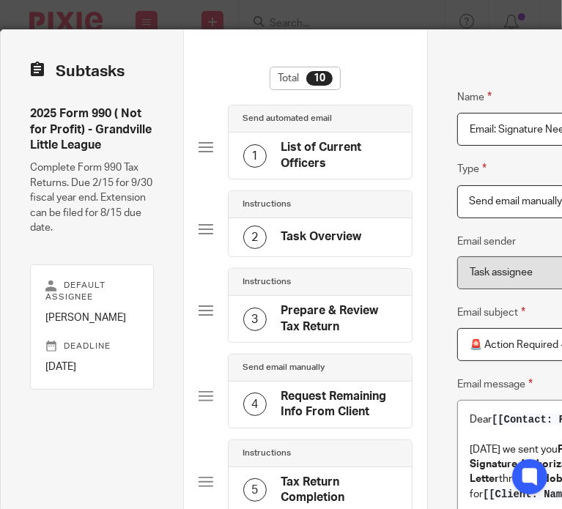
type input "🚨 Action Required - Signature Request through jSign"
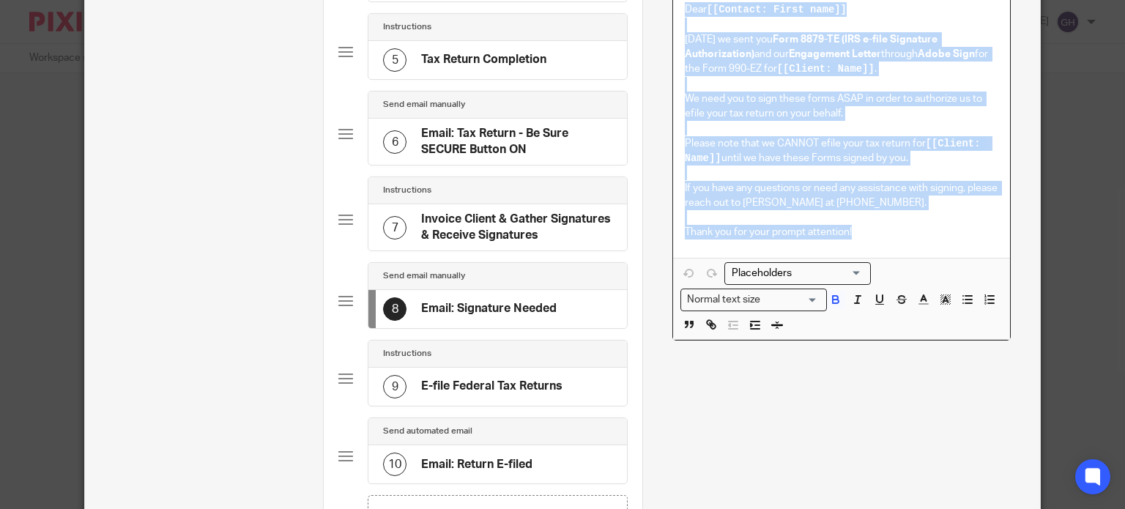
scroll to position [612, 0]
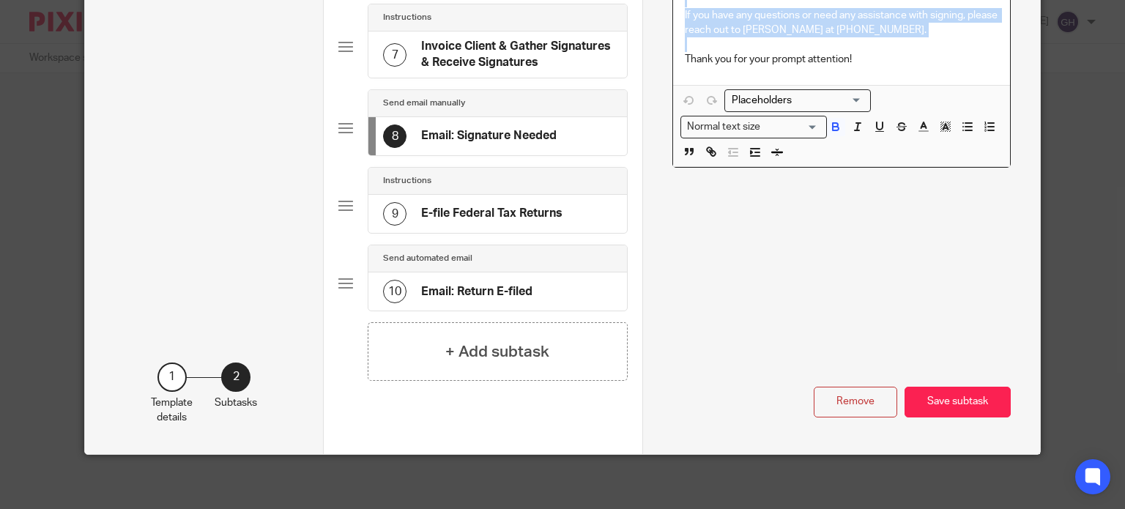
drag, startPoint x: 675, startPoint y: 223, endPoint x: 905, endPoint y: 50, distance: 288.3
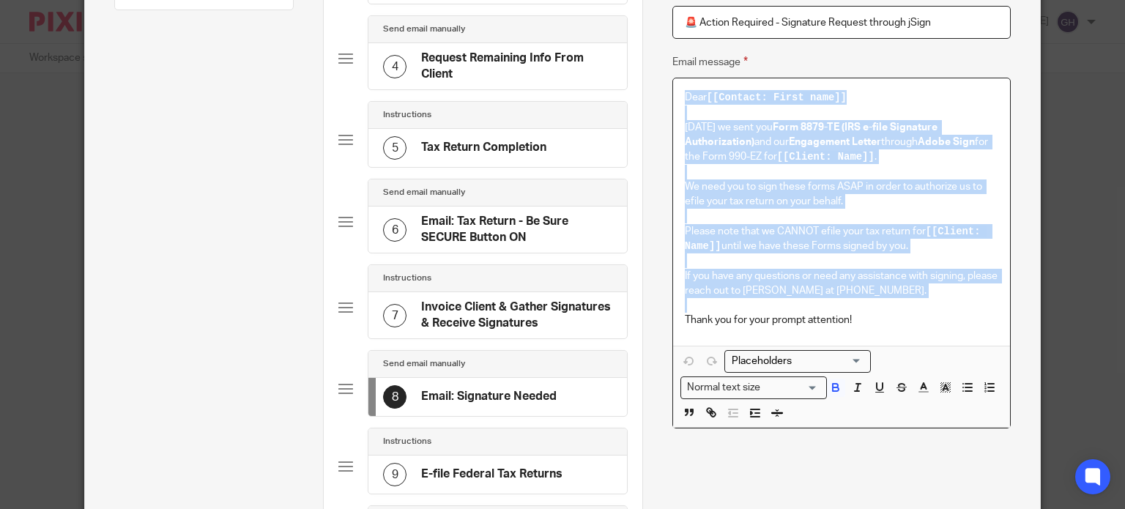
scroll to position [319, 0]
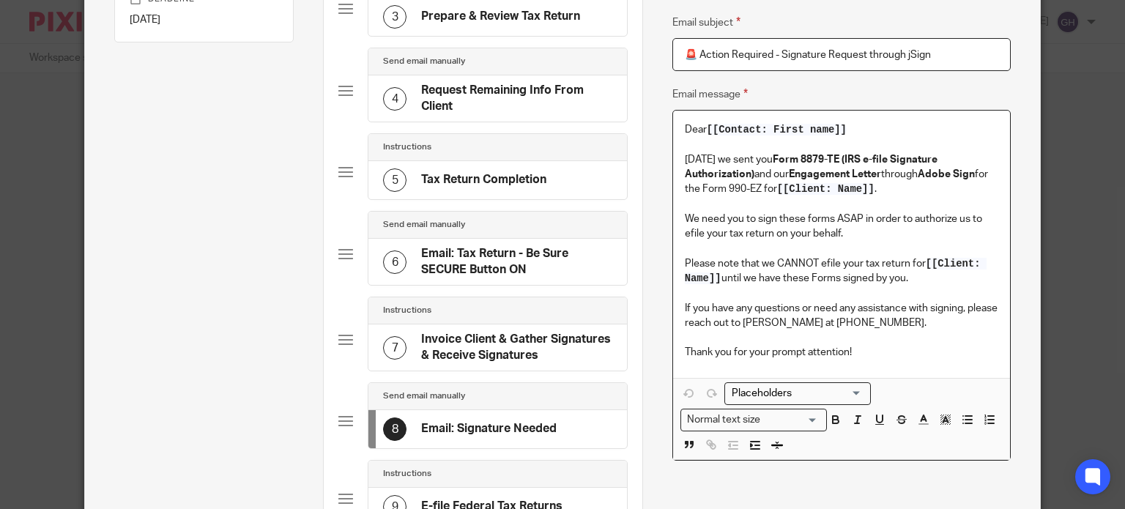
click at [873, 348] on p "Thank you for your prompt attention!" at bounding box center [841, 352] width 313 height 15
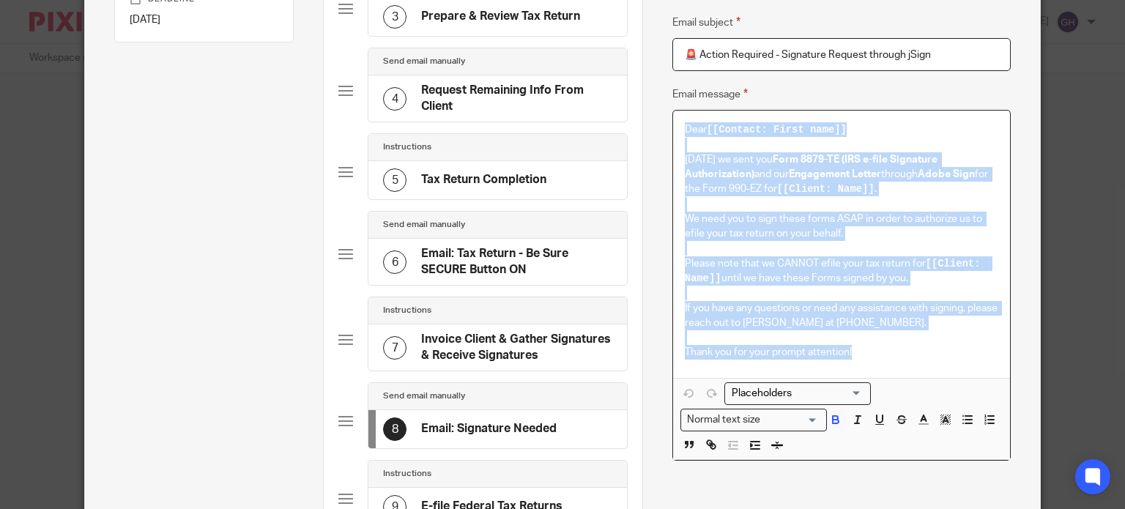
drag, startPoint x: 858, startPoint y: 360, endPoint x: 638, endPoint y: 89, distance: 348.3
click at [642, 89] on div "Name List of Current Officers Type Send automated email Send automated email In…" at bounding box center [841, 243] width 398 height 1007
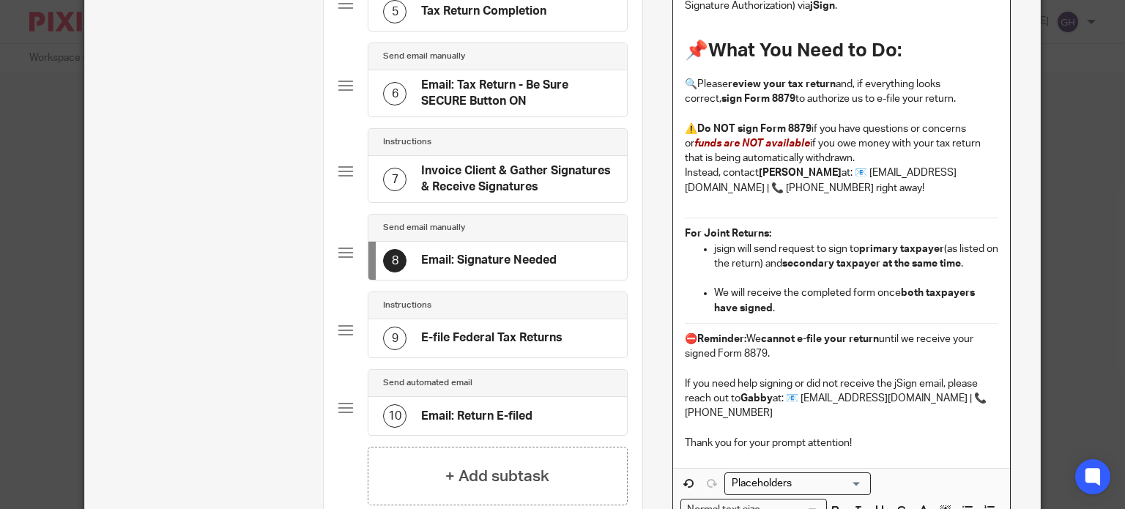
scroll to position [683, 0]
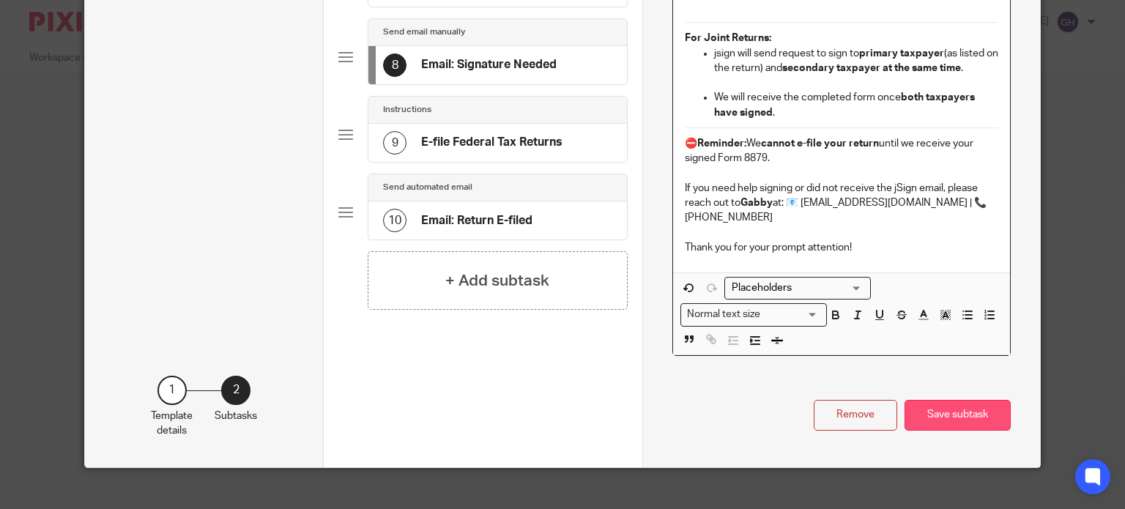
click at [951, 400] on button "Save subtask" at bounding box center [957, 415] width 106 height 31
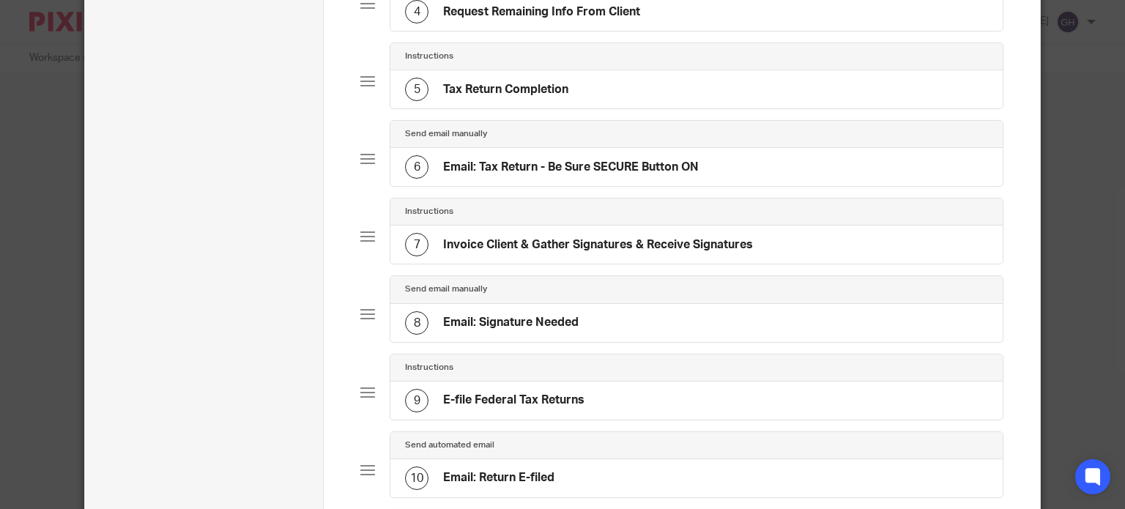
scroll to position [399, 0]
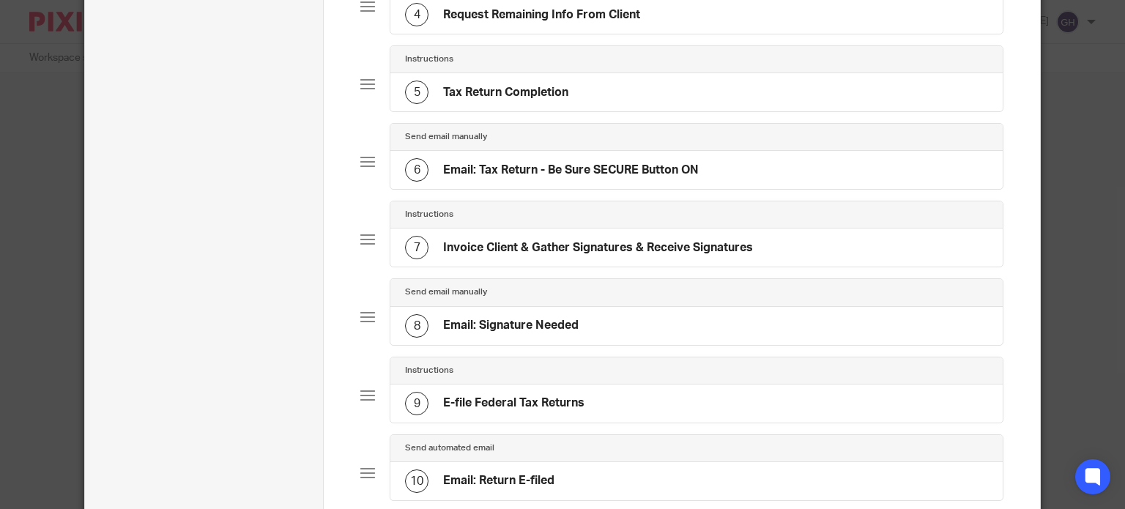
click at [586, 245] on h4 "Invoice Client & Gather Signatures & Receive Signatures" at bounding box center [598, 247] width 310 height 15
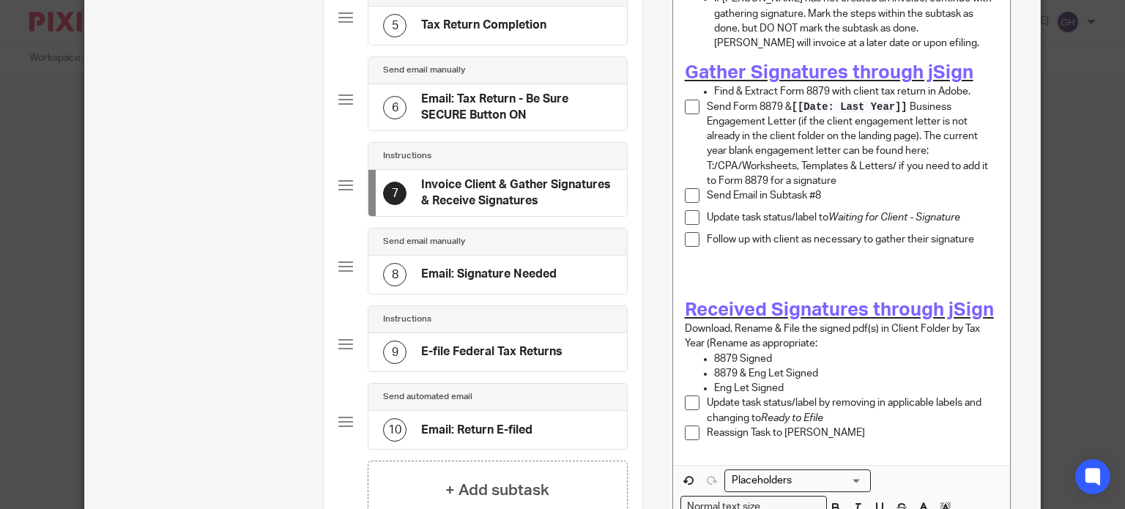
scroll to position [439, 0]
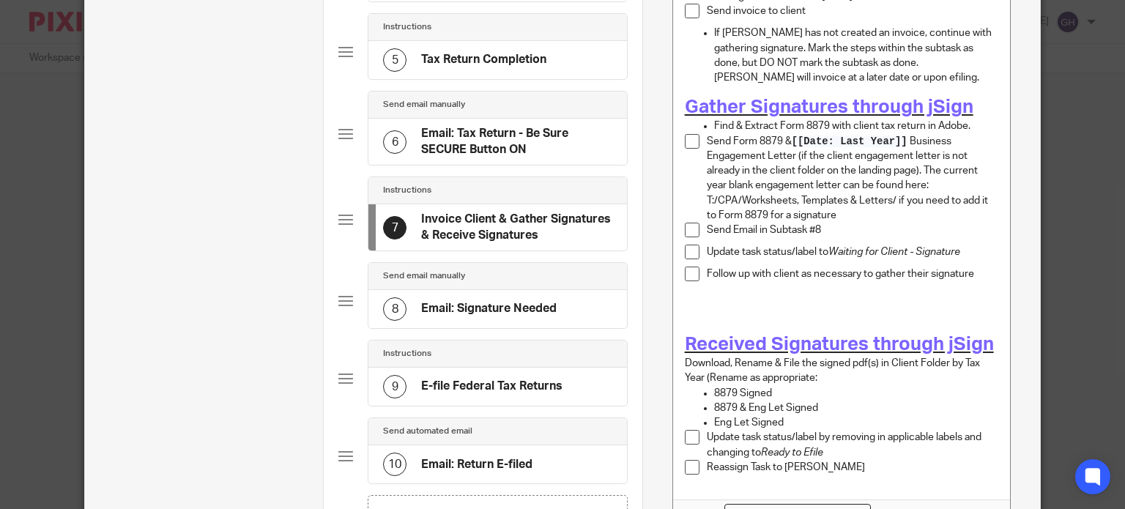
click at [431, 375] on div "9 E-file Federal Tax Returns" at bounding box center [472, 386] width 179 height 23
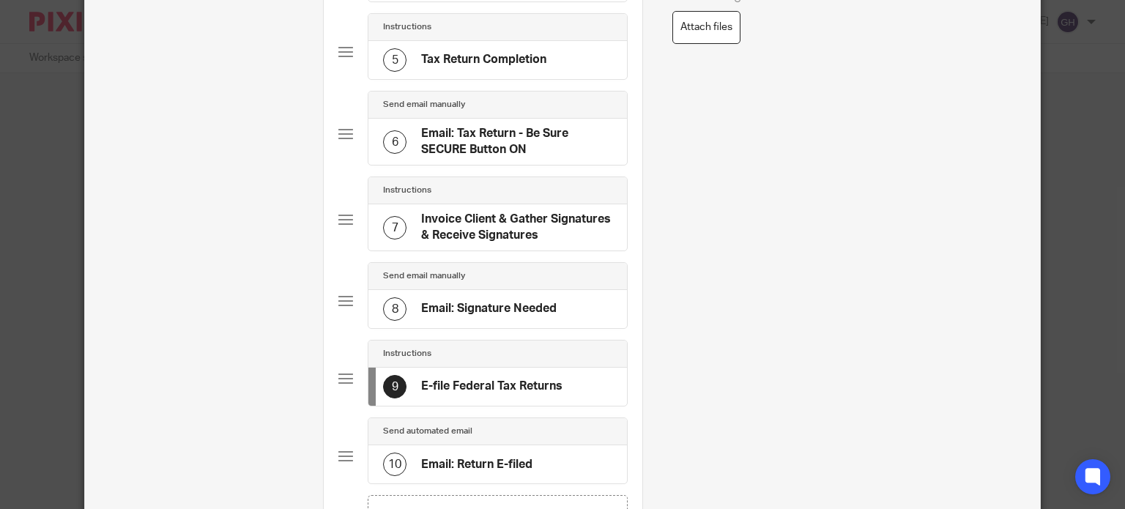
scroll to position [319, 0]
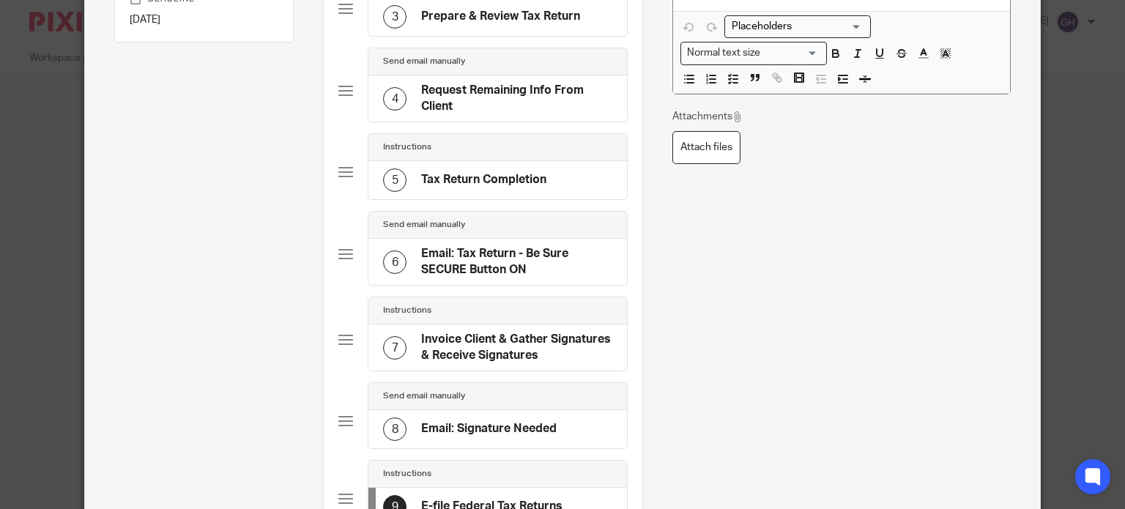
click at [422, 108] on h4 "Request Remaining Info From Client" at bounding box center [516, 98] width 191 height 31
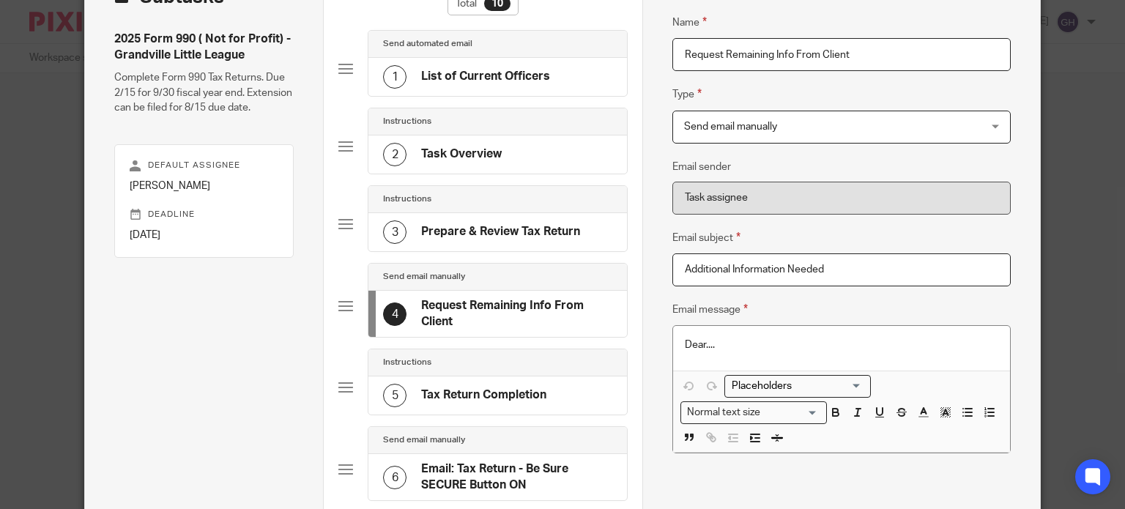
scroll to position [146, 0]
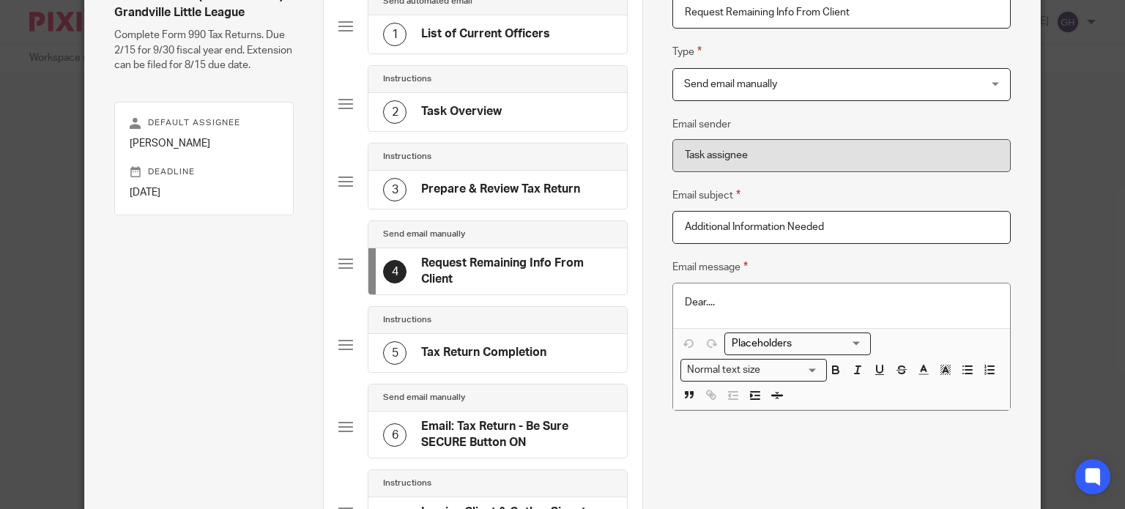
click at [495, 423] on h4 "Email: Tax Return - Be Sure SECURE Button ON" at bounding box center [516, 434] width 191 height 31
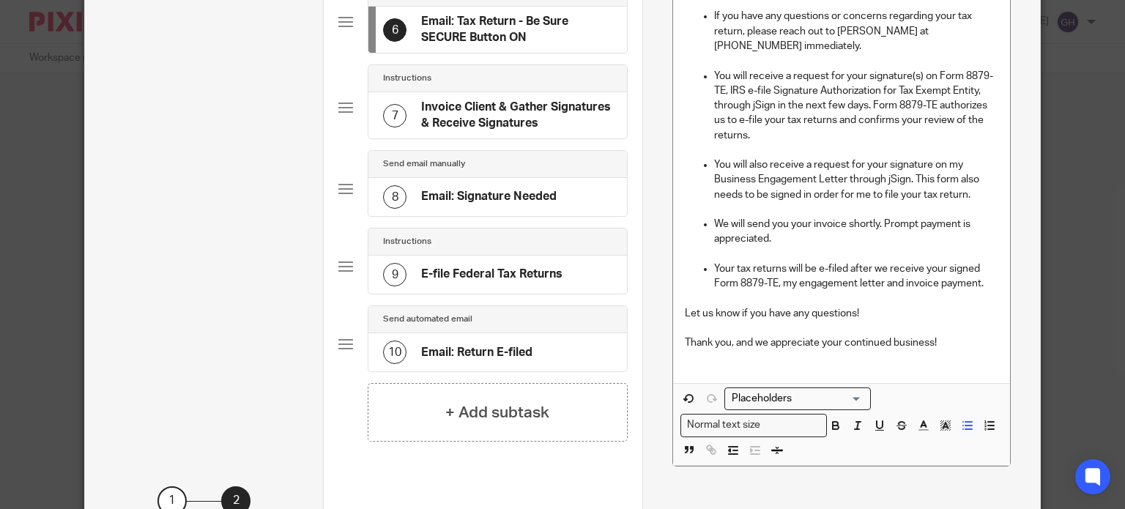
scroll to position [680, 0]
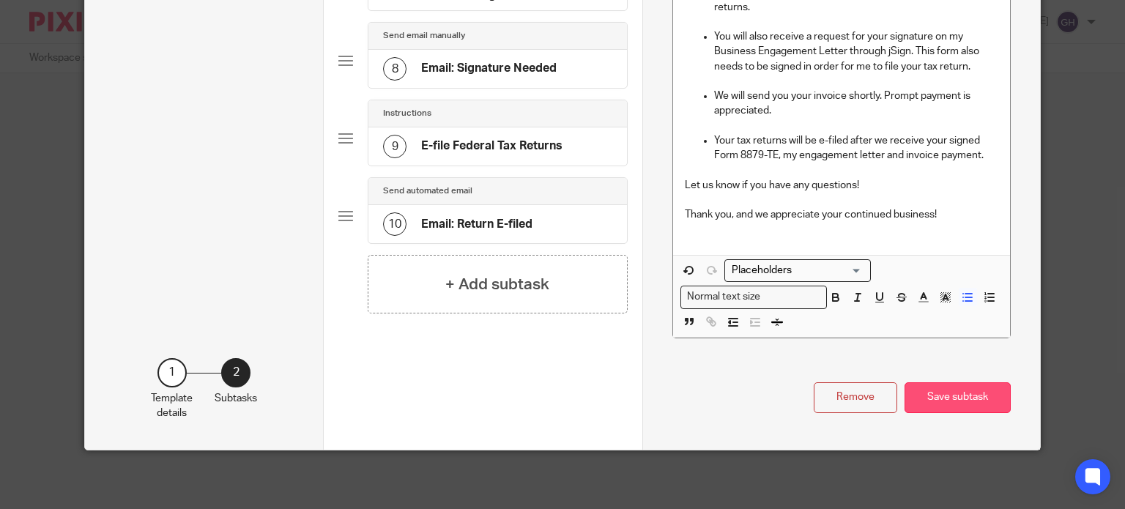
click at [981, 400] on button "Save subtask" at bounding box center [957, 397] width 106 height 31
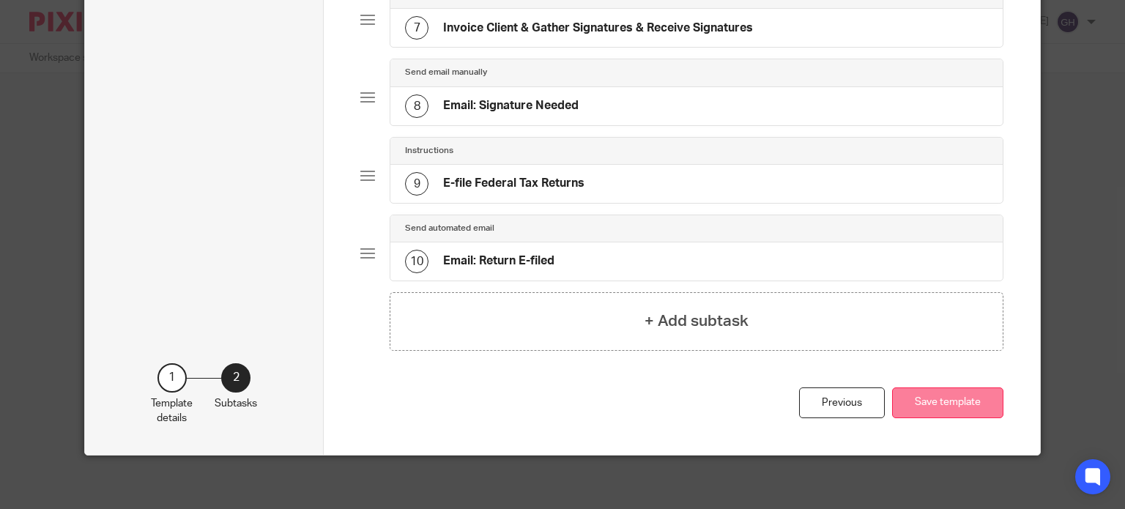
click at [967, 392] on button "Save template" at bounding box center [947, 402] width 111 height 31
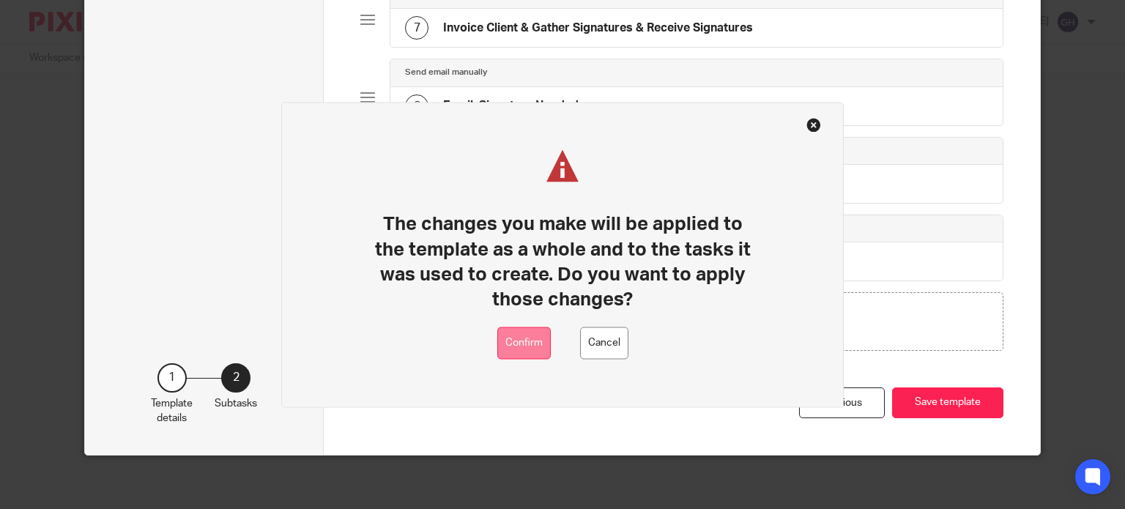
click at [546, 343] on button "Confirm" at bounding box center [523, 343] width 53 height 33
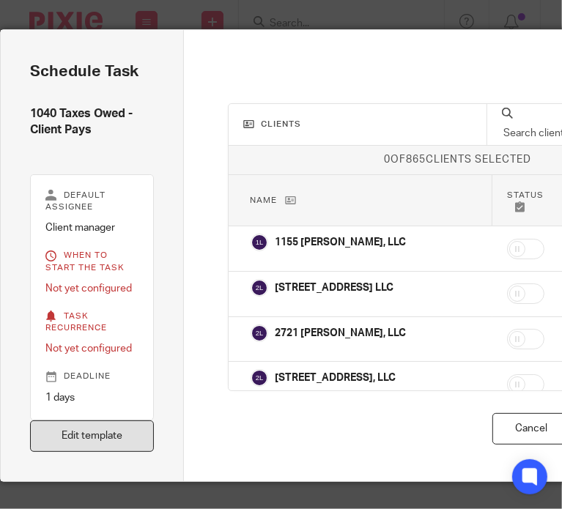
click at [76, 428] on link "Edit template" at bounding box center [92, 435] width 124 height 31
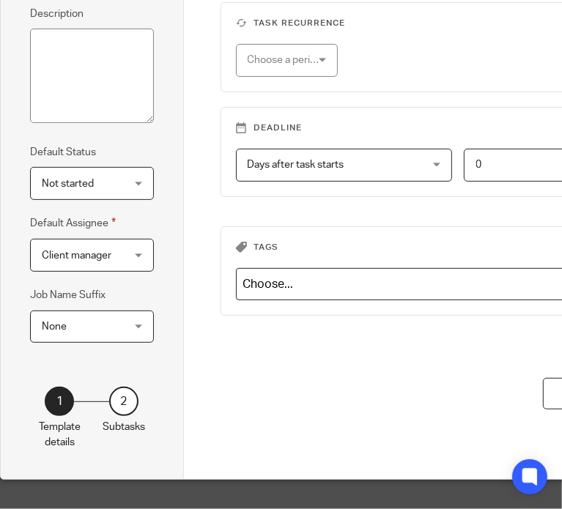
scroll to position [215, 182]
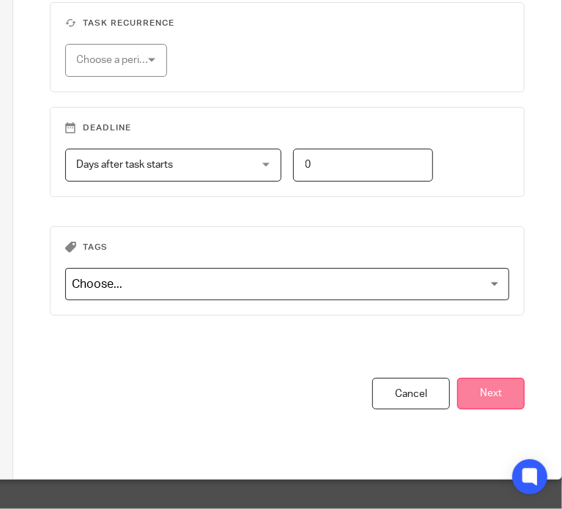
click at [505, 378] on button "Next" at bounding box center [490, 393] width 67 height 31
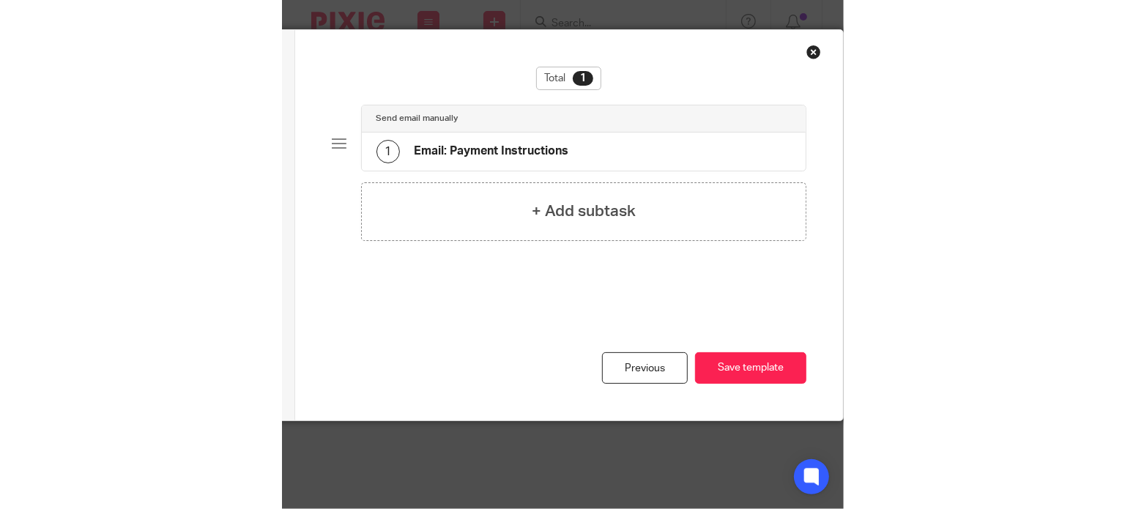
scroll to position [0, 182]
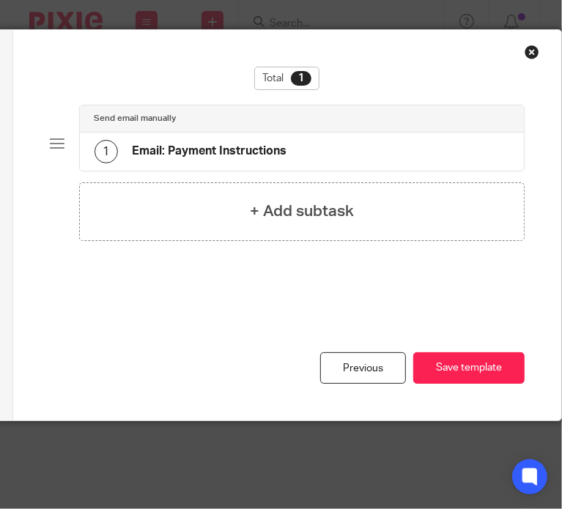
click at [524, 50] on div "Close this dialog window" at bounding box center [531, 52] width 15 height 15
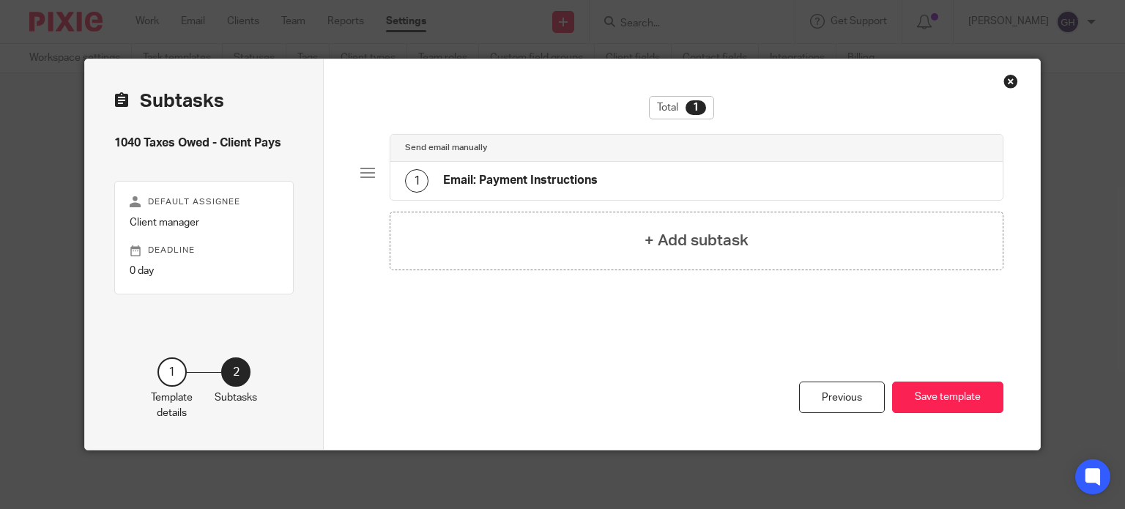
scroll to position [0, 0]
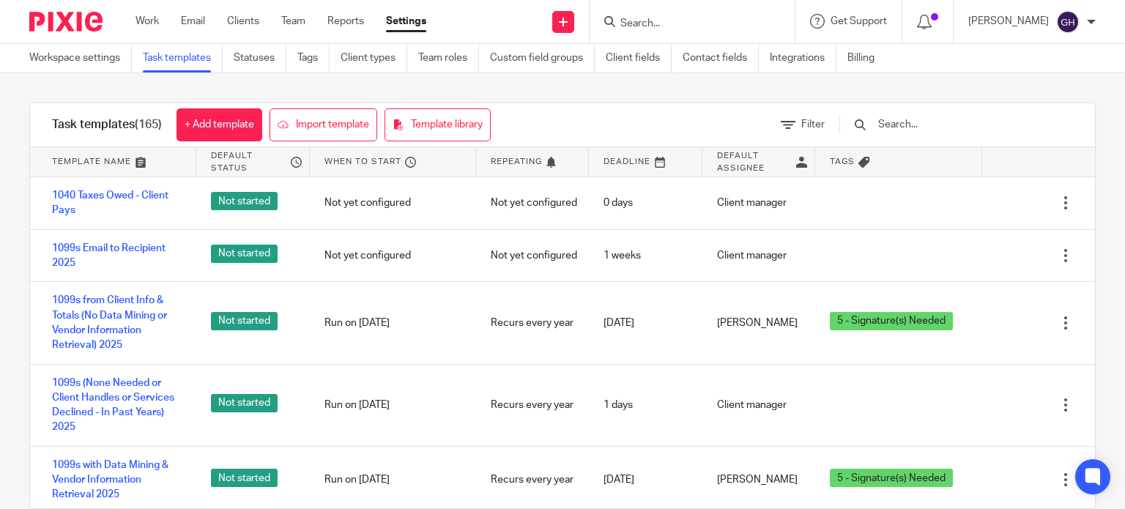
click at [913, 131] on input "text" at bounding box center [962, 124] width 171 height 16
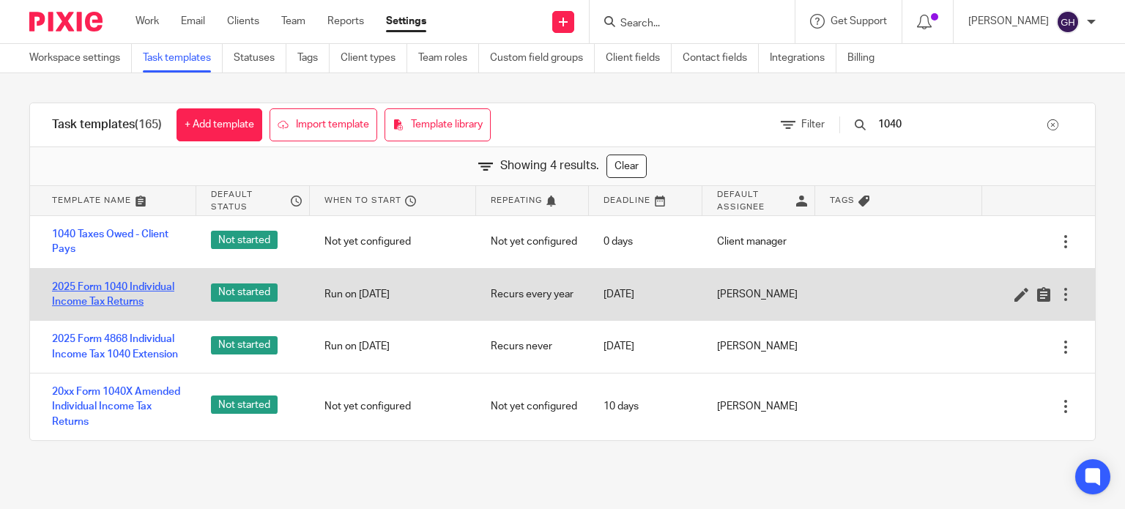
type input "1040"
click at [86, 303] on link "2025 Form 1040 Individual Income Tax Returns" at bounding box center [117, 295] width 130 height 30
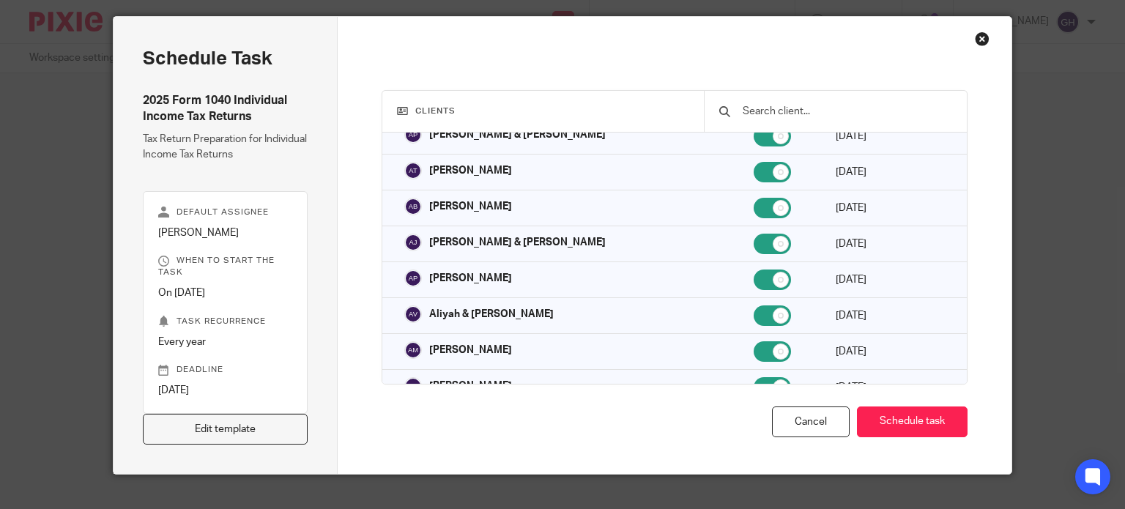
scroll to position [66, 0]
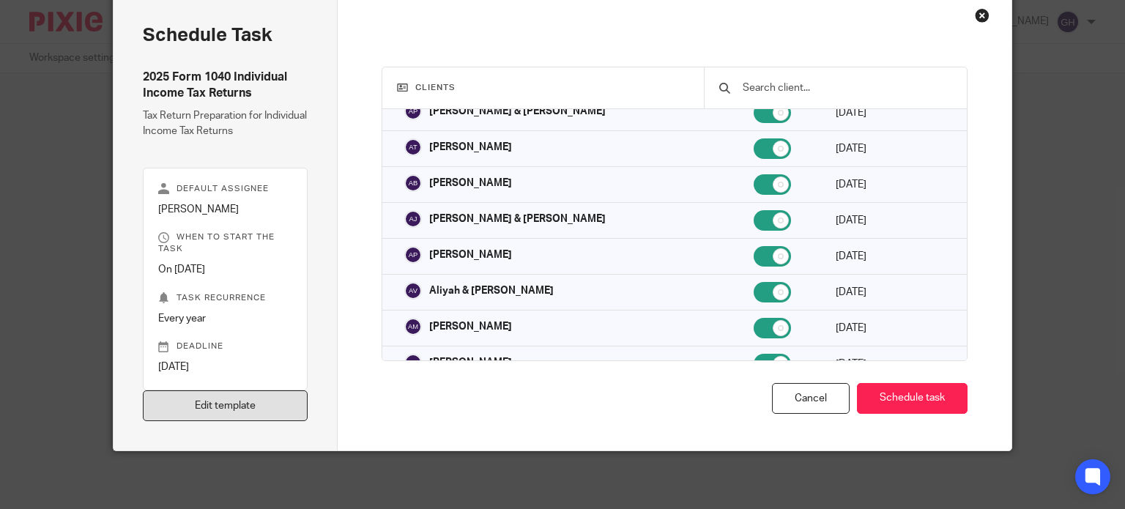
click at [259, 395] on link "Edit template" at bounding box center [226, 405] width 166 height 31
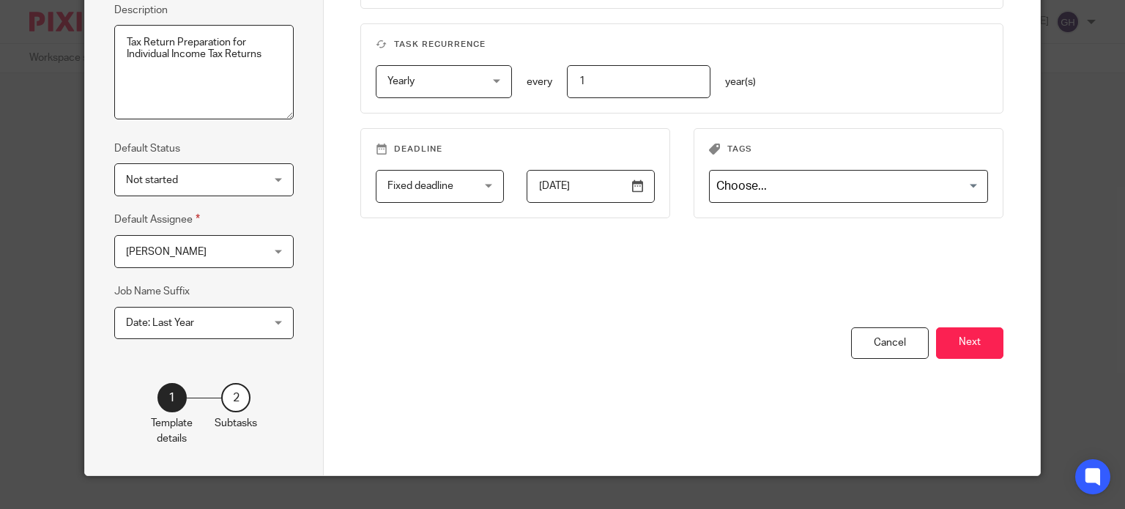
scroll to position [237, 0]
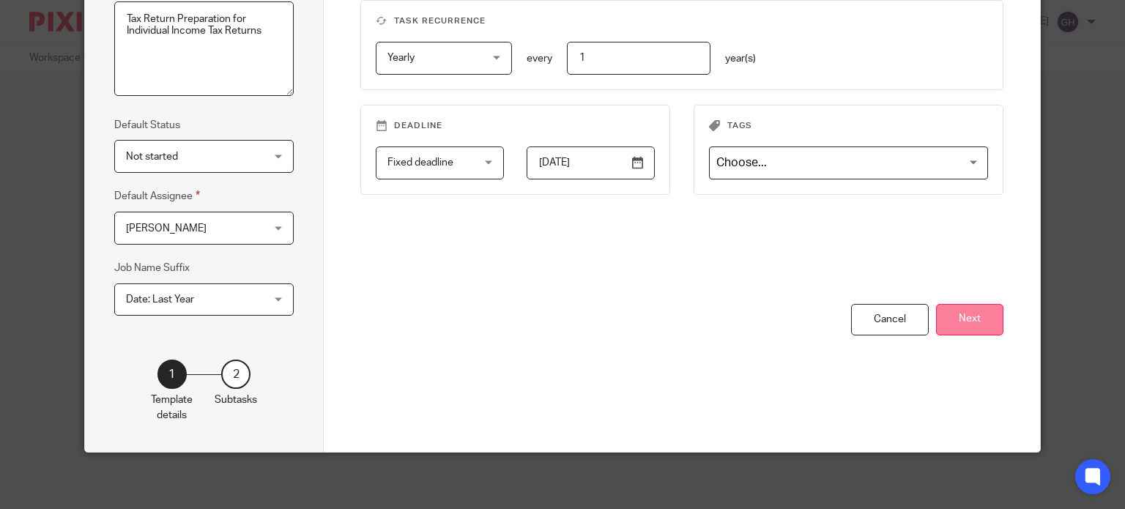
click at [955, 304] on button "Next" at bounding box center [969, 319] width 67 height 31
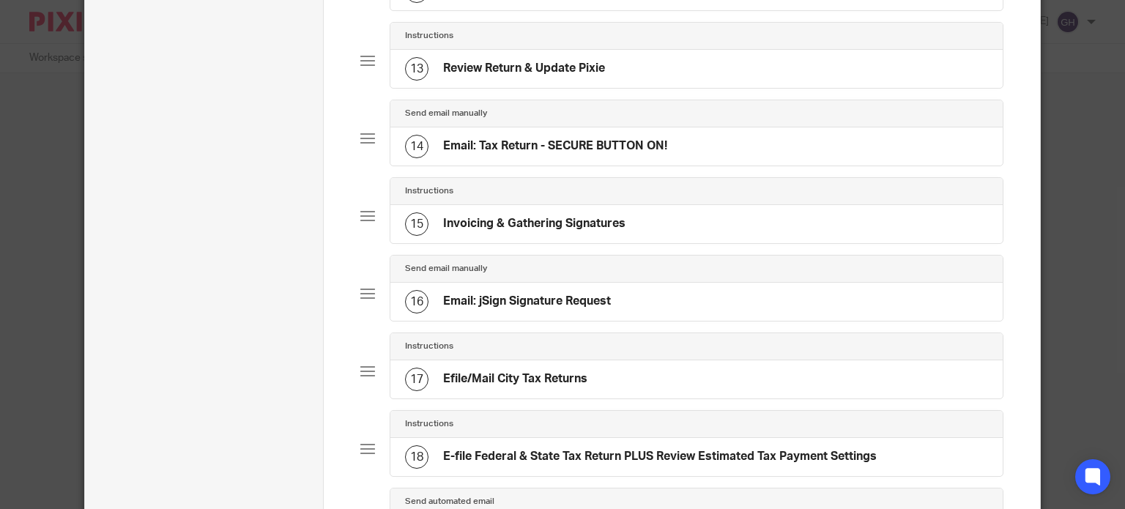
scroll to position [1043, 0]
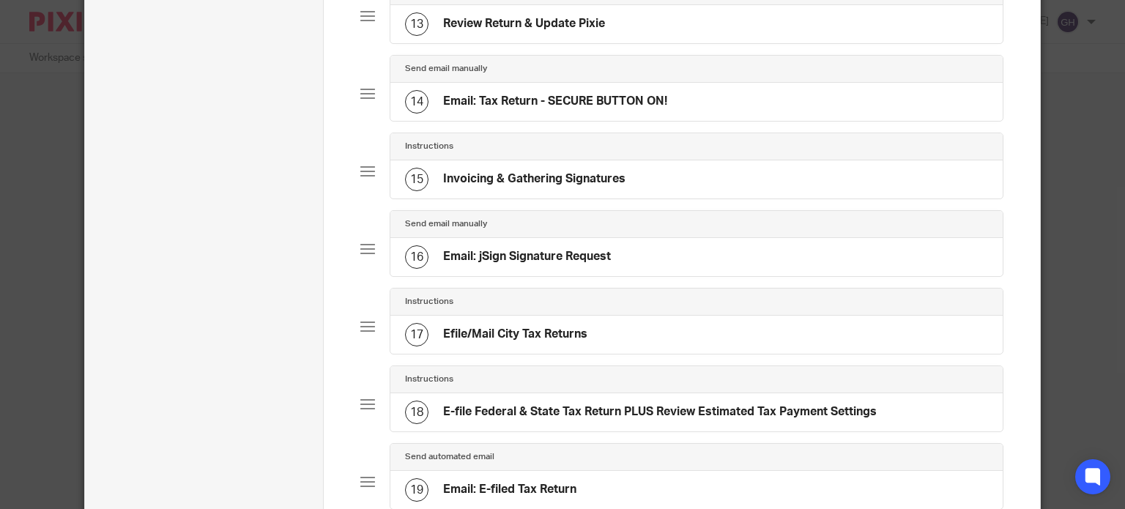
click at [576, 264] on h4 "Email: jSign Signature Request" at bounding box center [527, 256] width 168 height 15
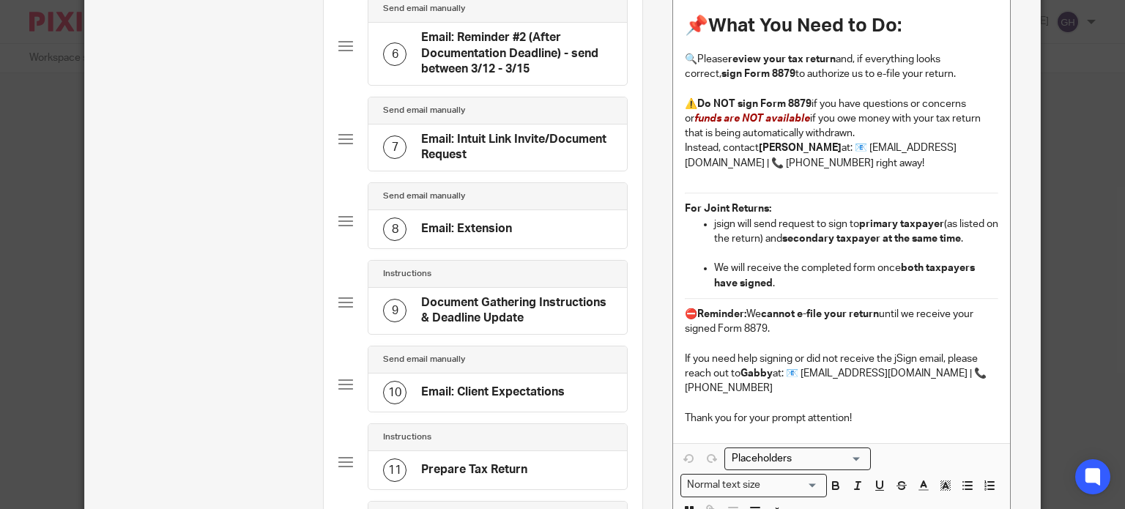
scroll to position [366, 0]
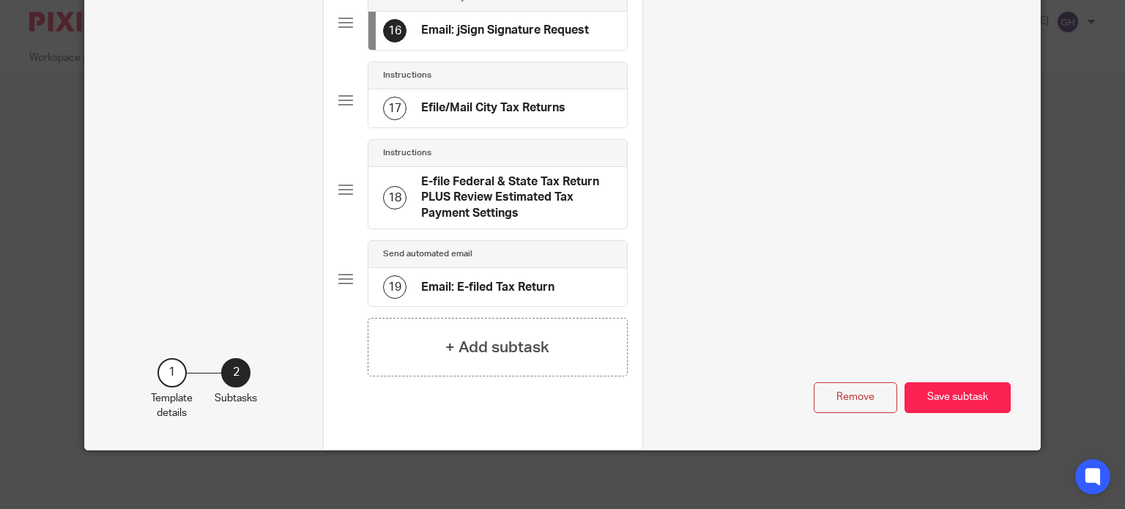
drag, startPoint x: 677, startPoint y: 78, endPoint x: 868, endPoint y: 180, distance: 216.9
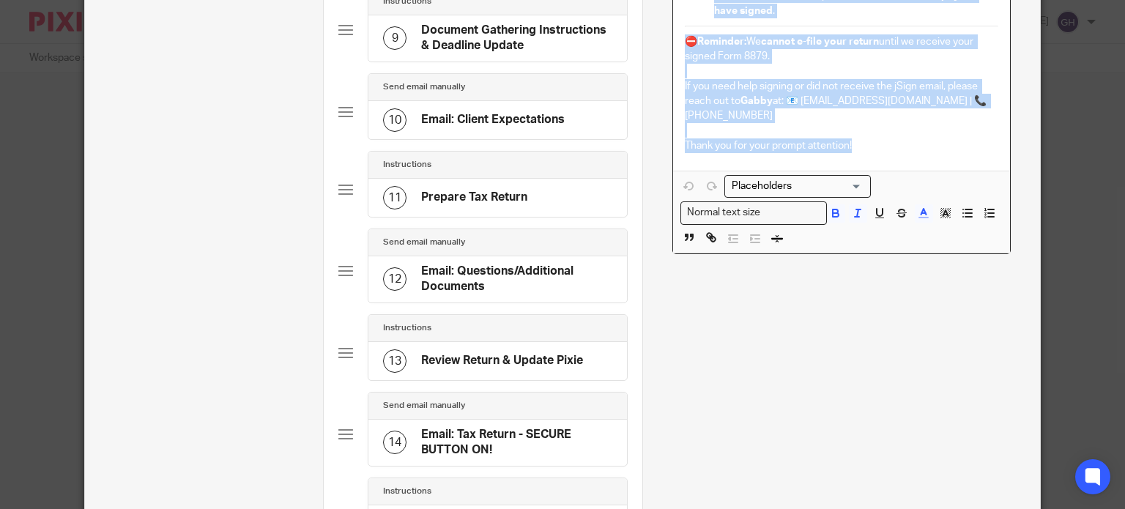
scroll to position [565, 0]
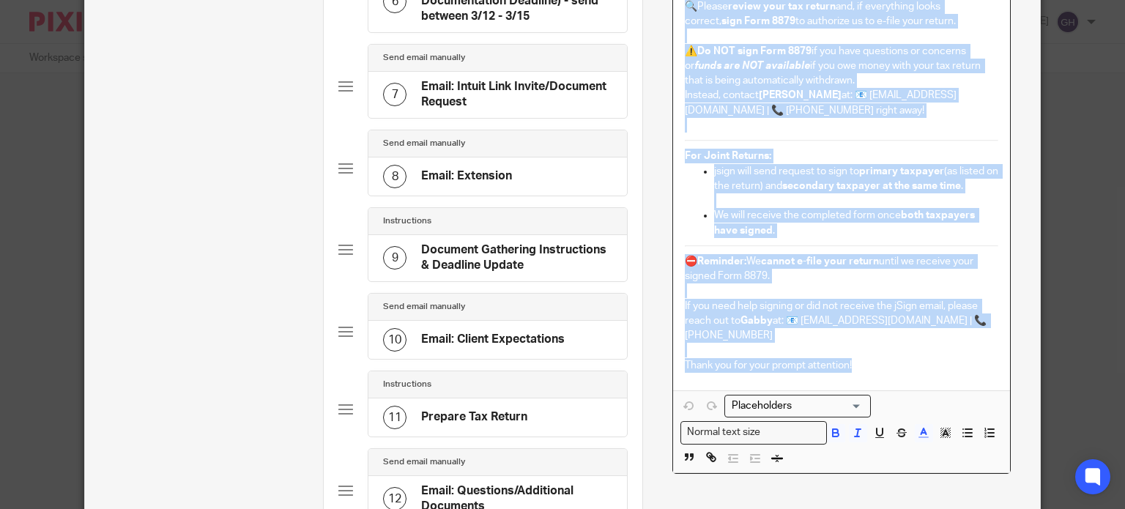
copy div "Dear [[Client: Name]] , Today we emailed you a signature request for Form 8879 …"
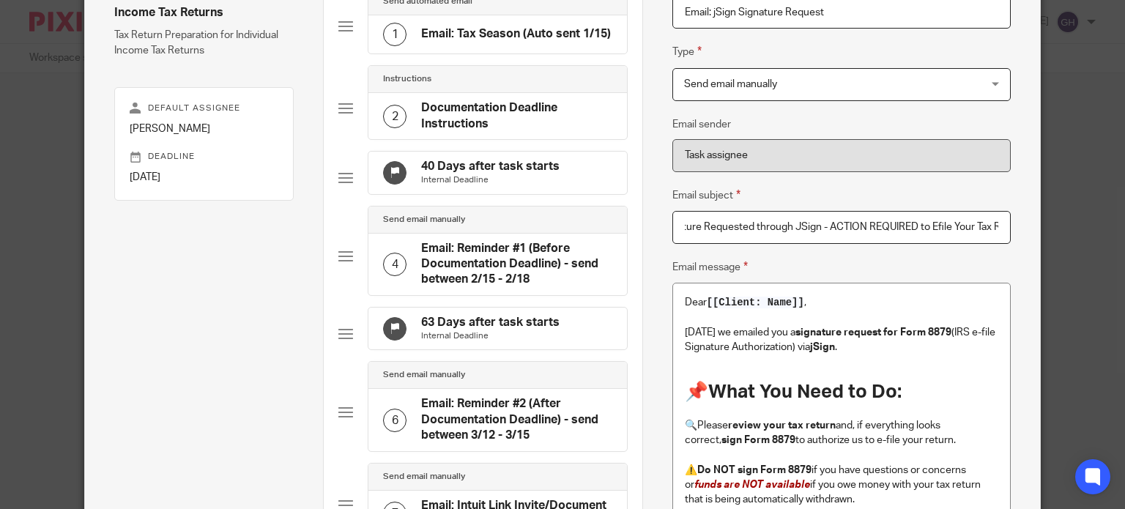
scroll to position [0, 54]
drag, startPoint x: 737, startPoint y: 228, endPoint x: 1014, endPoint y: 243, distance: 278.0
click div "Name Email: Tax Season (Auto sent 1/15) Type Send automated email Send automate…"
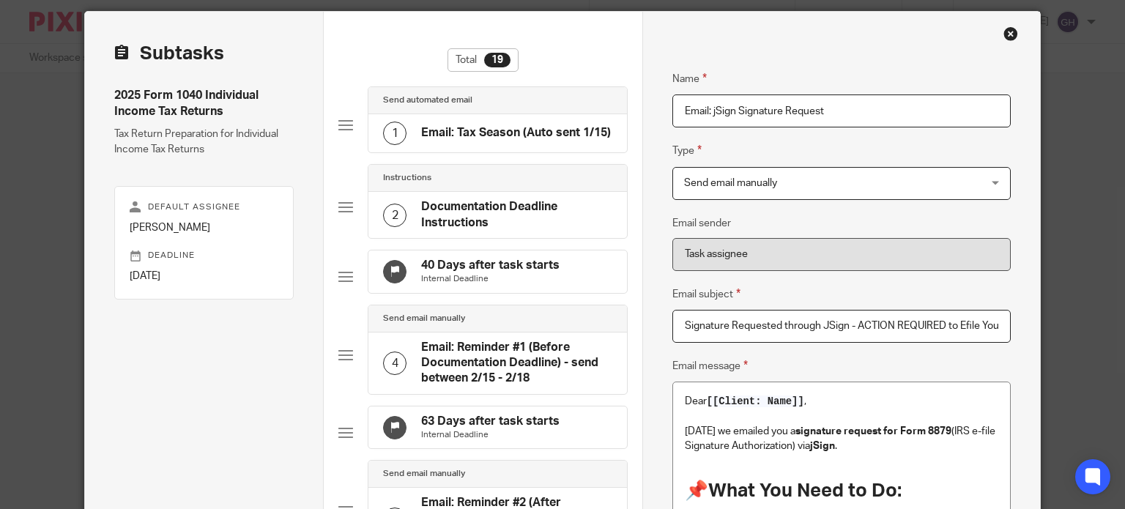
scroll to position [73, 0]
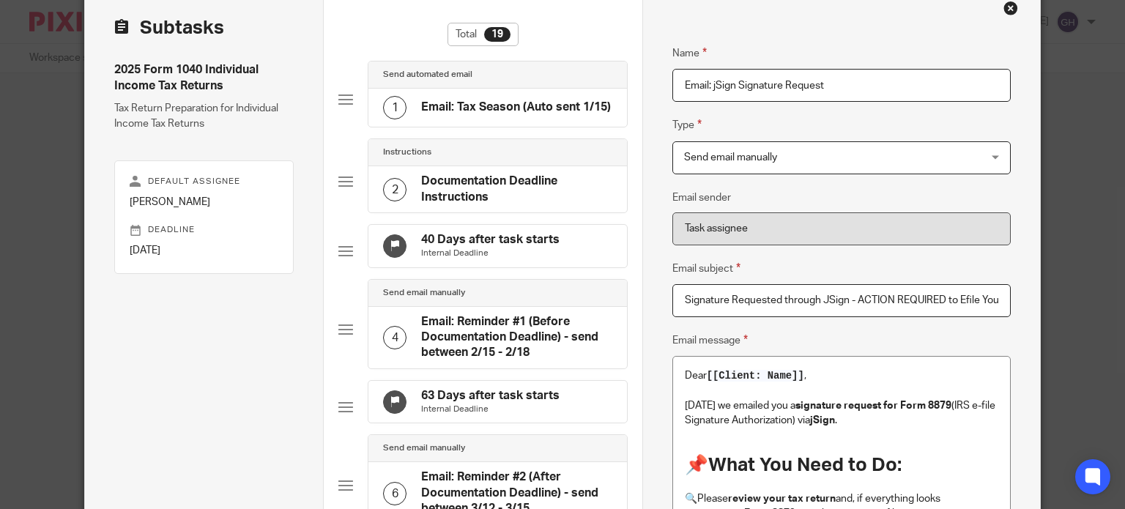
click input "Signature Requested through JSign - ACTION REQUIRED to Efile Your Tax Return"
drag, startPoint x: 674, startPoint y: 301, endPoint x: 1022, endPoint y: 298, distance: 348.6
click div "Name Email: Tax Season (Auto sent 1/15) Type Send automated email Send automate…"
paste input "🚨 Action Required - Signature Request through jSig"
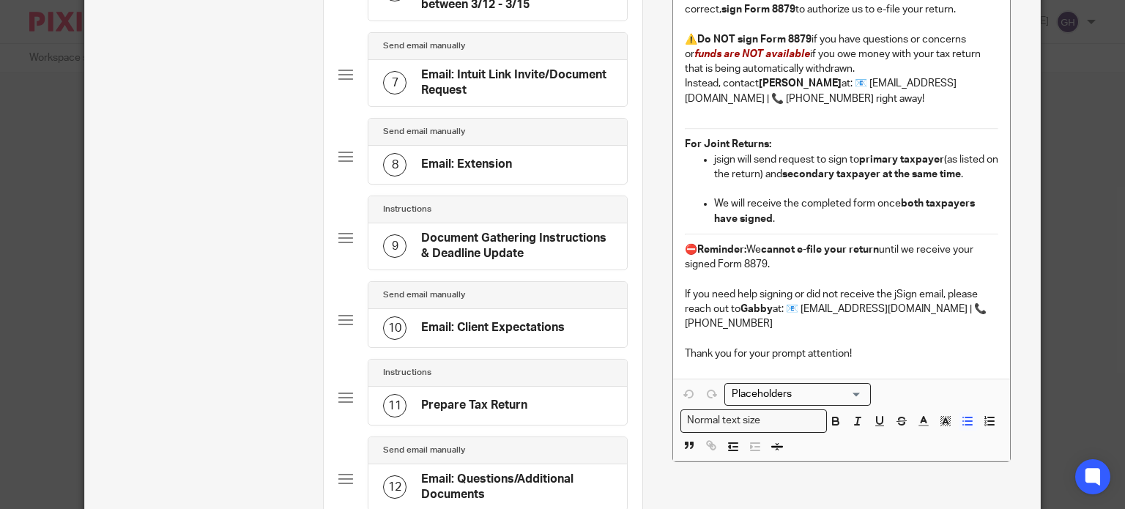
scroll to position [586, 0]
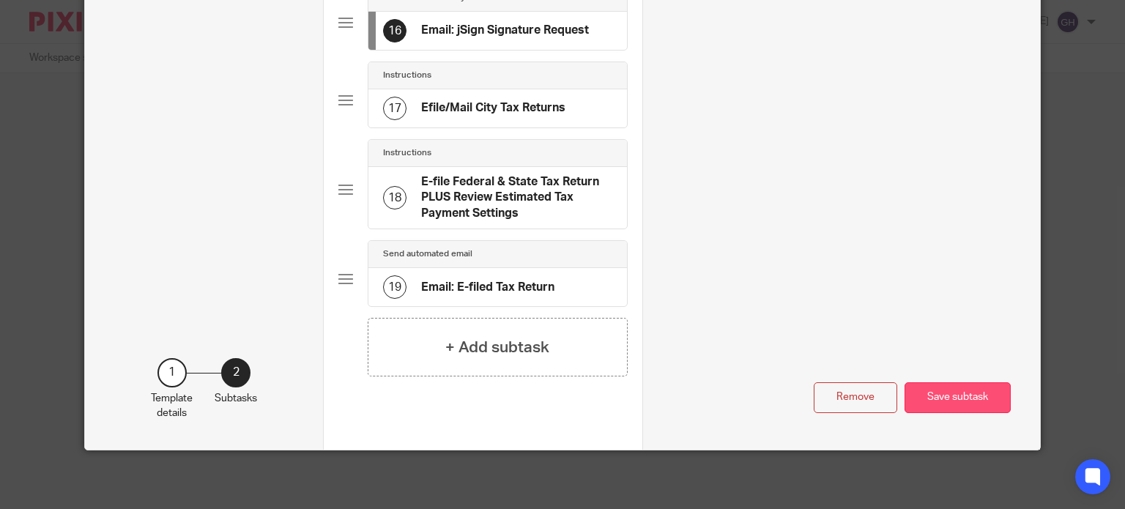
type input "🚨 Action Required - Signature Request through jSign"
click button "Save subtask"
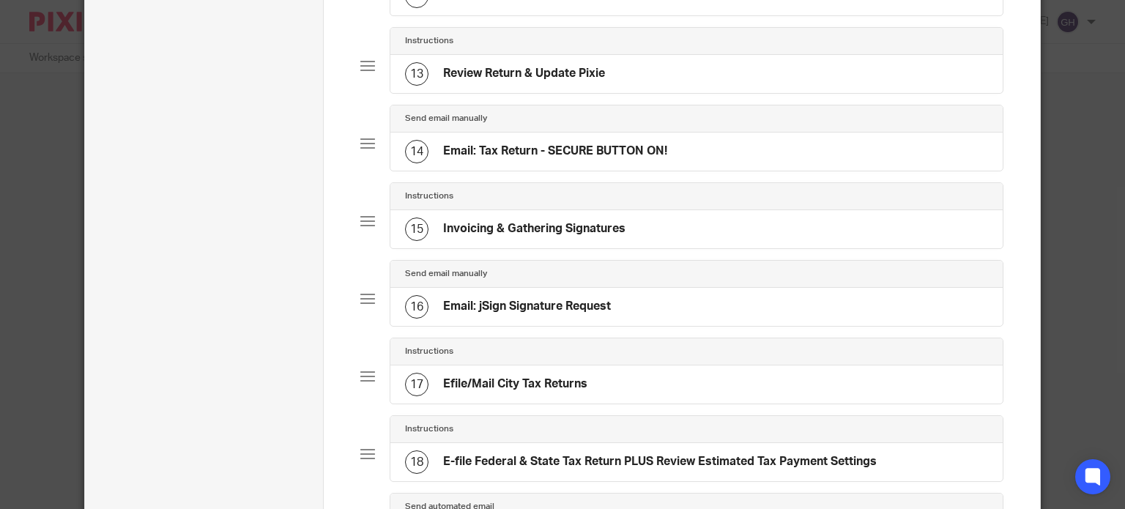
scroll to position [852, 0]
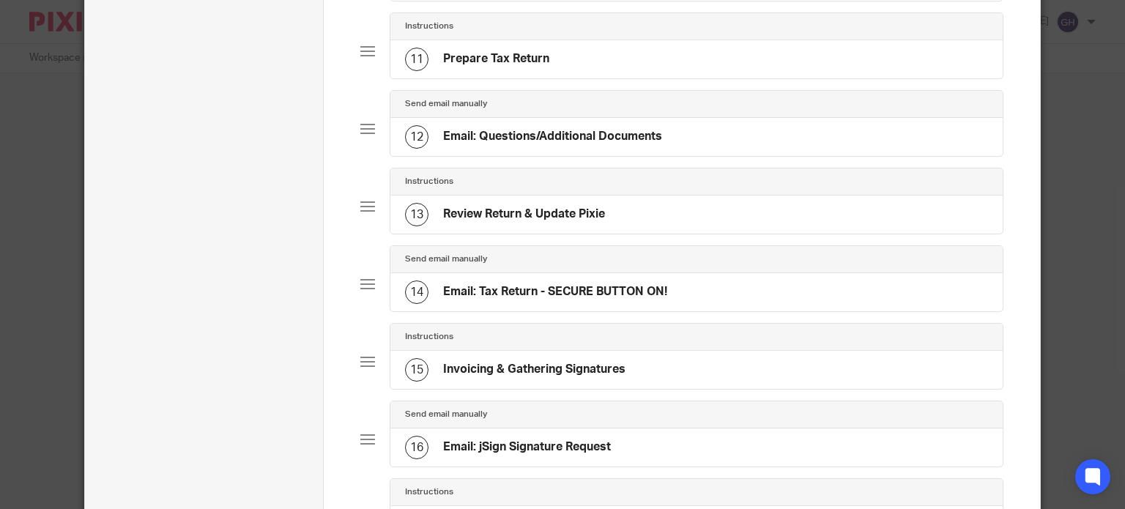
click div "14 Email: Tax Return - SECURE BUTTON ON!"
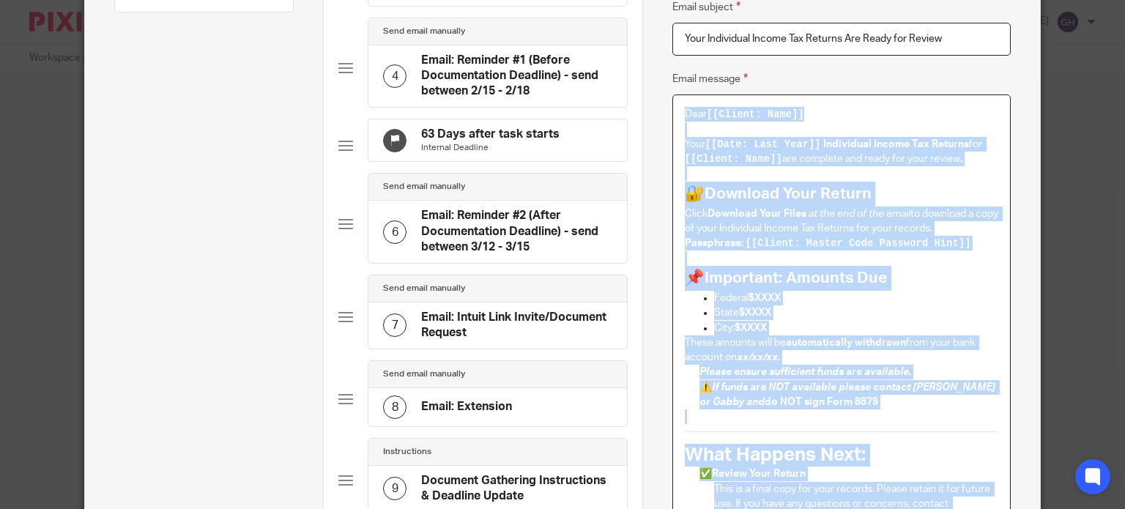
scroll to position [237, 0]
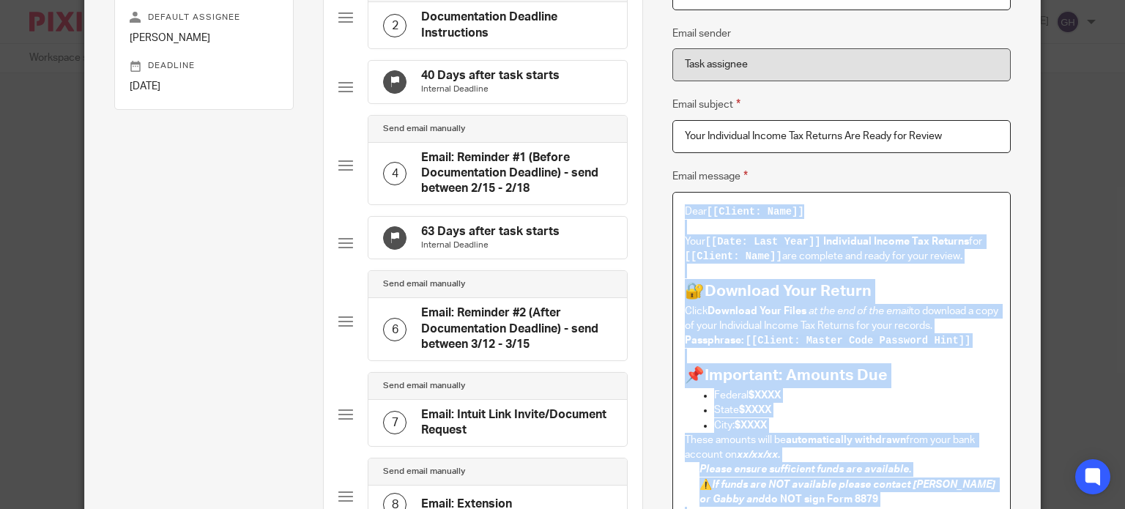
drag, startPoint x: 808, startPoint y: 430, endPoint x: 675, endPoint y: 206, distance: 260.4
click div "Dear [[Client: Name]] Your [[Date: Last Year]] Individual Income Tax Returns fo…"
copy div "Dear [[Client: Name]] Your [[Date: Last Year]] Individual Income Tax Returns fo…"
click p "Click Download Your Files at the end of the email to download a copy of your In…"
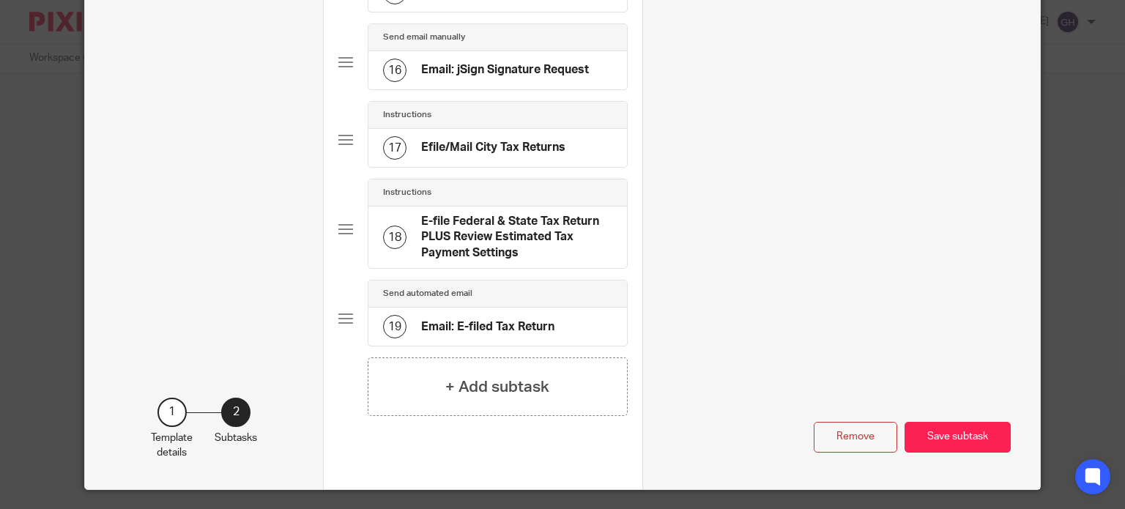
scroll to position [1371, 0]
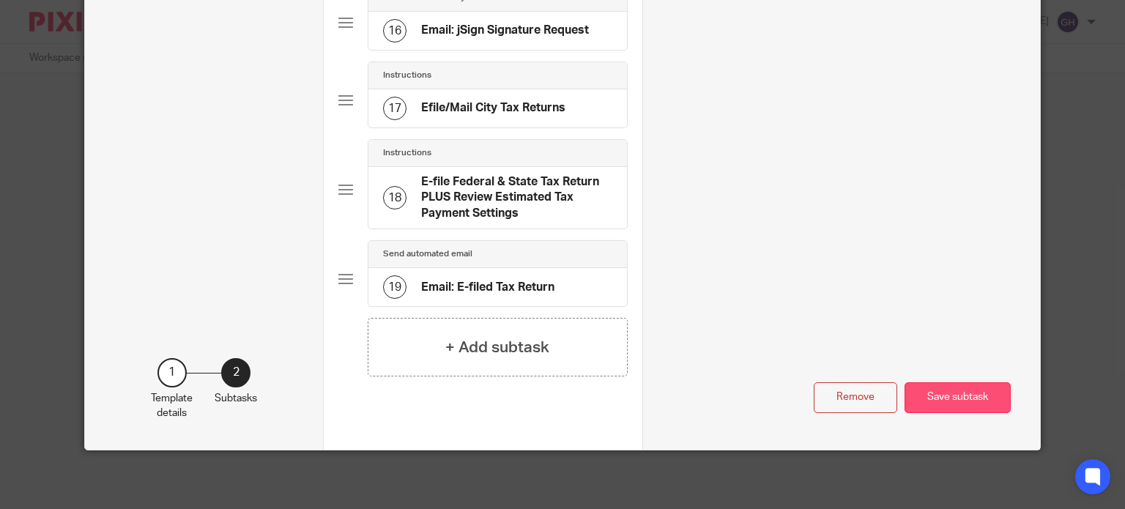
click button "Save subtask"
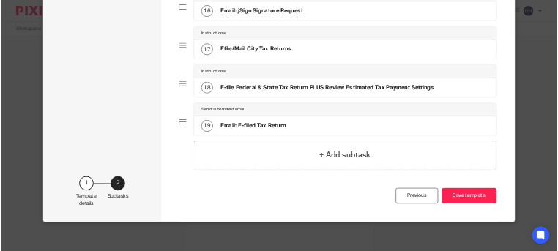
scroll to position [1292, 0]
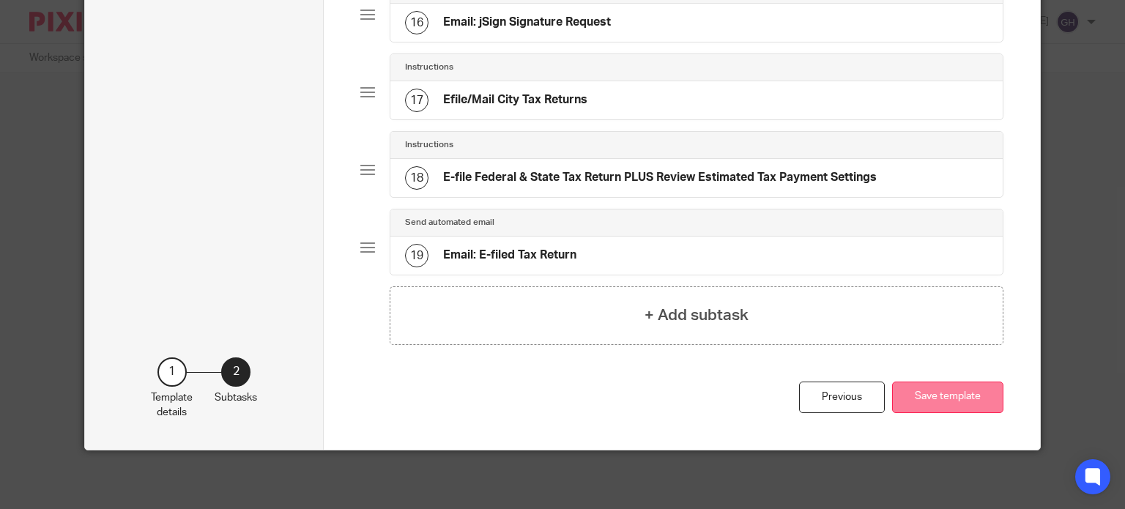
click button "Save template"
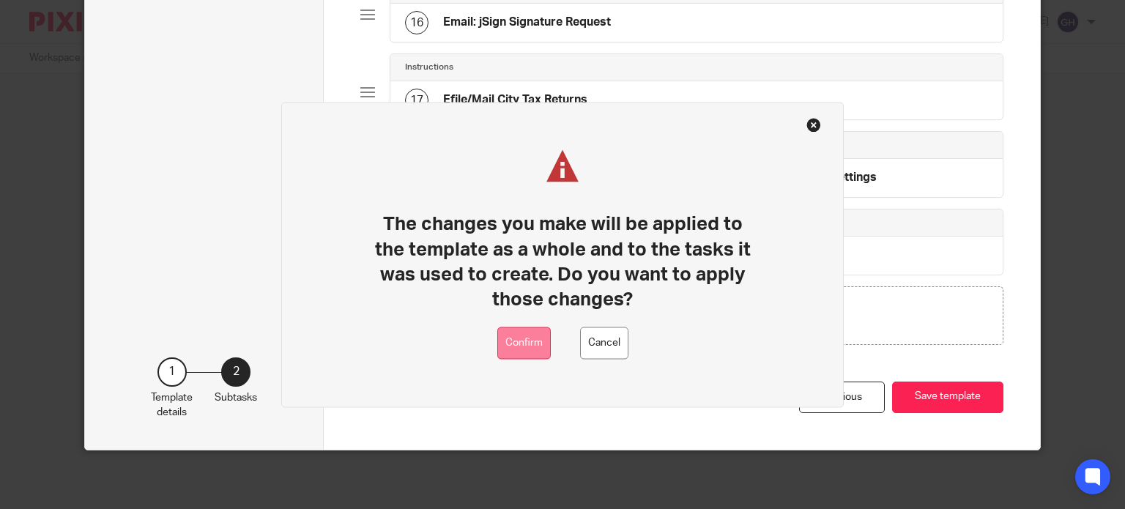
click button "Confirm"
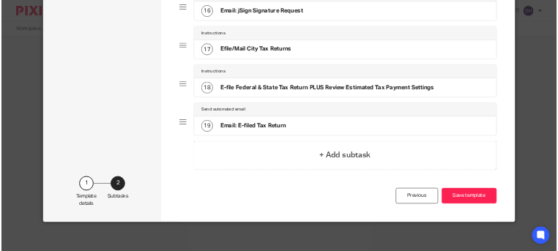
scroll to position [1257, 0]
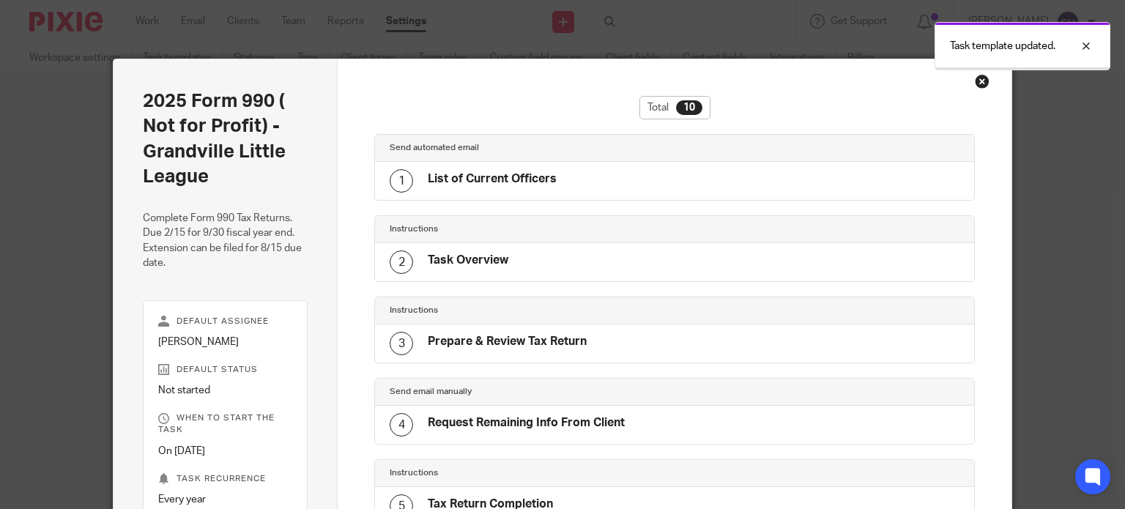
scroll to position [565, 0]
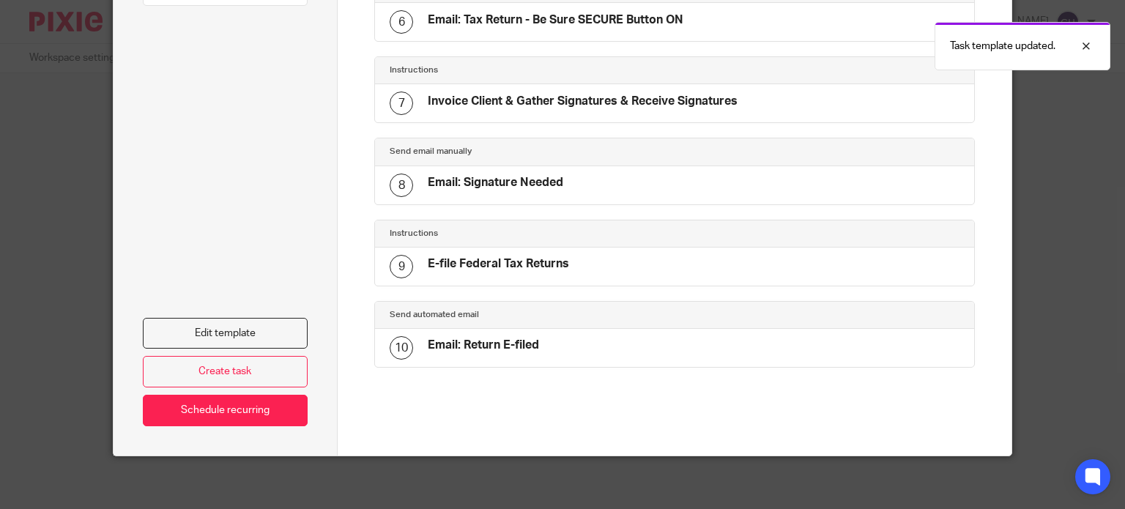
drag, startPoint x: 481, startPoint y: 186, endPoint x: 459, endPoint y: 201, distance: 26.8
click at [481, 186] on h4 "Email: Signature Needed" at bounding box center [495, 182] width 135 height 15
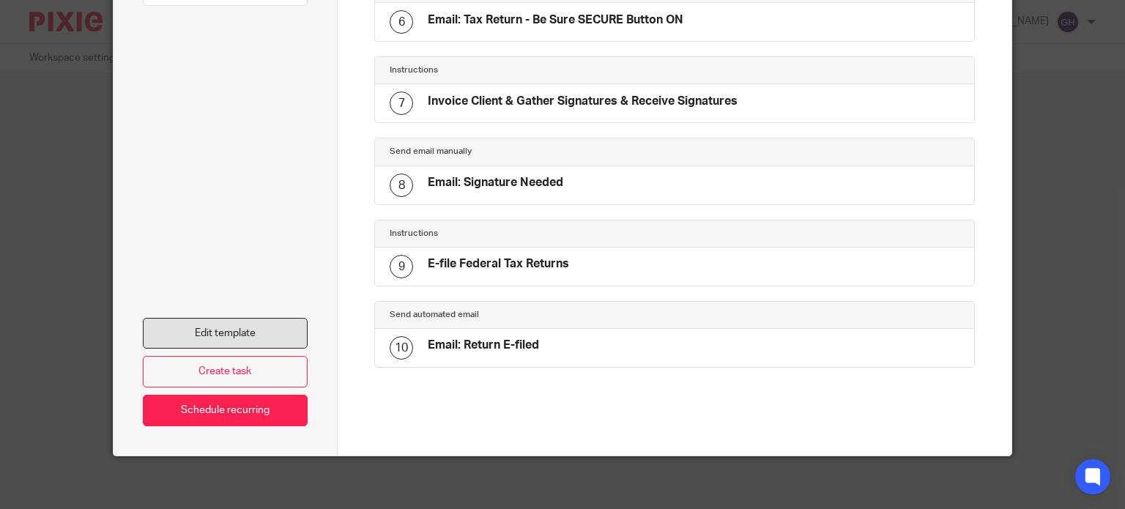
click at [241, 331] on link "Edit template" at bounding box center [226, 333] width 166 height 31
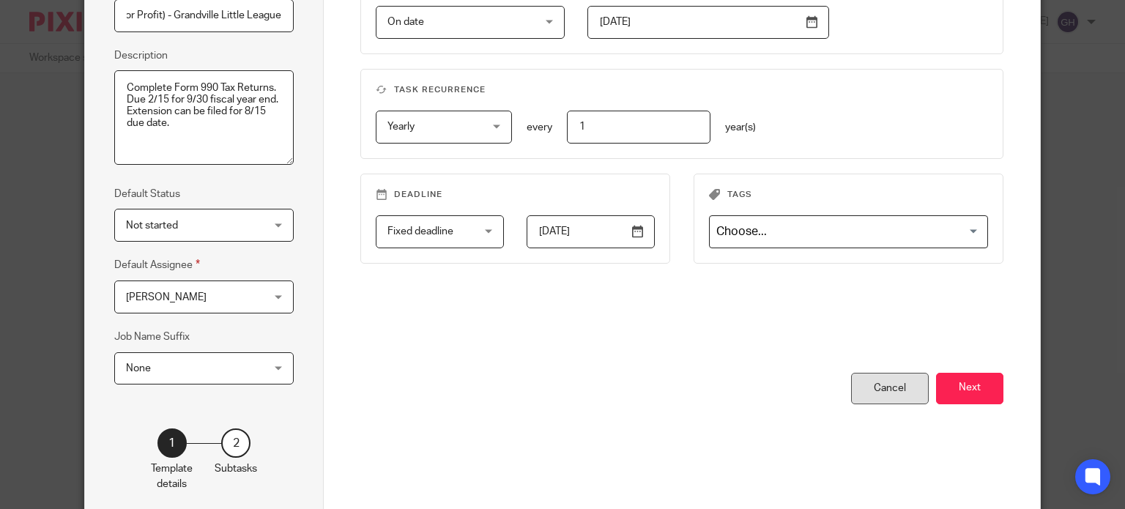
scroll to position [237, 0]
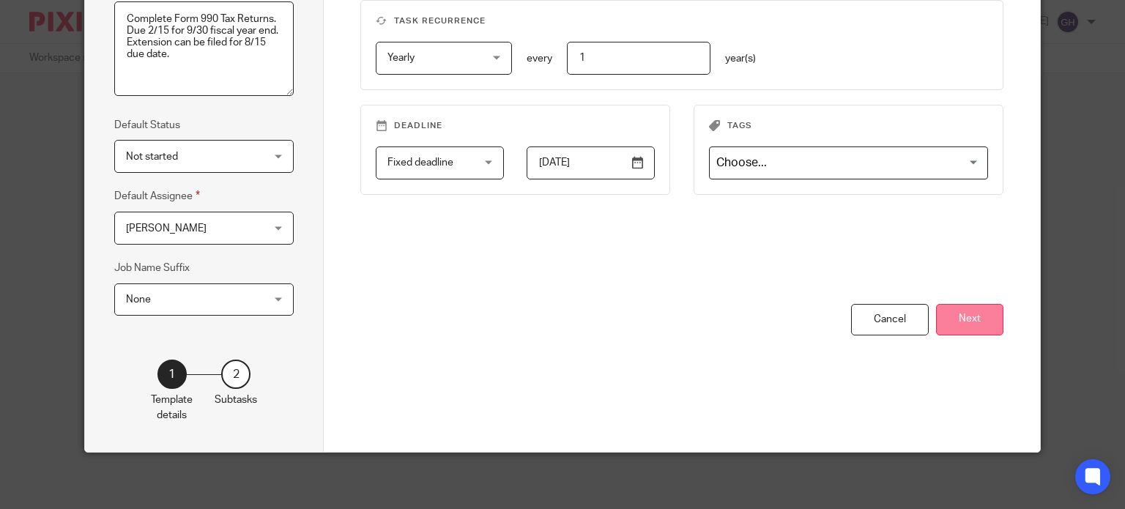
click at [951, 316] on button "Next" at bounding box center [969, 319] width 67 height 31
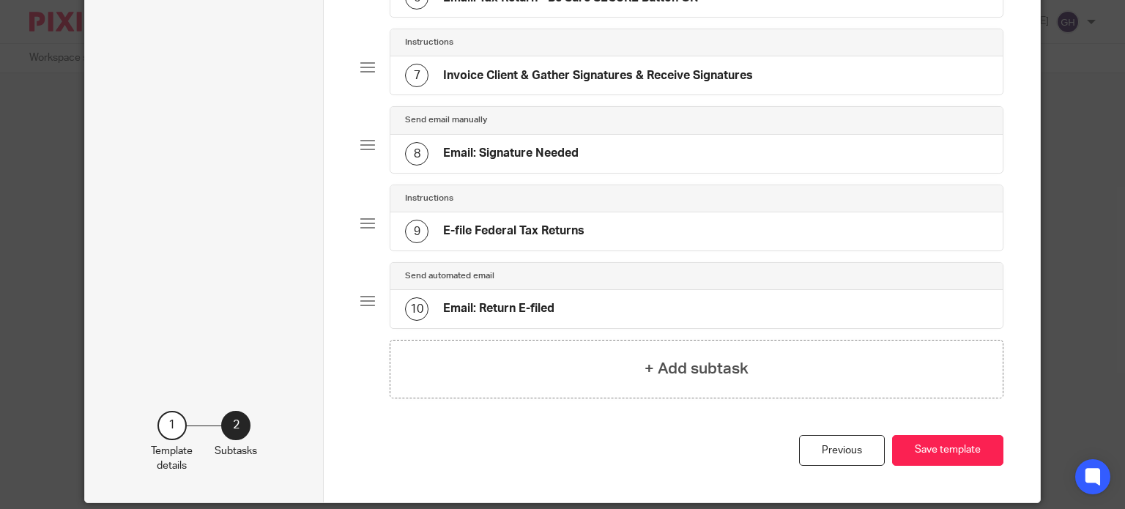
scroll to position [546, 0]
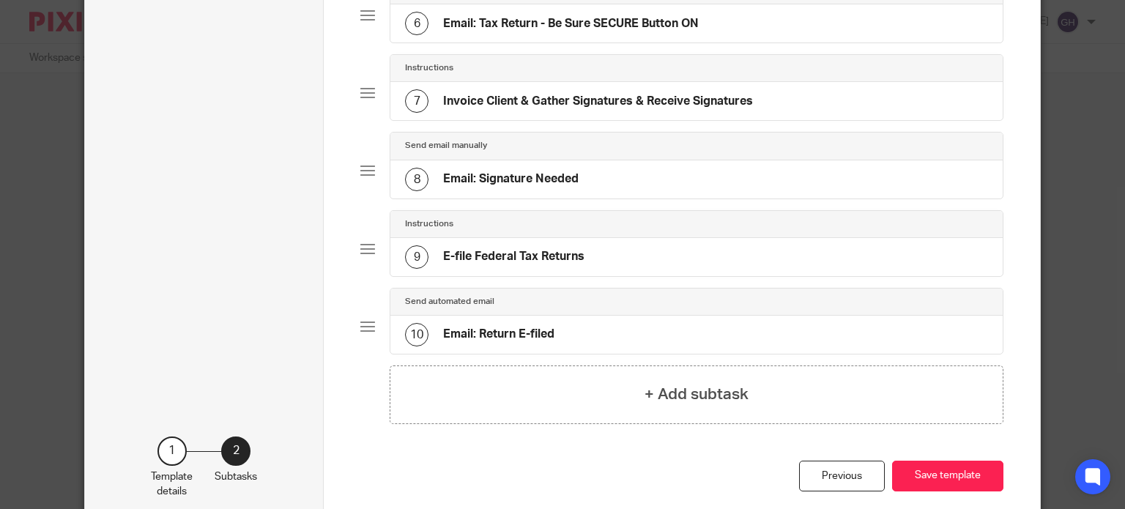
click at [521, 179] on h4 "Email: Signature Needed" at bounding box center [510, 178] width 135 height 15
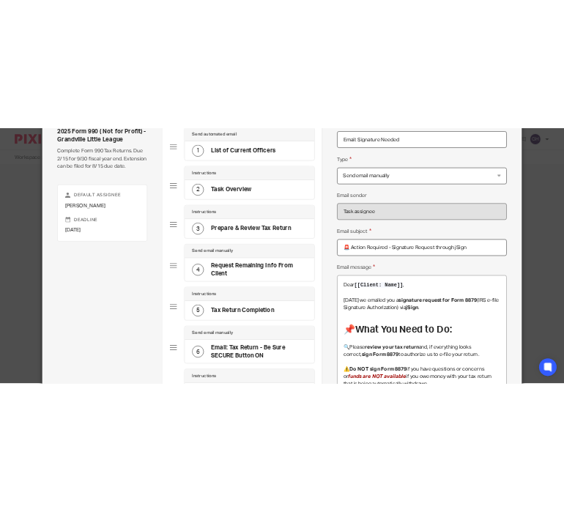
scroll to position [0, 0]
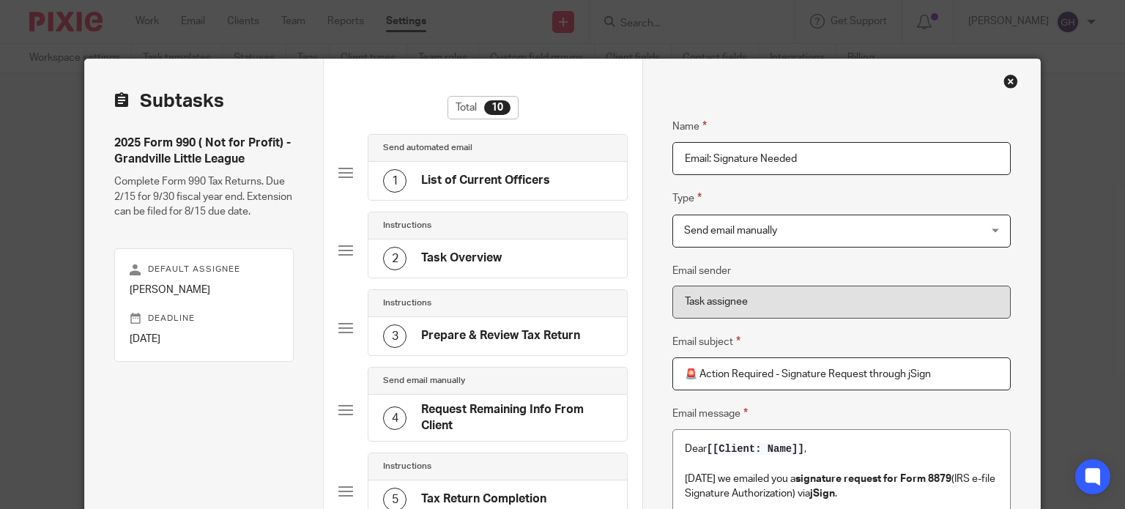
click at [1003, 84] on div "Close this dialog window" at bounding box center [1010, 81] width 15 height 15
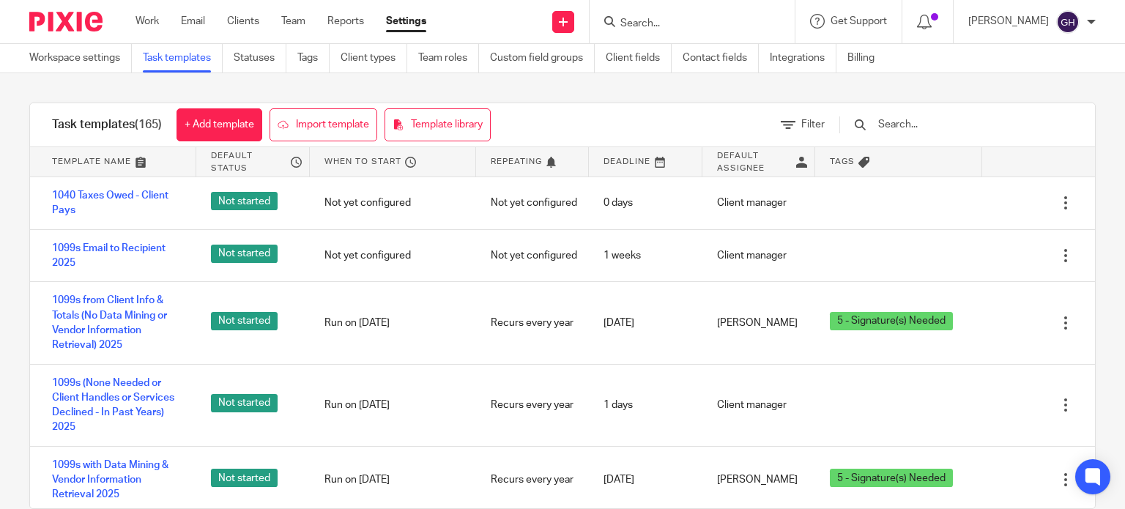
click at [561, 127] on input "text" at bounding box center [962, 124] width 171 height 16
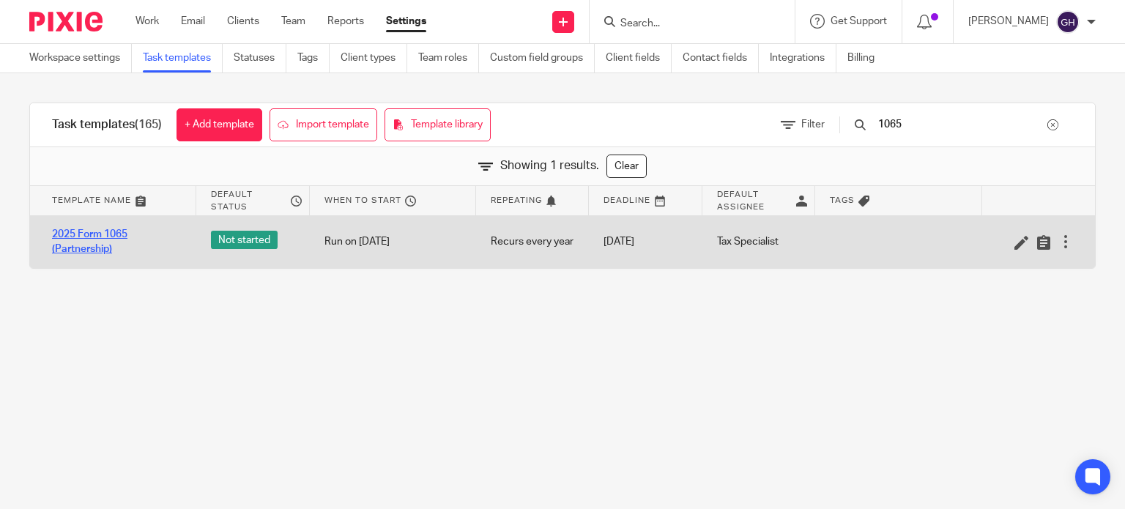
type input "1065"
click at [101, 230] on link "2025 Form 1065 (Partnership)" at bounding box center [117, 242] width 130 height 30
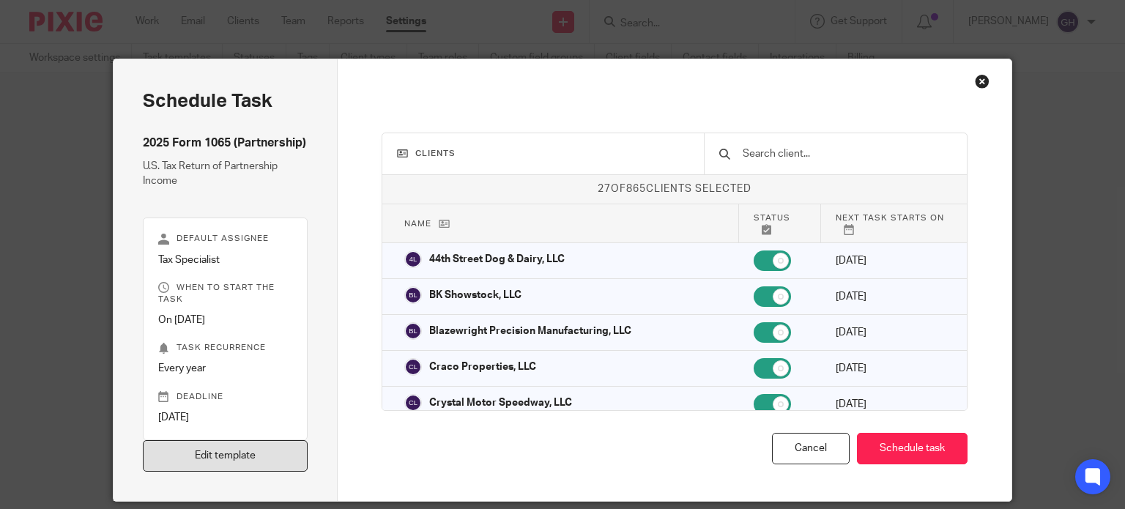
click at [196, 451] on link "Edit template" at bounding box center [226, 455] width 166 height 31
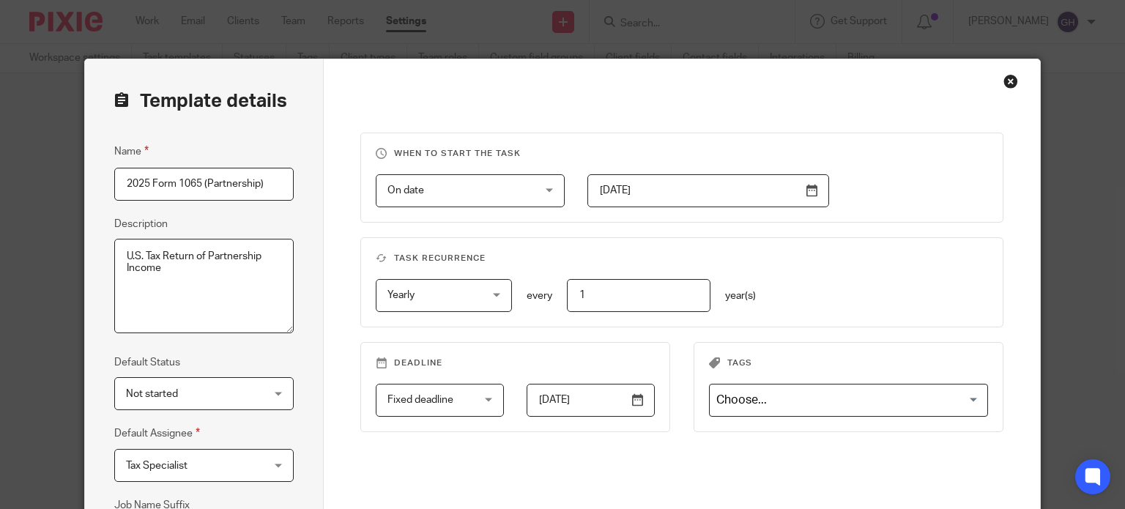
scroll to position [237, 0]
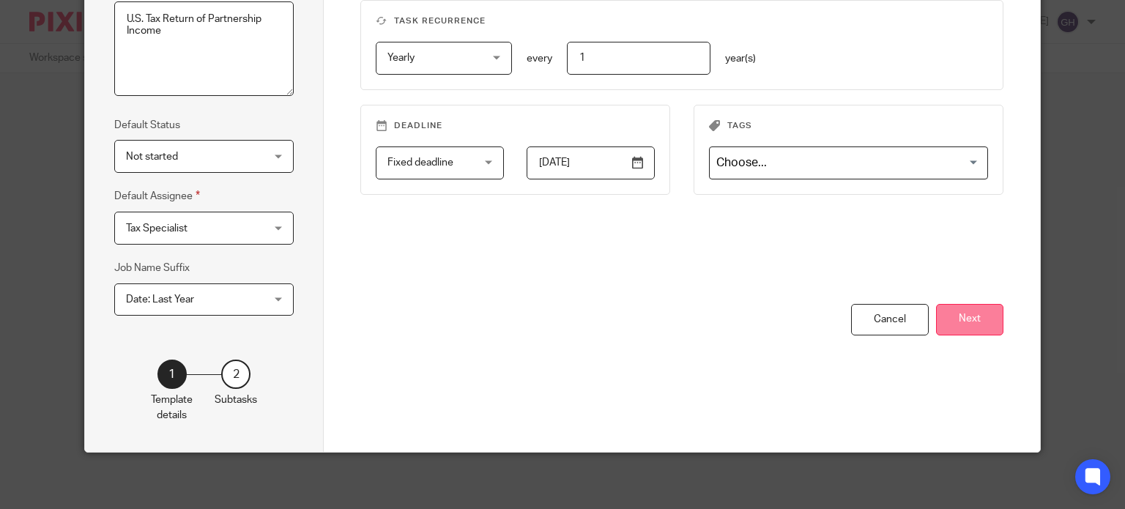
click at [967, 307] on button "Next" at bounding box center [969, 319] width 67 height 31
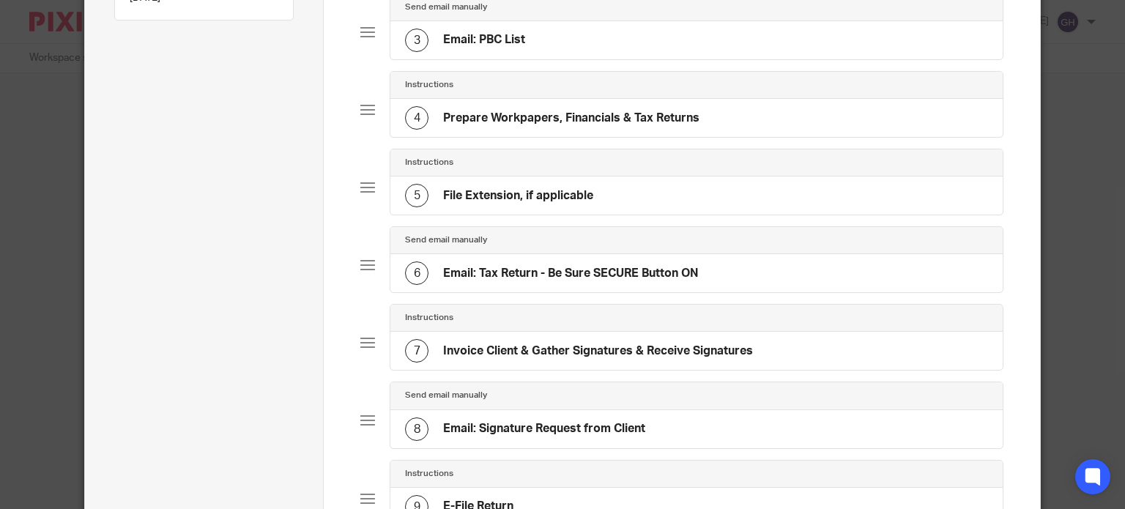
scroll to position [311, 0]
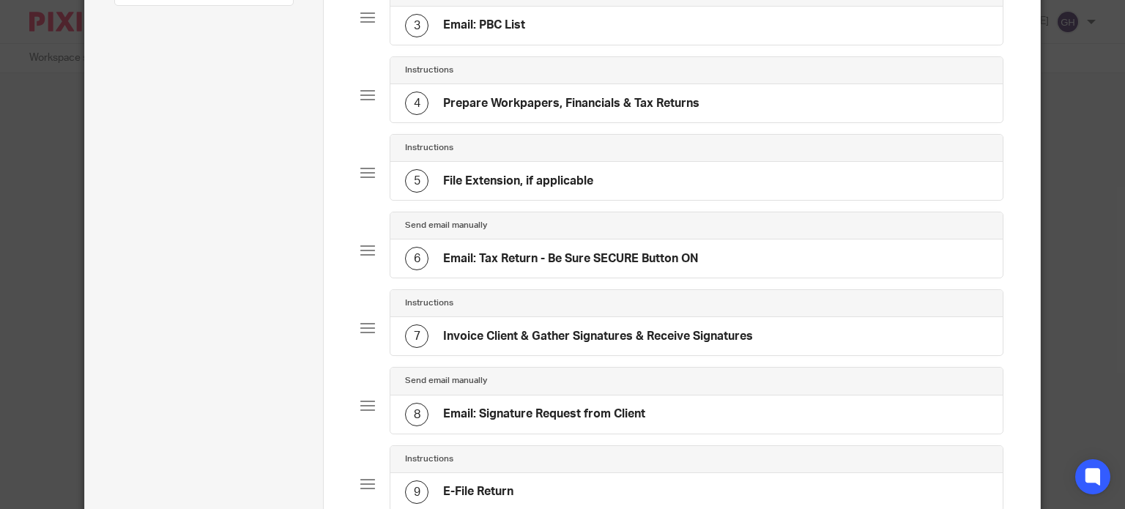
click at [599, 324] on div "7 Invoice Client & Gather Signatures & Receive Signatures" at bounding box center [579, 335] width 348 height 23
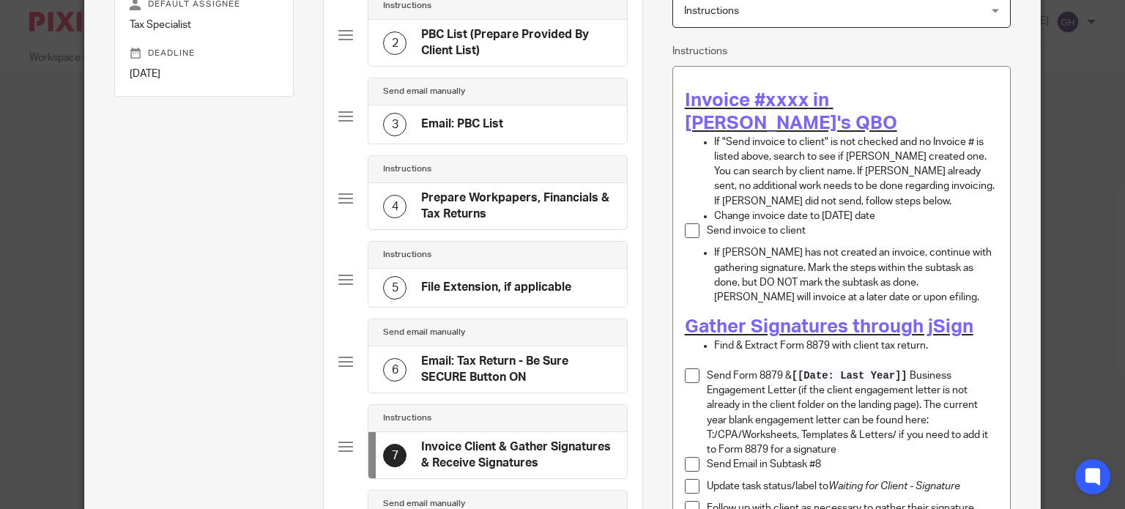
scroll to position [366, 0]
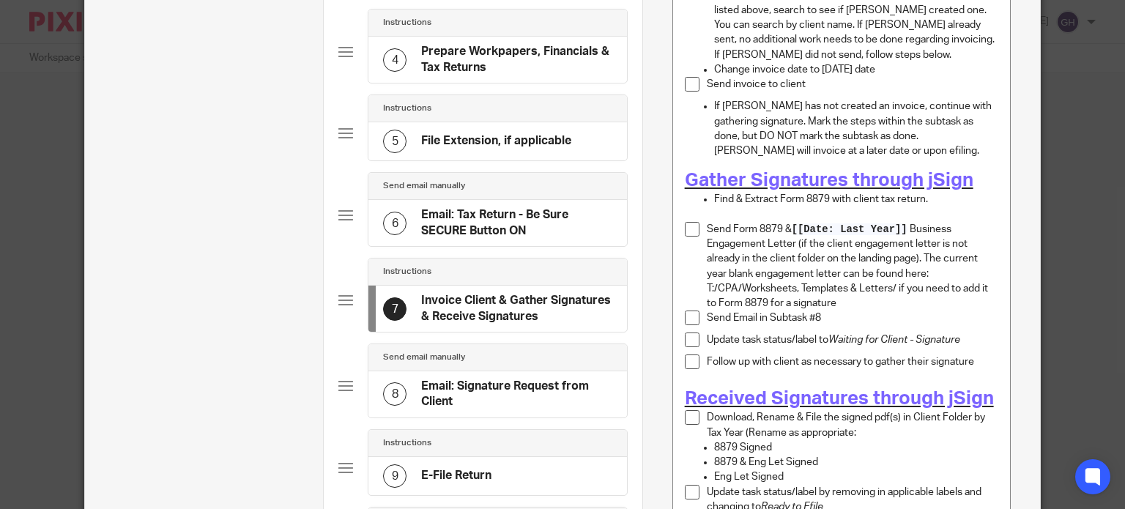
click at [921, 192] on p "Find & Extract Form 8879 with client tax return." at bounding box center [856, 199] width 284 height 15
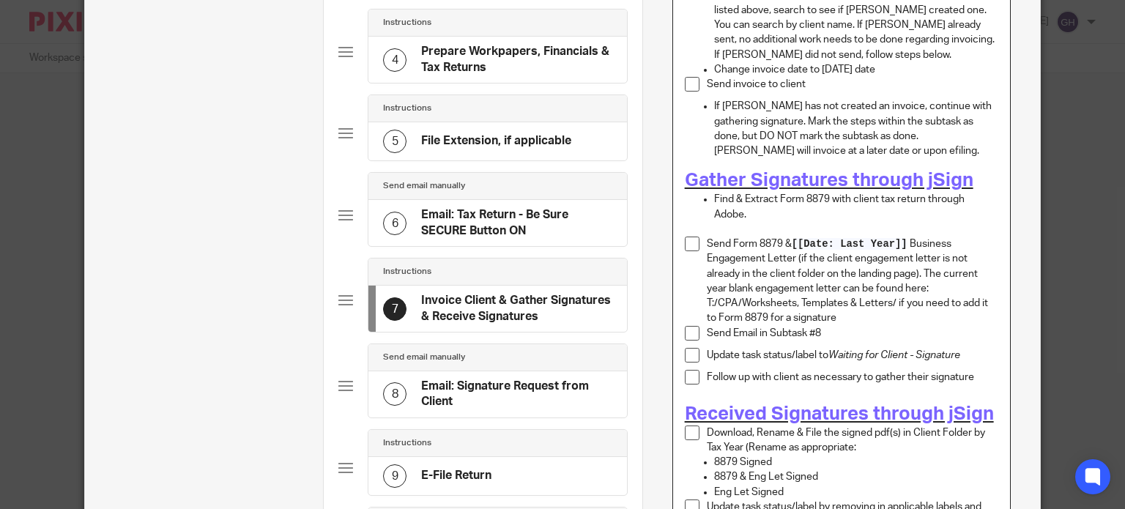
click at [756, 222] on p at bounding box center [856, 229] width 284 height 15
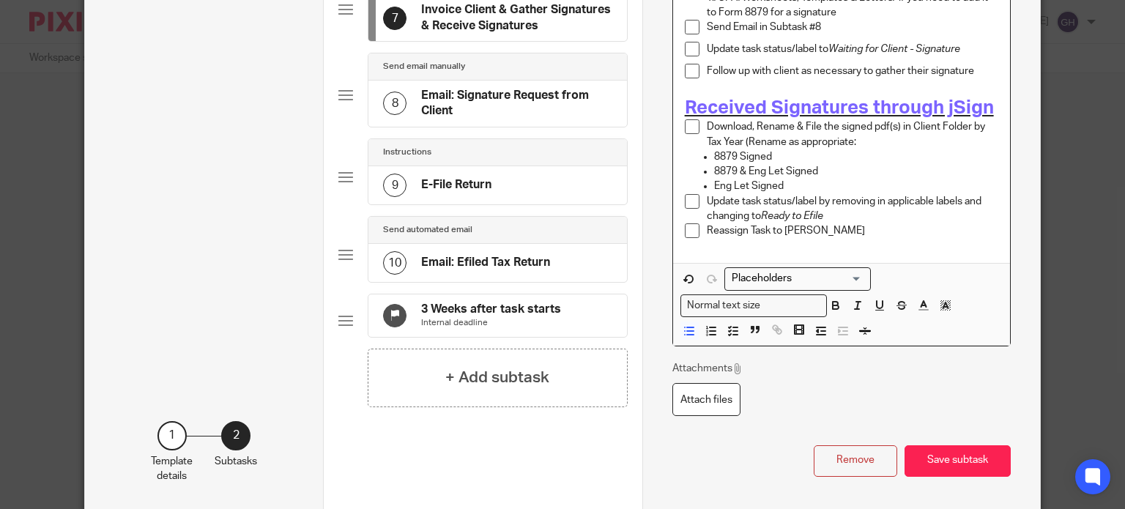
scroll to position [659, 0]
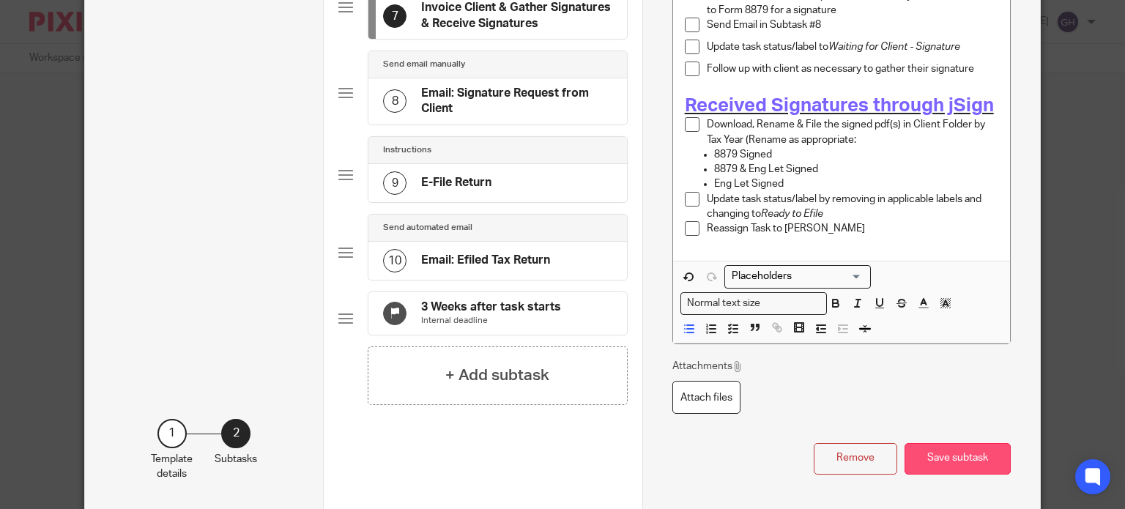
click at [973, 443] on button "Save subtask" at bounding box center [957, 458] width 106 height 31
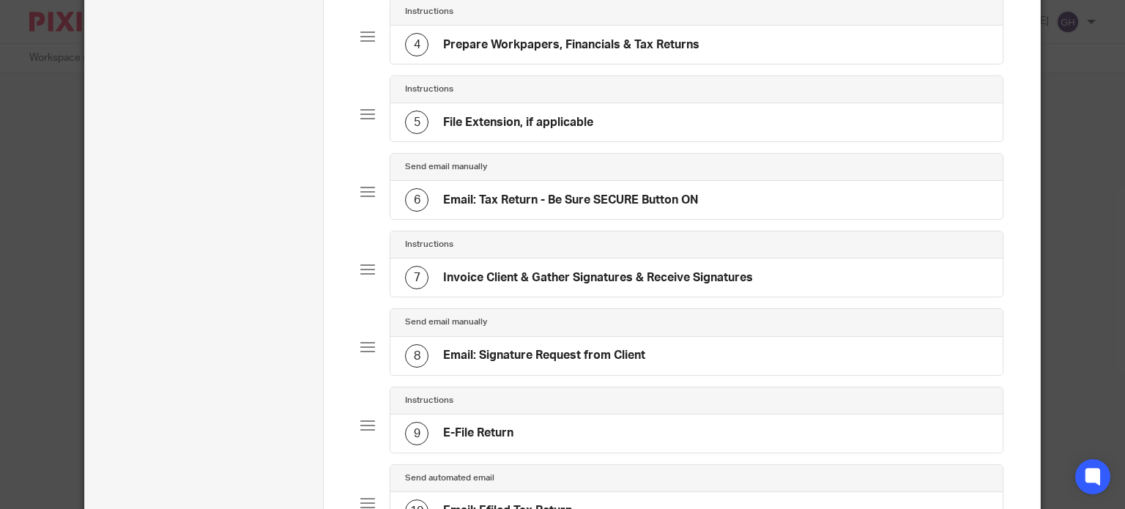
scroll to position [366, 0]
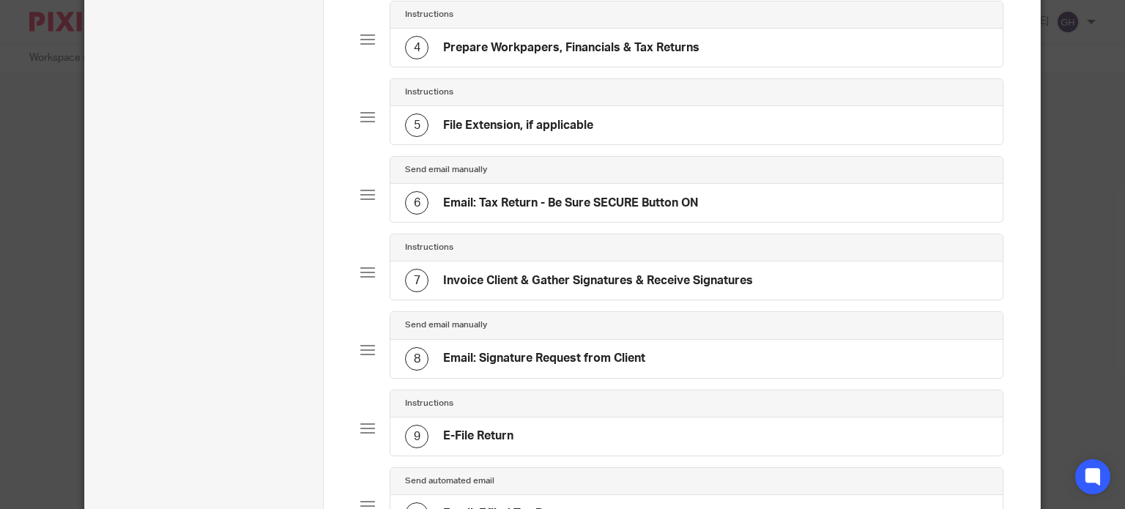
click at [611, 204] on h4 "Email: Tax Return - Be Sure SECURE Button ON" at bounding box center [571, 203] width 256 height 15
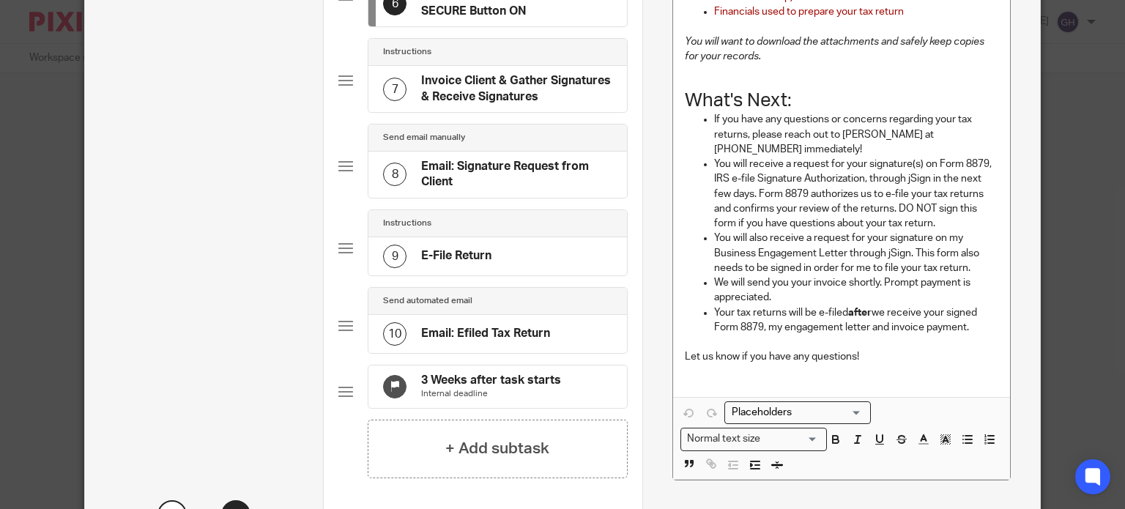
scroll to position [729, 0]
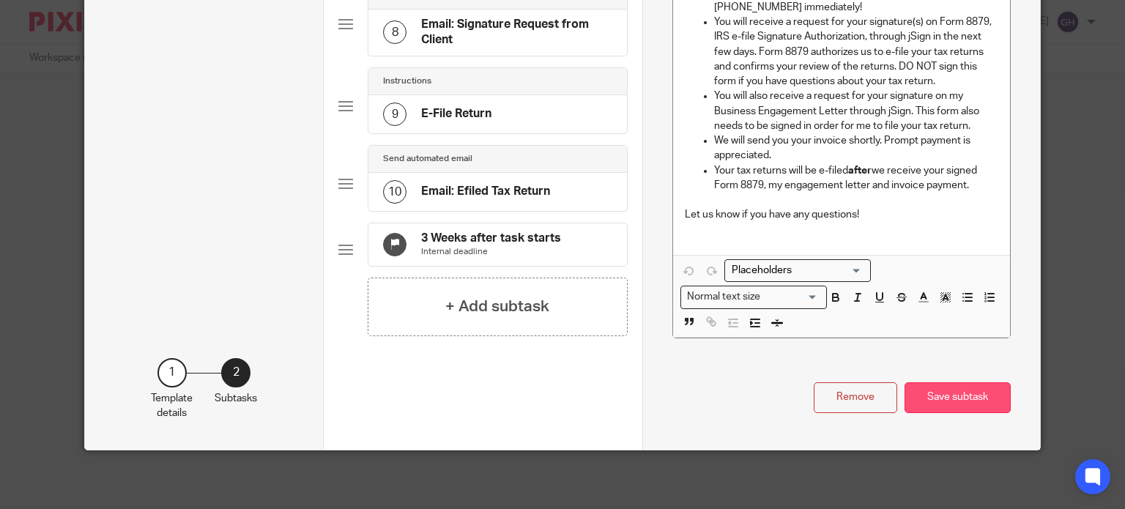
click at [963, 409] on button "Save subtask" at bounding box center [957, 397] width 106 height 31
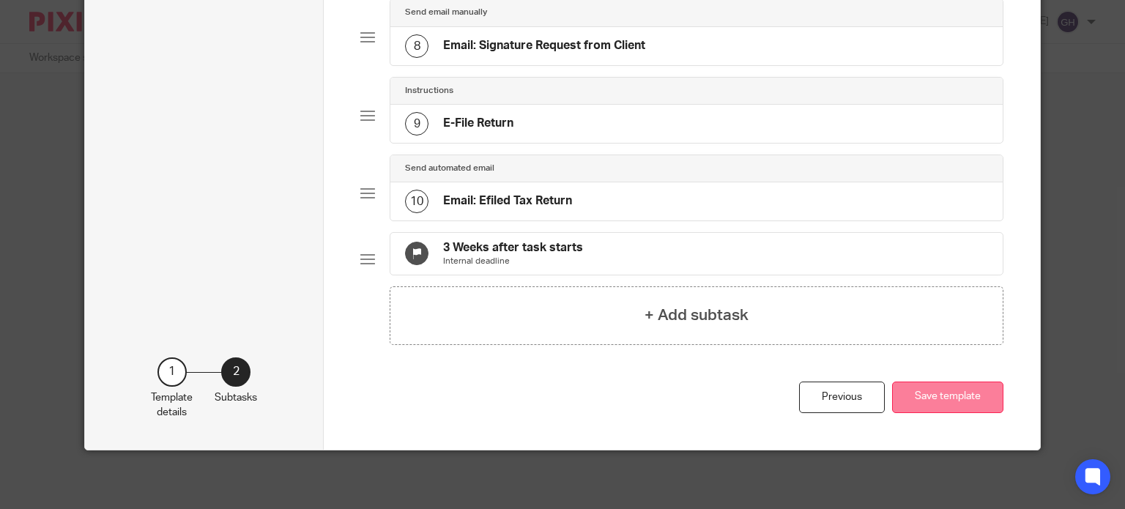
click at [971, 398] on button "Save template" at bounding box center [947, 397] width 111 height 31
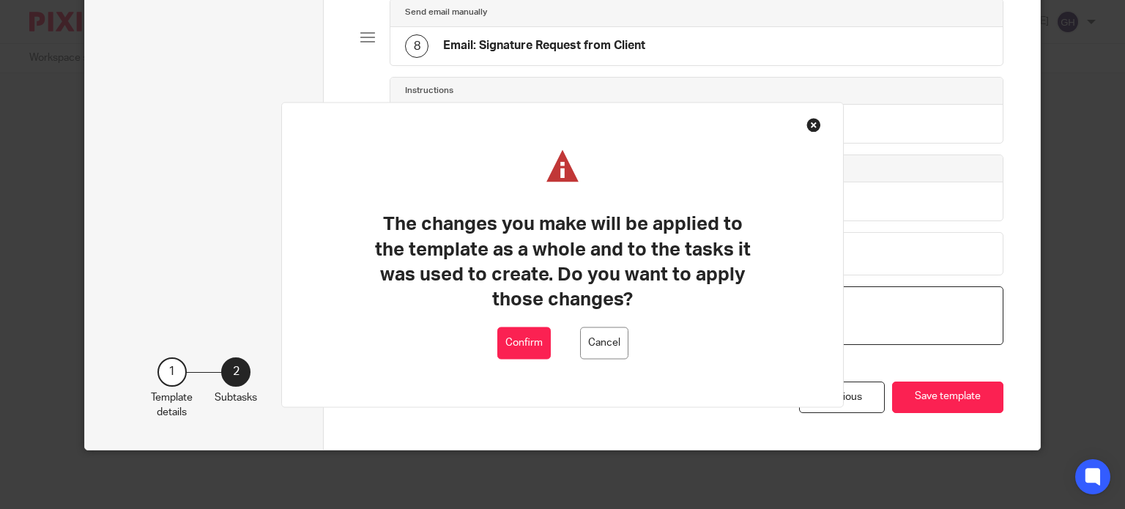
click at [504, 342] on button "Confirm" at bounding box center [523, 343] width 53 height 33
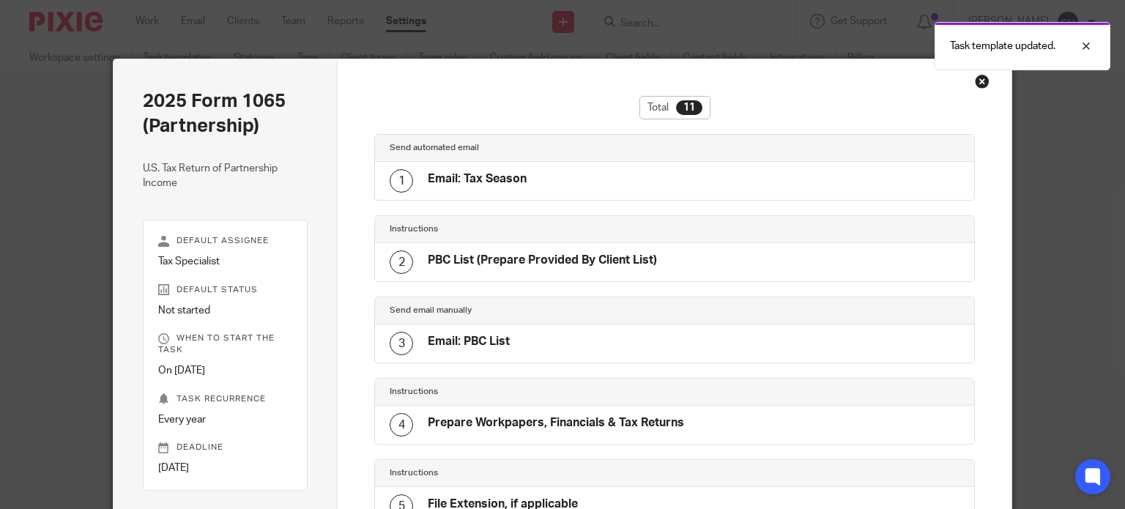
click at [979, 78] on div "Close this dialog window" at bounding box center [982, 81] width 15 height 15
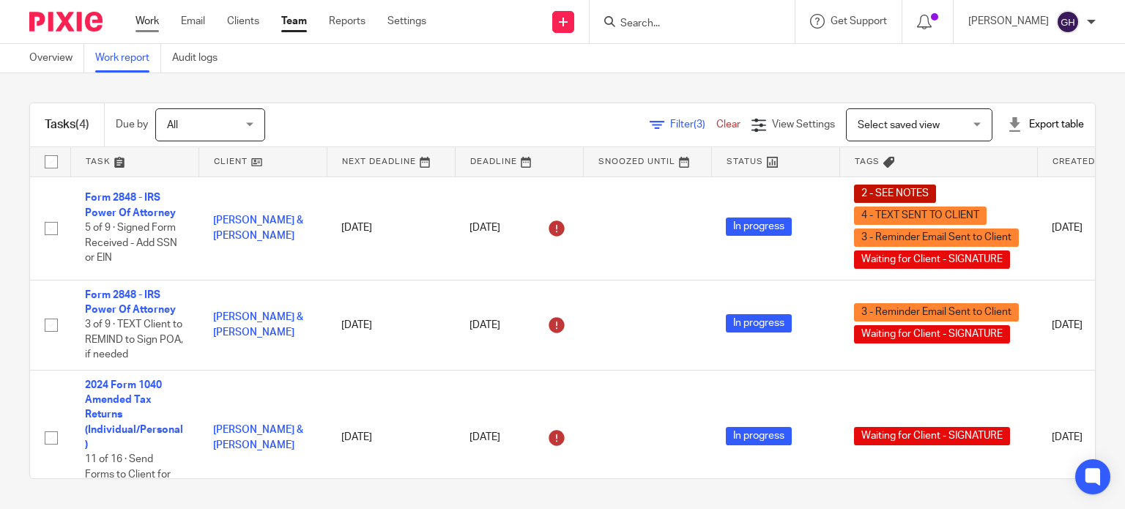
click at [152, 18] on link "Work" at bounding box center [146, 21] width 23 height 15
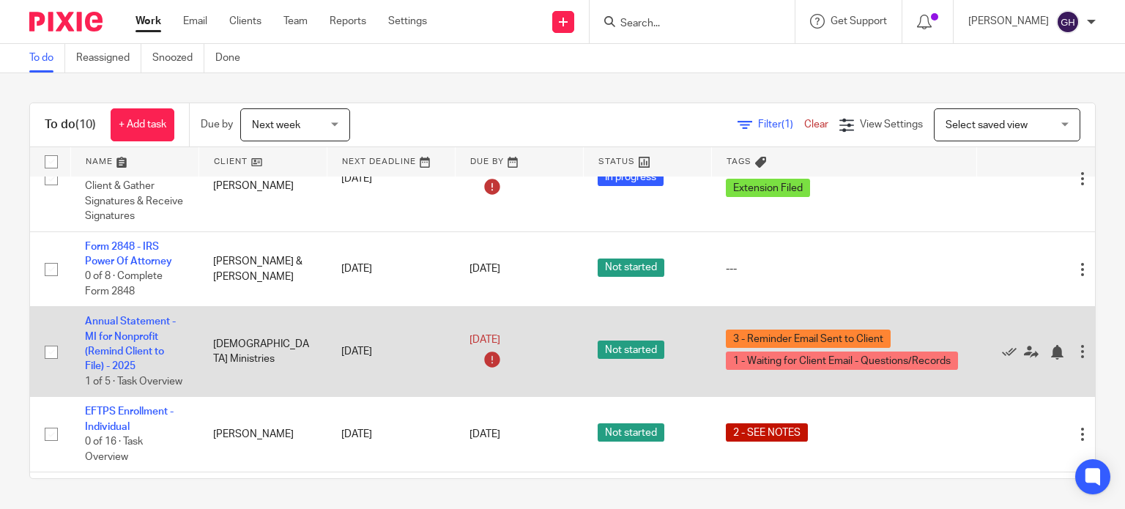
scroll to position [753, 0]
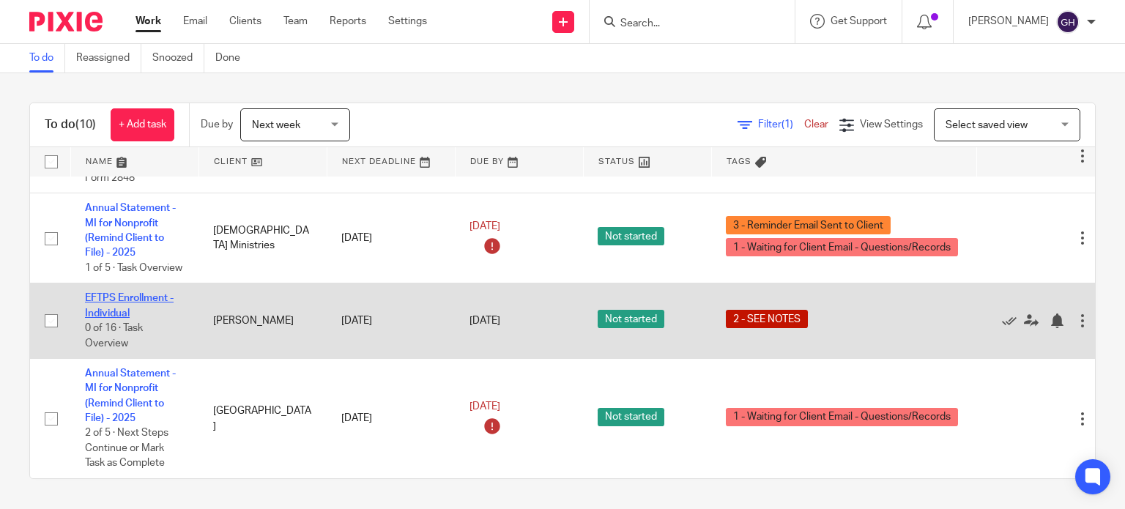
click at [164, 293] on link "EFTPS Enrollment - Individual" at bounding box center [129, 305] width 89 height 25
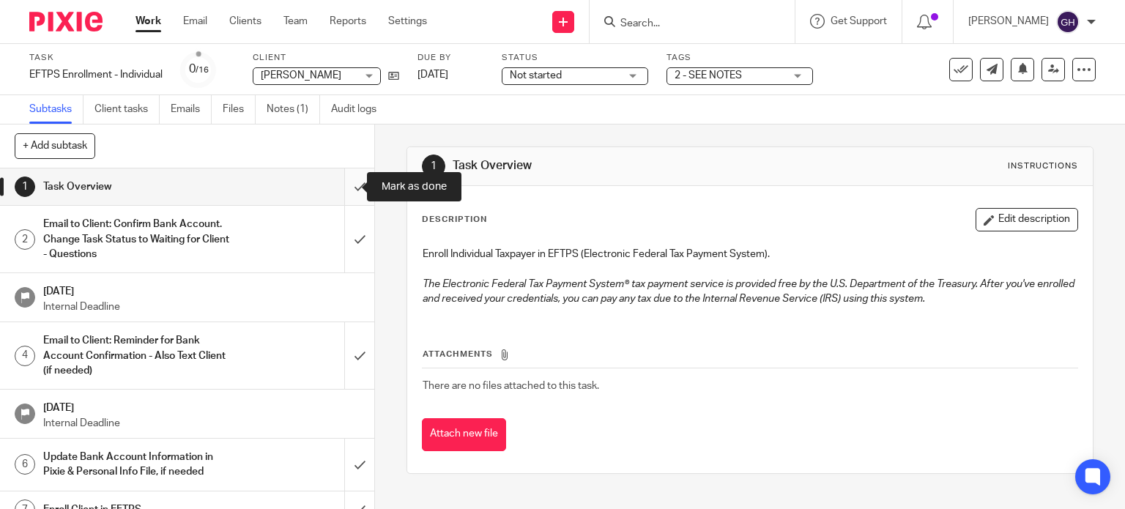
click at [346, 188] on input "submit" at bounding box center [187, 186] width 374 height 37
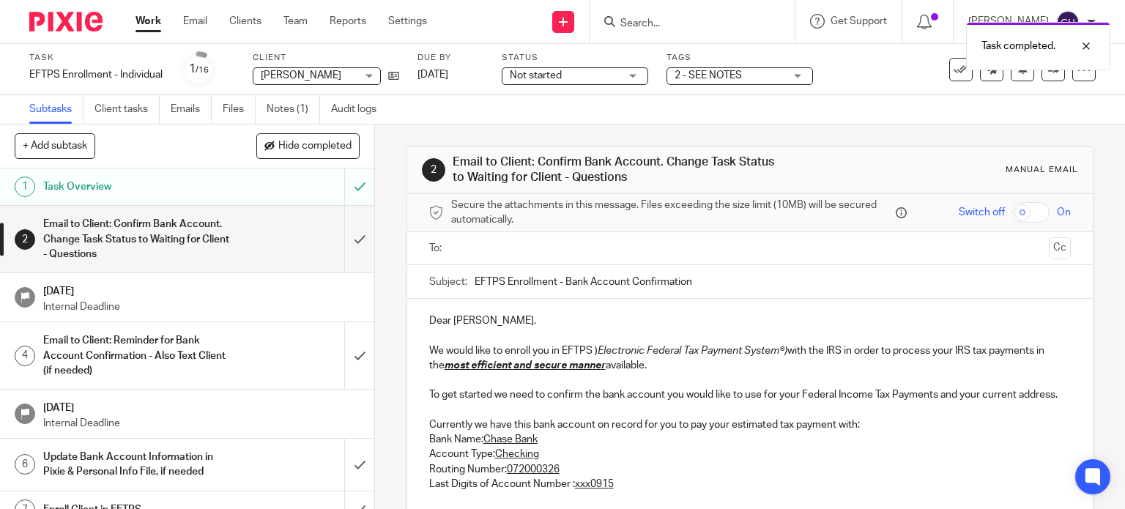
click at [510, 261] on div at bounding box center [751, 248] width 597 height 33
click at [467, 246] on input "text" at bounding box center [749, 248] width 587 height 17
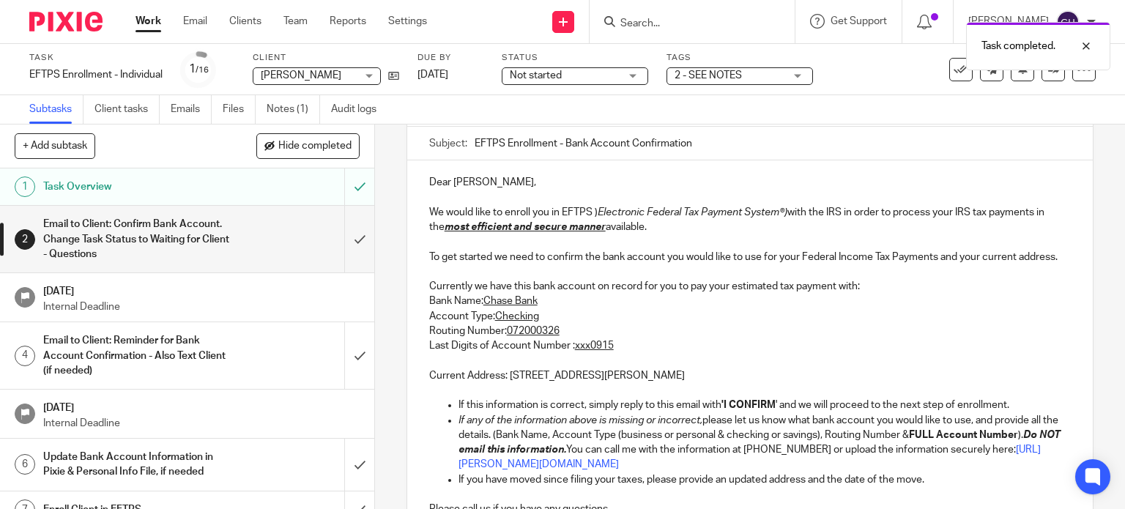
scroll to position [146, 0]
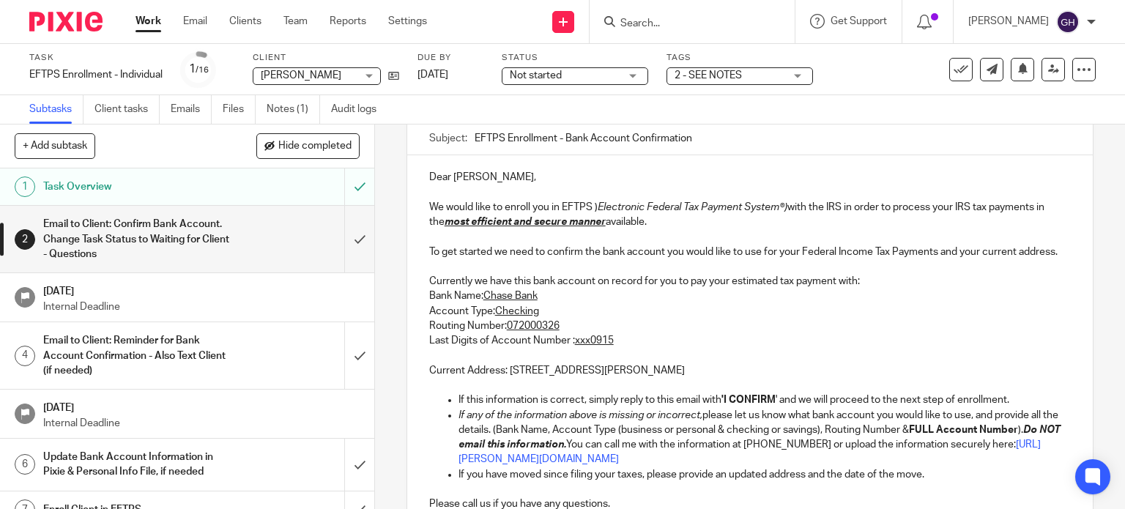
click at [487, 174] on p "Dear Mona Guyton," at bounding box center [750, 177] width 642 height 15
click at [431, 179] on p "Dear Mona ," at bounding box center [750, 177] width 642 height 15
click at [499, 207] on p "We would like to enroll you in EFTPS ) Electronic Federal Tax Payment System®) …" at bounding box center [750, 215] width 642 height 30
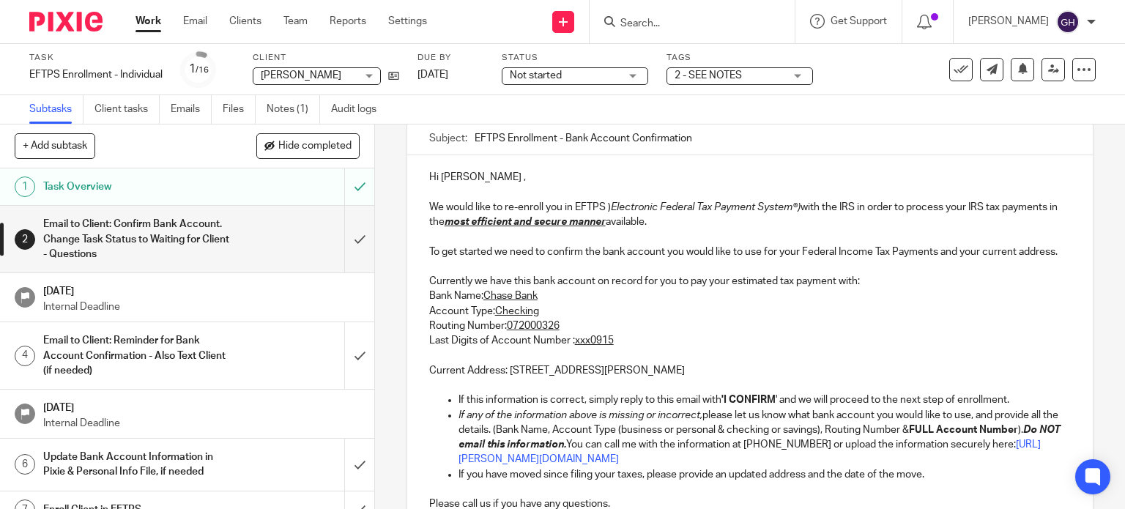
click at [660, 220] on p "We would like to re-enroll you in EFTPS ) Electronic Federal Tax Payment System…" at bounding box center [750, 215] width 642 height 30
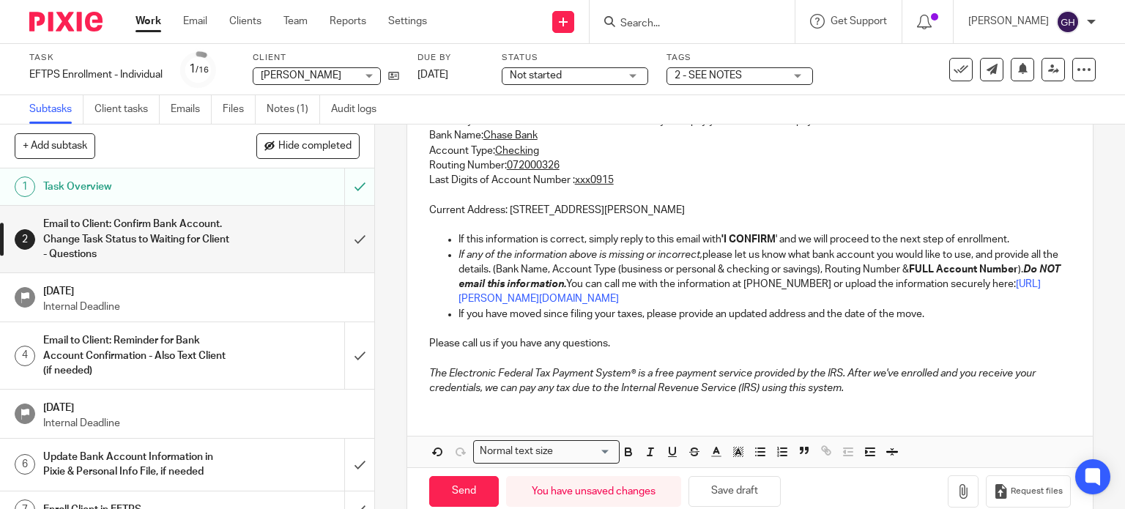
scroll to position [348, 0]
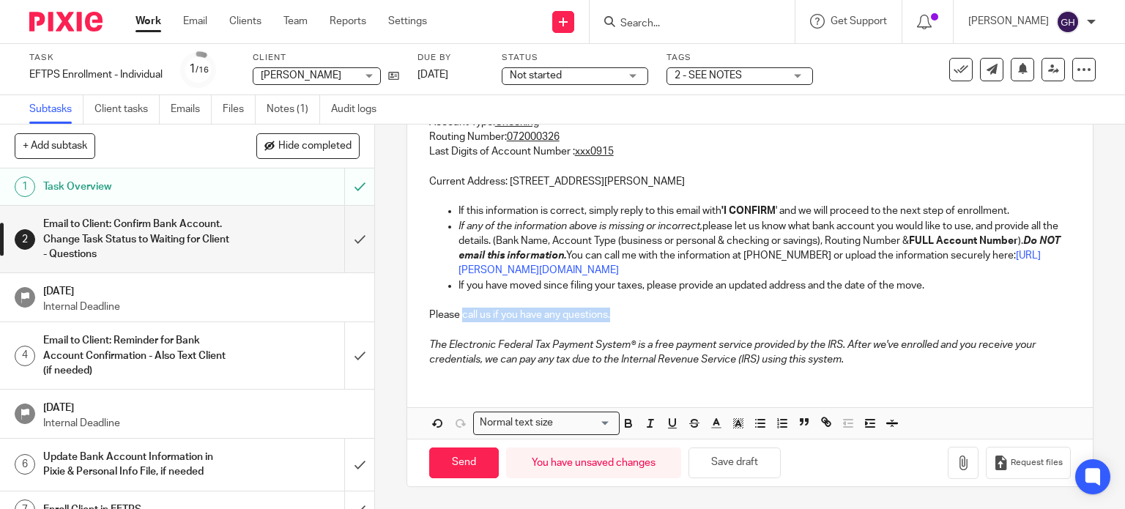
drag, startPoint x: 622, startPoint y: 318, endPoint x: 459, endPoint y: 316, distance: 162.6
click at [459, 316] on p "Please call us if you have any questions." at bounding box center [750, 315] width 642 height 15
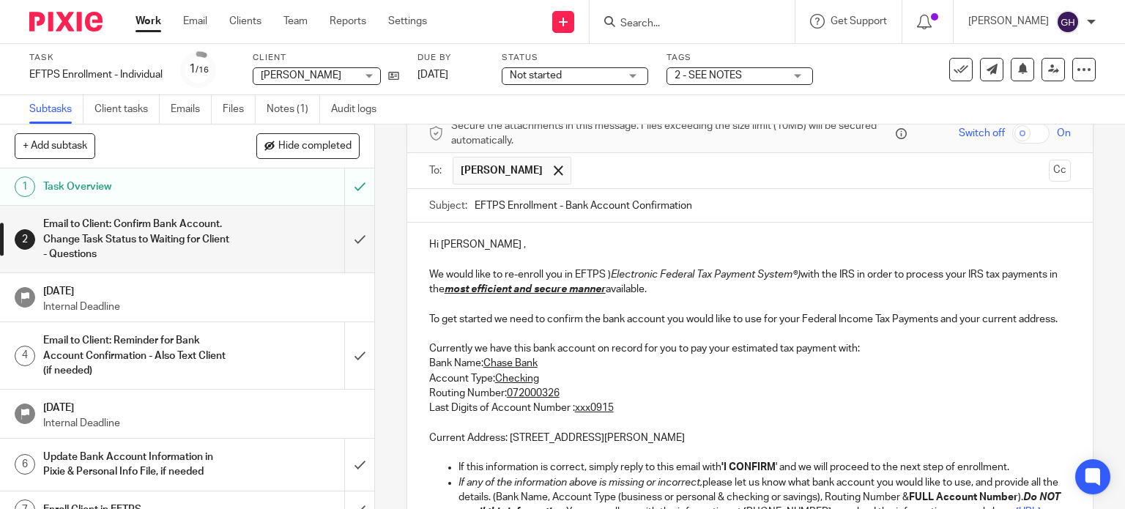
scroll to position [55, 0]
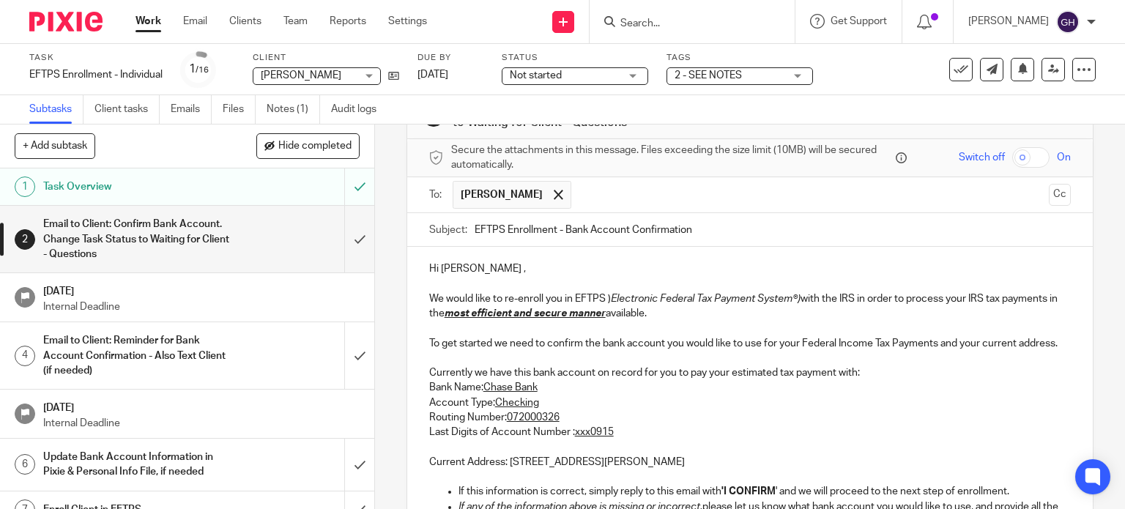
click at [439, 297] on p "We would like to re-enroll you in EFTPS ) Electronic Federal Tax Payment System…" at bounding box center [750, 306] width 642 height 30
drag, startPoint x: 423, startPoint y: 298, endPoint x: 484, endPoint y: 298, distance: 61.5
click at [484, 298] on div "Hi Mona , We would like to re-enroll you in EFTPS ) Electronic Federal Tax Paym…" at bounding box center [750, 453] width 686 height 412
click at [471, 295] on p "We would like to re-enroll you in EFTPS ) Electronic Federal Tax Payment System…" at bounding box center [750, 306] width 642 height 30
drag, startPoint x: 428, startPoint y: 299, endPoint x: 441, endPoint y: 300, distance: 13.3
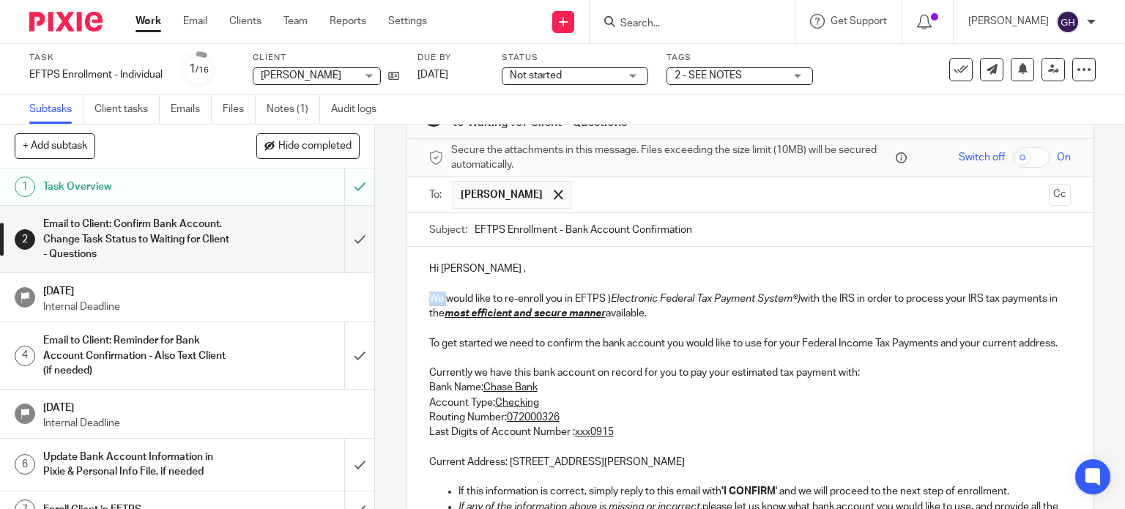
click at [441, 300] on p "We would like to re-enroll you in EFTPS ) Electronic Federal Tax Payment System…" at bounding box center [750, 306] width 642 height 30
drag, startPoint x: 647, startPoint y: 309, endPoint x: 419, endPoint y: 316, distance: 227.9
click at [419, 316] on div "Hi Mona , We would like to re-enroll you in EFTPS ) Electronic Federal Tax Paym…" at bounding box center [750, 453] width 686 height 412
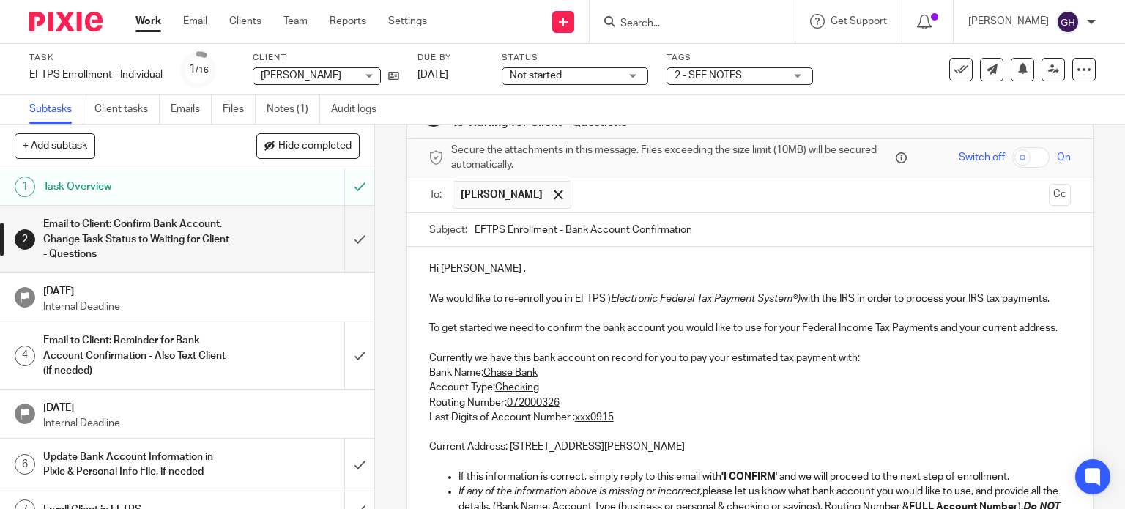
click at [611, 297] on em "Electronic Federal Tax Payment System®)" at bounding box center [706, 299] width 190 height 10
click at [1055, 299] on div "Hi Mona , We would like to re-enroll you in EFTPS ( Electronic Federal Tax Paym…" at bounding box center [750, 445] width 686 height 397
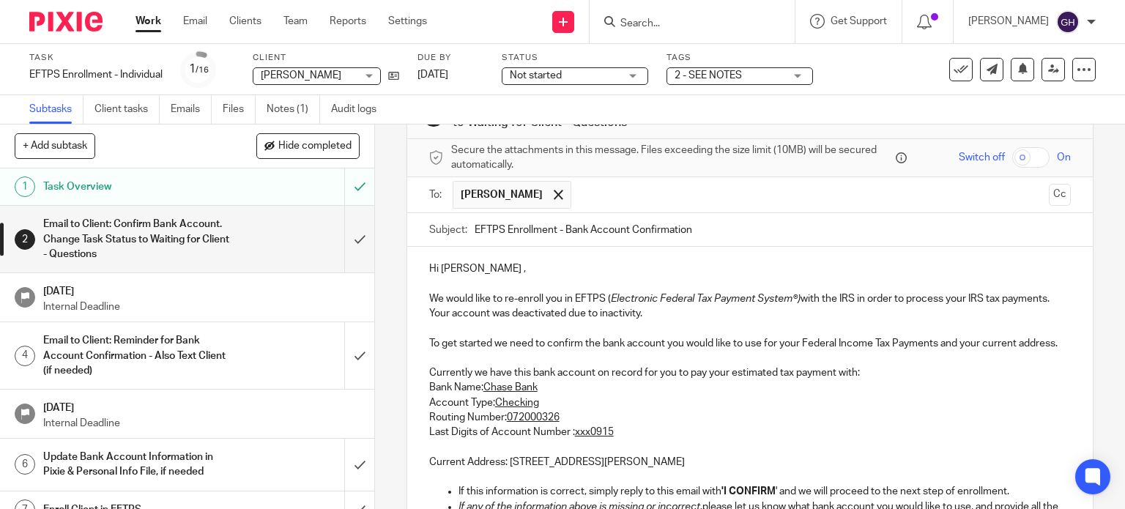
drag, startPoint x: 423, startPoint y: 308, endPoint x: 642, endPoint y: 314, distance: 219.8
click at [642, 314] on div "Hi Mona , We would like to re-enroll you in EFTPS ( Electronic Federal Tax Paym…" at bounding box center [750, 453] width 686 height 412
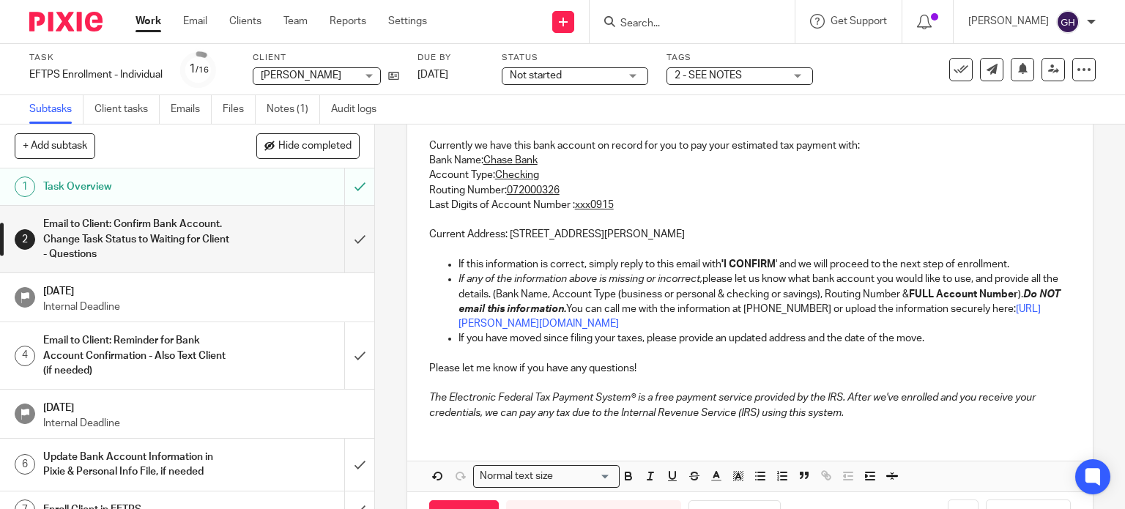
scroll to position [275, 0]
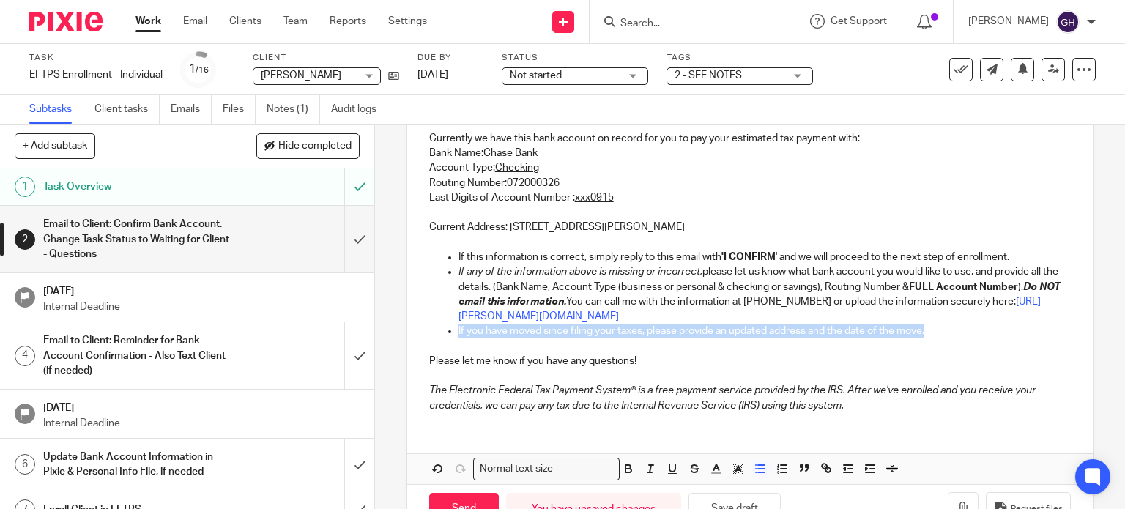
drag, startPoint x: 936, startPoint y: 346, endPoint x: 434, endPoint y: 346, distance: 501.7
click at [434, 338] on ul "If any of the information above is missing or incorrect, please let us know wha…" at bounding box center [750, 301] width 642 height 74
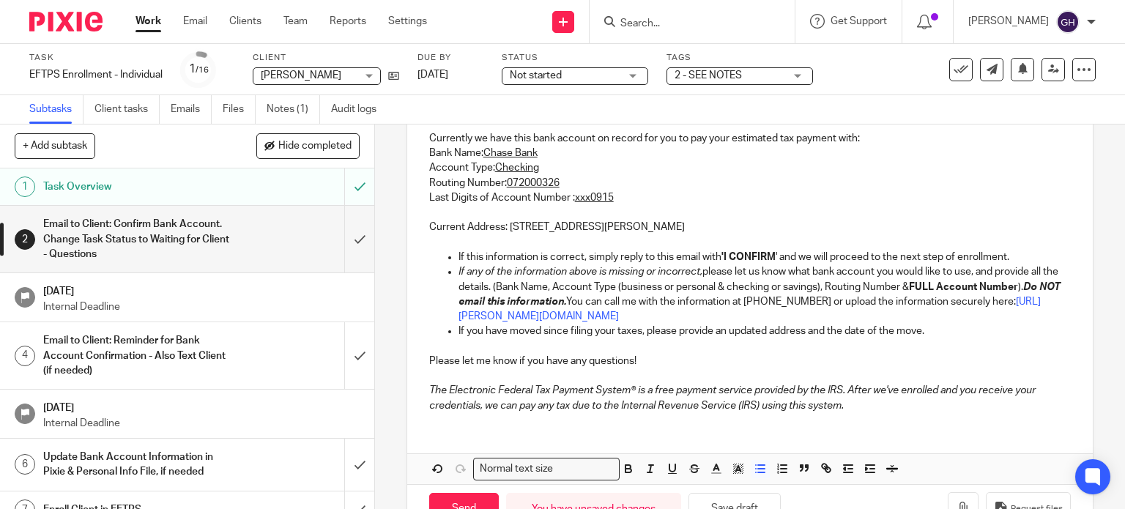
click at [657, 354] on p at bounding box center [750, 346] width 642 height 15
click at [852, 413] on p "The Electronic Federal Tax Payment System® is a free payment service provided b…" at bounding box center [750, 398] width 642 height 30
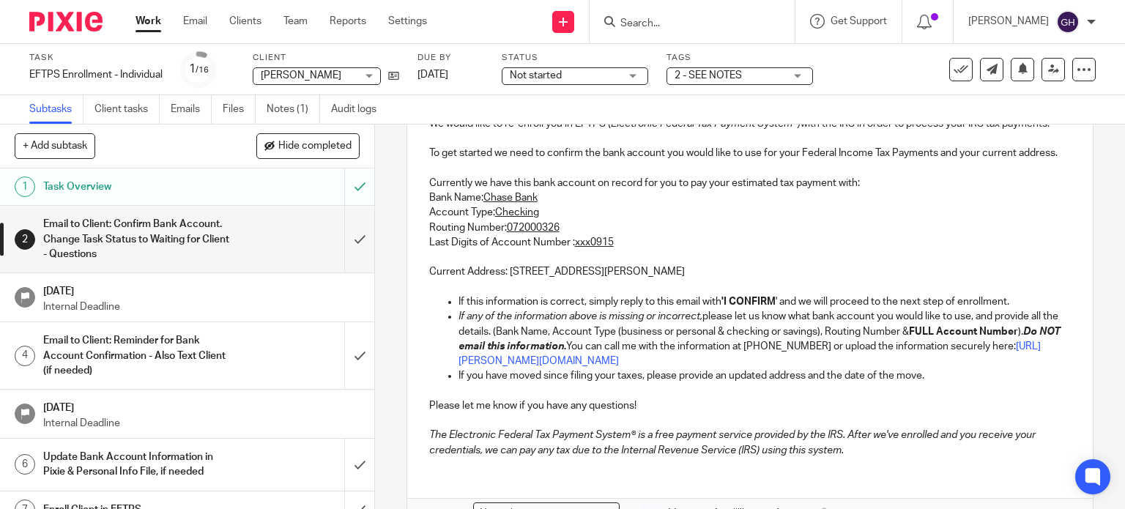
scroll to position [333, 0]
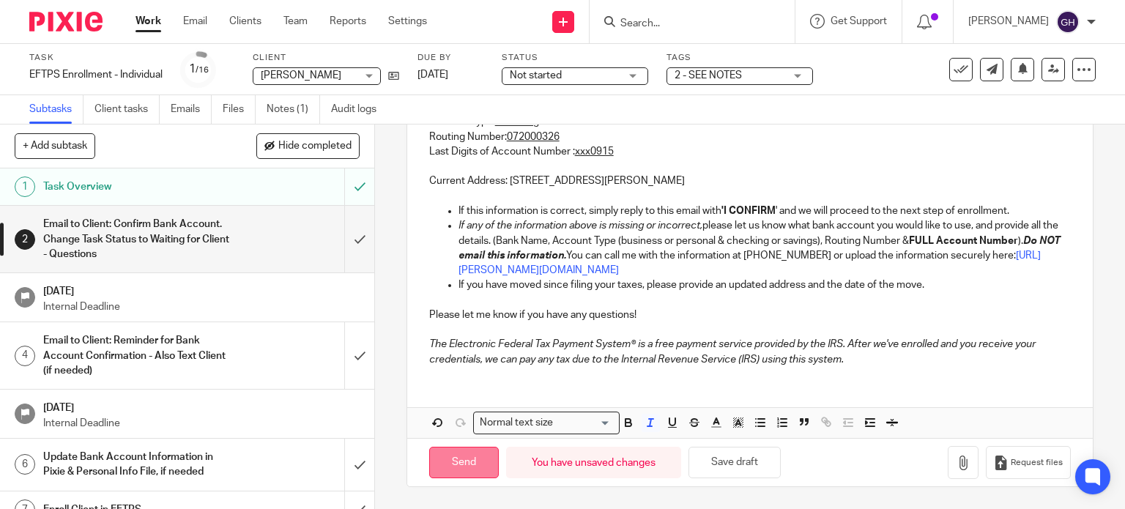
click at [480, 469] on input "Send" at bounding box center [464, 462] width 70 height 31
type input "Sent"
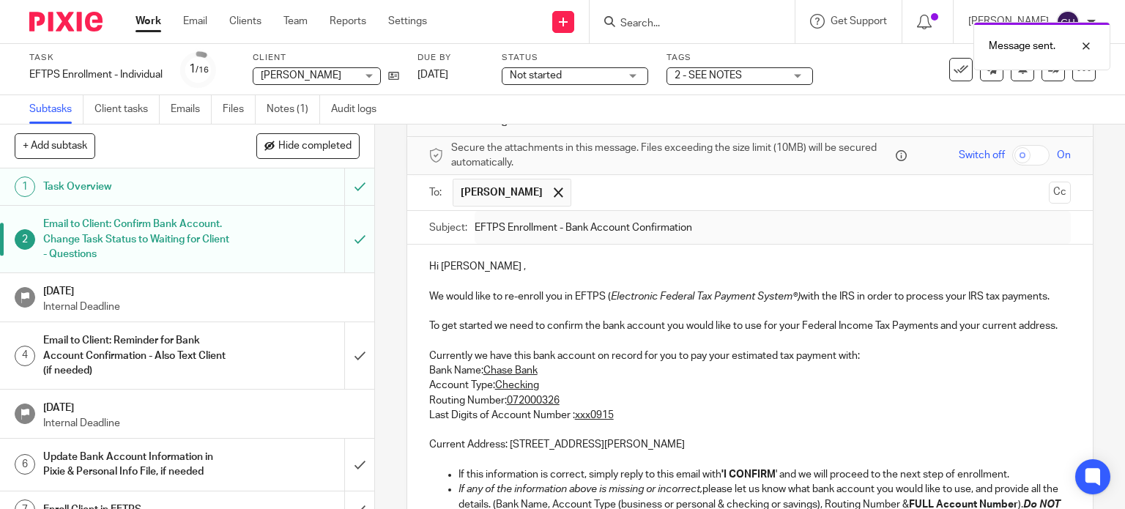
scroll to position [0, 0]
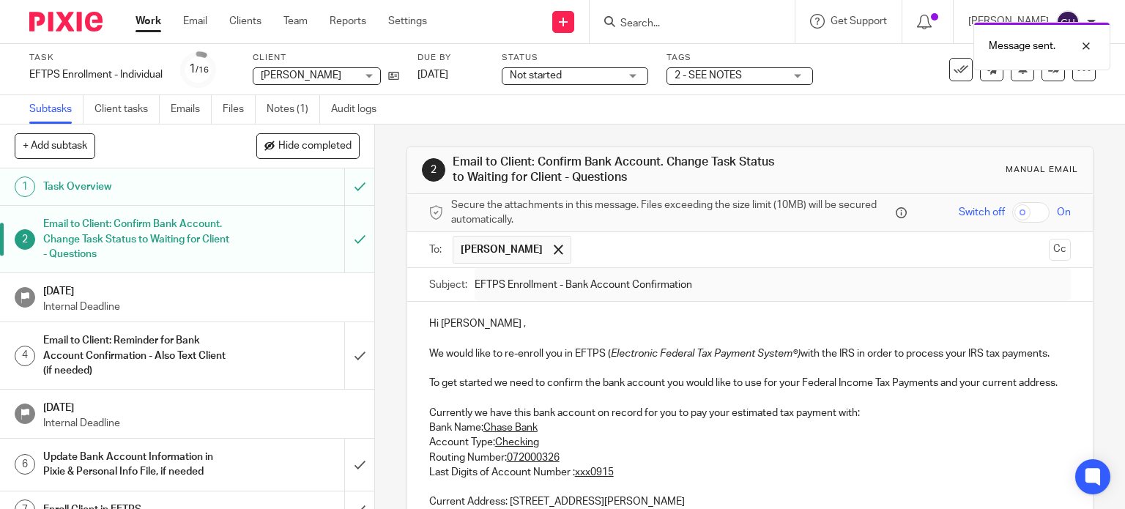
click at [125, 305] on p "Internal Deadline" at bounding box center [201, 307] width 316 height 15
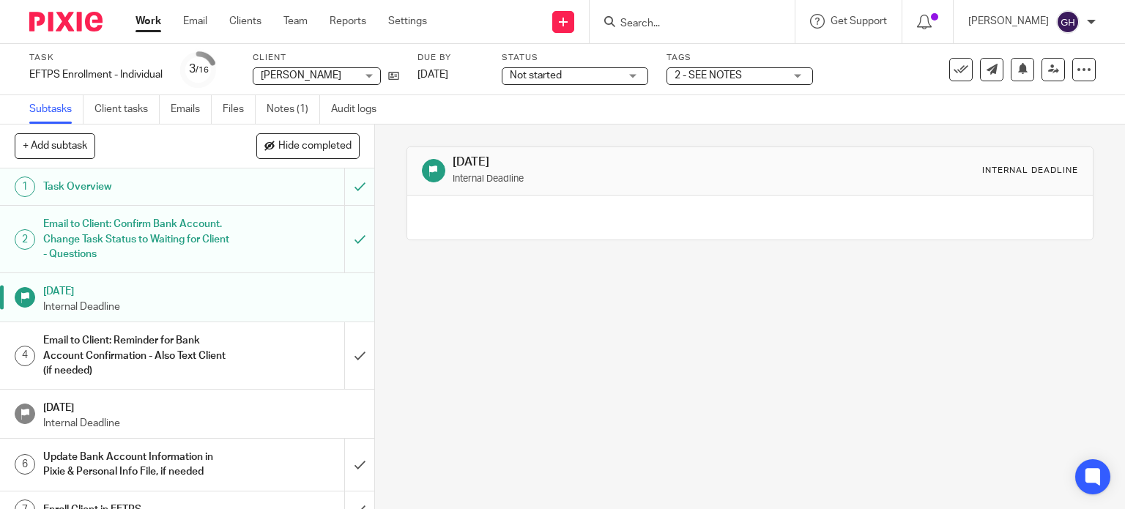
click at [122, 339] on h1 "Email to Client: Reminder for Bank Account Confirmation - Also Text Client (if …" at bounding box center [138, 356] width 191 height 52
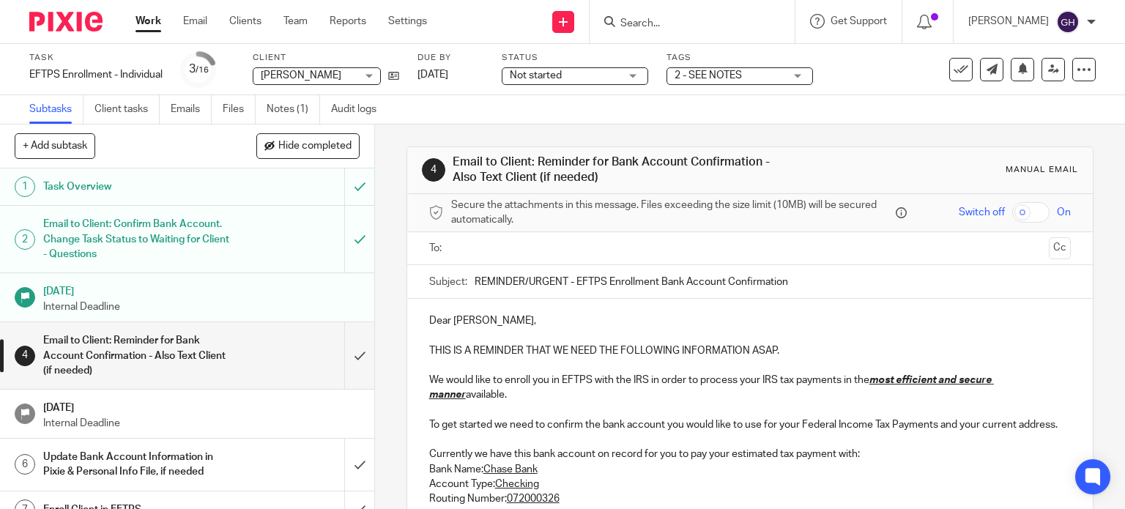
click at [551, 77] on span "Not started" at bounding box center [536, 75] width 52 height 10
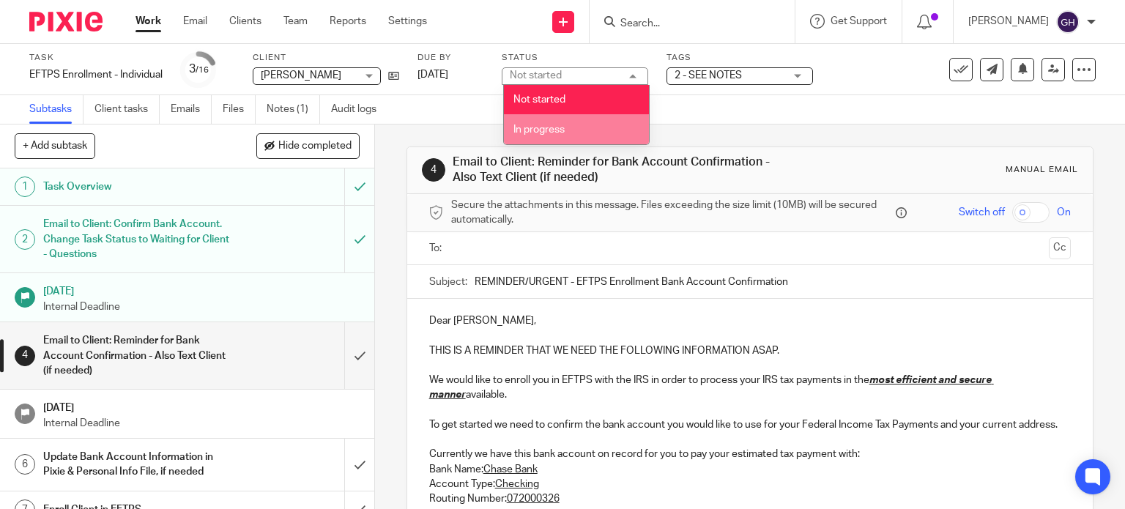
click at [548, 140] on li "In progress" at bounding box center [576, 129] width 145 height 30
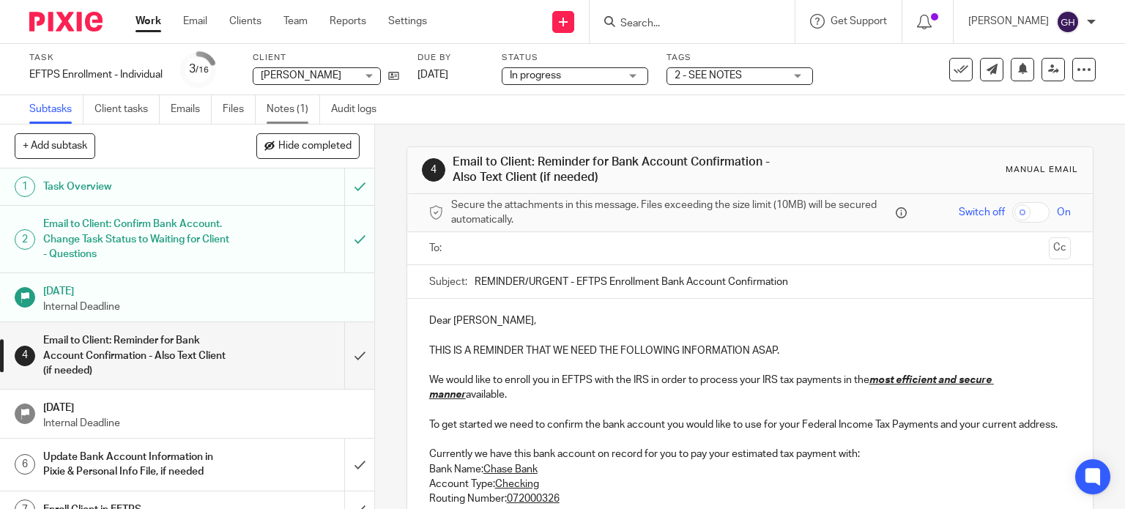
click at [293, 108] on link "Notes (1)" at bounding box center [293, 109] width 53 height 29
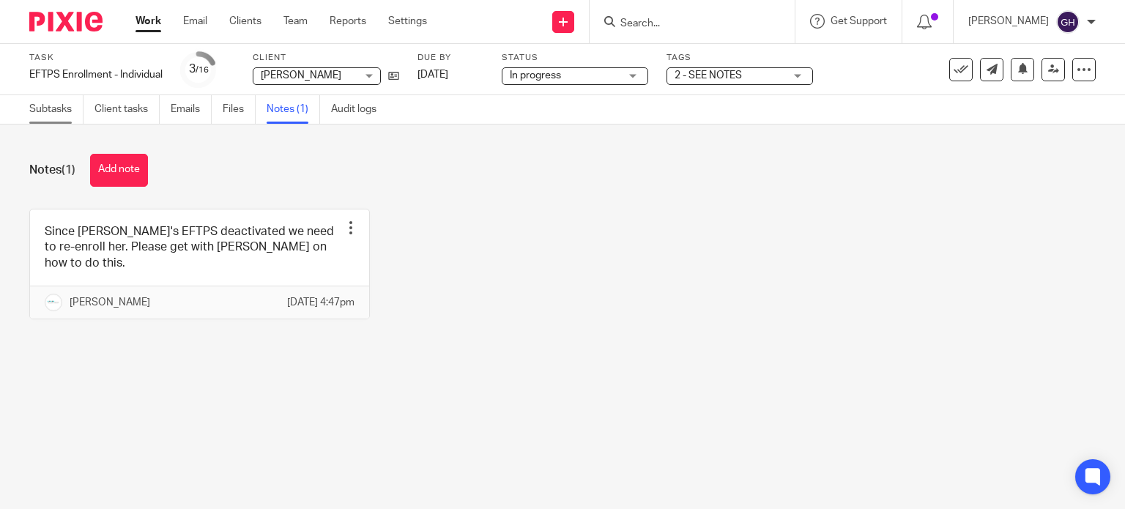
click at [56, 119] on link "Subtasks" at bounding box center [56, 109] width 54 height 29
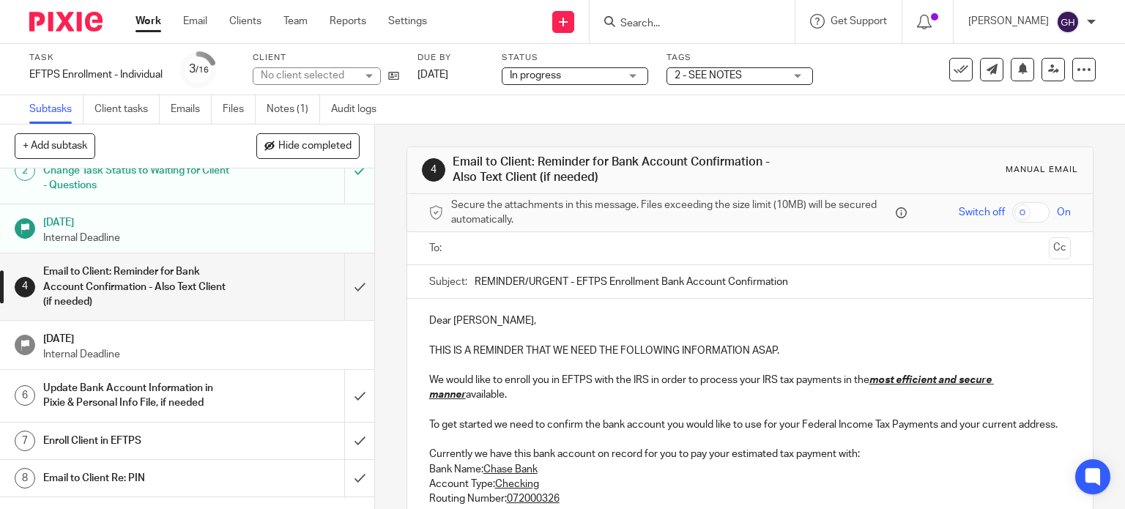
scroll to position [146, 0]
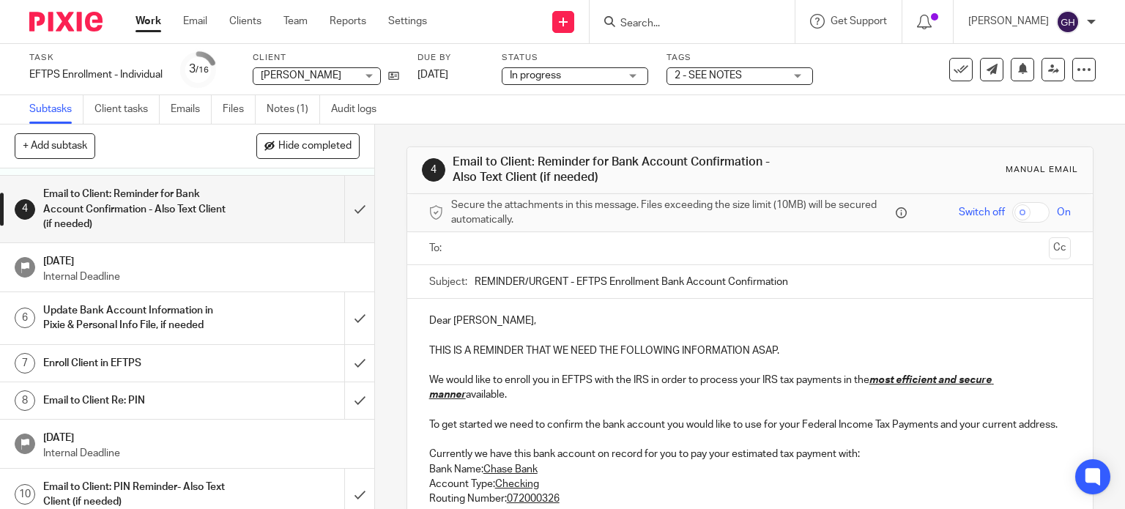
click at [133, 363] on h1 "Enroll Client in EFTPS" at bounding box center [138, 363] width 191 height 22
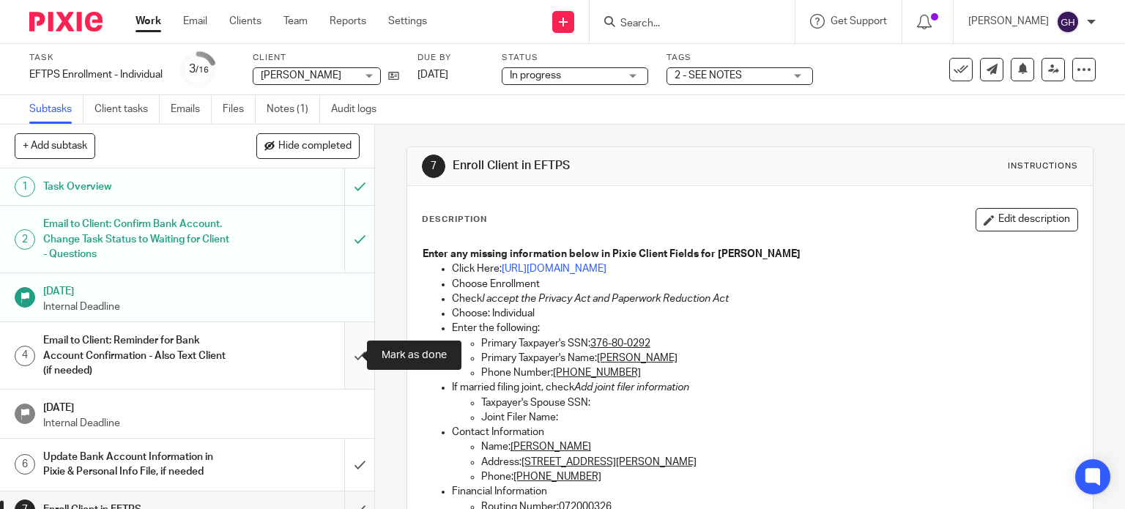
click at [347, 357] on input "submit" at bounding box center [187, 355] width 374 height 67
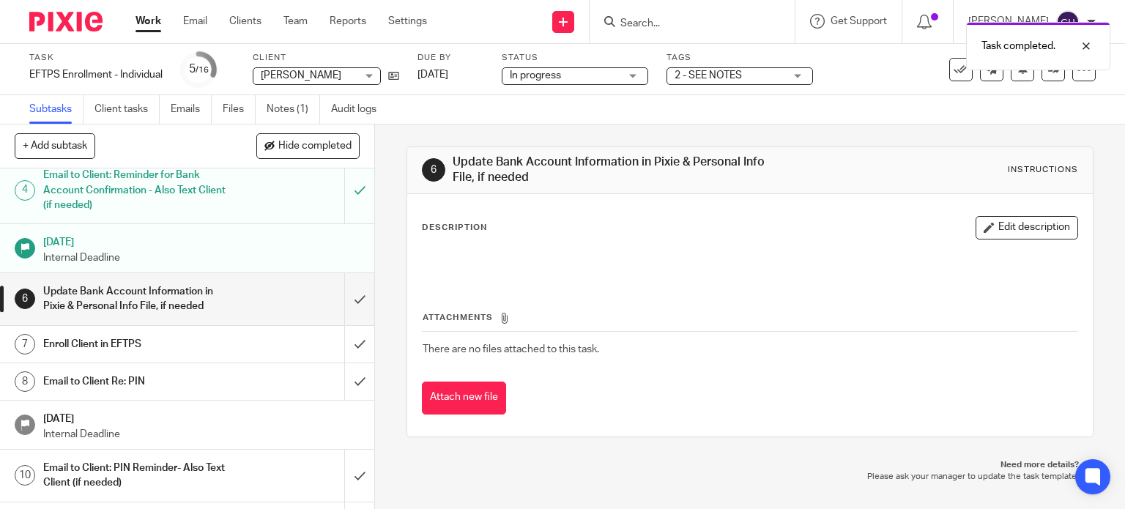
scroll to position [47, 0]
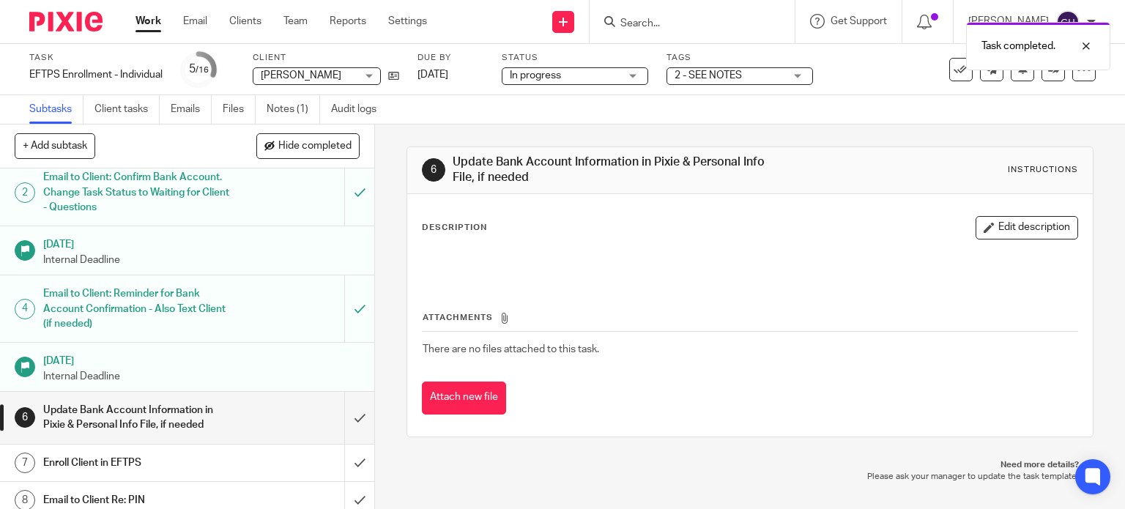
click at [100, 415] on h1 "Update Bank Account Information in Pixie & Personal Info File, if needed" at bounding box center [138, 417] width 191 height 37
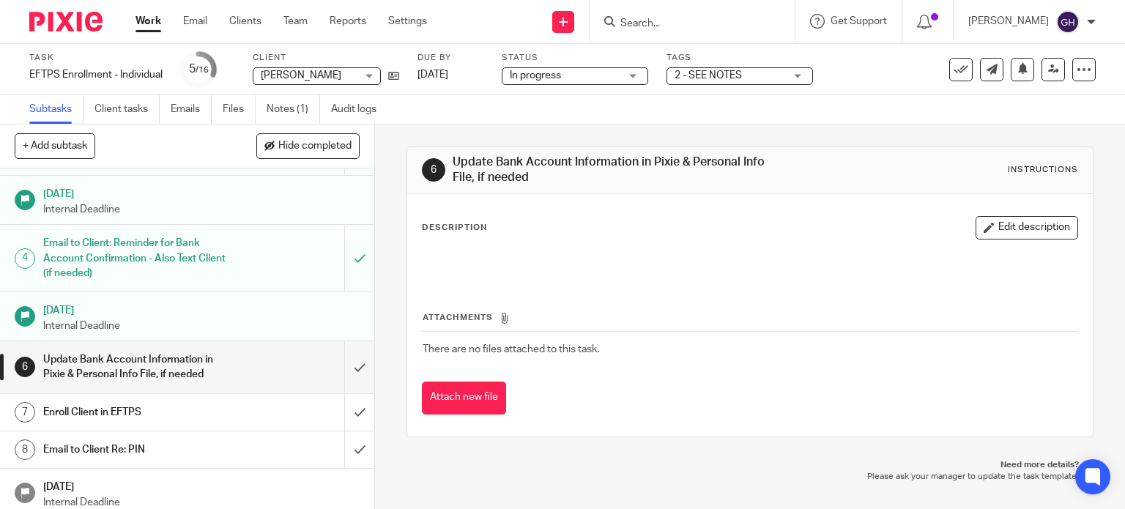
scroll to position [146, 0]
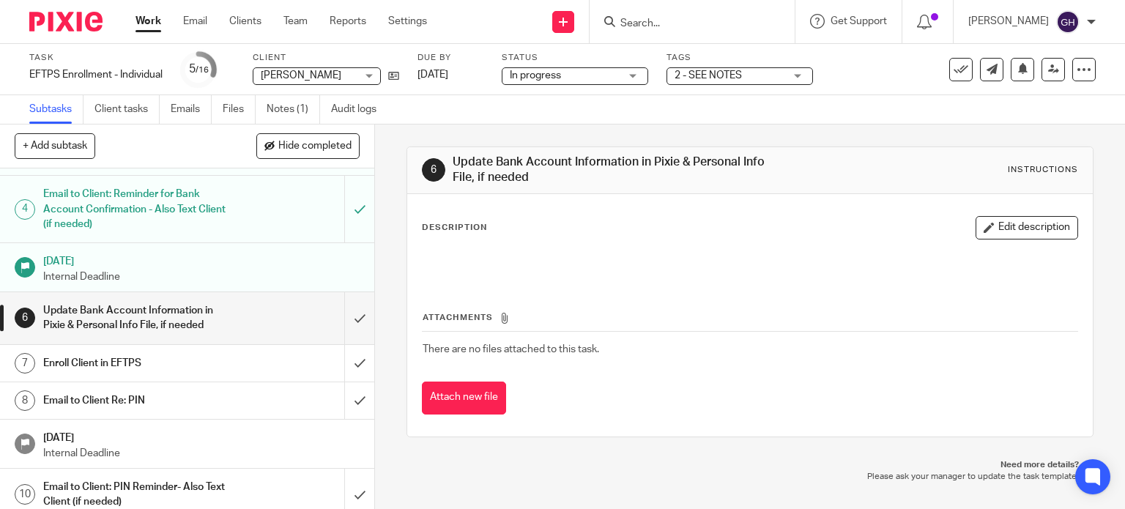
click at [219, 371] on h1 "Enroll Client in EFTPS" at bounding box center [138, 363] width 191 height 22
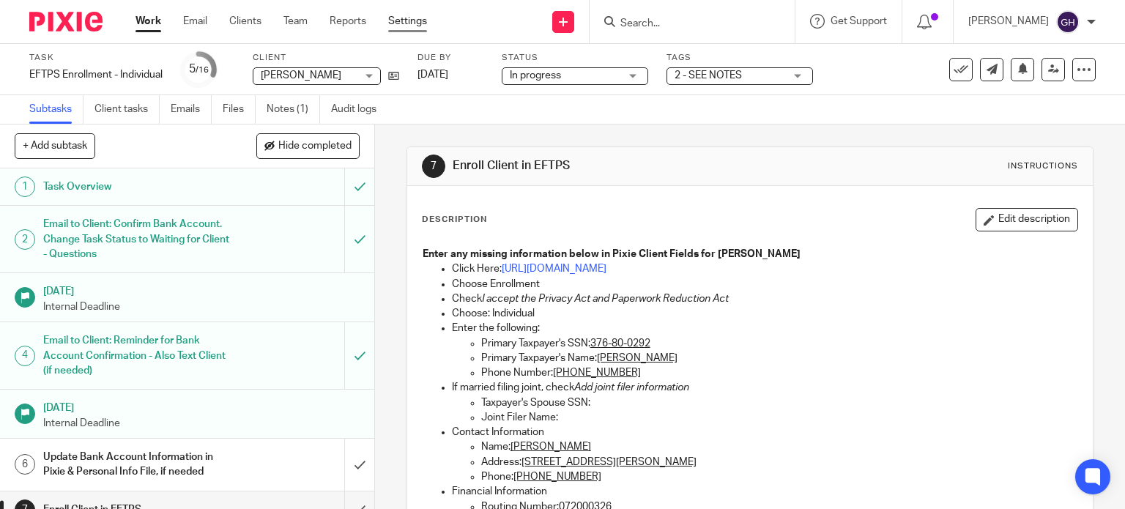
click at [398, 24] on link "Settings" at bounding box center [407, 21] width 39 height 15
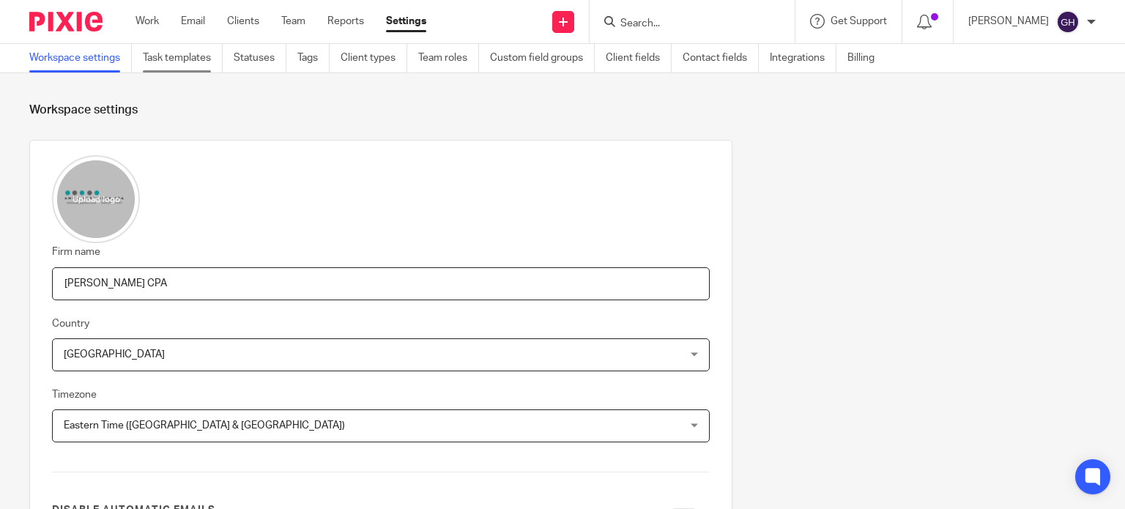
click at [182, 67] on link "Task templates" at bounding box center [183, 58] width 80 height 29
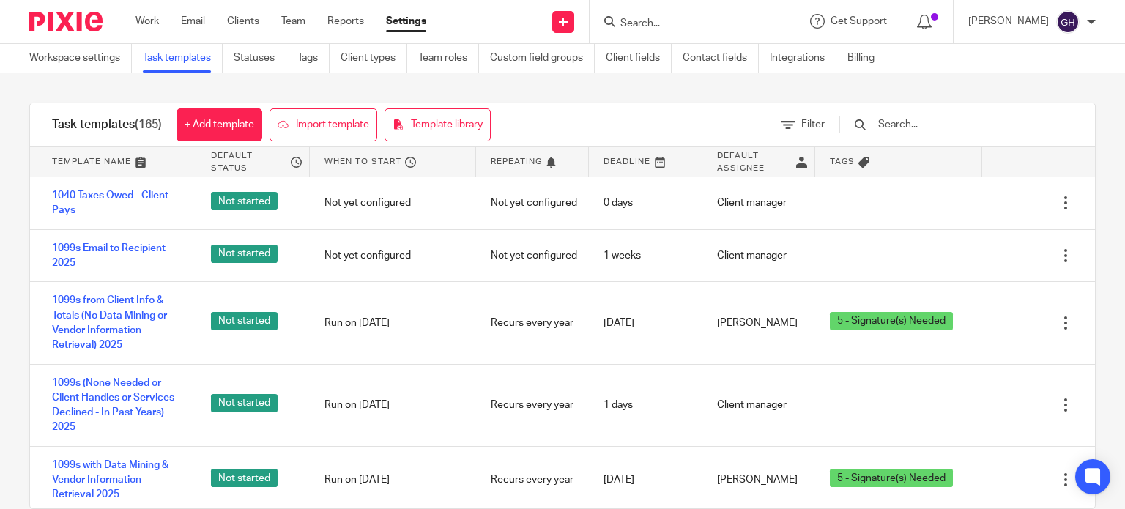
click at [949, 125] on input "text" at bounding box center [962, 124] width 171 height 16
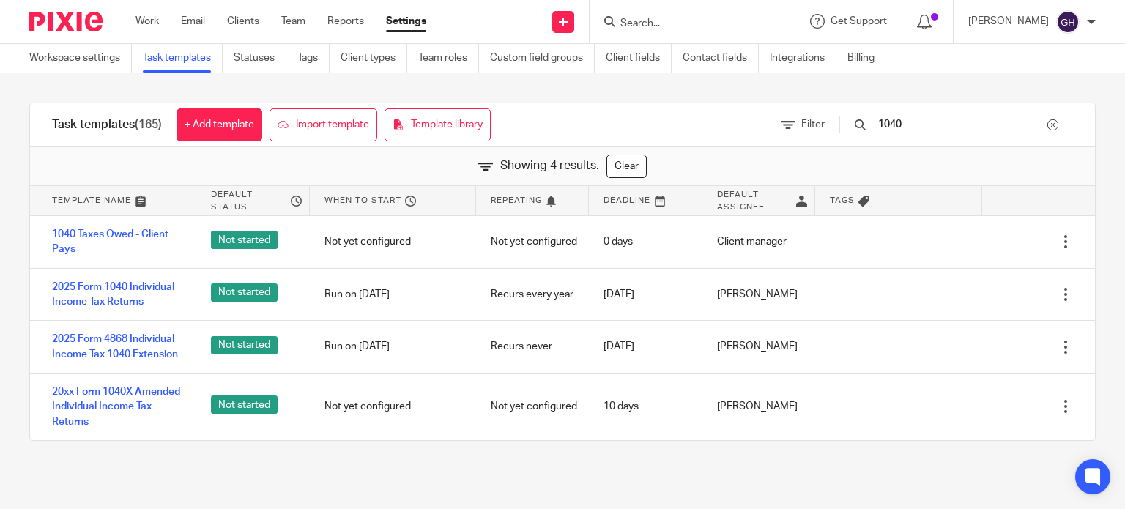
click at [954, 133] on input "1040" at bounding box center [962, 124] width 171 height 16
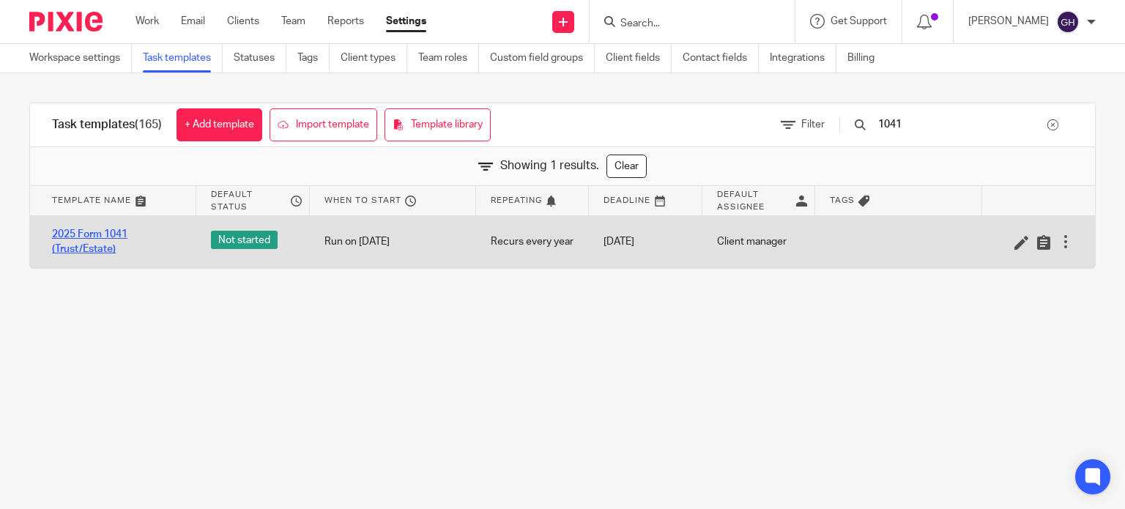
type input "1041"
click at [73, 234] on link "2025 Form 1041 (Trust/Estate)" at bounding box center [117, 242] width 130 height 30
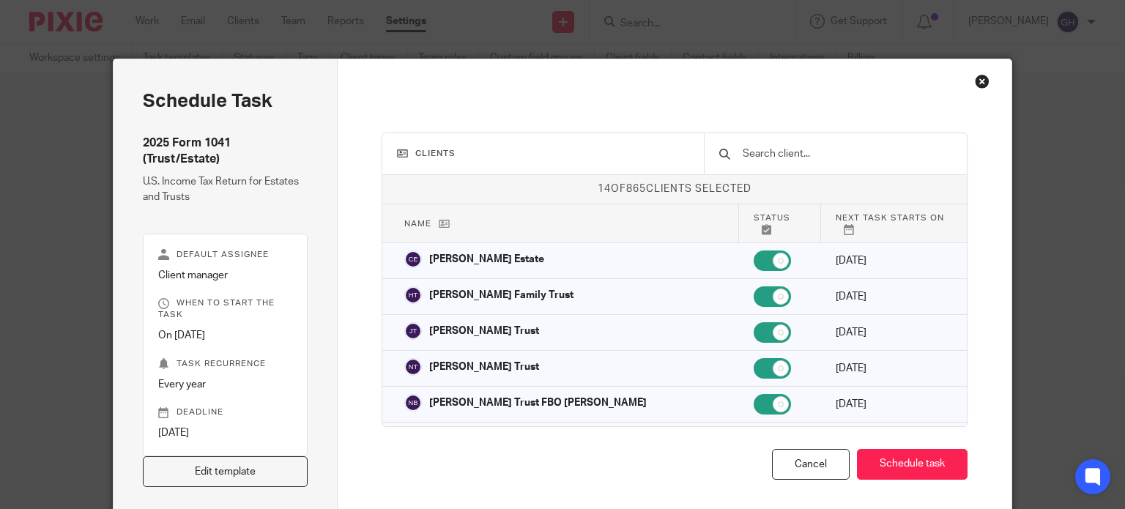
scroll to position [66, 0]
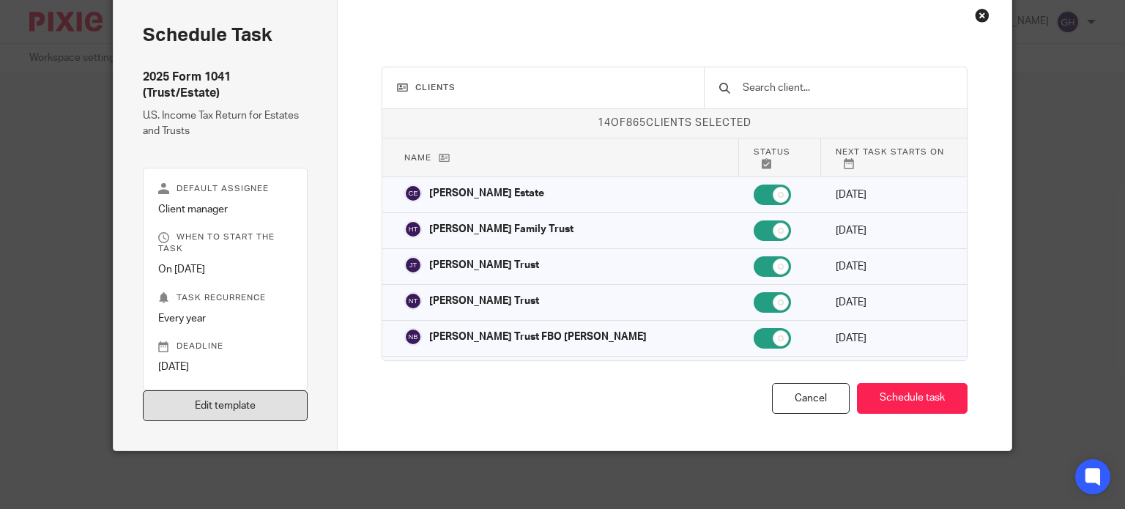
click at [244, 406] on link "Edit template" at bounding box center [226, 405] width 166 height 31
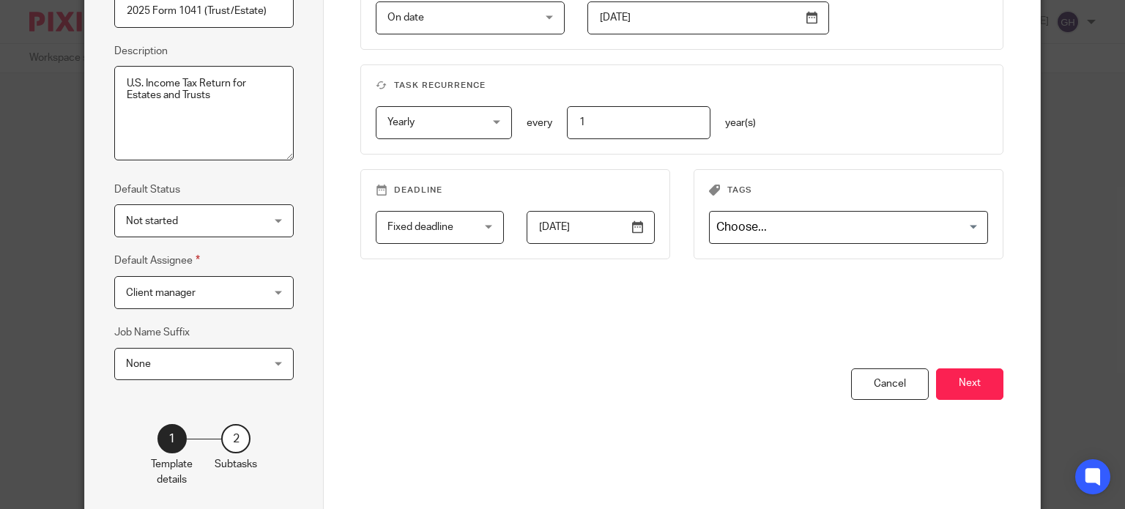
scroll to position [237, 0]
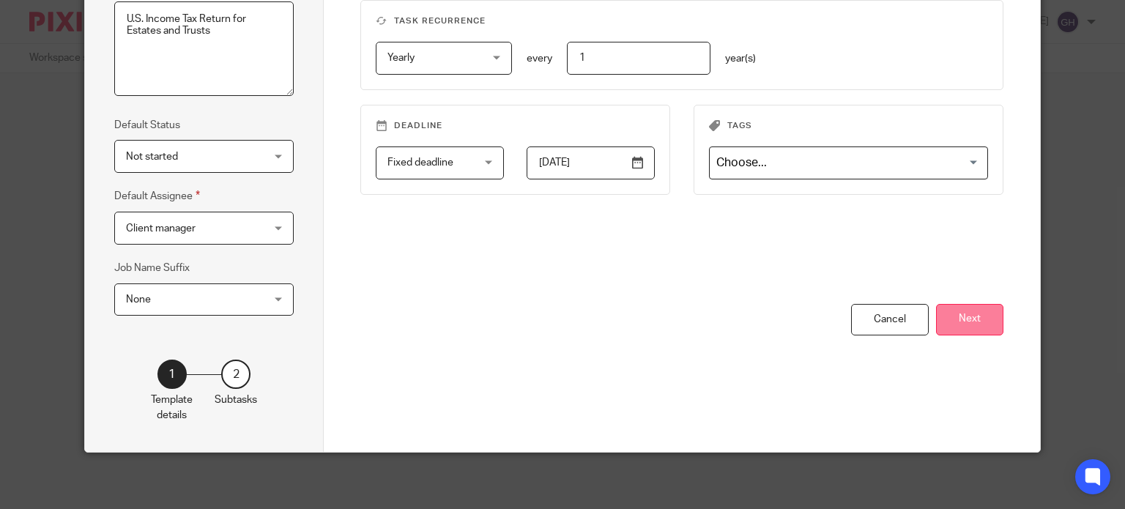
click at [984, 312] on button "Next" at bounding box center [969, 319] width 67 height 31
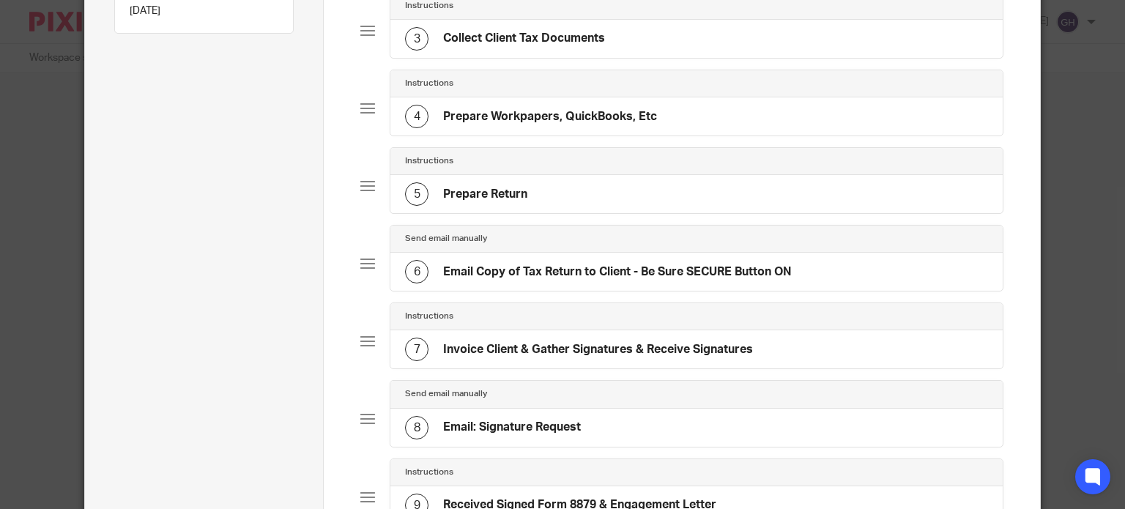
scroll to position [384, 0]
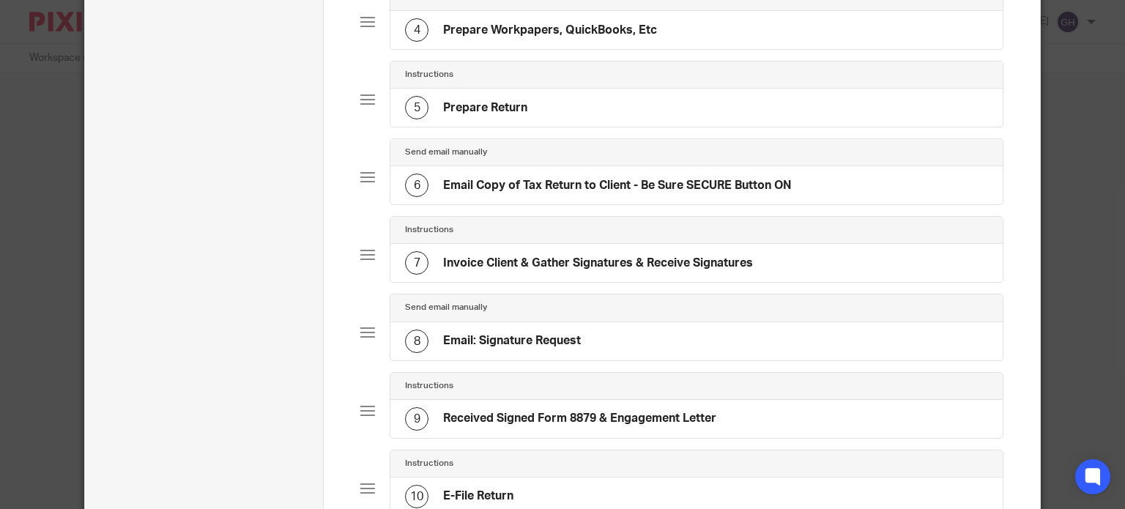
click at [546, 339] on h4 "Email: Signature Request" at bounding box center [512, 340] width 138 height 15
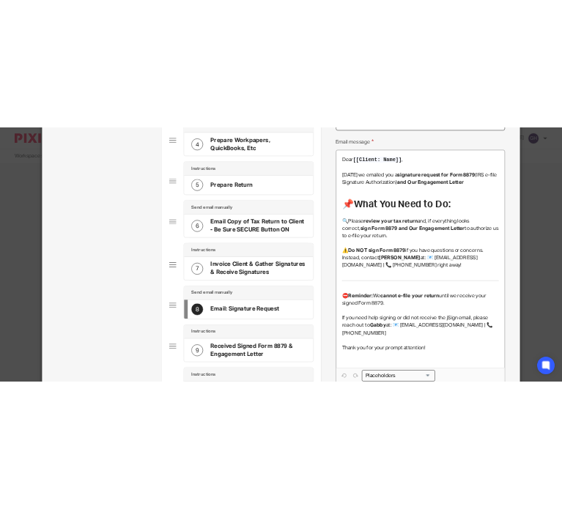
scroll to position [0, 0]
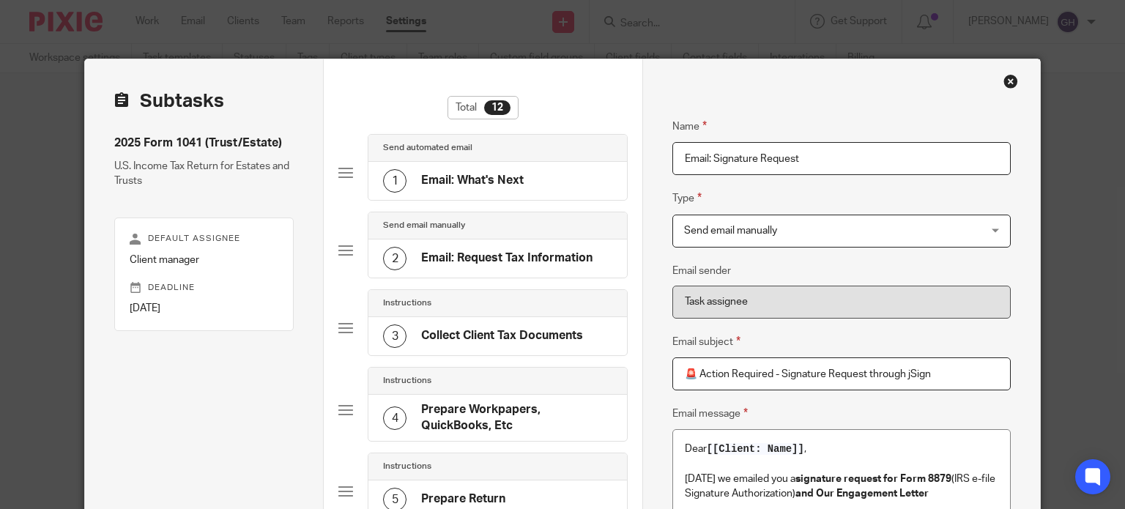
drag, startPoint x: 683, startPoint y: 377, endPoint x: 930, endPoint y: 376, distance: 247.5
click at [930, 376] on input "🚨 Action Required - Signature Request through jSign" at bounding box center [841, 373] width 338 height 33
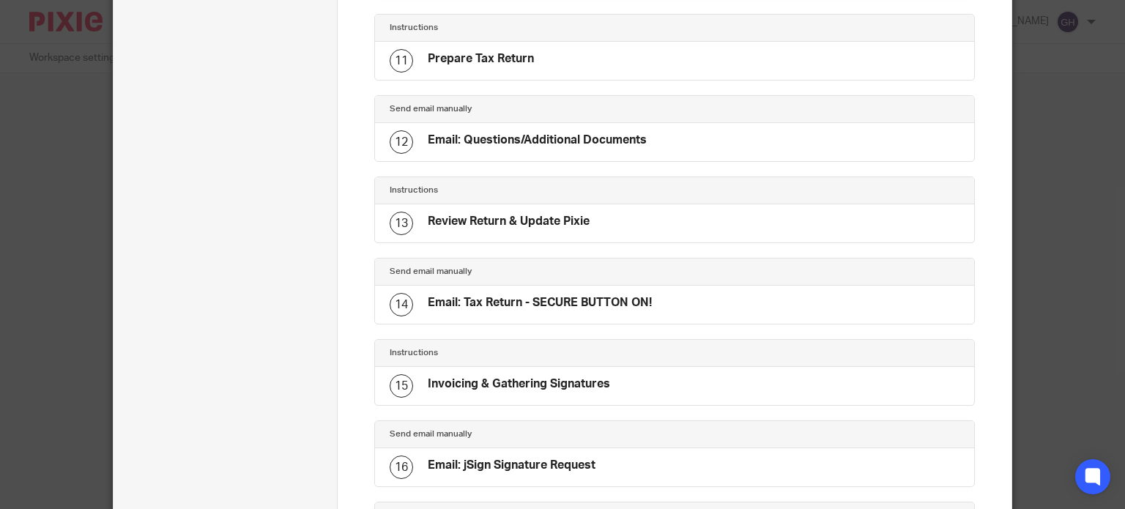
scroll to position [952, 0]
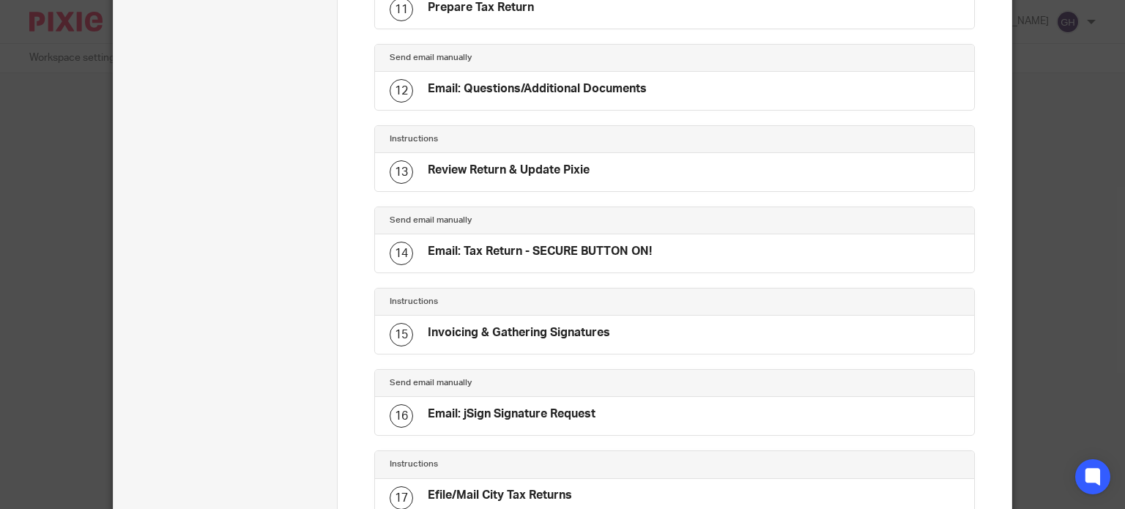
click at [557, 242] on div "14 Email: Tax Return - SECURE BUTTON ON!" at bounding box center [521, 253] width 262 height 23
click at [459, 250] on h4 "Email: Tax Return - SECURE BUTTON ON!" at bounding box center [540, 251] width 224 height 15
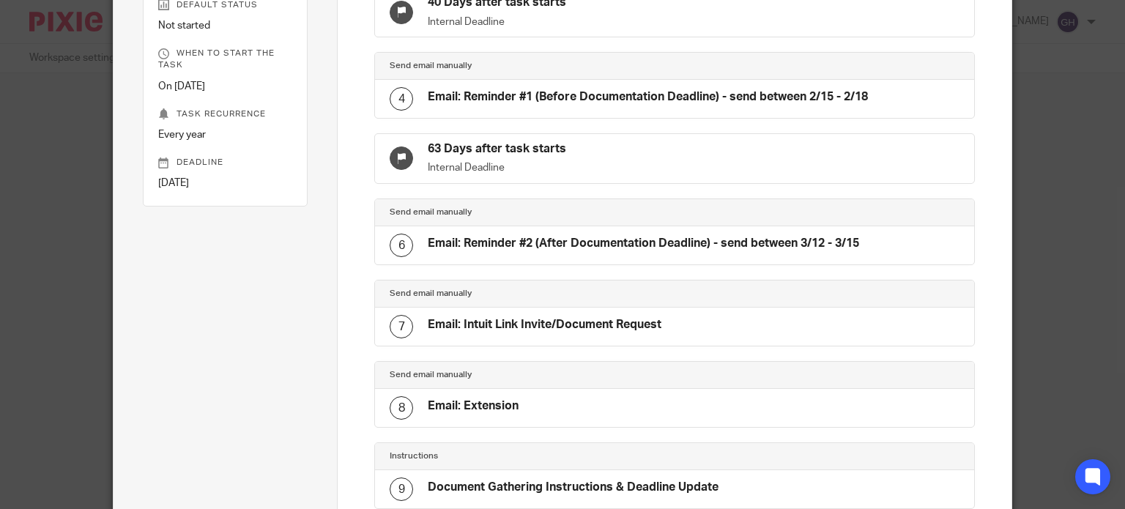
scroll to position [0, 0]
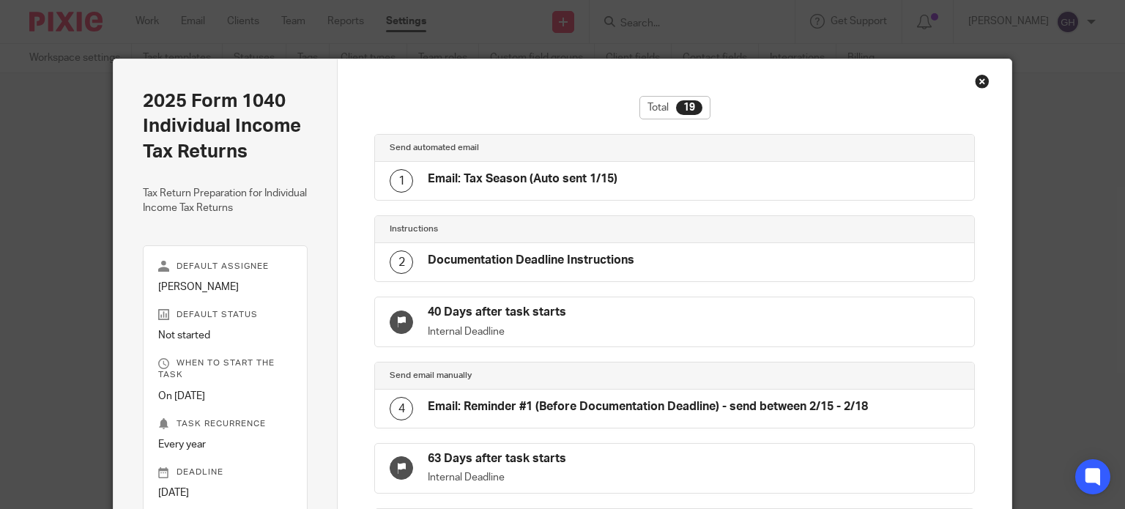
click at [557, 78] on div "Close this dialog window" at bounding box center [982, 81] width 15 height 15
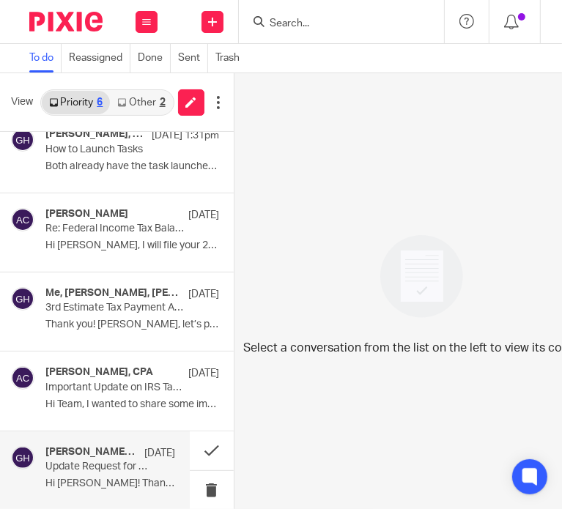
scroll to position [11, 0]
click at [87, 446] on h4 "[PERSON_NAME], Me" at bounding box center [91, 452] width 92 height 12
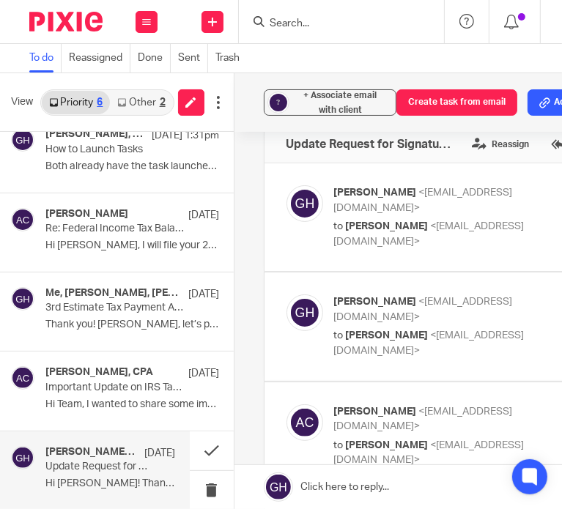
scroll to position [0, 0]
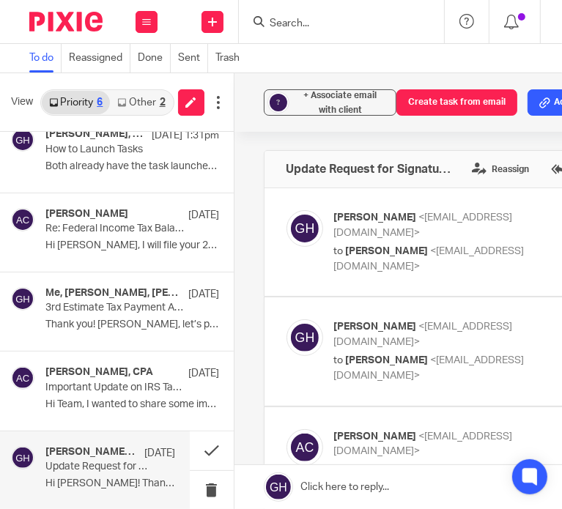
click at [369, 246] on span "[PERSON_NAME]" at bounding box center [387, 251] width 83 height 10
checkbox input "true"
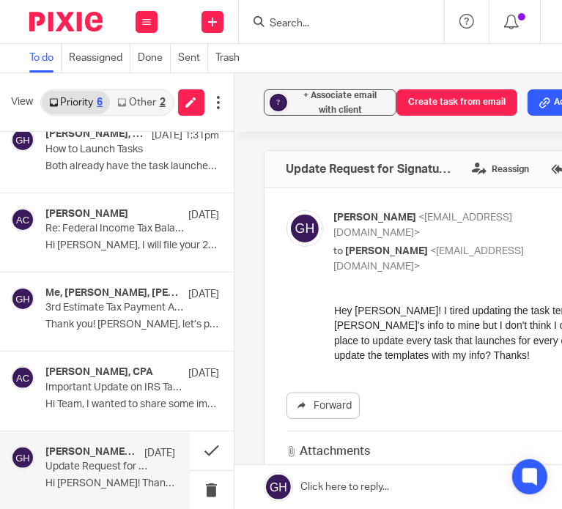
scroll to position [146, 0]
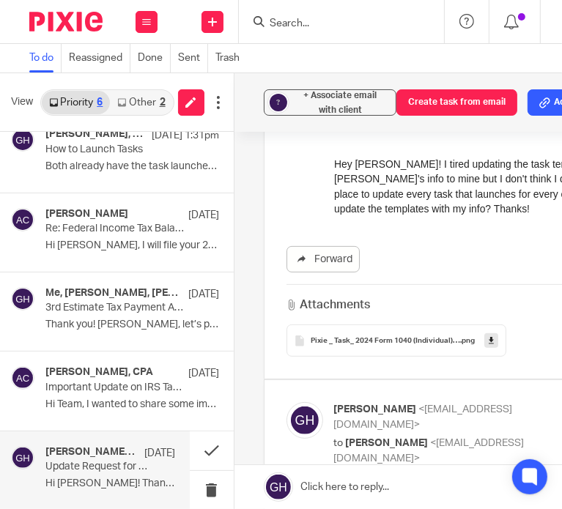
click at [371, 380] on label at bounding box center [468, 434] width 408 height 108
click at [286, 401] on input "checkbox" at bounding box center [286, 401] width 1 height 1
checkbox input "true"
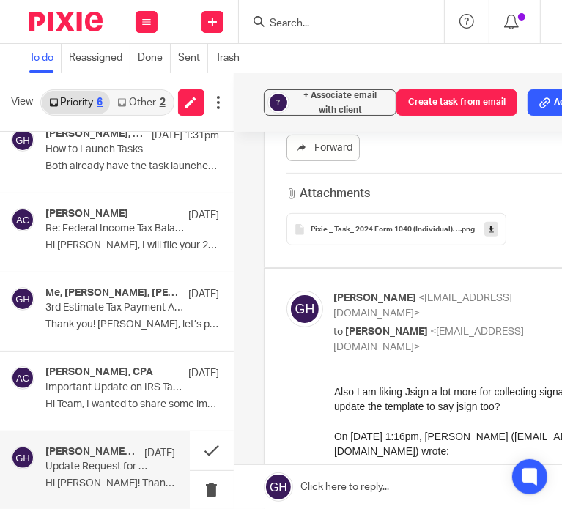
scroll to position [439, 0]
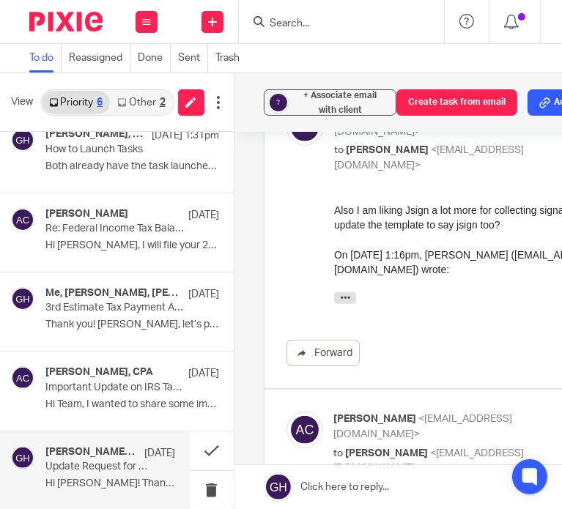
click at [406, 414] on span "<amylcpa@gmail.com>" at bounding box center [423, 427] width 179 height 26
checkbox input "true"
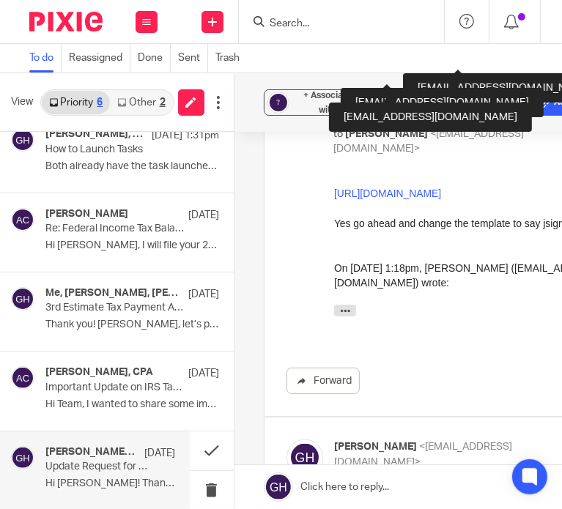
scroll to position [952, 0]
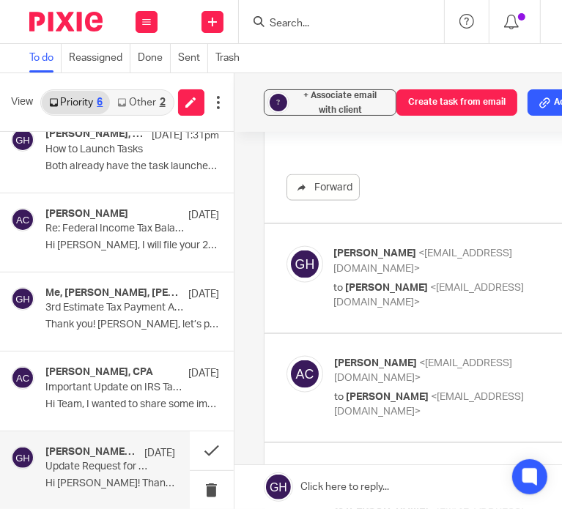
click at [413, 283] on span "Amy Corfixsen" at bounding box center [387, 288] width 83 height 10
checkbox input "true"
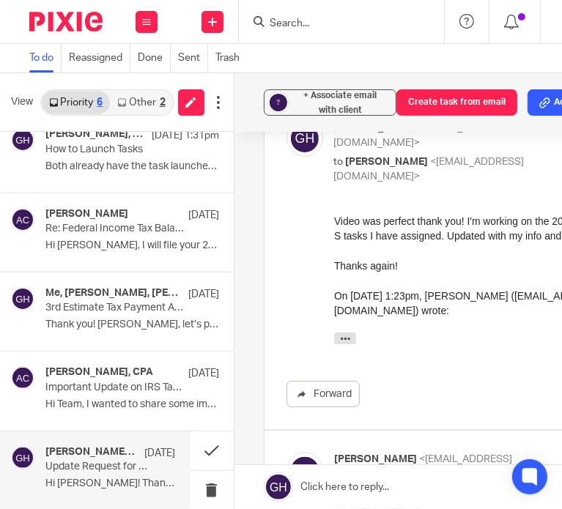
scroll to position [1172, 0]
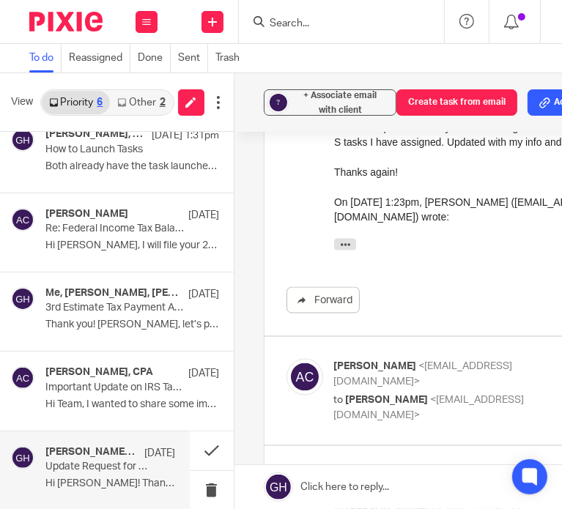
click at [410, 338] on label at bounding box center [468, 391] width 408 height 108
click at [286, 358] on input "checkbox" at bounding box center [286, 358] width 1 height 1
checkbox input "true"
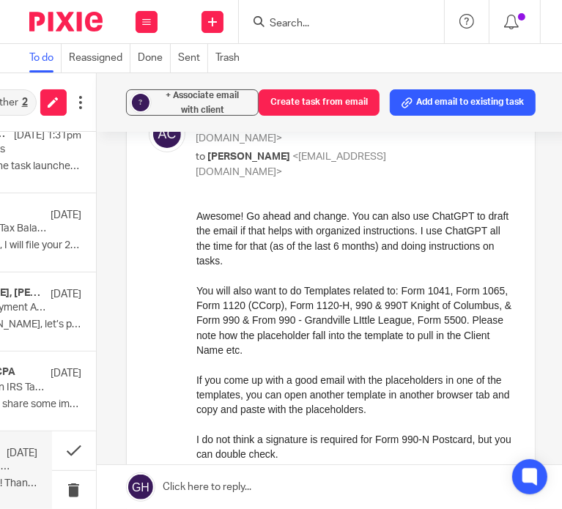
scroll to position [1391, 0]
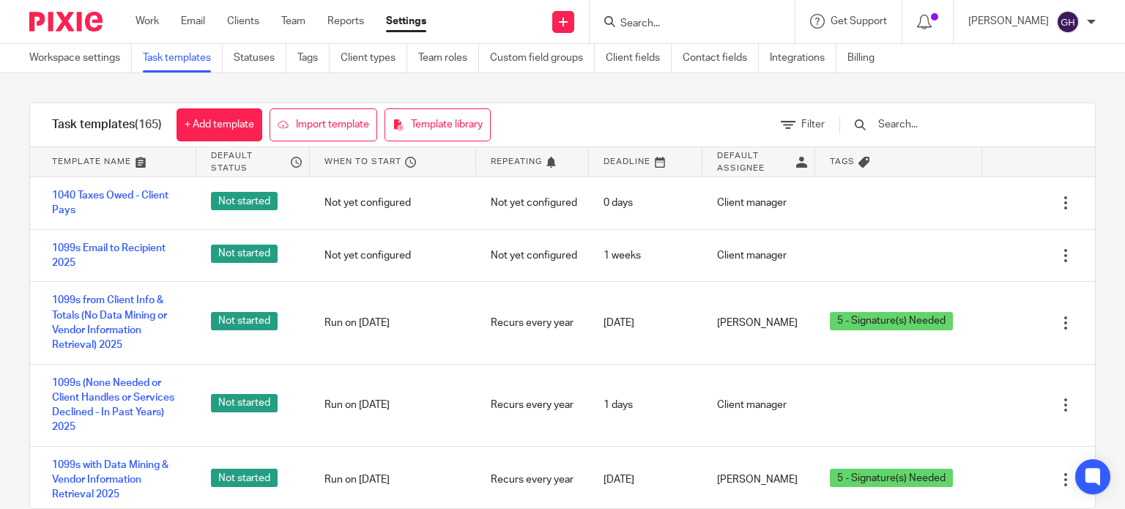
click at [920, 126] on input "text" at bounding box center [962, 124] width 171 height 16
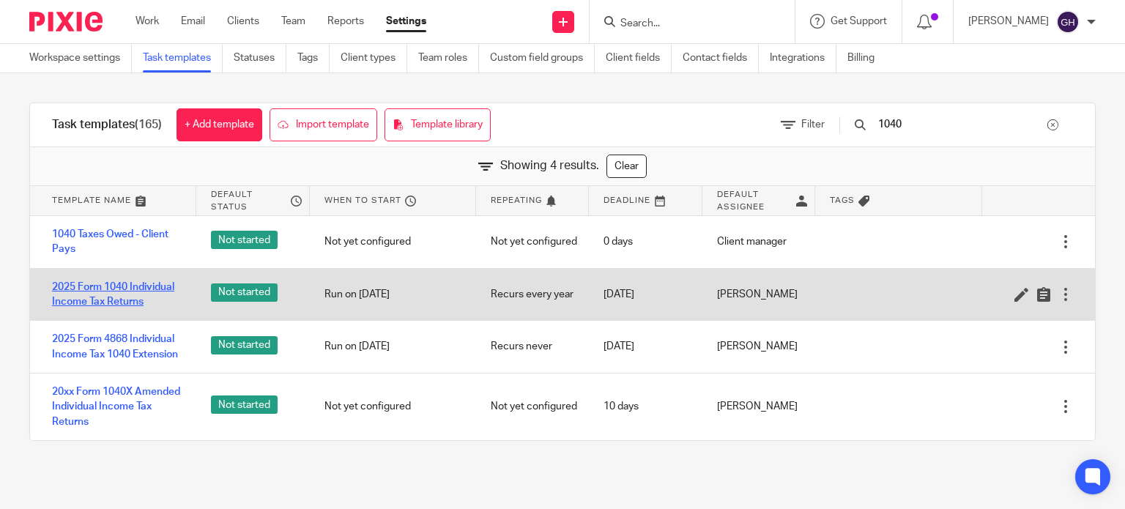
type input "1040"
click at [127, 295] on link "2025 Form 1040 Individual Income Tax Returns" at bounding box center [117, 295] width 130 height 30
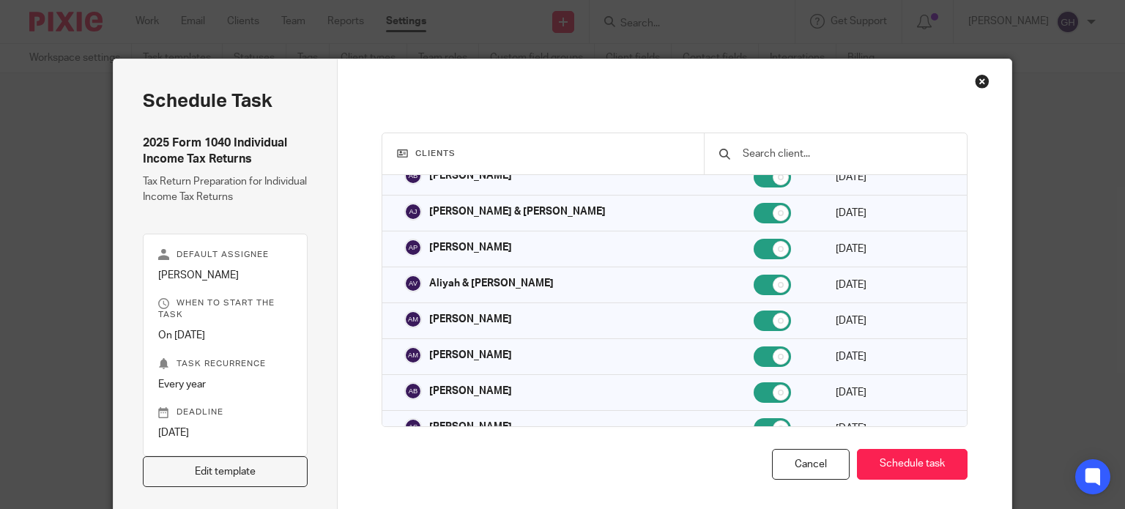
scroll to position [66, 0]
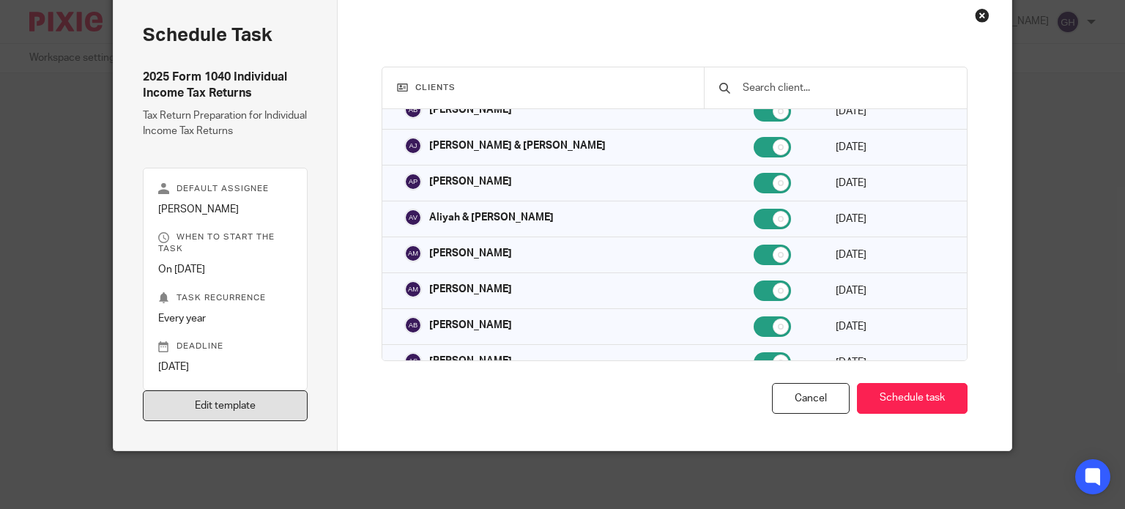
click at [227, 404] on link "Edit template" at bounding box center [226, 405] width 166 height 31
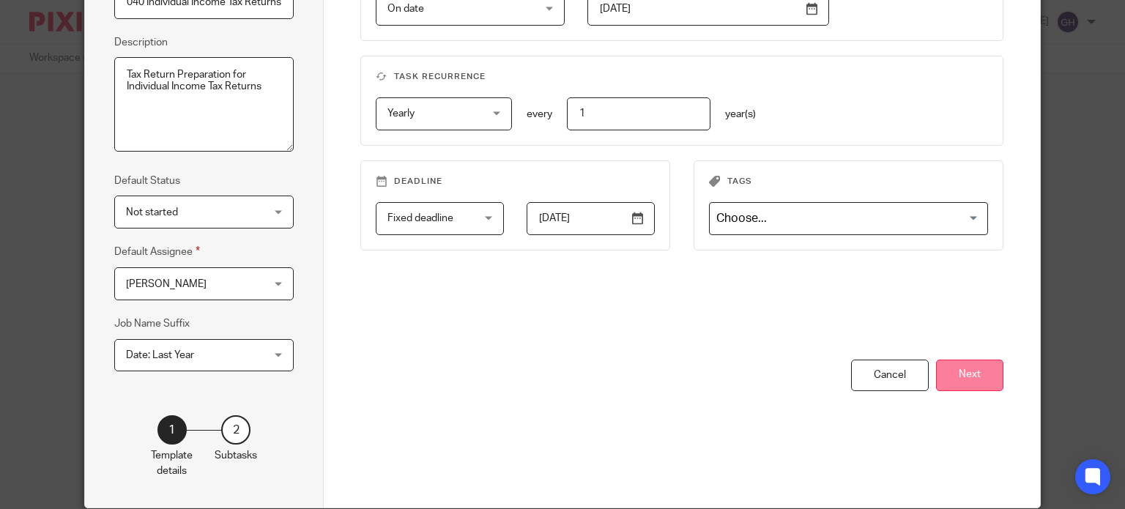
scroll to position [237, 0]
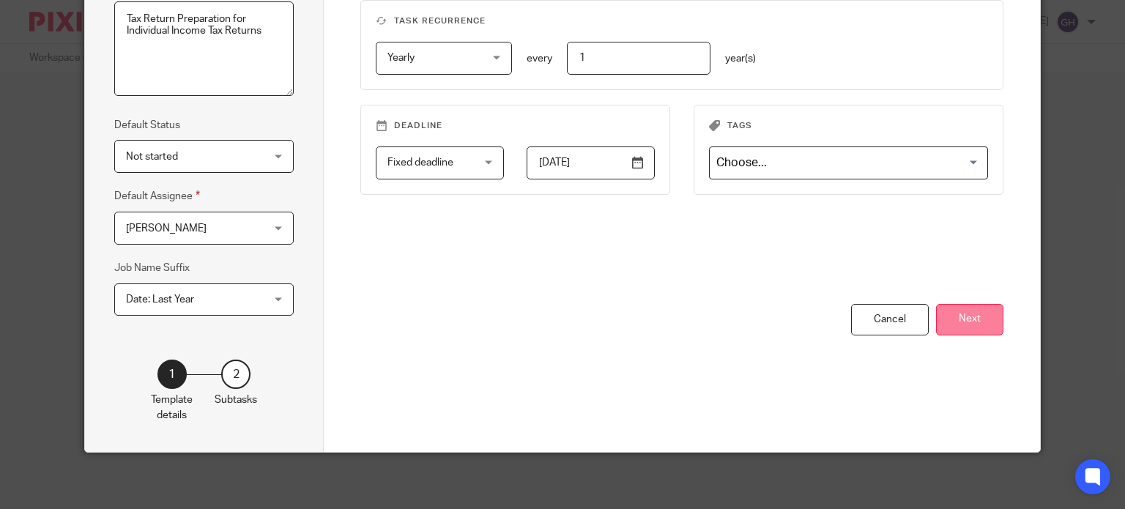
click at [986, 323] on button "Next" at bounding box center [969, 319] width 67 height 31
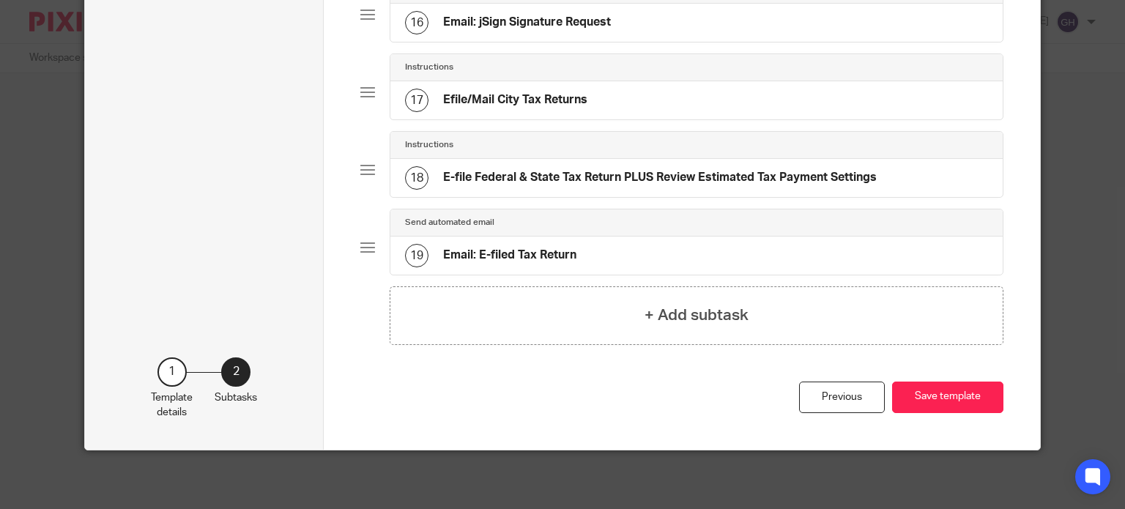
scroll to position [852, 0]
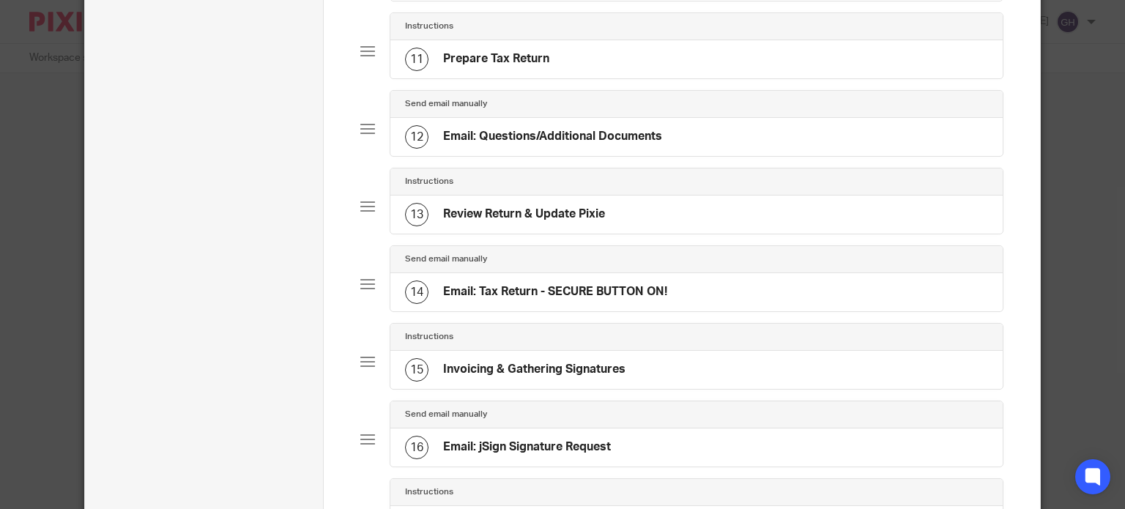
click at [576, 304] on div "14 Email: Tax Return - SECURE BUTTON ON!" at bounding box center [536, 291] width 262 height 23
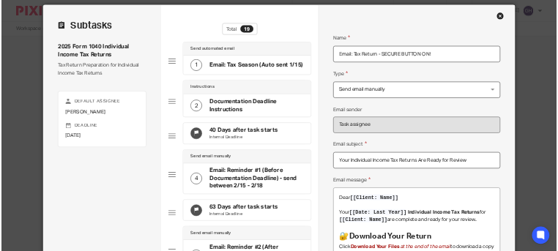
scroll to position [0, 0]
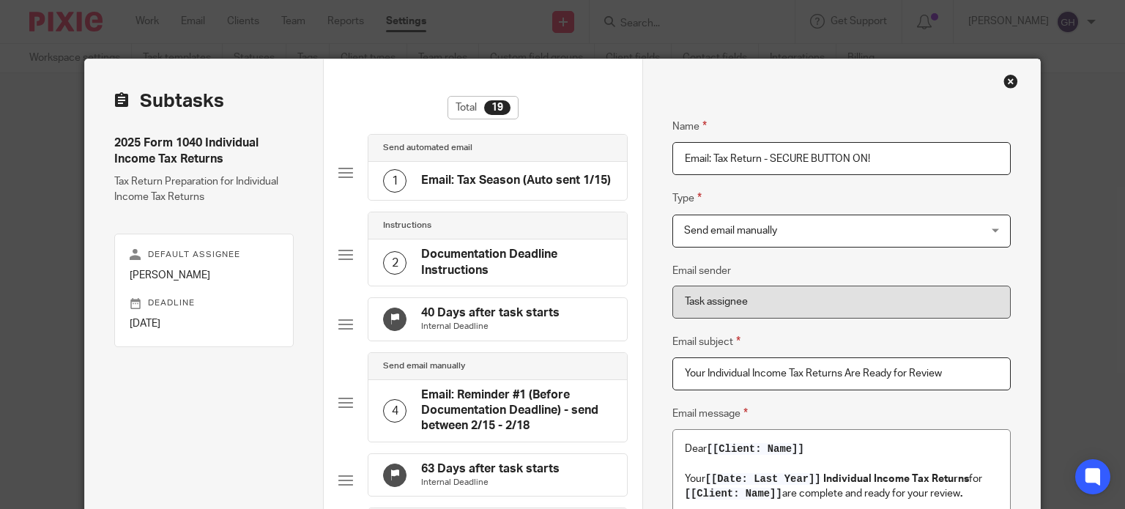
click at [1008, 78] on div "Close this dialog window" at bounding box center [1010, 81] width 15 height 15
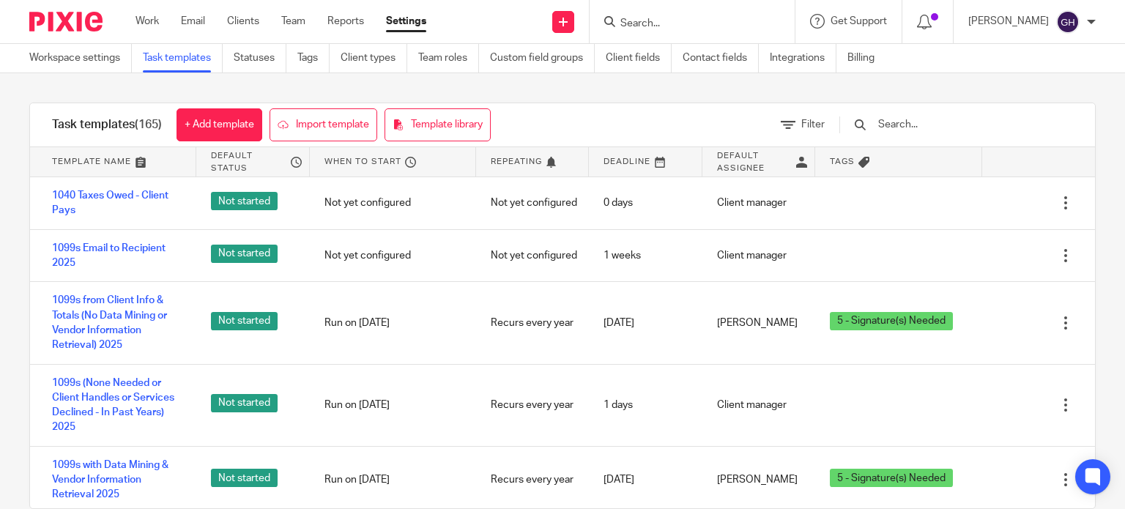
click at [561, 128] on input "text" at bounding box center [962, 124] width 171 height 16
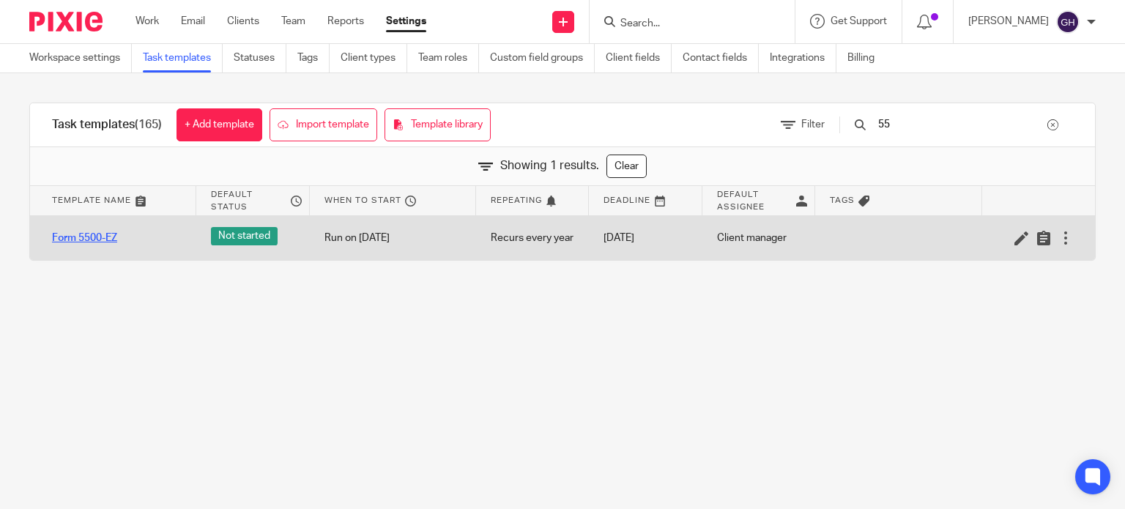
type input "55"
click at [87, 235] on link "Form 5500-EZ" at bounding box center [84, 238] width 65 height 15
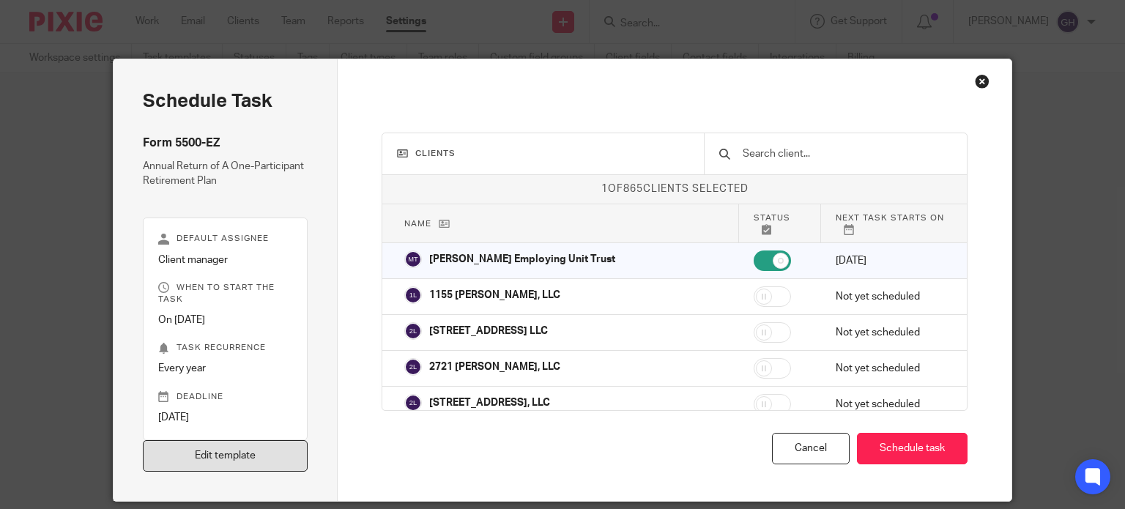
click at [196, 455] on link "Edit template" at bounding box center [226, 455] width 166 height 31
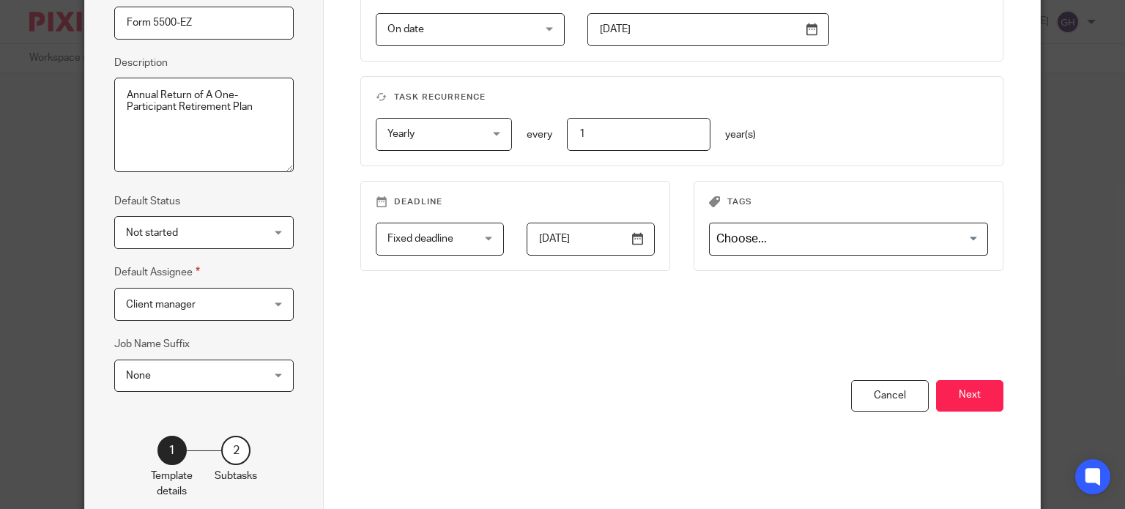
scroll to position [237, 0]
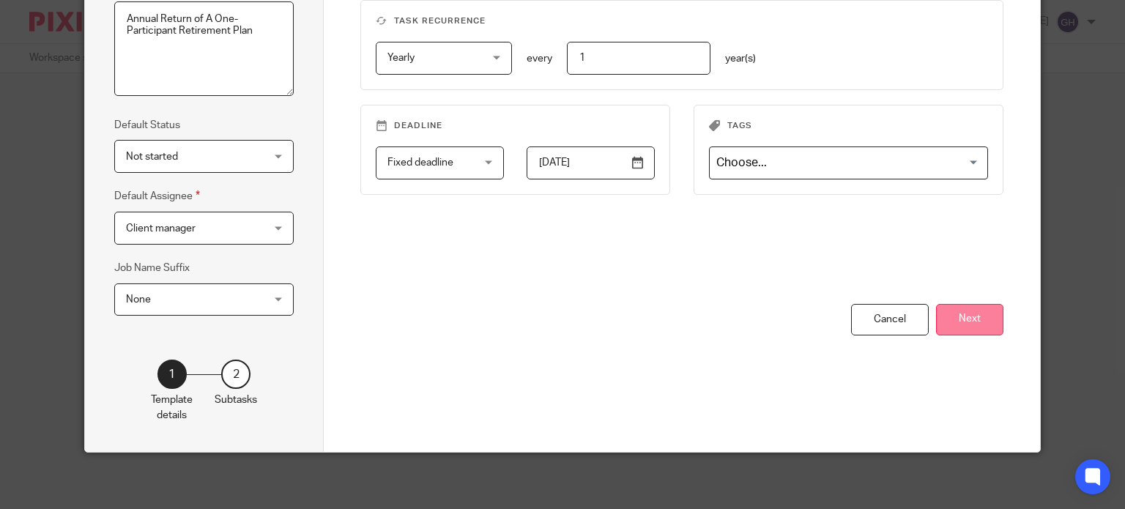
click at [965, 322] on button "Next" at bounding box center [969, 319] width 67 height 31
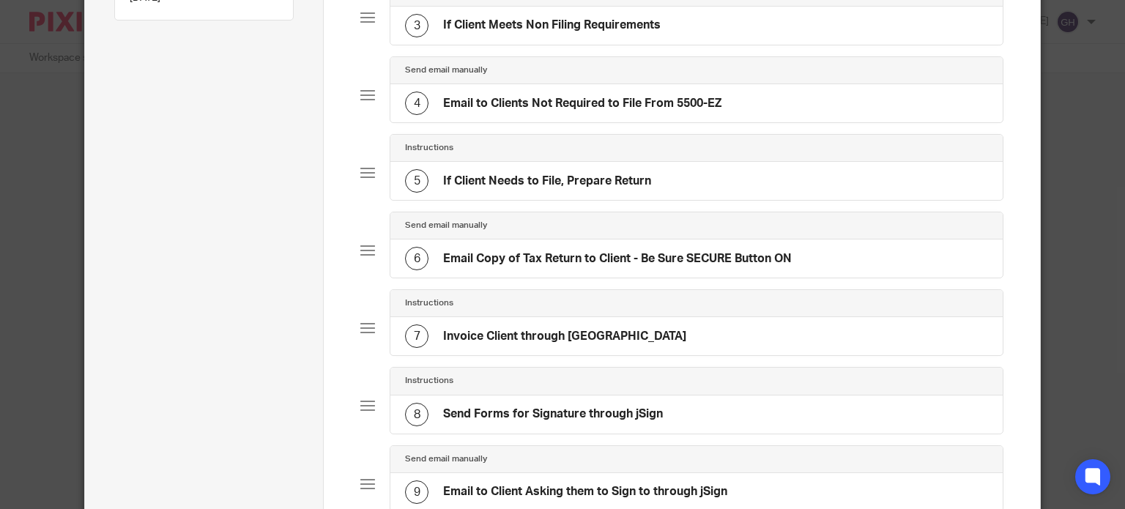
scroll to position [311, 0]
click at [636, 261] on h4 "Email Copy of Tax Return to Client - Be Sure SECURE Button ON" at bounding box center [617, 258] width 349 height 15
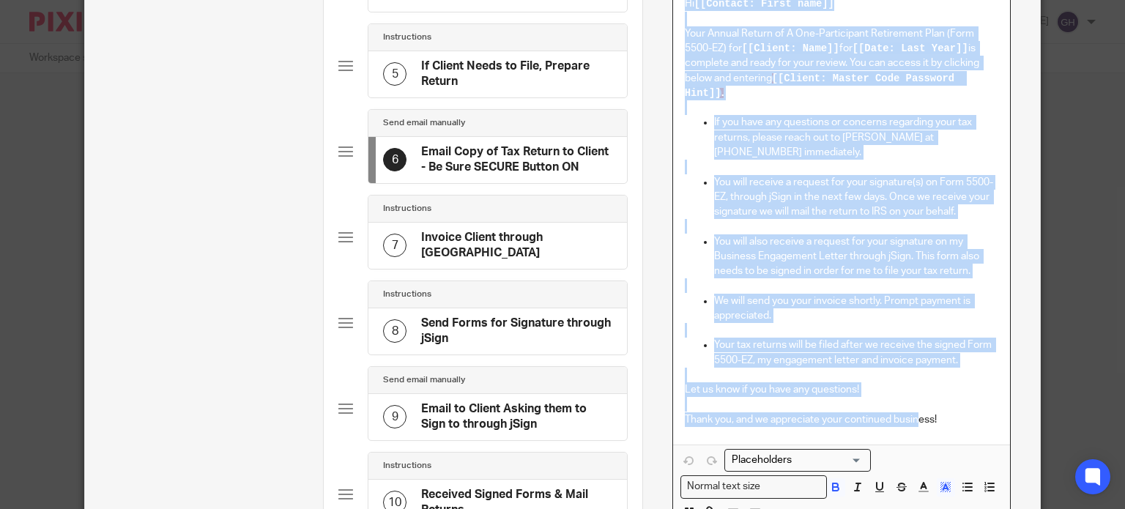
scroll to position [795, 0]
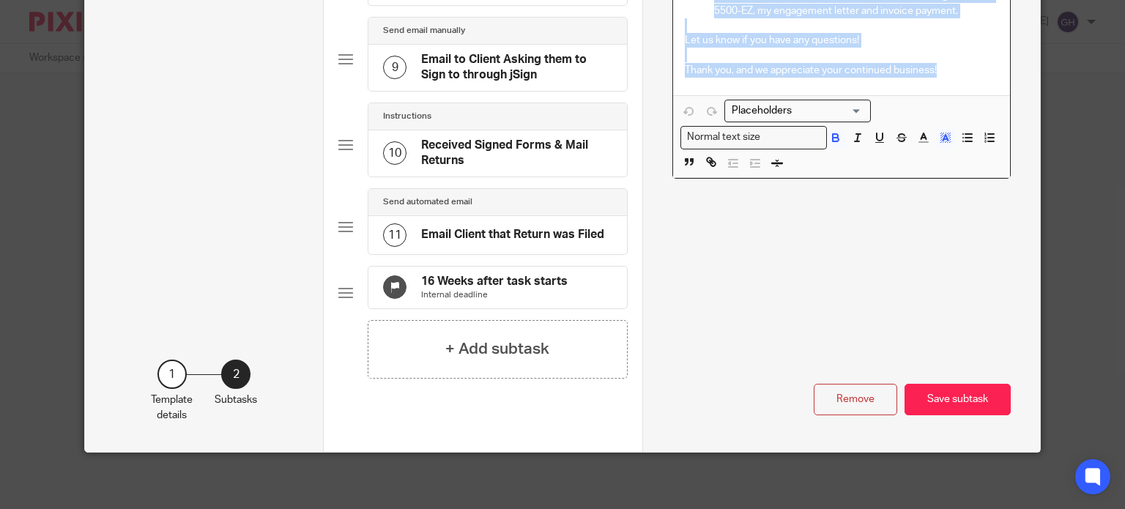
drag, startPoint x: 679, startPoint y: 155, endPoint x: 947, endPoint y: 102, distance: 273.3
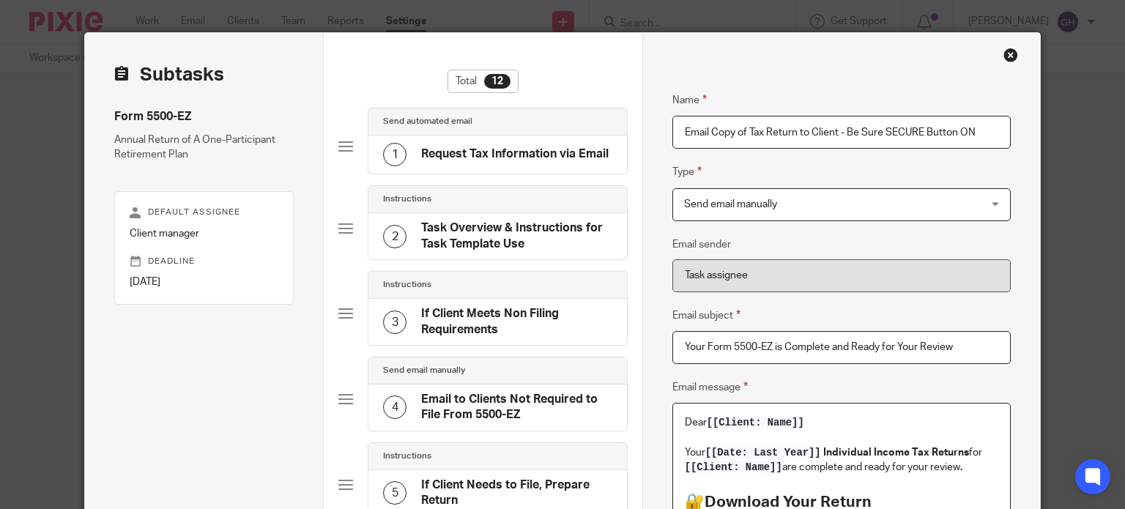
scroll to position [0, 0]
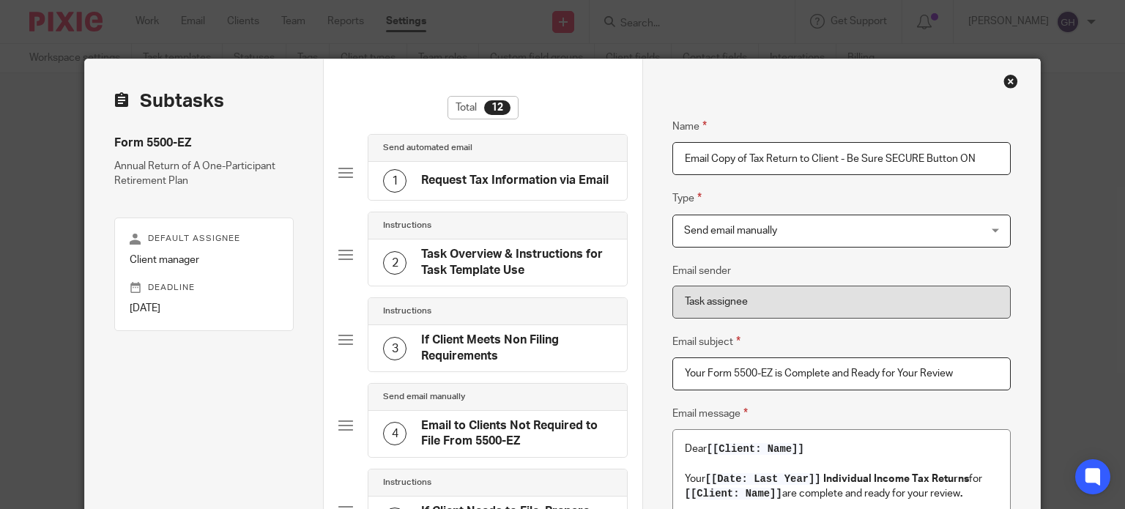
click at [1008, 86] on div "Close this dialog window" at bounding box center [1010, 81] width 15 height 15
click at [1003, 81] on div "Close this dialog window" at bounding box center [1010, 81] width 15 height 15
